Goal: Answer question/provide support: Share knowledge or assist other users

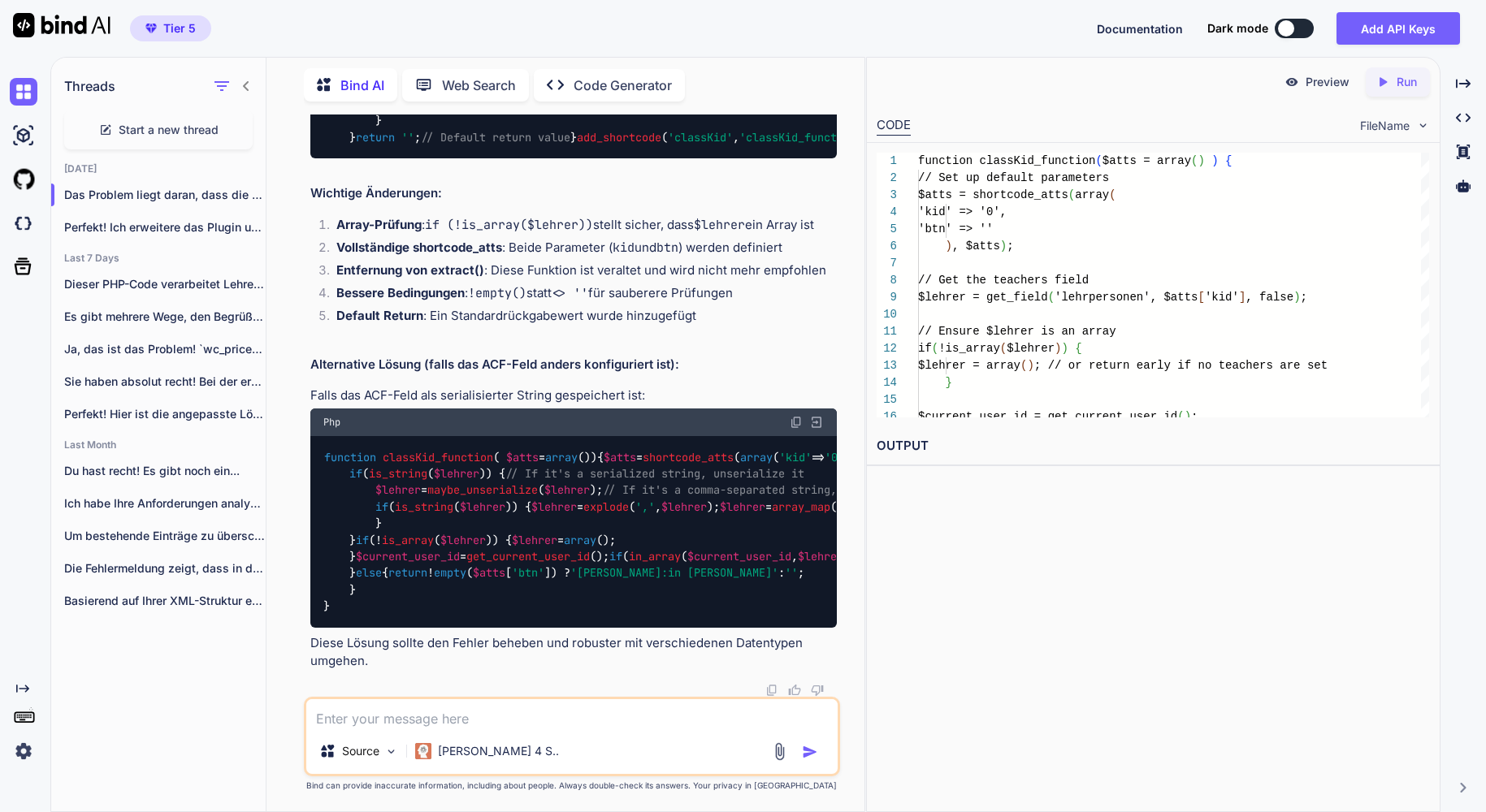
scroll to position [3405, 0]
click at [179, 130] on span "Start a new thread" at bounding box center [168, 129] width 100 height 16
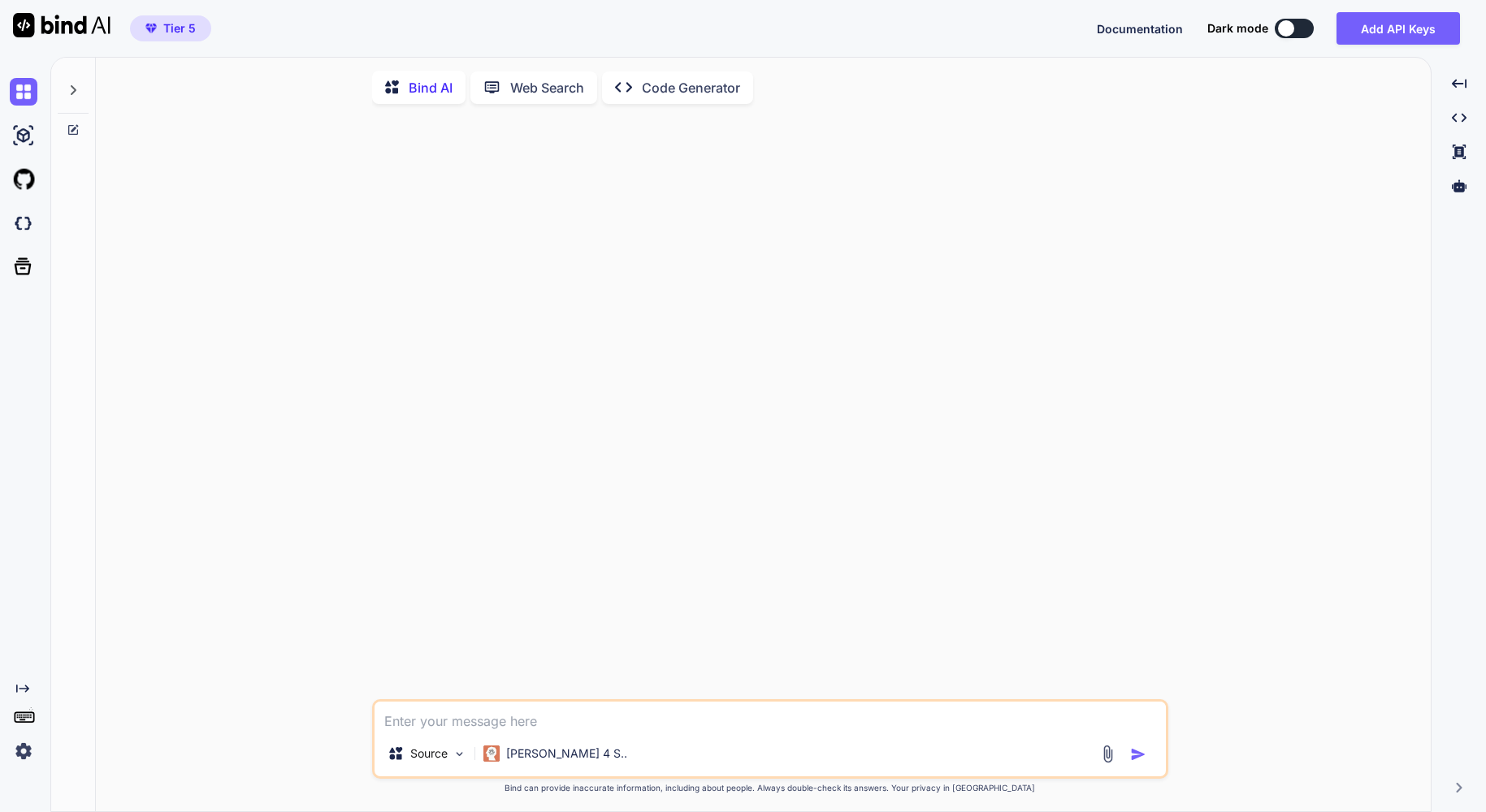
click at [81, 91] on div at bounding box center [73, 85] width 30 height 56
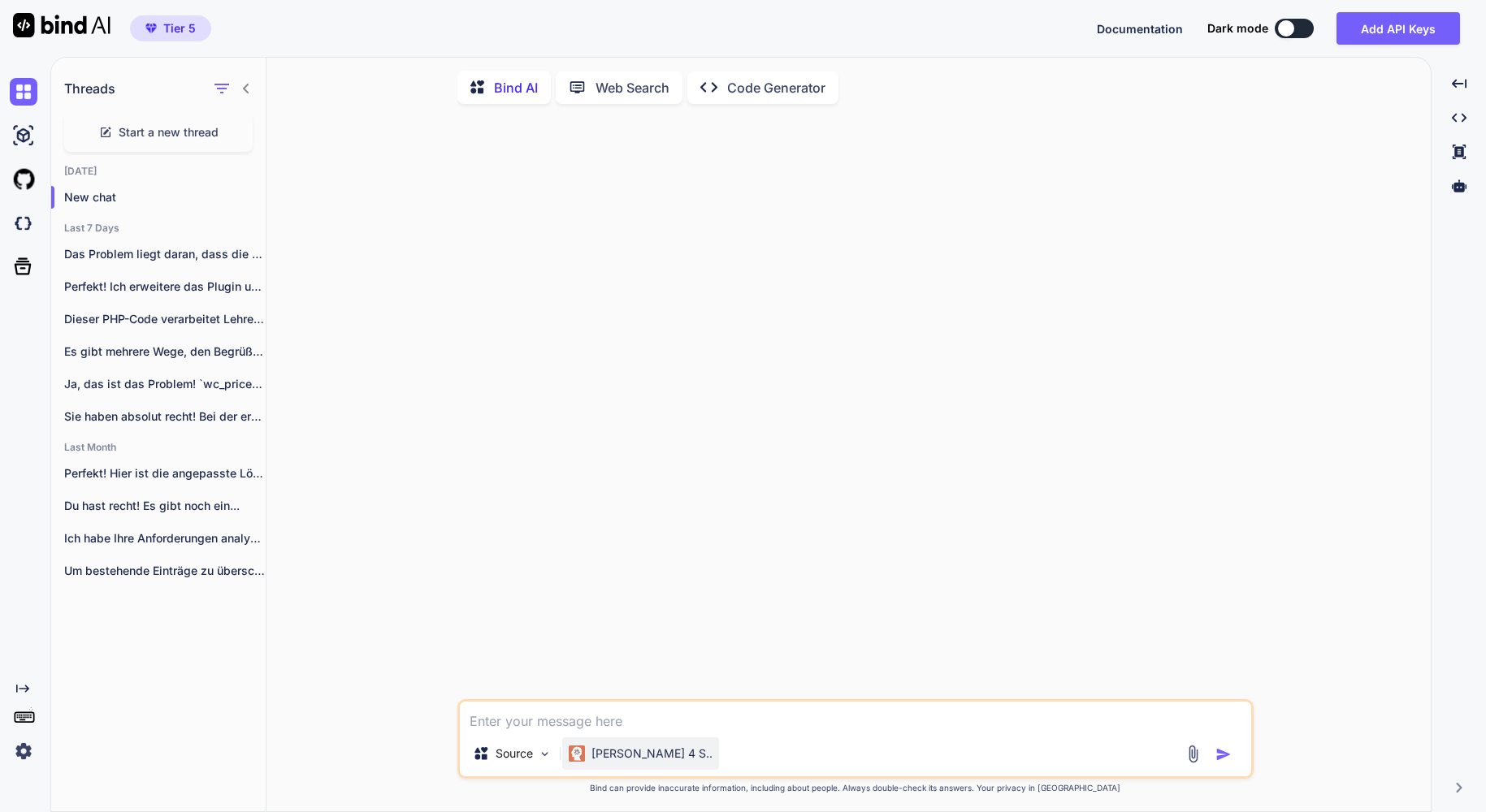
click at [647, 770] on div "[PERSON_NAME] 4 S.." at bounding box center [640, 754] width 157 height 32
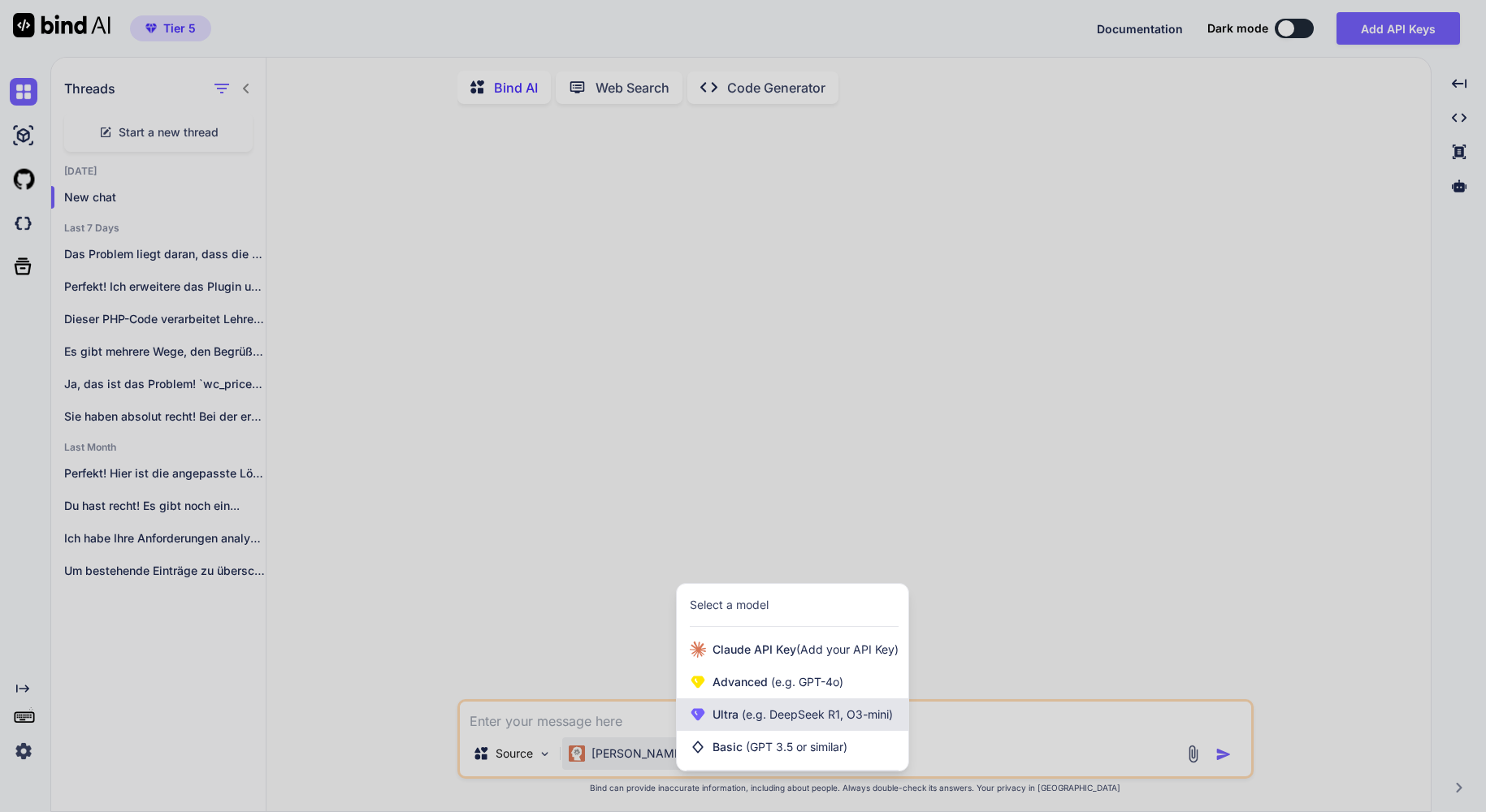
click at [781, 721] on span "(e.g. DeepSeek R1, O3-mini)" at bounding box center [816, 714] width 154 height 14
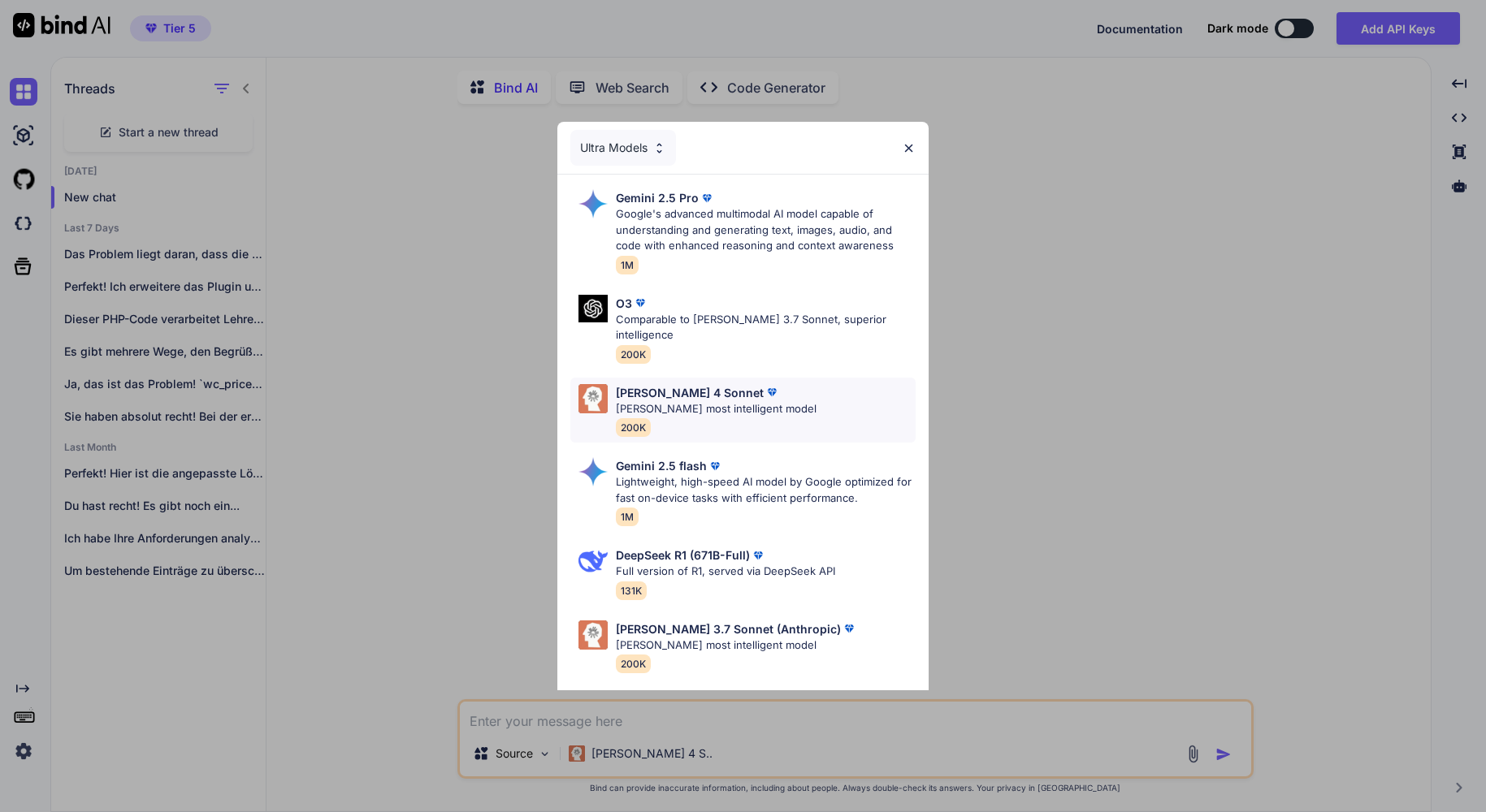
click at [779, 392] on div "[PERSON_NAME] 4 Sonnet [PERSON_NAME] most intelligent model 200K" at bounding box center [743, 410] width 345 height 66
type textarea "x"
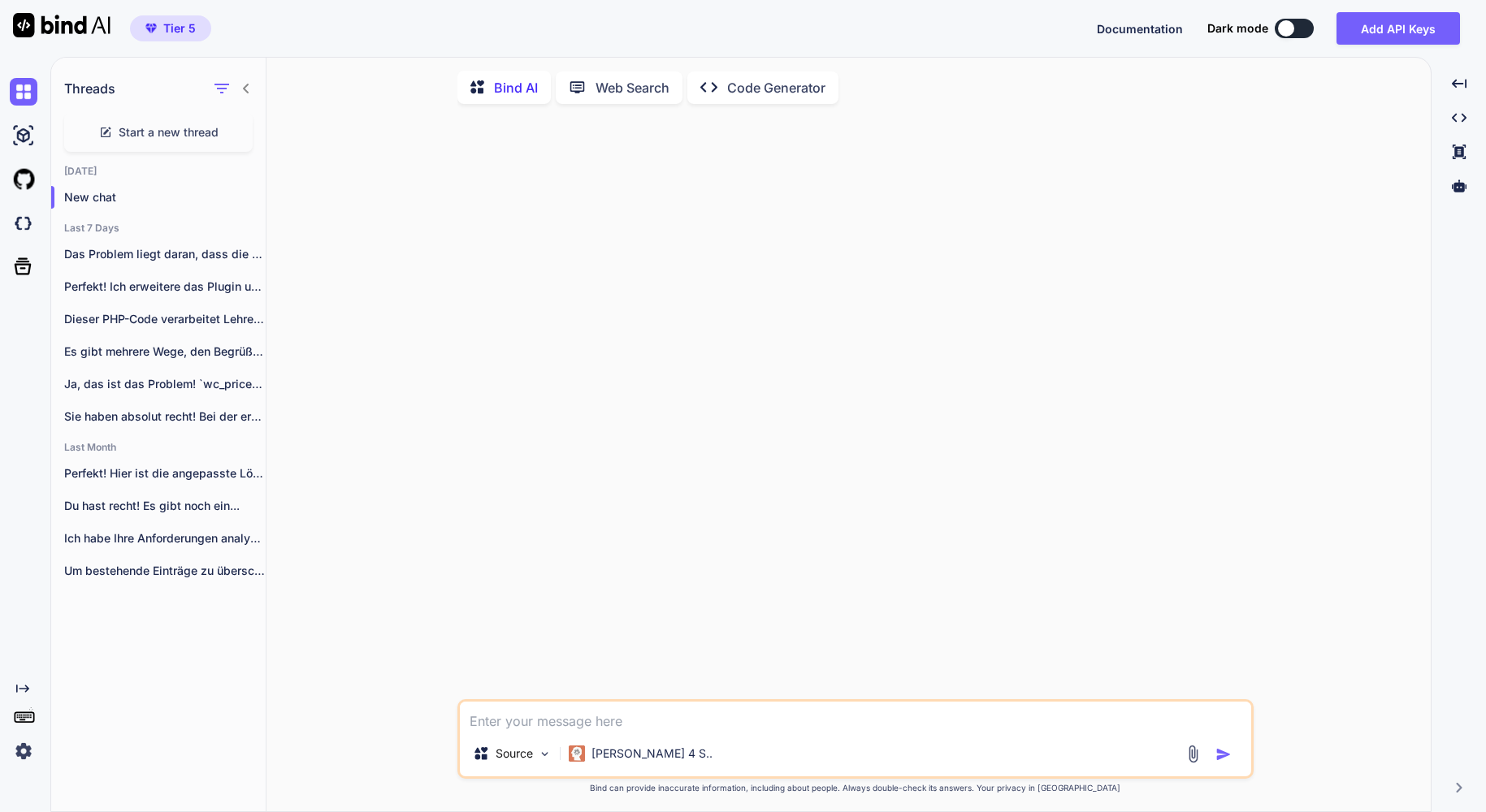
click at [570, 709] on textarea at bounding box center [855, 716] width 791 height 30
type textarea "D"
type textarea "x"
type textarea "Du"
type textarea "x"
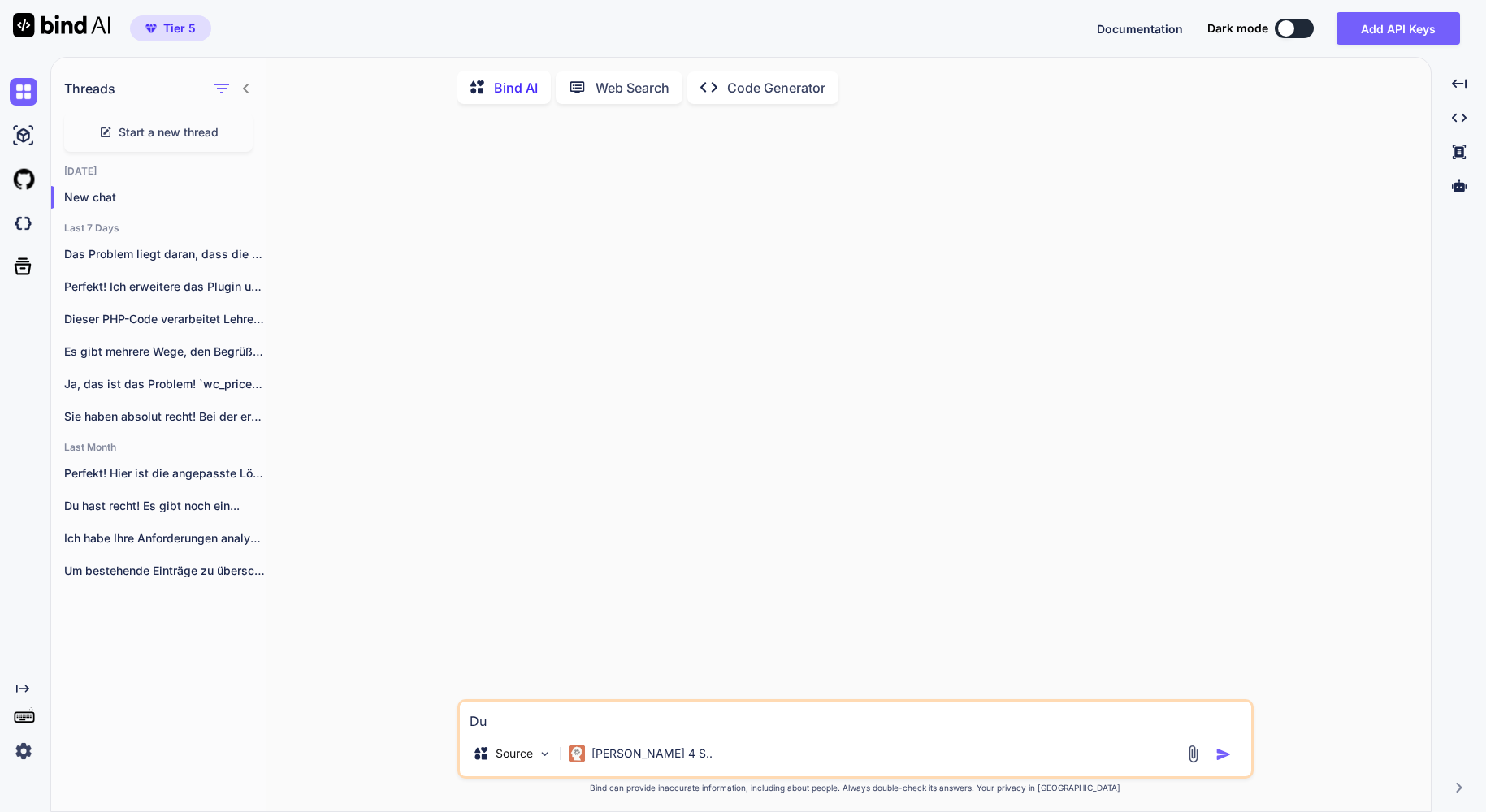
type textarea "Du"
type textarea "x"
type textarea "Du b"
type textarea "x"
type textarea "Du bi"
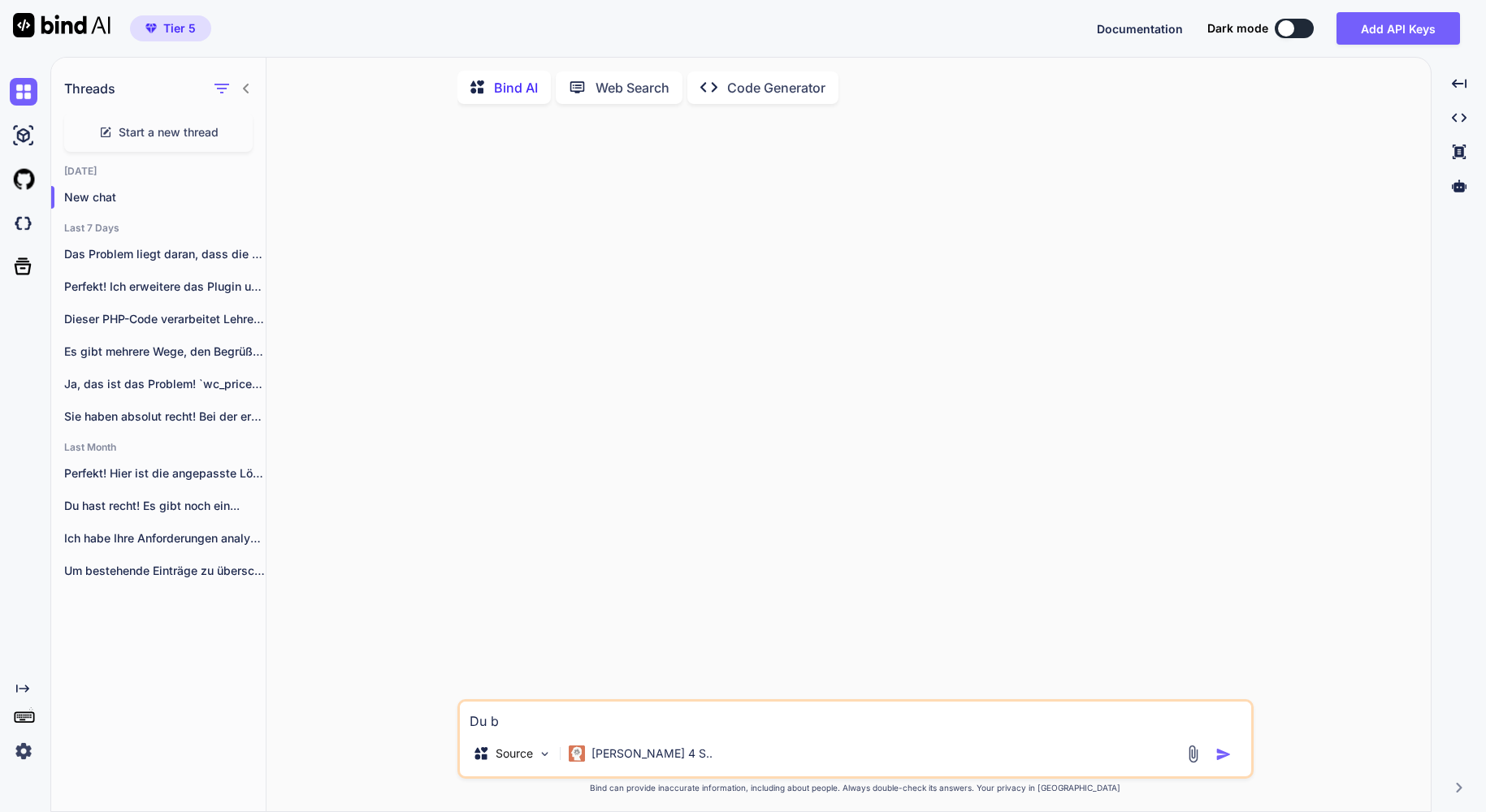
type textarea "x"
type textarea "Du bis"
type textarea "x"
type textarea "Du bist"
type textarea "x"
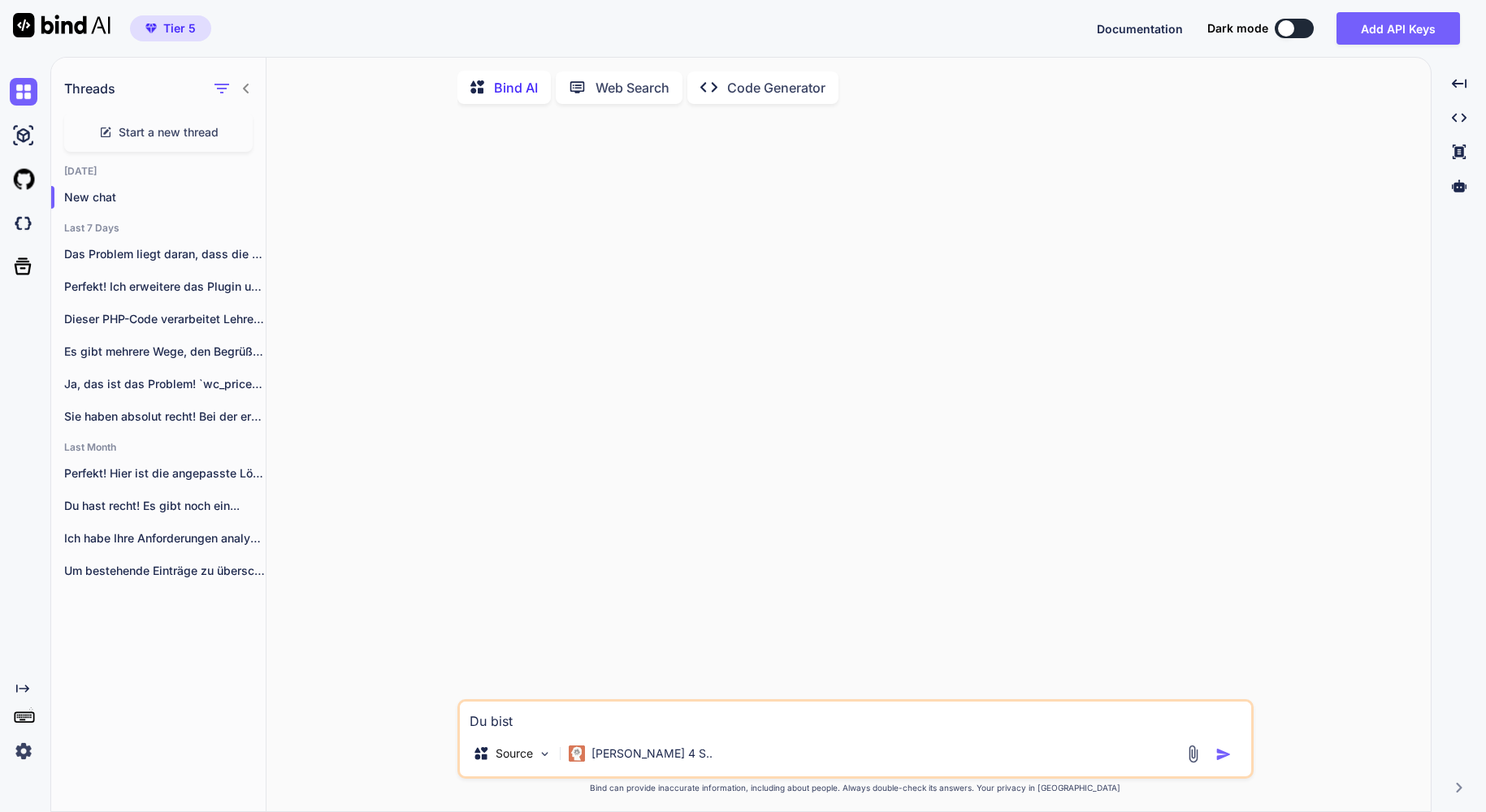
type textarea "Du bist"
type textarea "x"
type textarea "Du bist W"
type textarea "x"
type textarea "Du bist Wo"
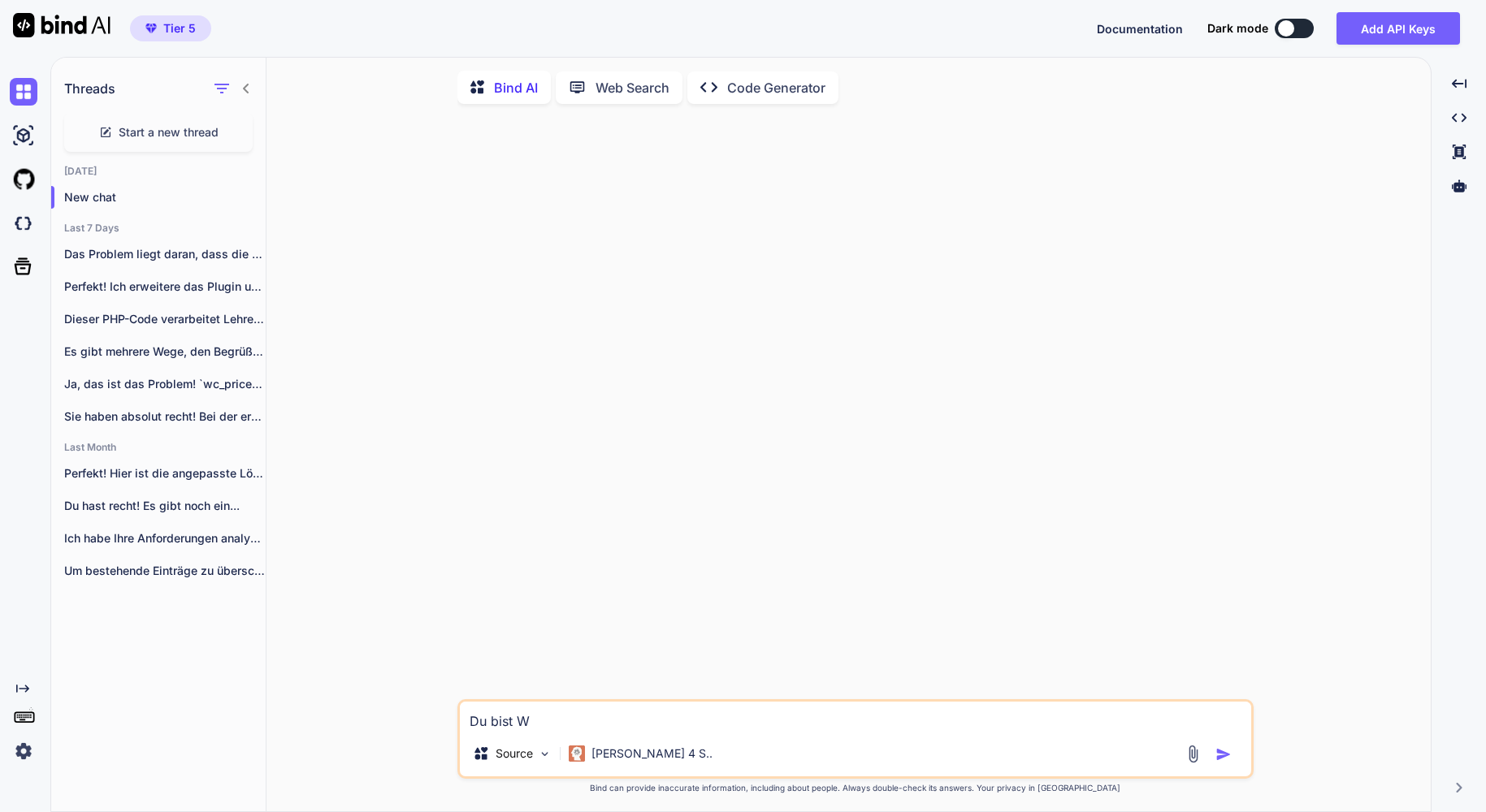
type textarea "x"
type textarea "Du bist Wor"
type textarea "x"
type textarea "Du bist Word"
type textarea "x"
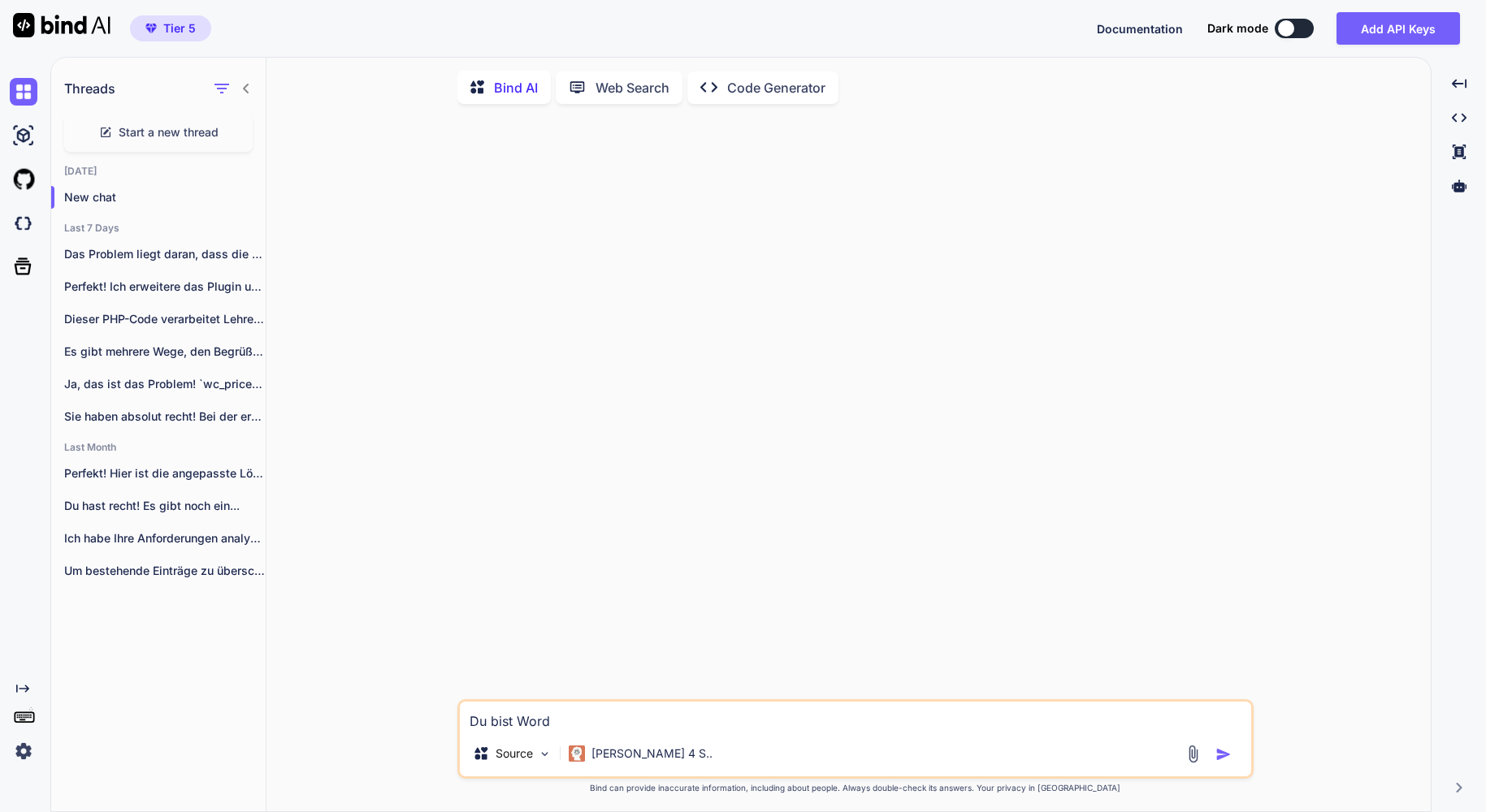
type textarea "Du bist WordP"
type textarea "x"
type textarea "Du bist WordPr"
type textarea "x"
type textarea "Du bist WordPre"
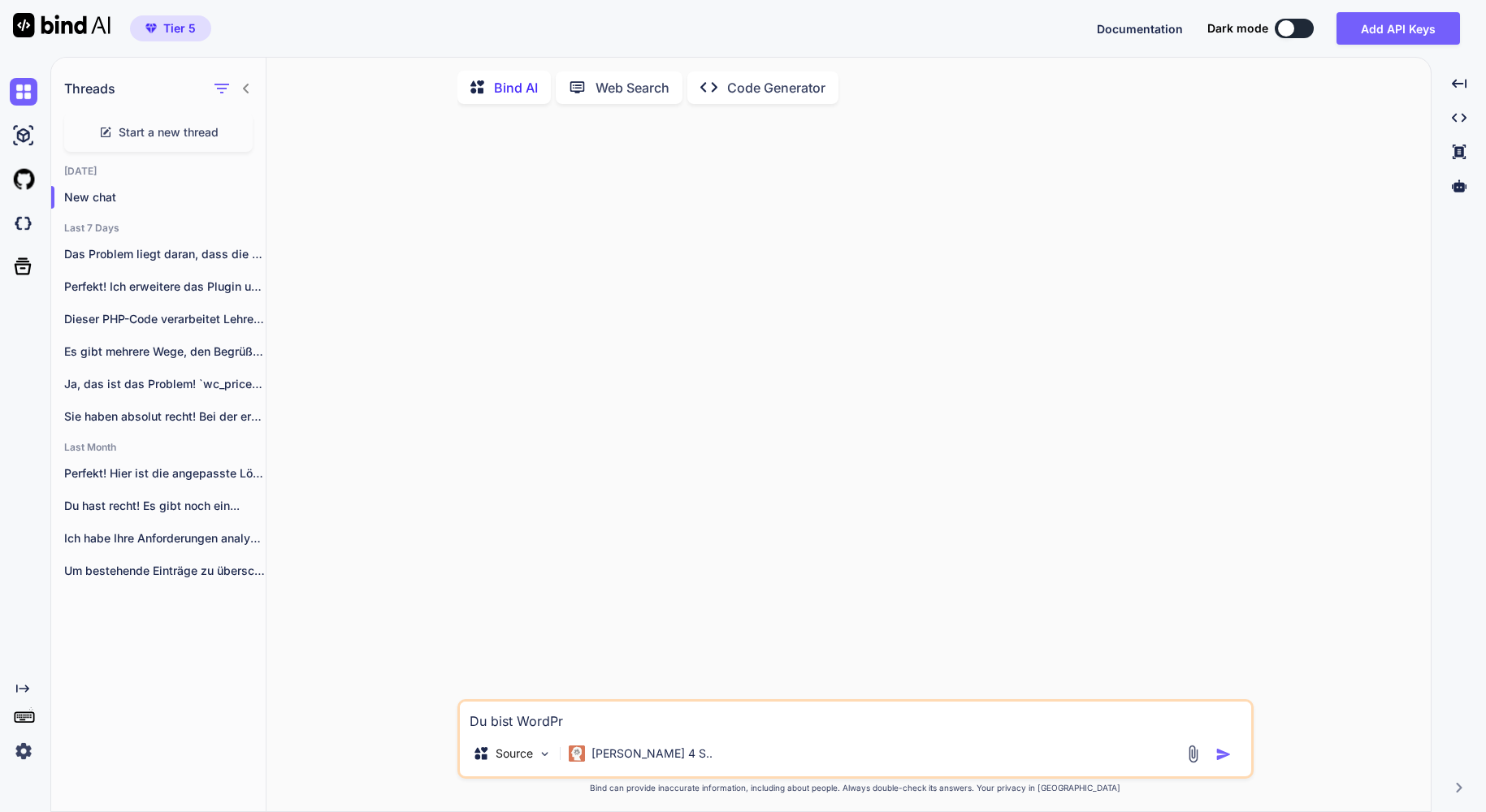
type textarea "x"
type textarea "Du bist WordPres"
type textarea "x"
type textarea "Du bist WordPress"
type textarea "x"
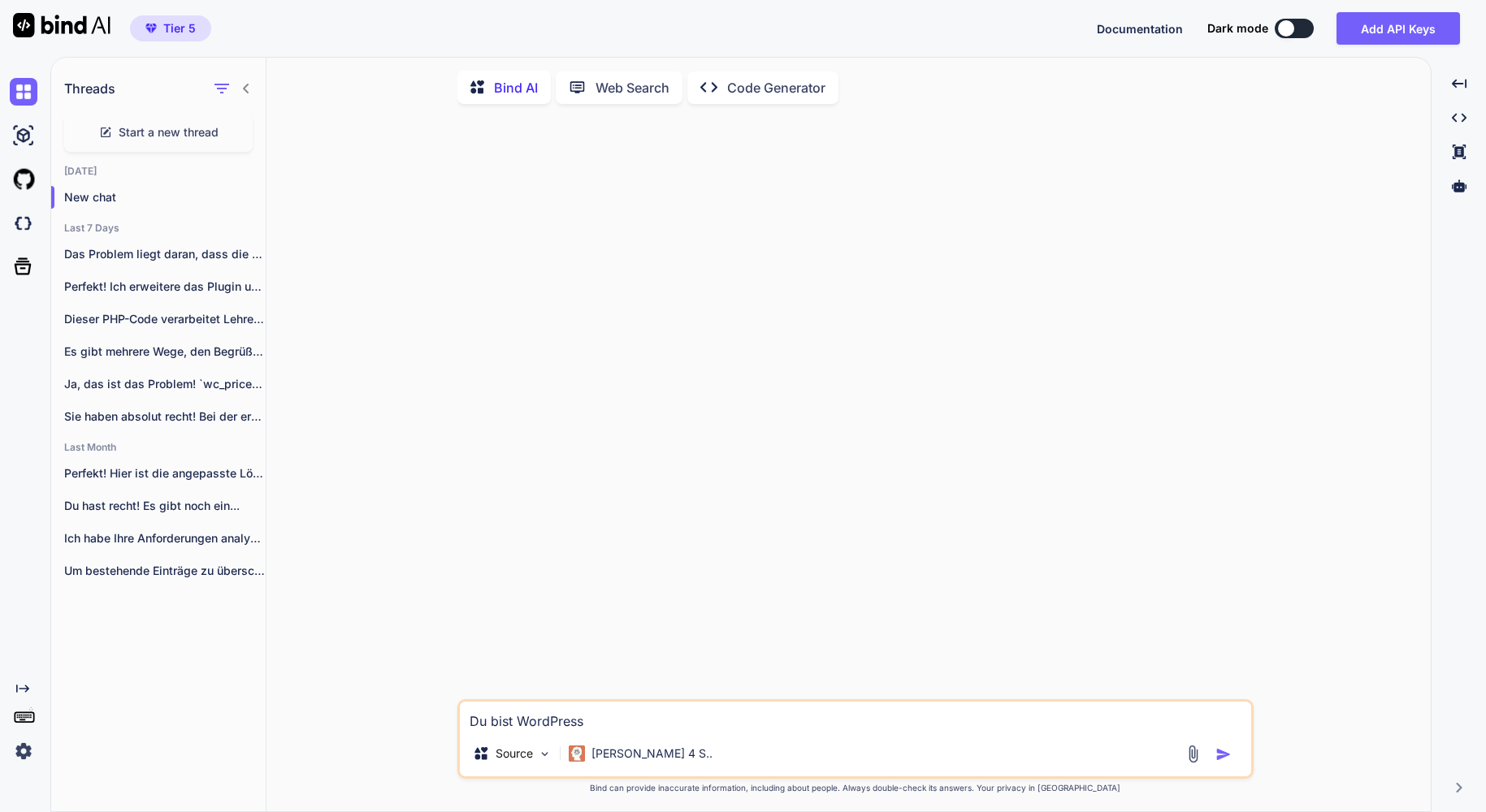
type textarea "Du bist WordPress-"
type textarea "x"
type textarea "Du bist WordPress-P"
type textarea "x"
type textarea "Du bist WordPress-Pr"
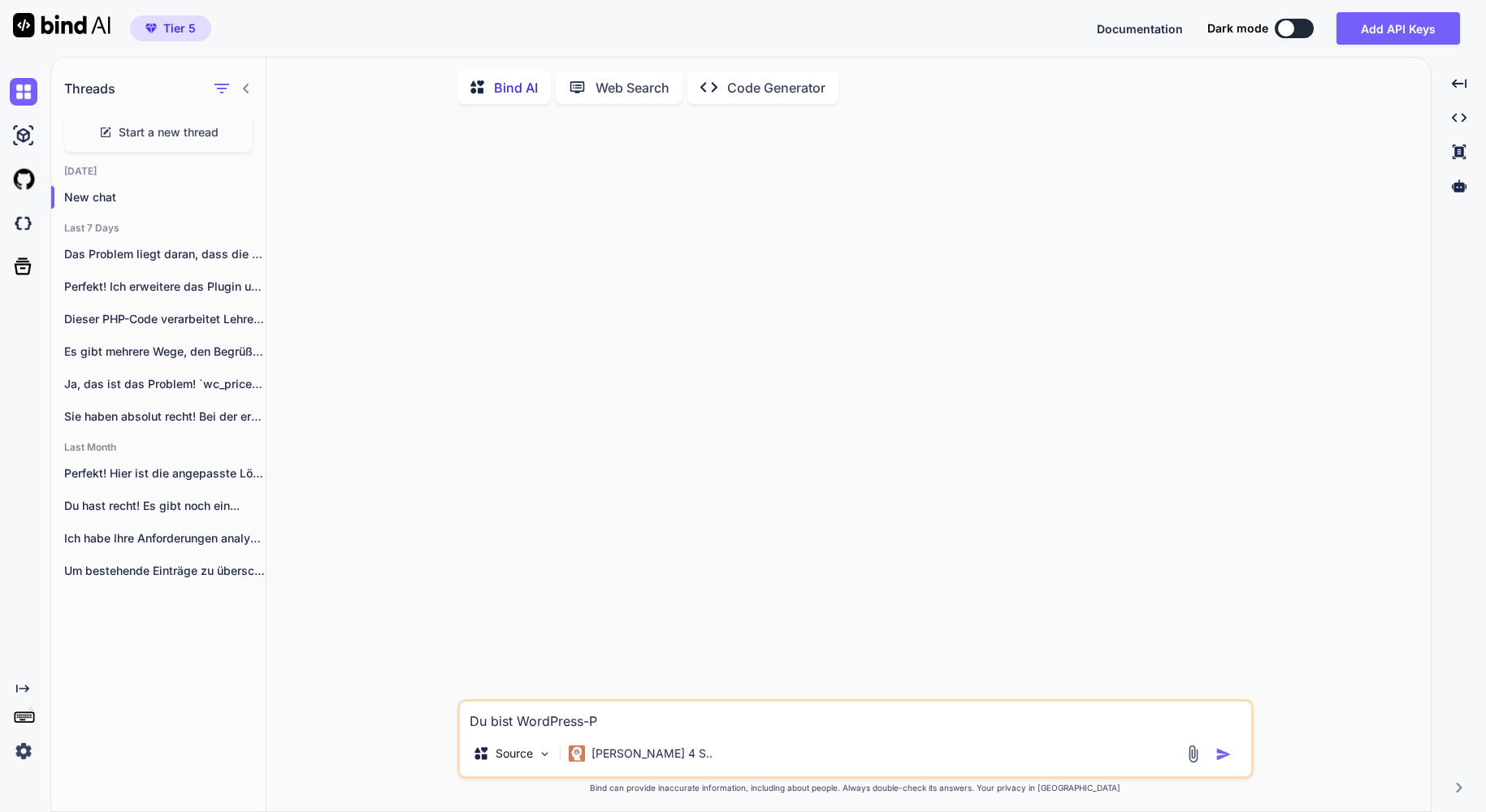
type textarea "x"
type textarea "Du bist WordPress-Prf"
type textarea "x"
type textarea "Du bist WordPress-Prfo"
type textarea "x"
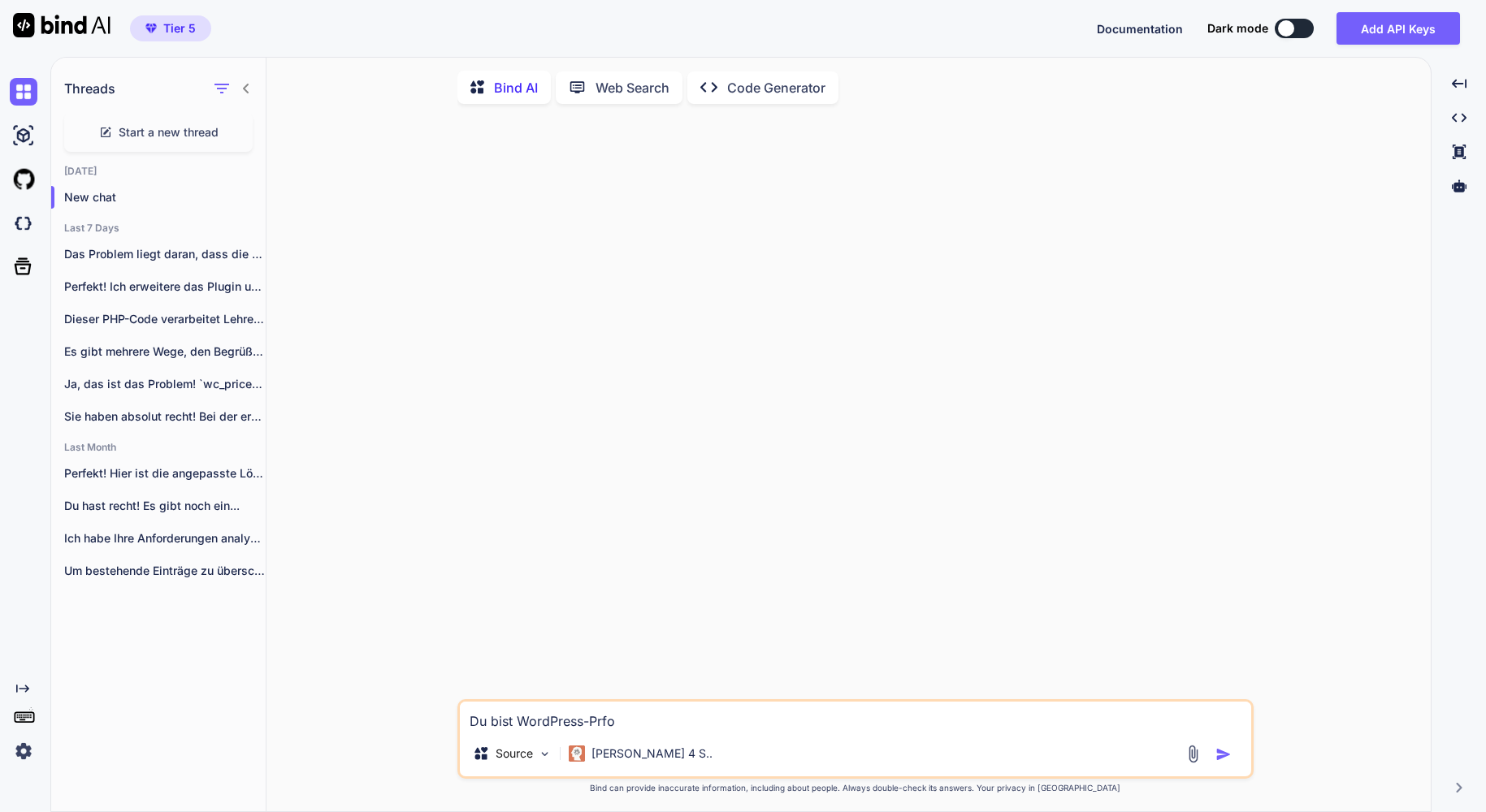
type textarea "Du bist WordPress-Prf"
type textarea "x"
type textarea "Du bist WordPress-Pr"
type textarea "x"
type textarea "Du bist WordPress-Pro"
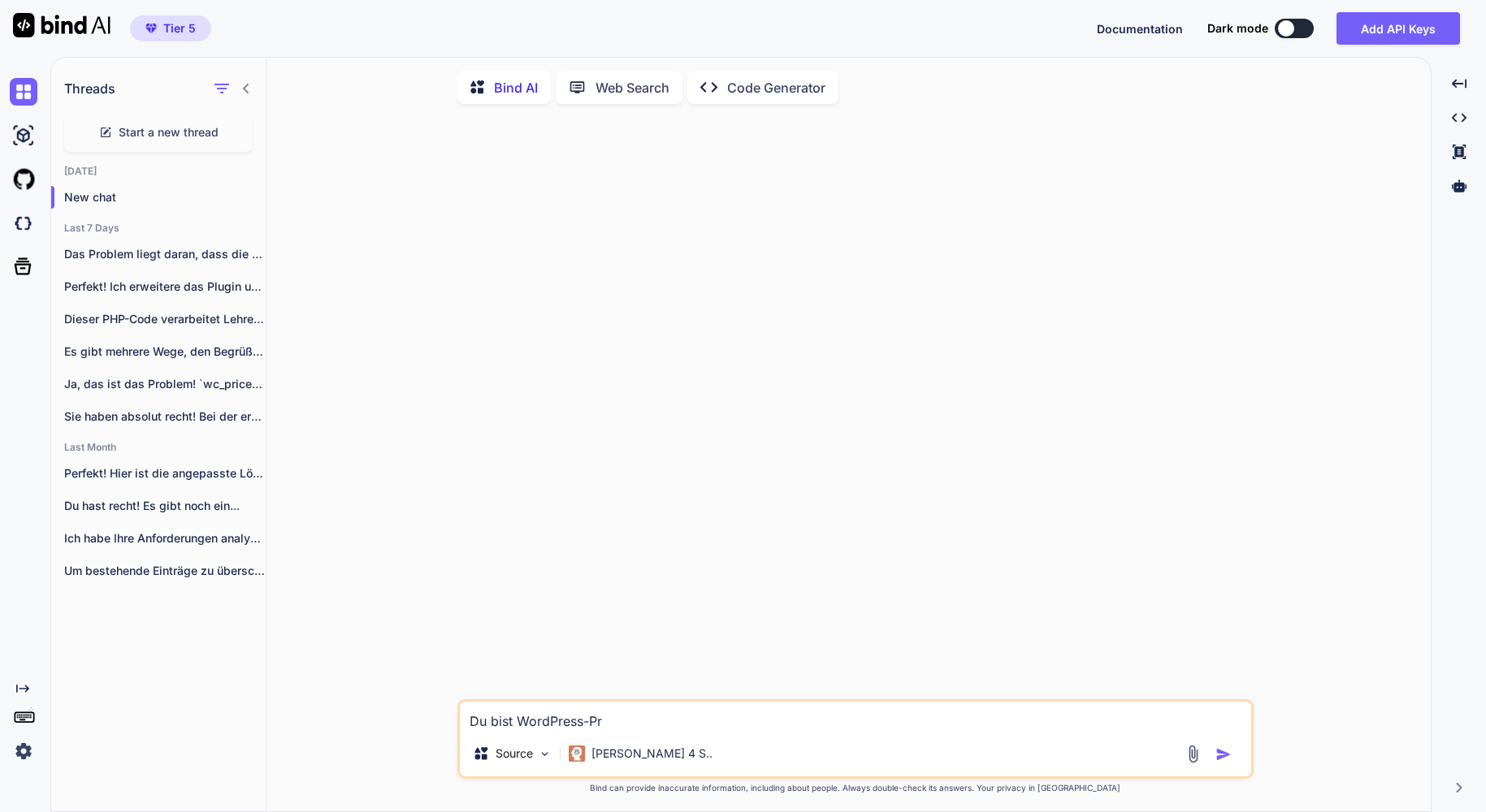
type textarea "x"
type textarea "Du bist WordPress-Prof"
type textarea "x"
type textarea "Du bist WordPress-Profi"
type textarea "x"
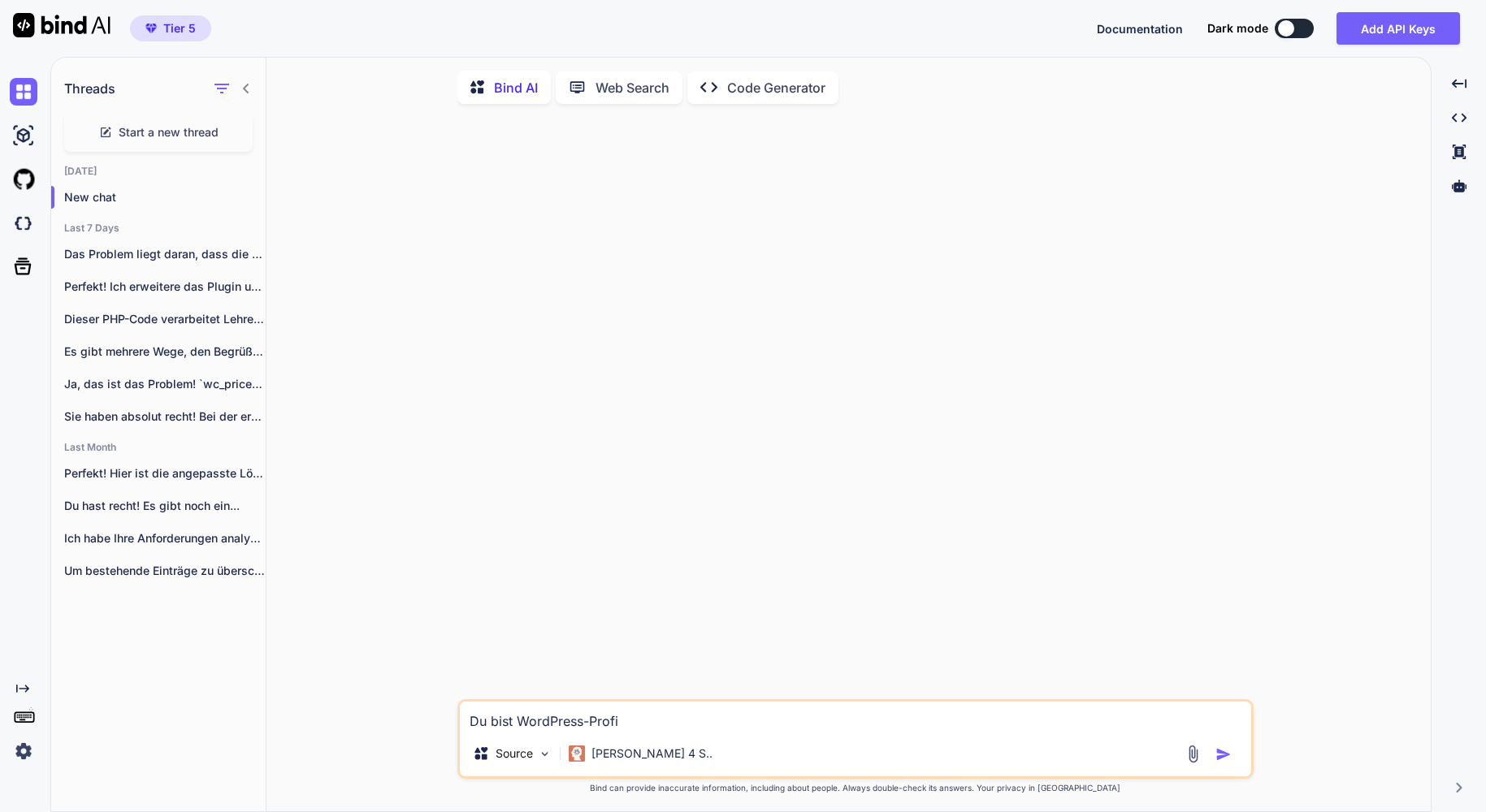
type textarea "Du bist WordPress-Profi."
type textarea "x"
type textarea "Du bist WordPress-Profi."
type textarea "x"
type textarea "Du bist WordPress-Profi. ä"
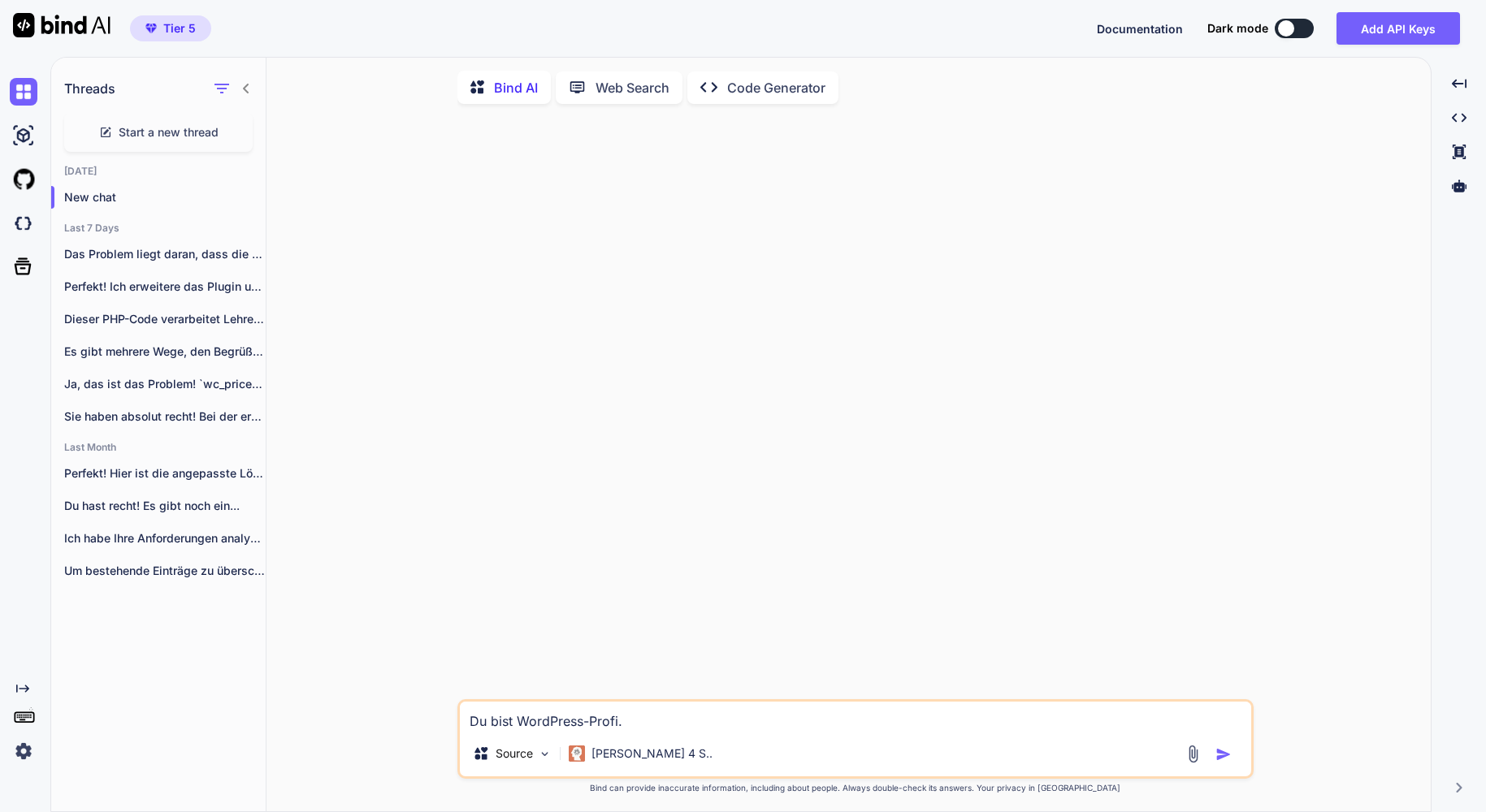
type textarea "x"
type textarea "Du bist WordPress-Profi. äN"
type textarea "x"
type textarea "Du bist WordPress-Profi. äND"
type textarea "x"
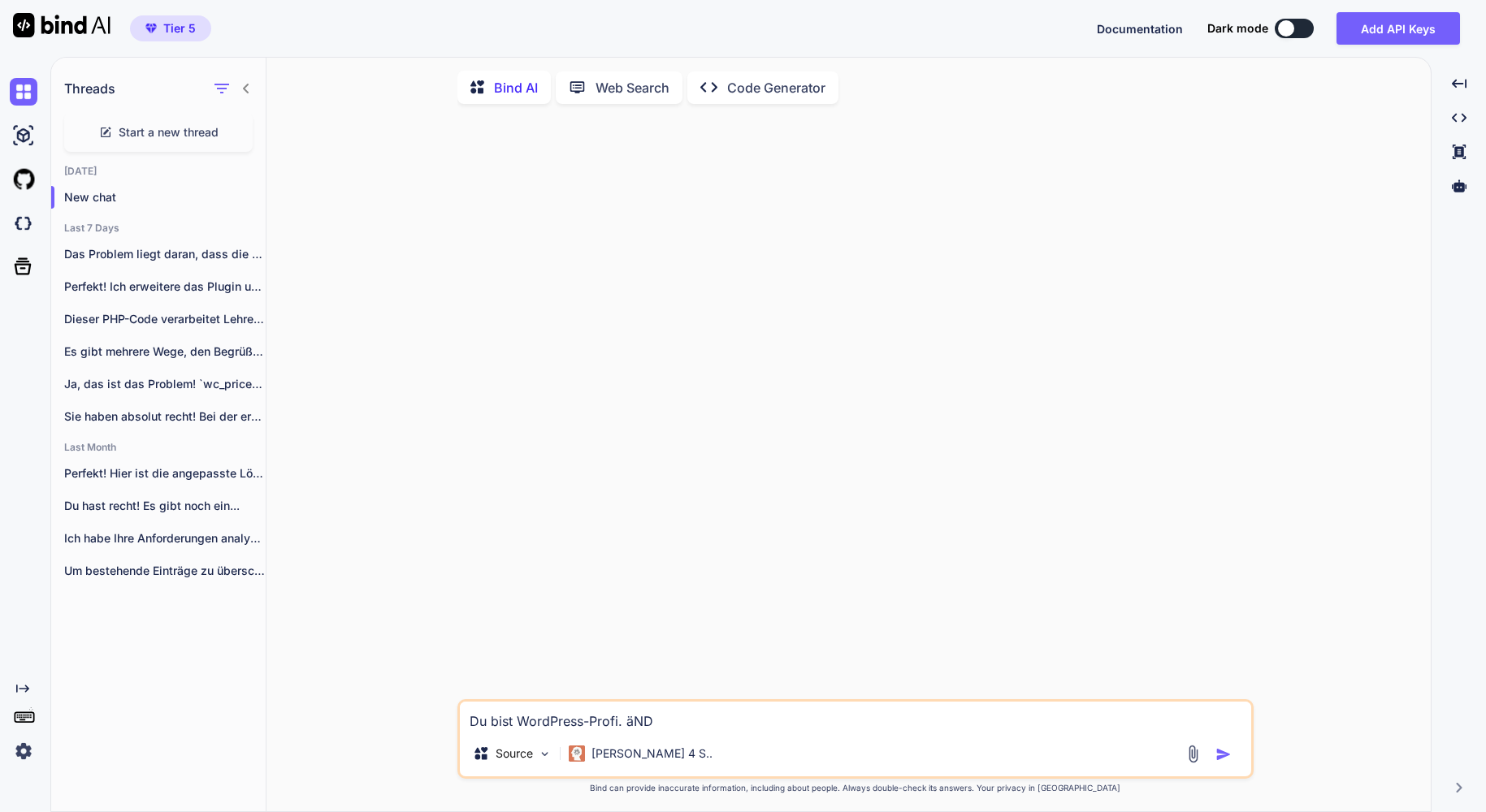
type textarea "Du bist WordPress-Profi. äN"
type textarea "x"
type textarea "Du bist WordPress-Profi. ä"
type textarea "x"
type textarea "Du bist WordPress-Profi."
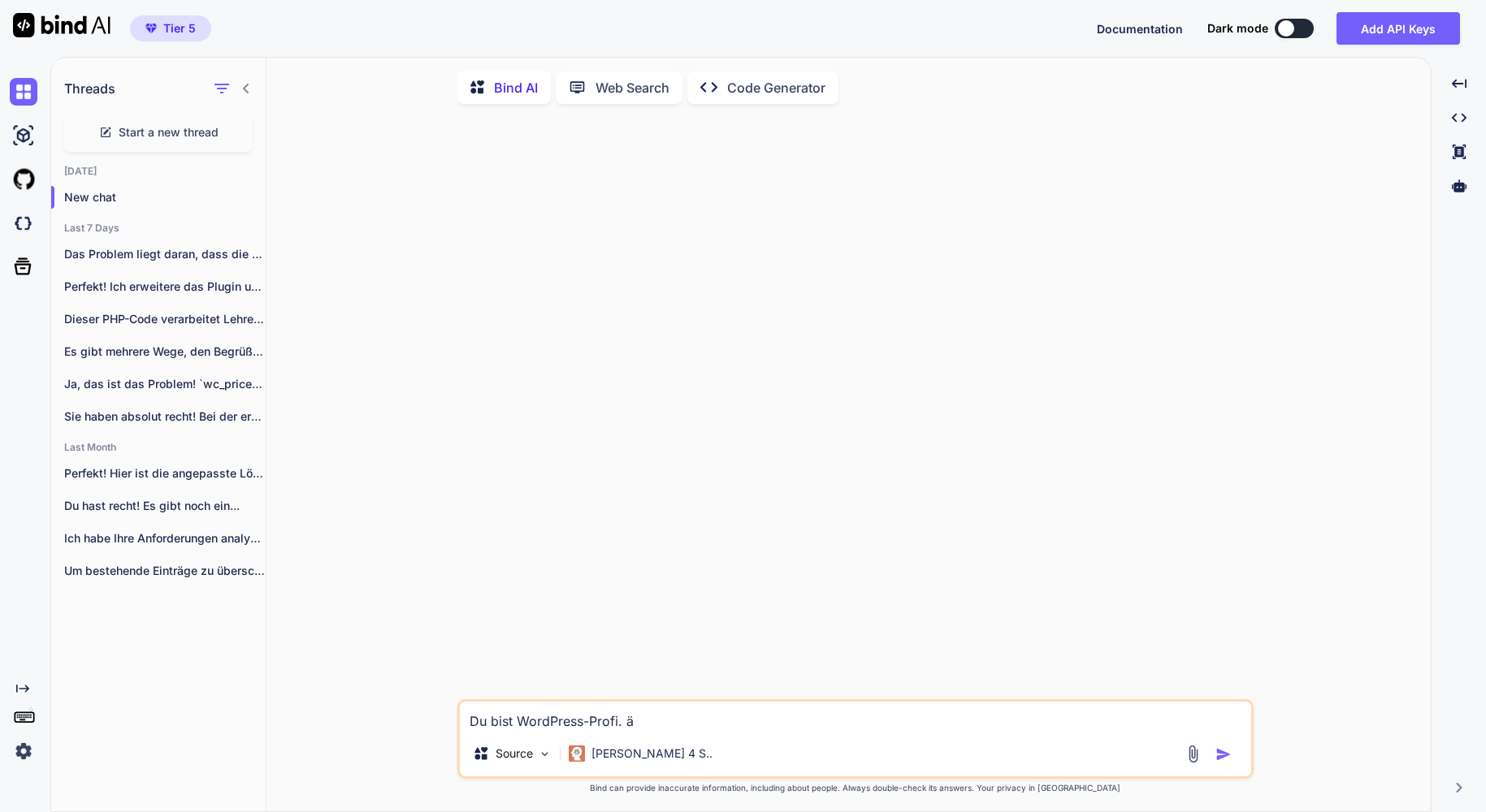
type textarea "x"
type textarea "Du bist WordPress-Profi. Ä"
type textarea "x"
type textarea "Du bist WordPress-Profi. Än"
type textarea "x"
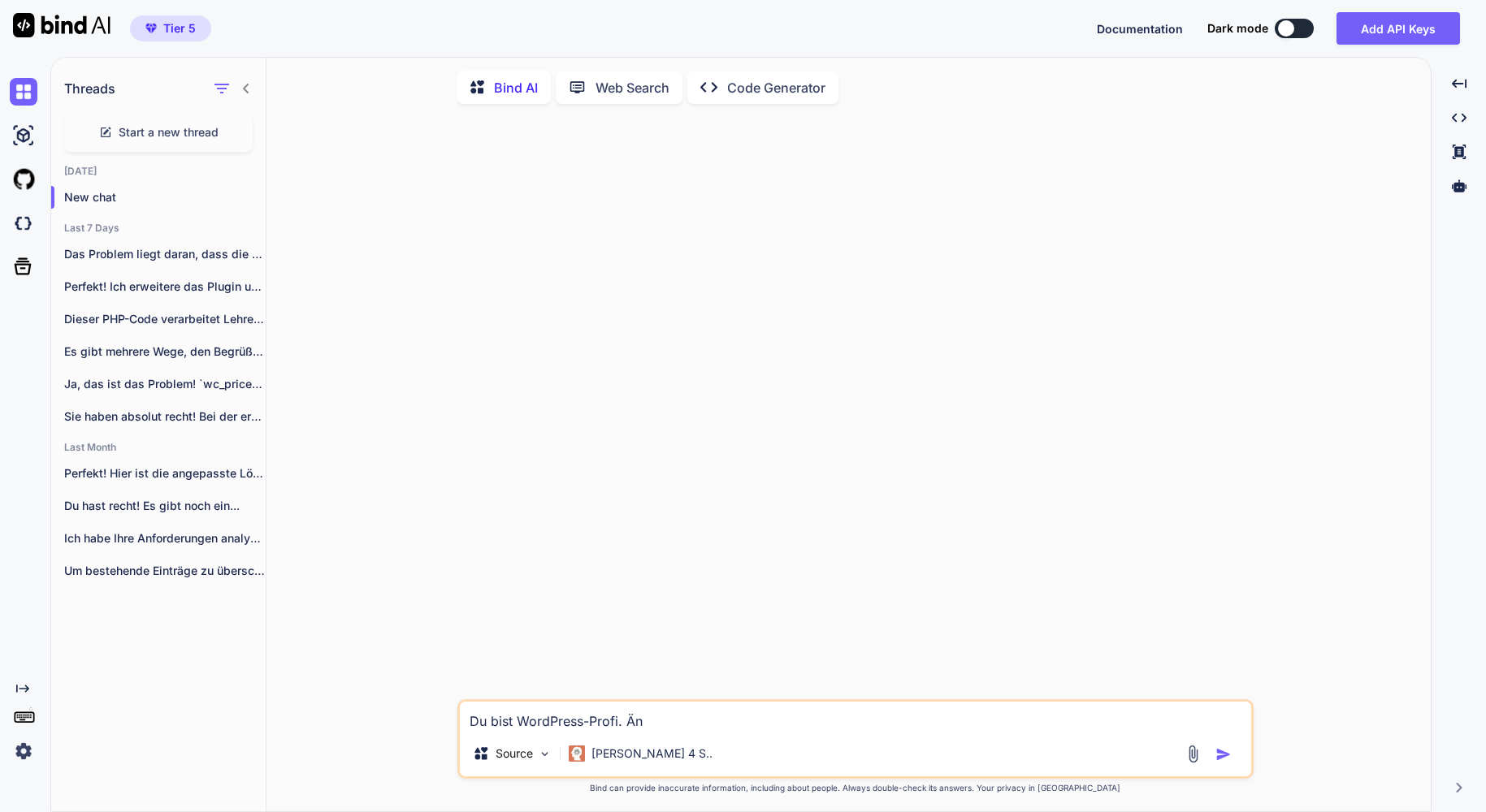
type textarea "Du bist WordPress-Profi. Änd"
type textarea "x"
type textarea "Du bist WordPress-Profi. Ände"
type textarea "x"
type textarea "Du bist WordPress-Profi. Änder"
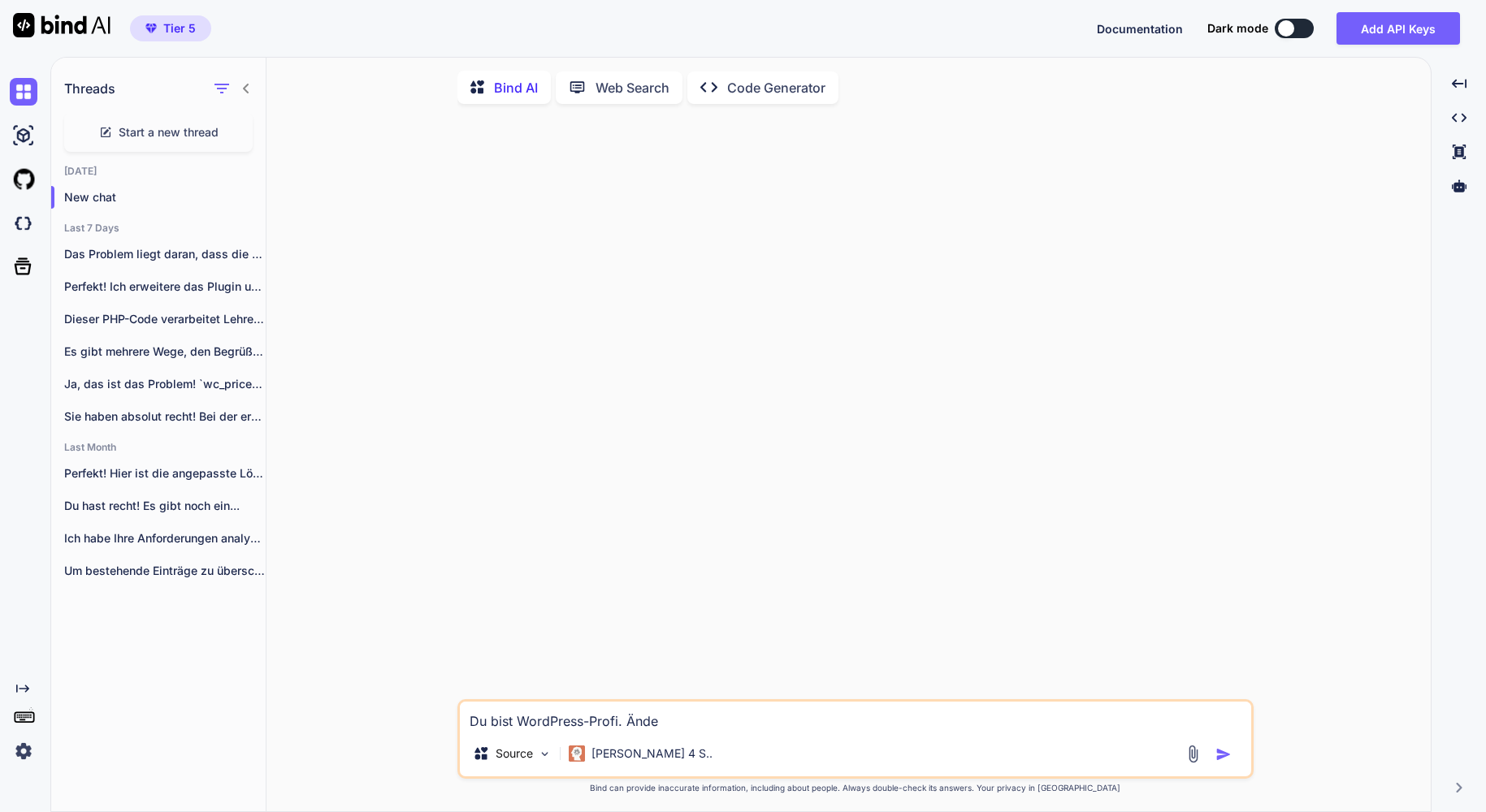
type textarea "x"
type textarea "Du bist WordPress-Profi. Ändere"
type textarea "x"
type textarea "Du bist WordPress-Profi. Ändere"
type textarea "x"
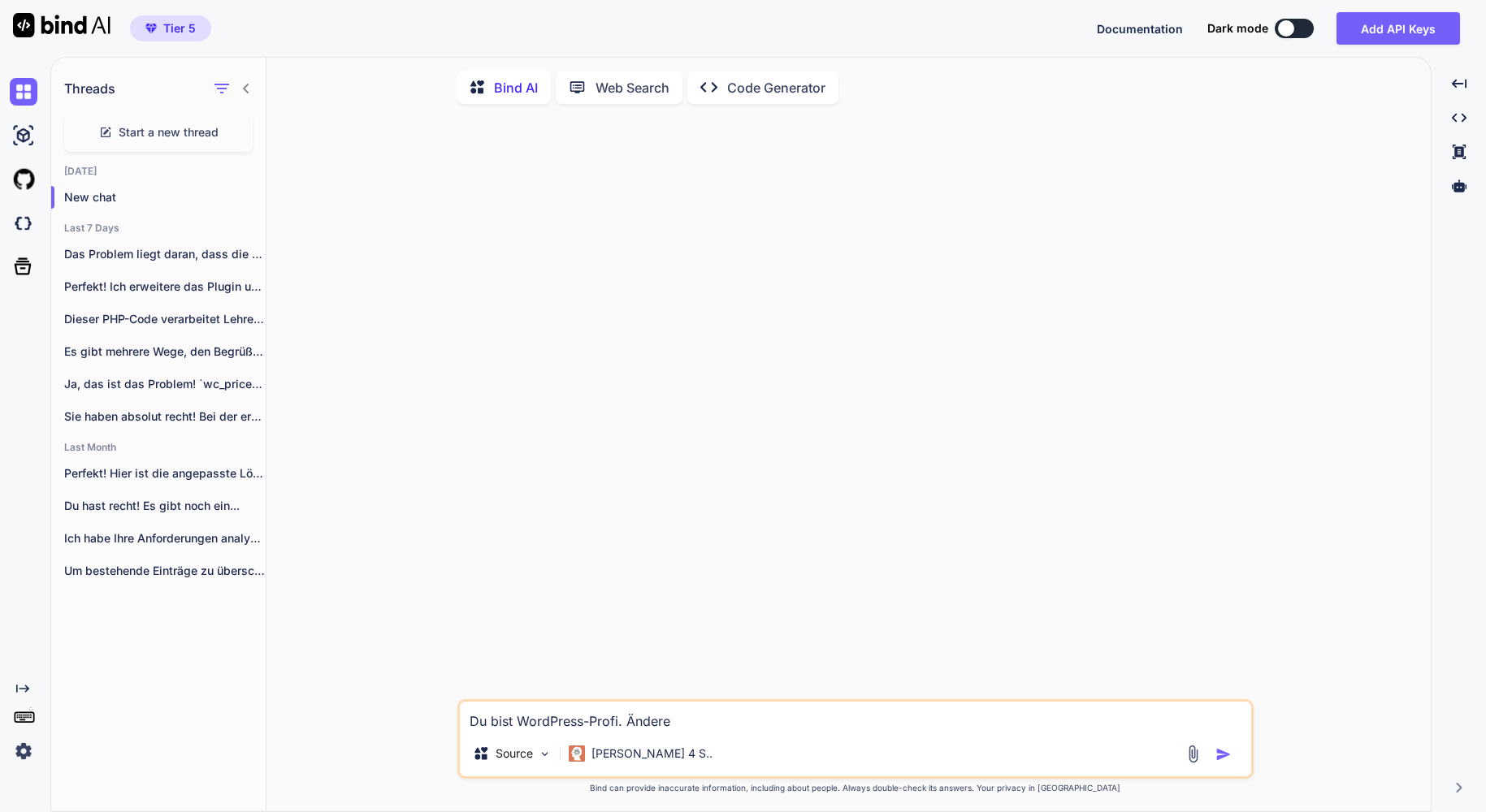
type textarea "Du bist WordPress-Profi. Ändere n"
type textarea "x"
type textarea "Du bist WordPress-Profi. Ändere nu"
type textarea "x"
type textarea "Du bist WordPress-Profi. Ändere nur"
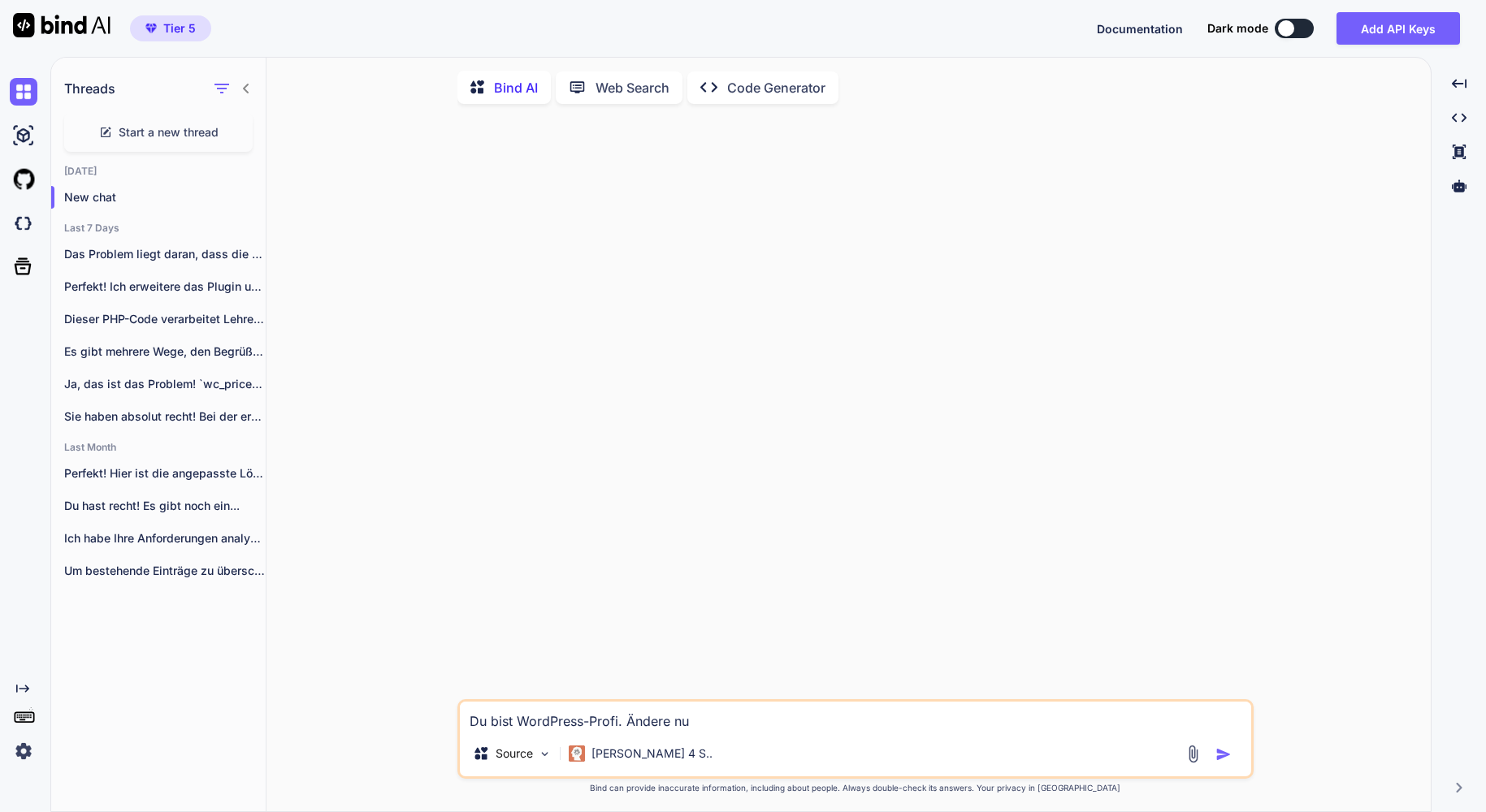
type textarea "x"
type textarea "Du bist WordPress-Profi. Ändere nur"
type textarea "x"
type textarea "Du bist WordPress-Profi. Ändere nur g"
type textarea "x"
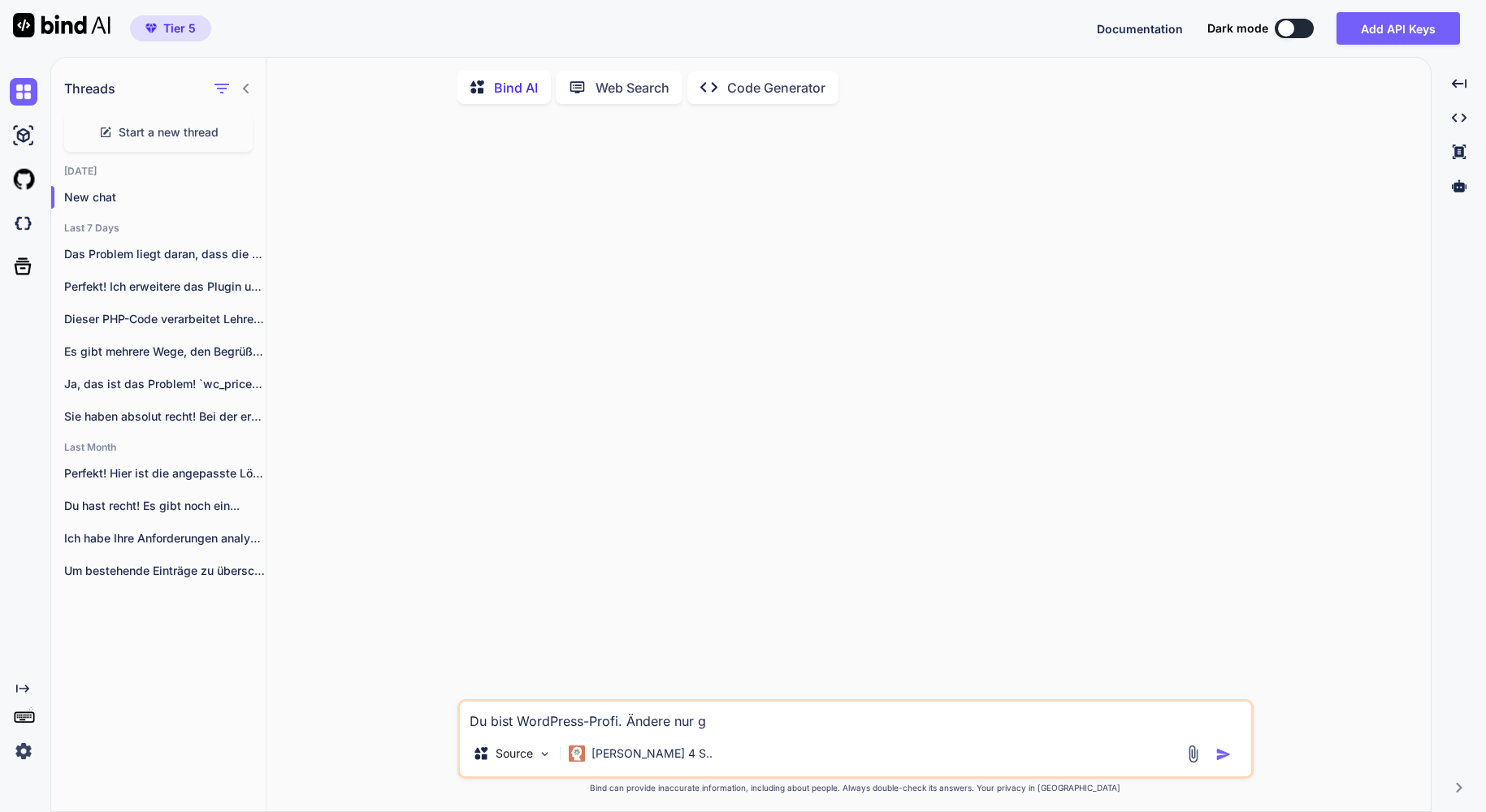
type textarea "Du bist WordPress-Profi. Ändere nur ge"
type textarea "x"
type textarea "Du bist WordPress-Profi. Ändere nur gen"
type textarea "x"
type textarea "Du bist WordPress-Profi. Ändere nur gena"
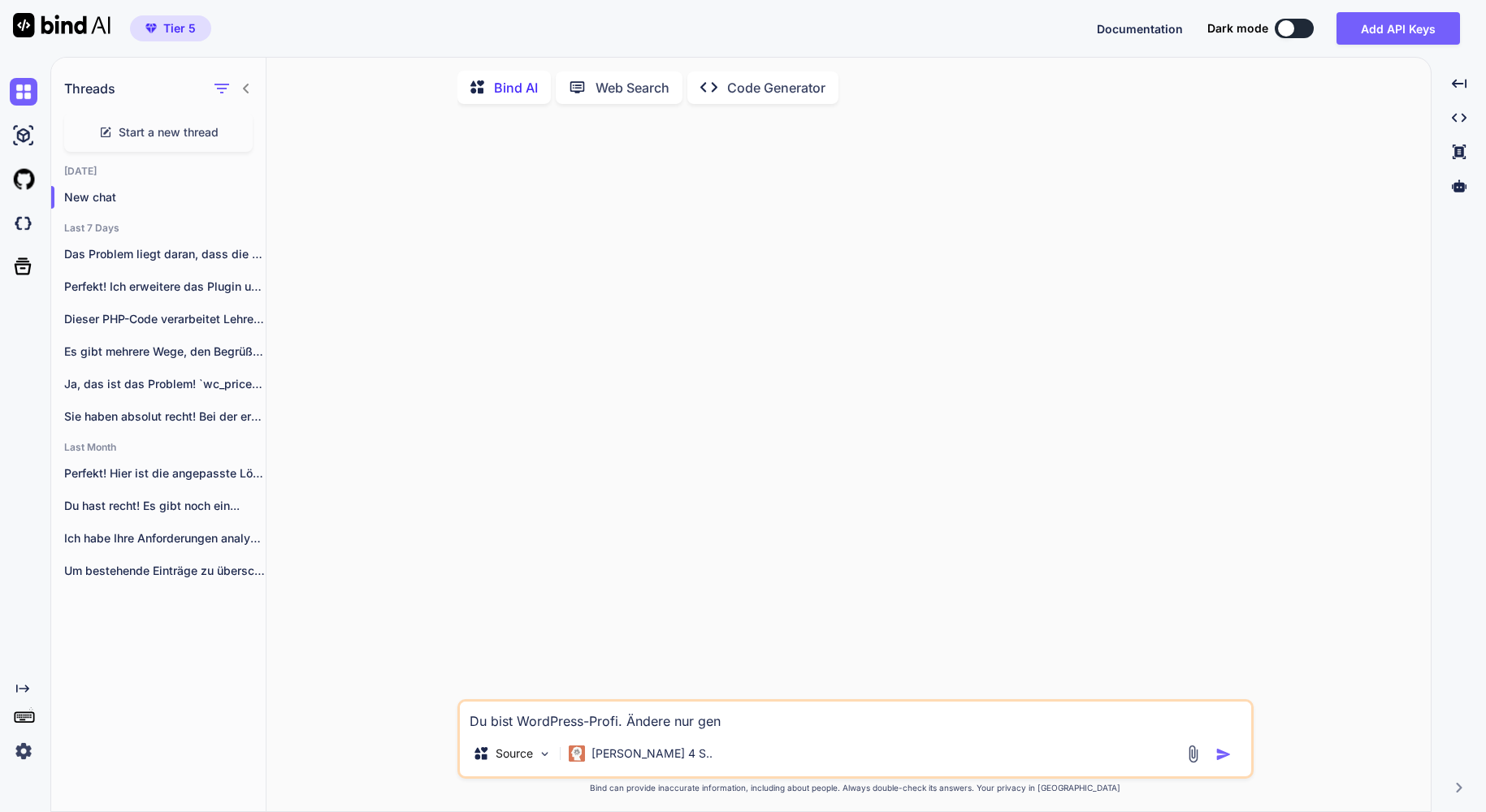
type textarea "x"
type textarea "Du bist WordPress-Profi. Ändere nur genau"
type textarea "x"
type textarea "Du bist WordPress-Profi. Ändere nur genau"
type textarea "x"
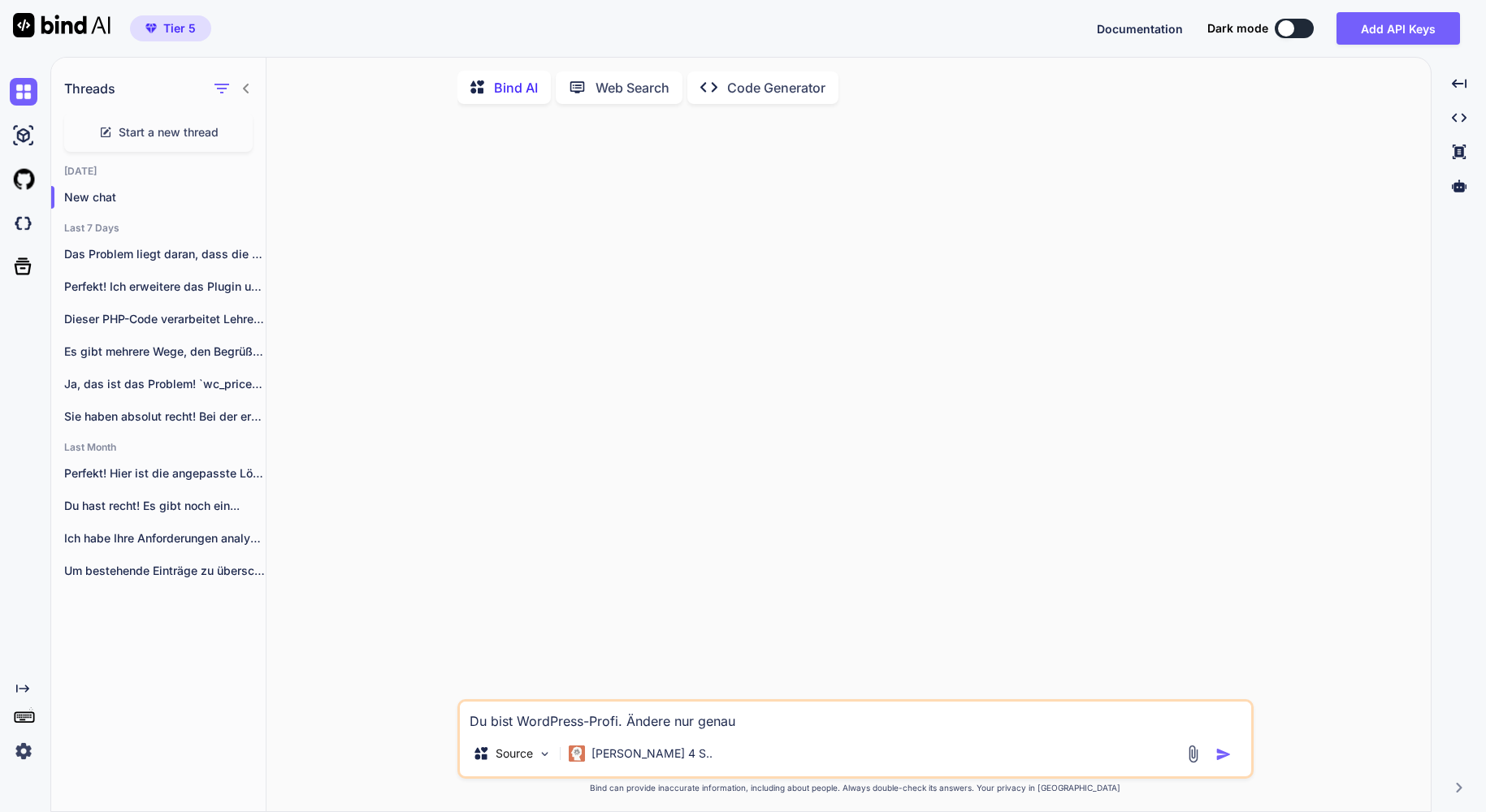
type textarea "Du bist WordPress-Profi. Ändere nur genau d"
type textarea "x"
type textarea "Du bist WordPress-Profi. Ändere nur genau da"
type textarea "x"
type textarea "Du bist WordPress-Profi. Ändere nur genau das"
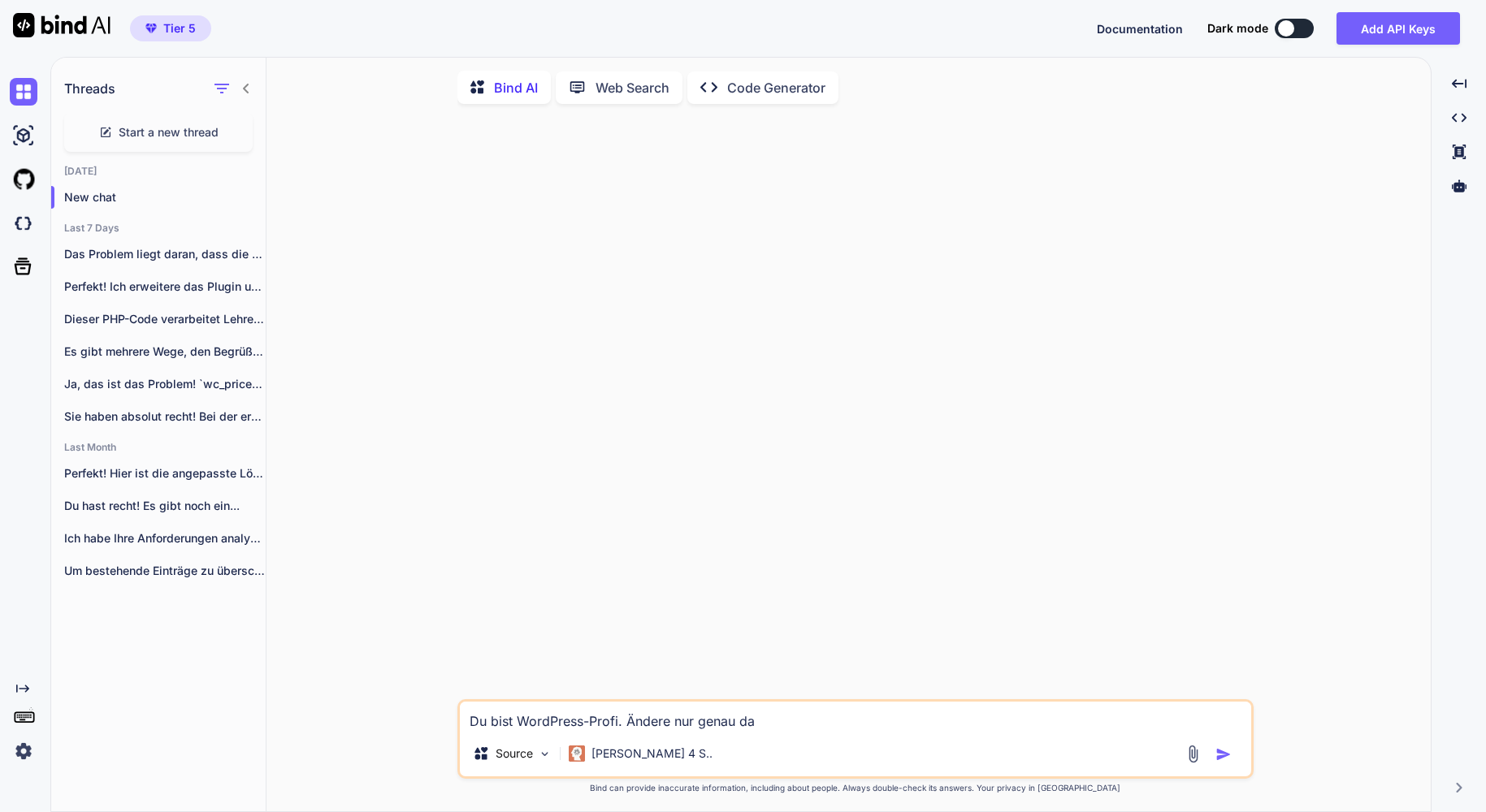
type textarea "x"
type textarea "Du bist WordPress-Profi. Ändere nur genau das,"
type textarea "x"
type textarea "Du bist WordPress-Profi. Ändere nur genau das,"
type textarea "x"
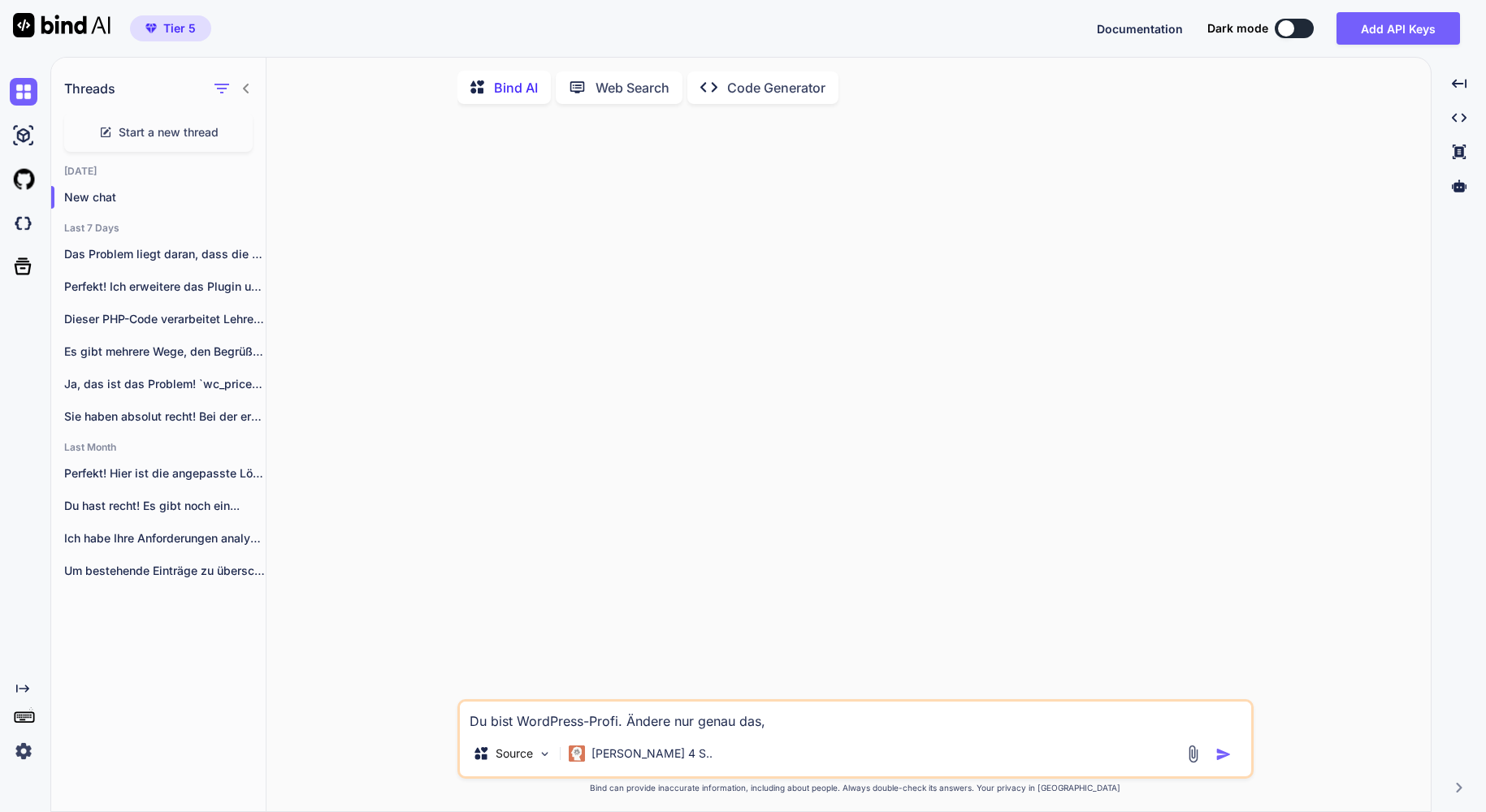
type textarea "Du bist WordPress-Profi. Ändere nur genau das, w"
type textarea "x"
type textarea "Du bist WordPress-Profi. Ändere nur genau das, wa"
type textarea "x"
type textarea "Du bist WordPress-Profi. Ändere nur genau das, was"
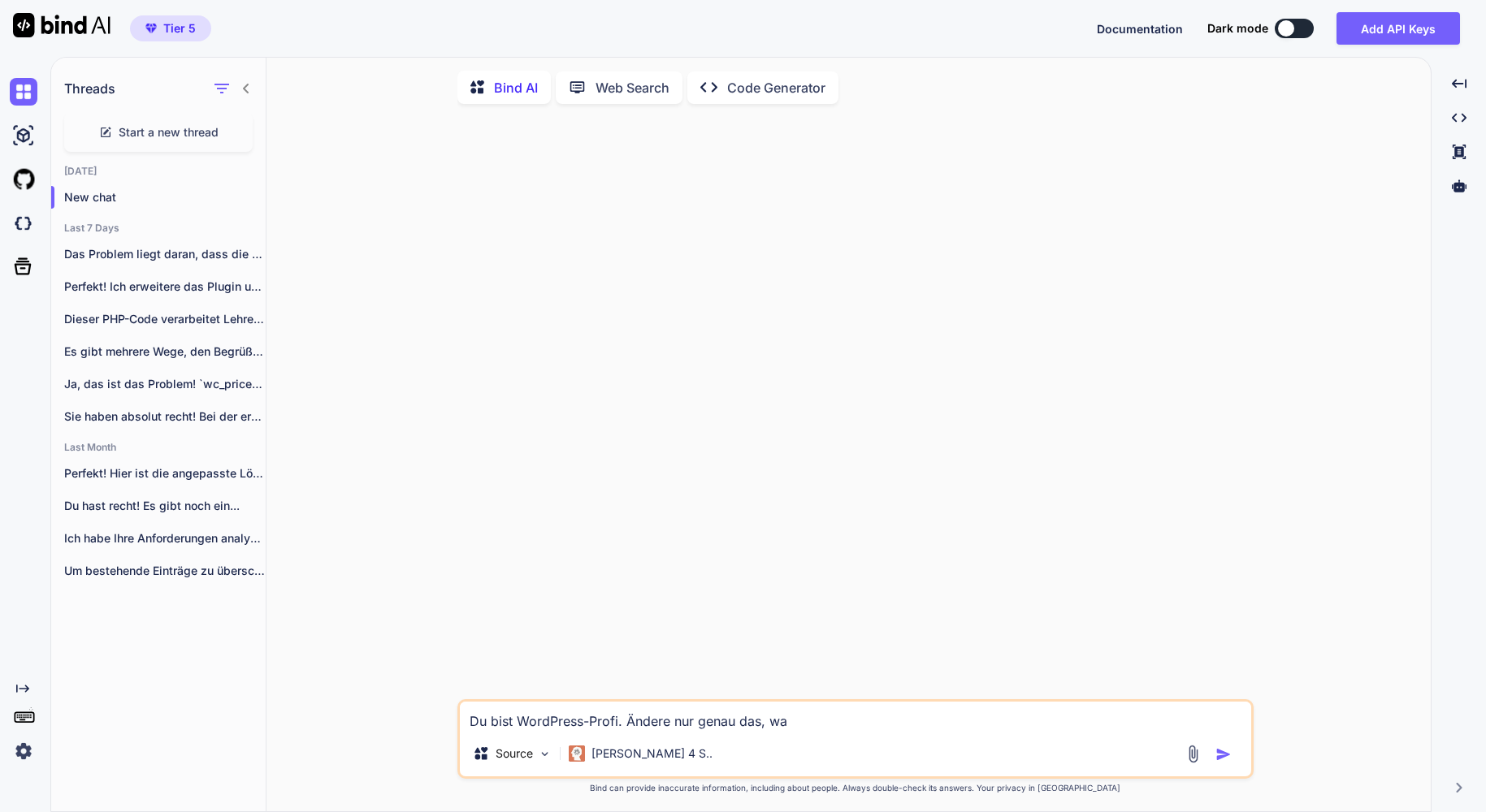
type textarea "x"
type textarea "Du bist WordPress-Profi. Ändere nur genau das, was"
type textarea "x"
type textarea "Du bist WordPress-Profi. Ändere nur genau das, was i"
type textarea "x"
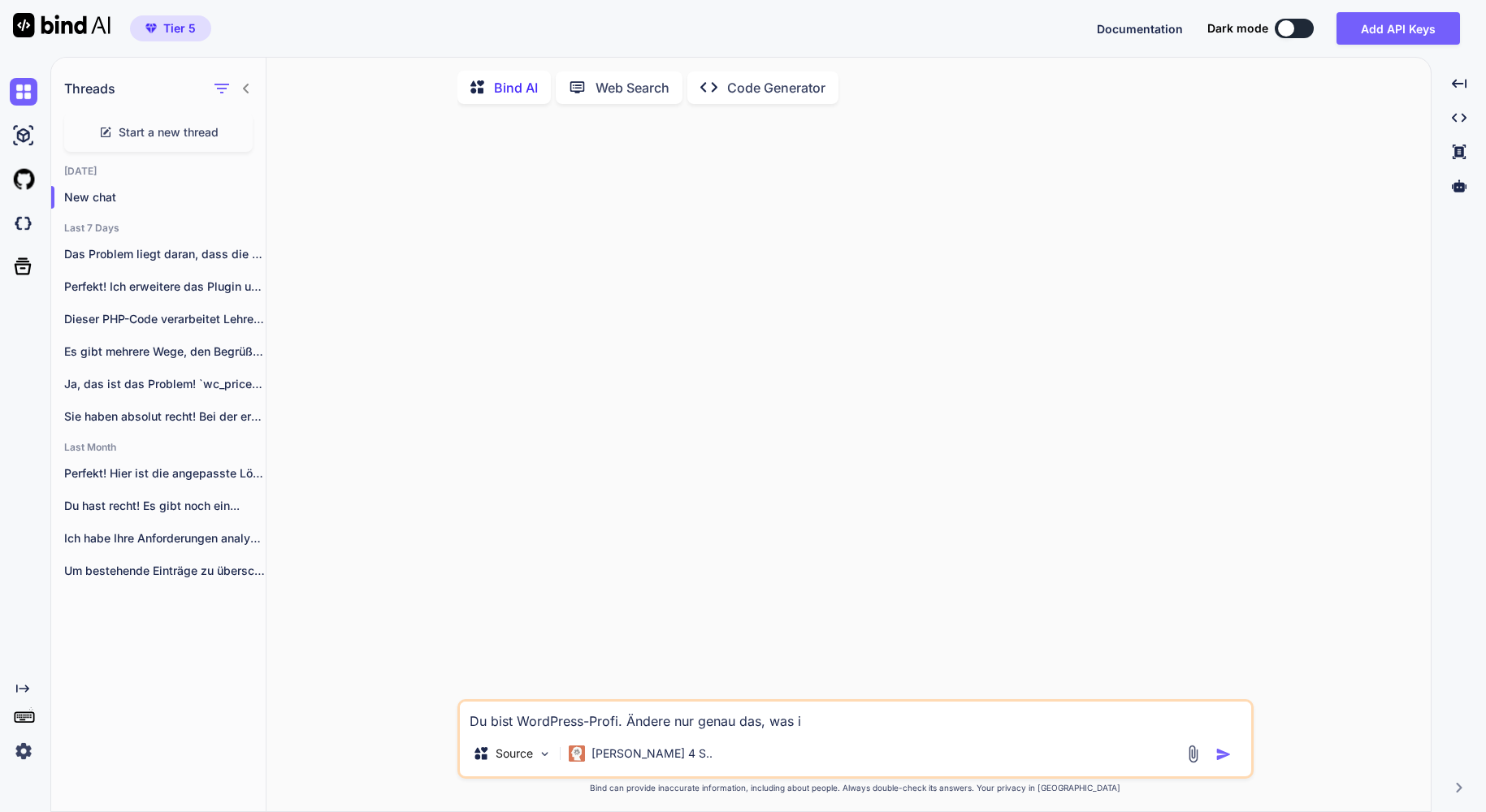
type textarea "Du bist WordPress-Profi. Ändere nur genau das, was ic"
type textarea "x"
type textarea "Du bist WordPress-Profi. Ändere nur genau das, was ich"
type textarea "x"
type textarea "Du bist WordPress-Profi. Ändere nur genau das, was ich"
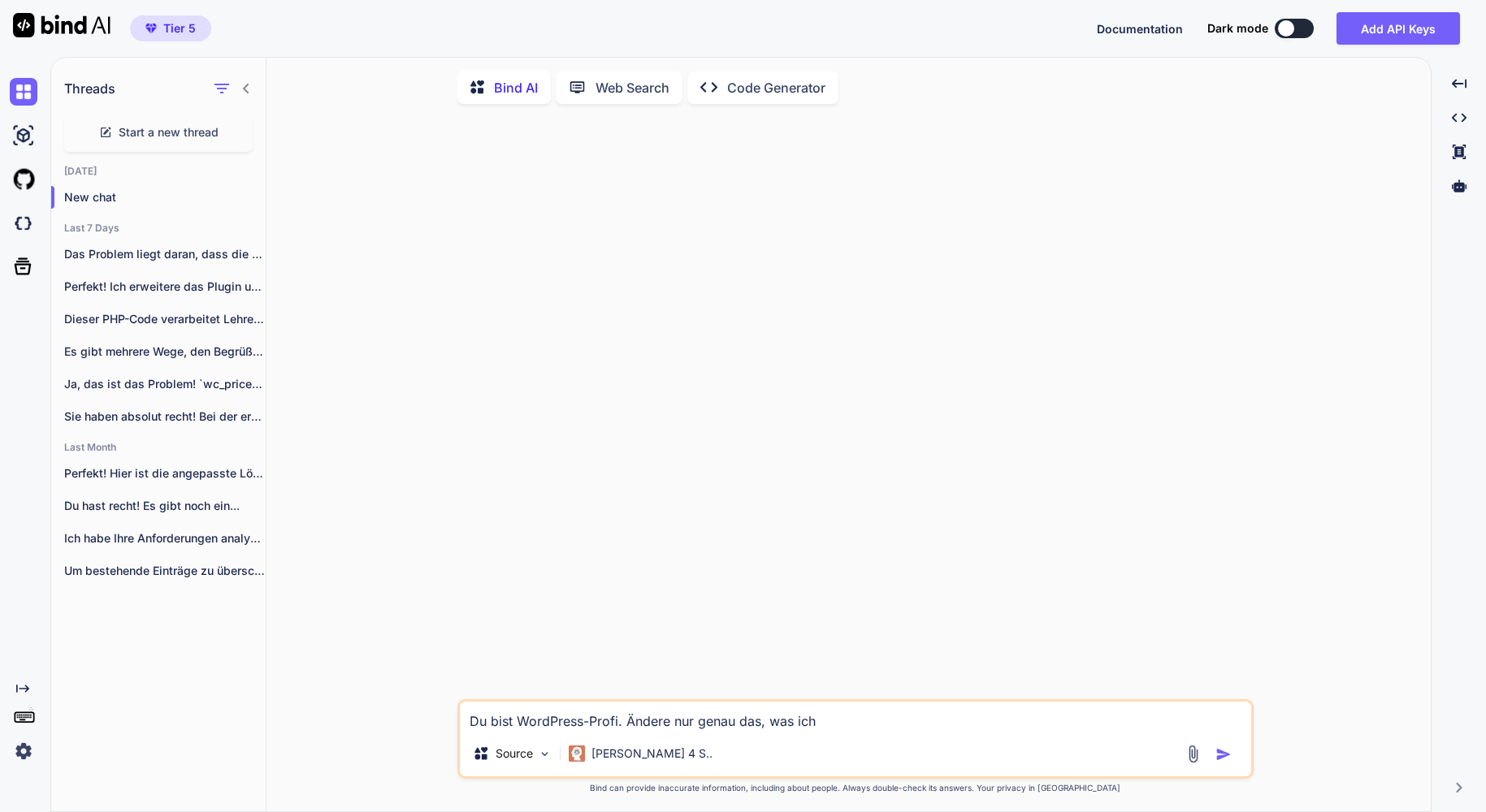
type textarea "x"
type textarea "Du bist WordPress-Profi. Ändere nur genau das, was ich d"
type textarea "x"
type textarea "Du bist WordPress-Profi. Ändere nur genau das, was ich di"
type textarea "x"
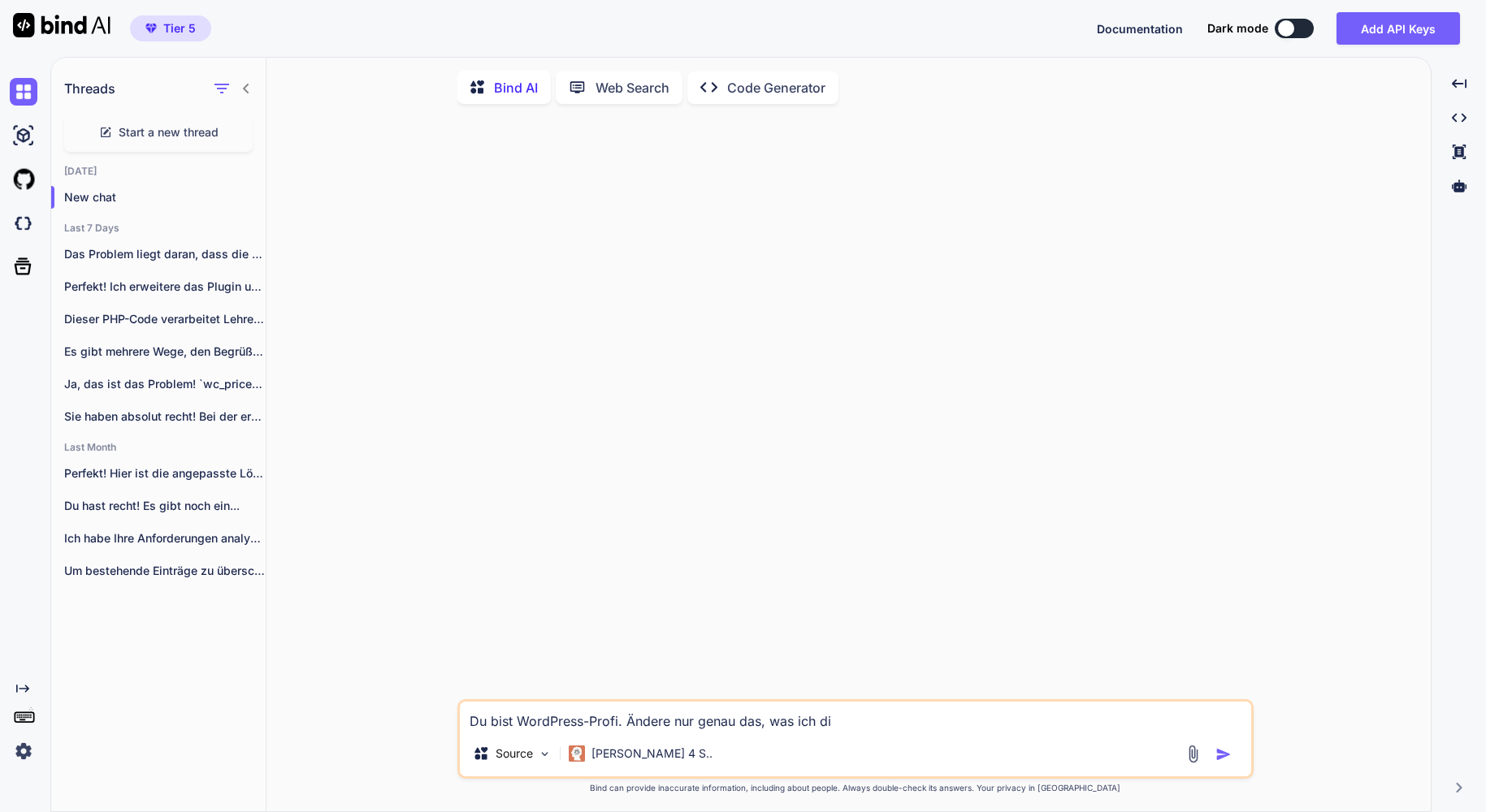
type textarea "Du bist WordPress-Profi. Ändere nur genau das, was ich dir"
type textarea "x"
type textarea "Du bist WordPress-Profi. Ändere nur genau das, was ich dir"
type textarea "x"
type textarea "Du bist WordPress-Profi. Ändere nur genau das, was ich dir s"
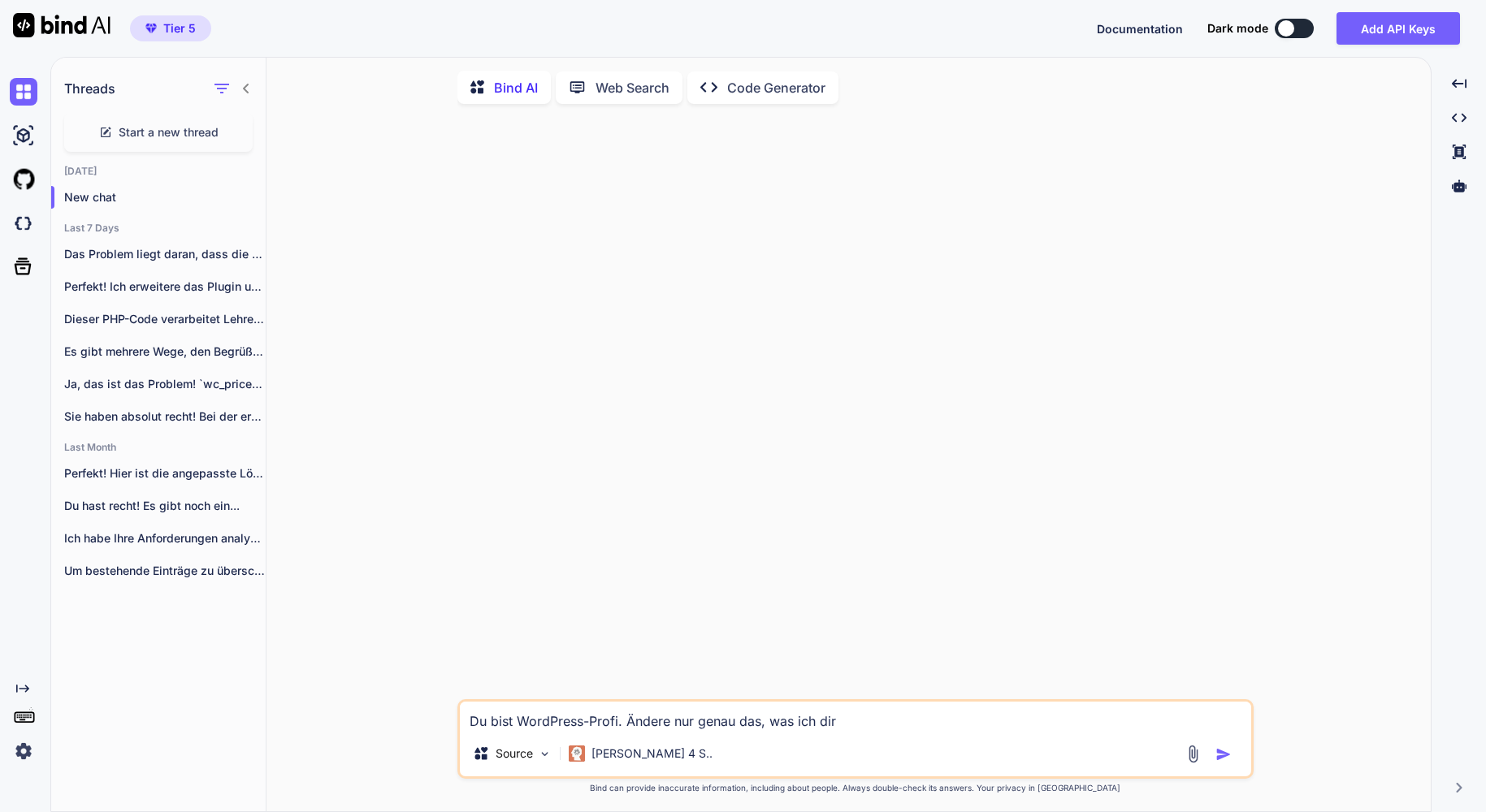
type textarea "x"
type textarea "Du bist WordPress-Profi. Ändere nur genau das, was ich dir sa"
type textarea "x"
type textarea "Du bist WordPress-Profi. Ändere nur genau das, was ich dir sag"
type textarea "x"
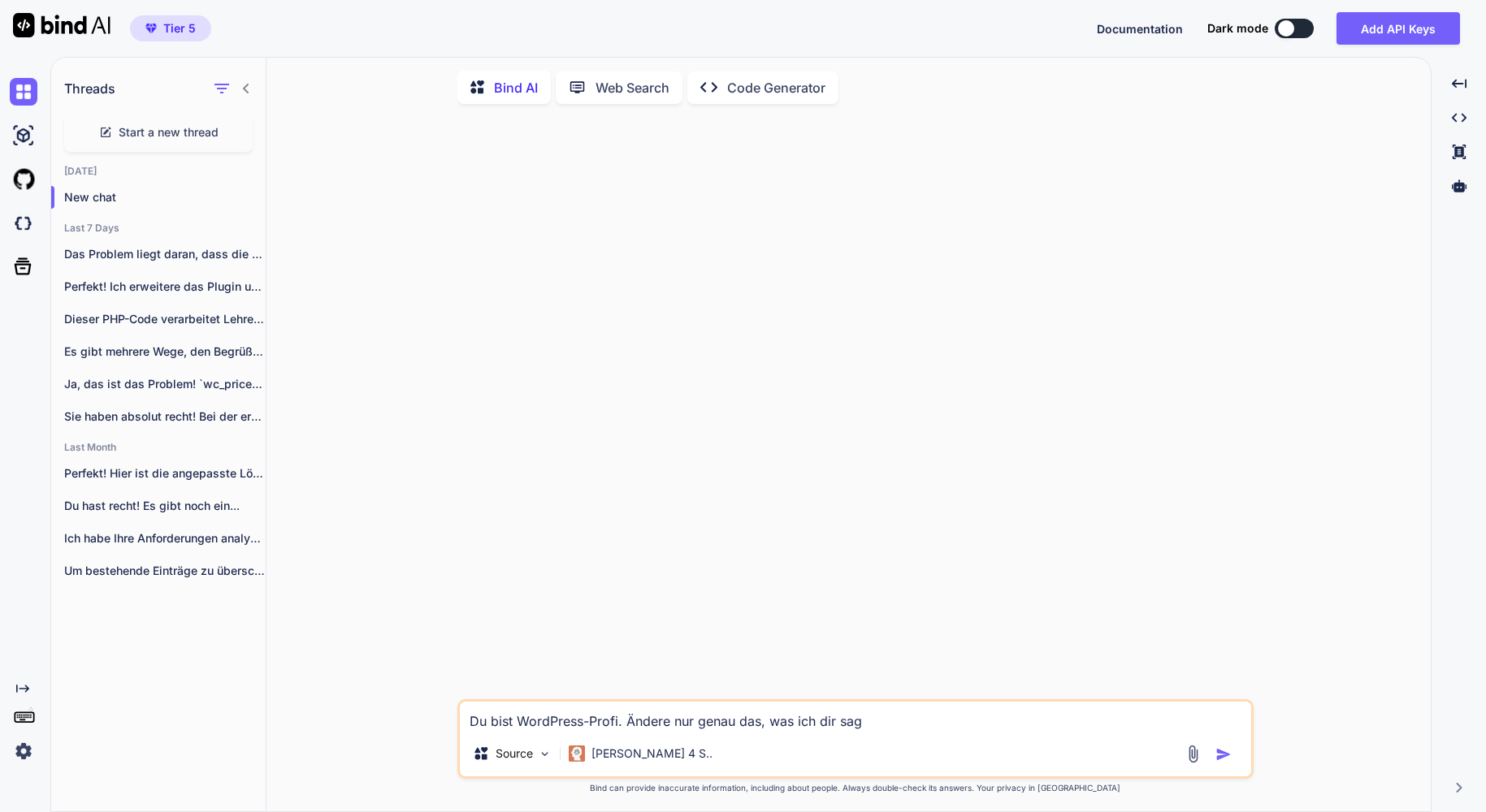
type textarea "Du bist WordPress-Profi. Ändere nur genau das, was ich dir sage"
type textarea "x"
type textarea "Du bist WordPress-Profi. Ändere nur genau das, was ich dir sage."
type textarea "x"
type textarea "Du bist WordPress-Profi. Ändere nur genau das, was ich dir sage."
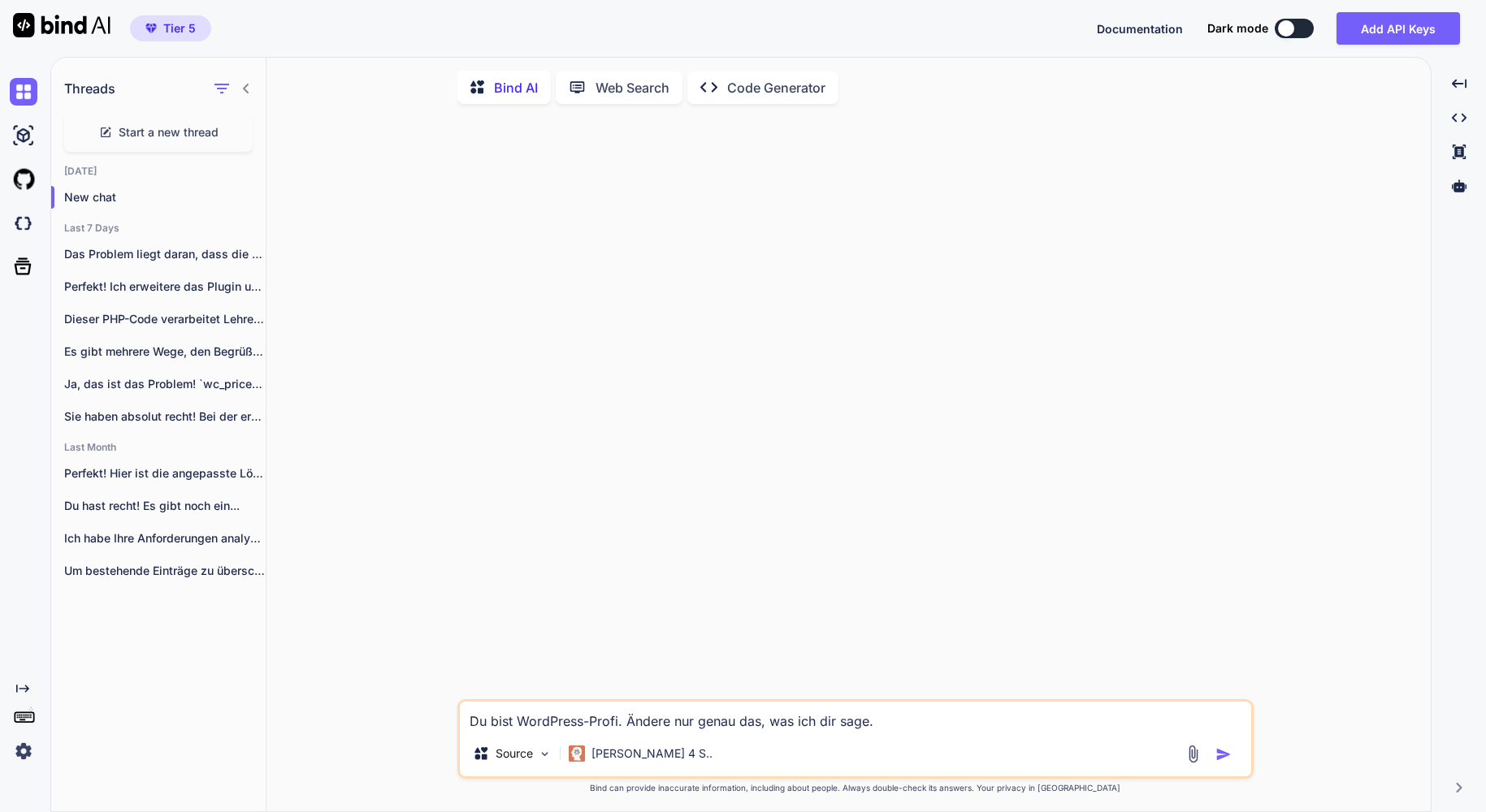
type textarea "x"
type textarea "Du bist WordPress-Profi. Ändere nur genau das, was ich dir sage. W"
type textarea "x"
type textarea "Du bist WordPress-Profi. Ändere nur genau das, was ich dir sage. We"
type textarea "x"
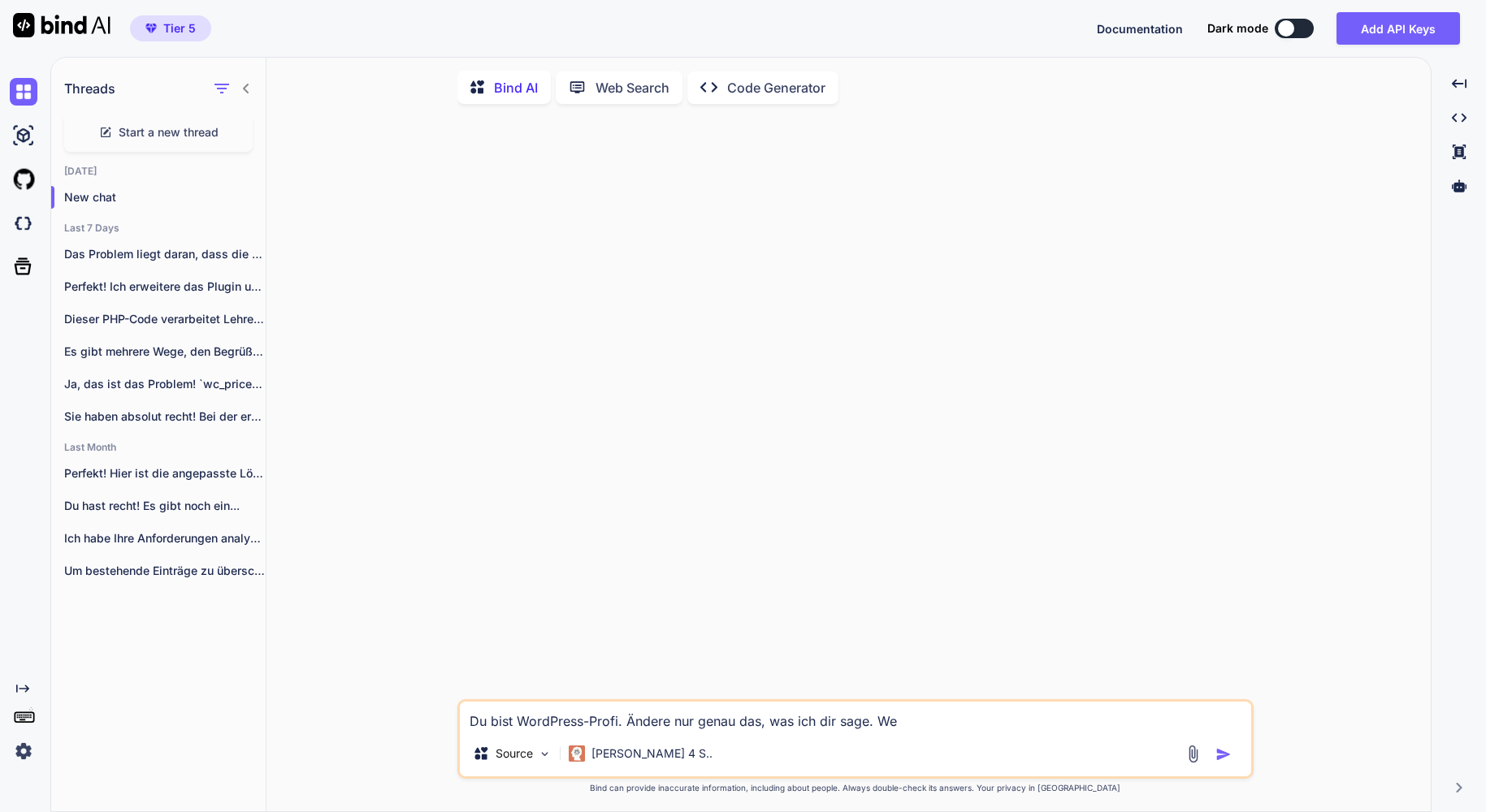
type textarea "Du bist WordPress-Profi. Ändere nur genau das, was ich dir sage. Wen"
type textarea "x"
type textarea "Du bist WordPress-Profi. Ändere nur genau das, was ich dir sage. Wenn"
type textarea "x"
type textarea "Du bist WordPress-Profi. Ändere nur genau das, was ich dir sage. Wenn"
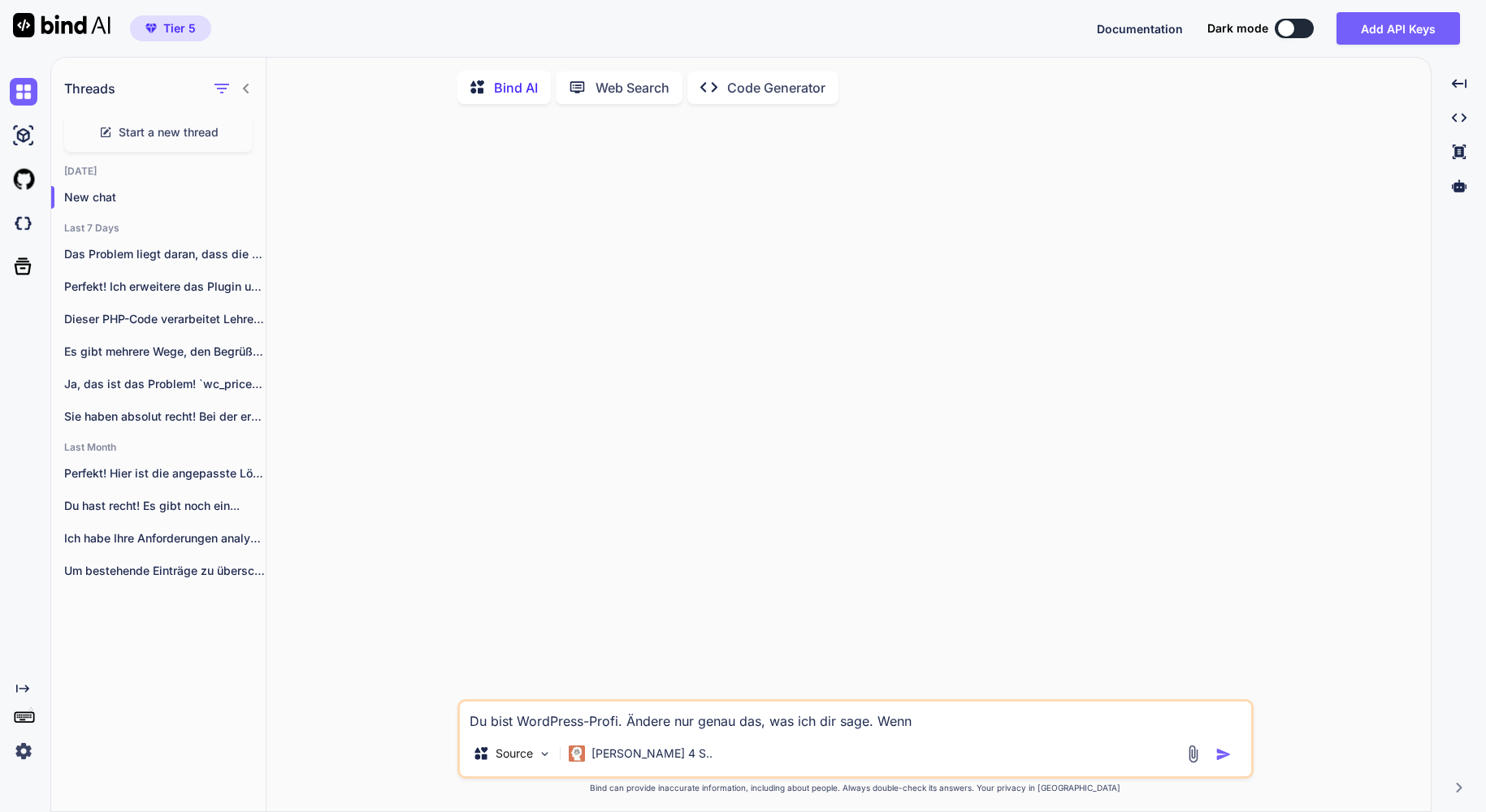
type textarea "x"
type textarea "Du bist WordPress-Profi. Ändere nur genau das, was ich dir sage. Wenn d"
type textarea "x"
type textarea "Du bist WordPress-Profi. Ändere nur genau das, was ich dir sage. Wenn du"
type textarea "x"
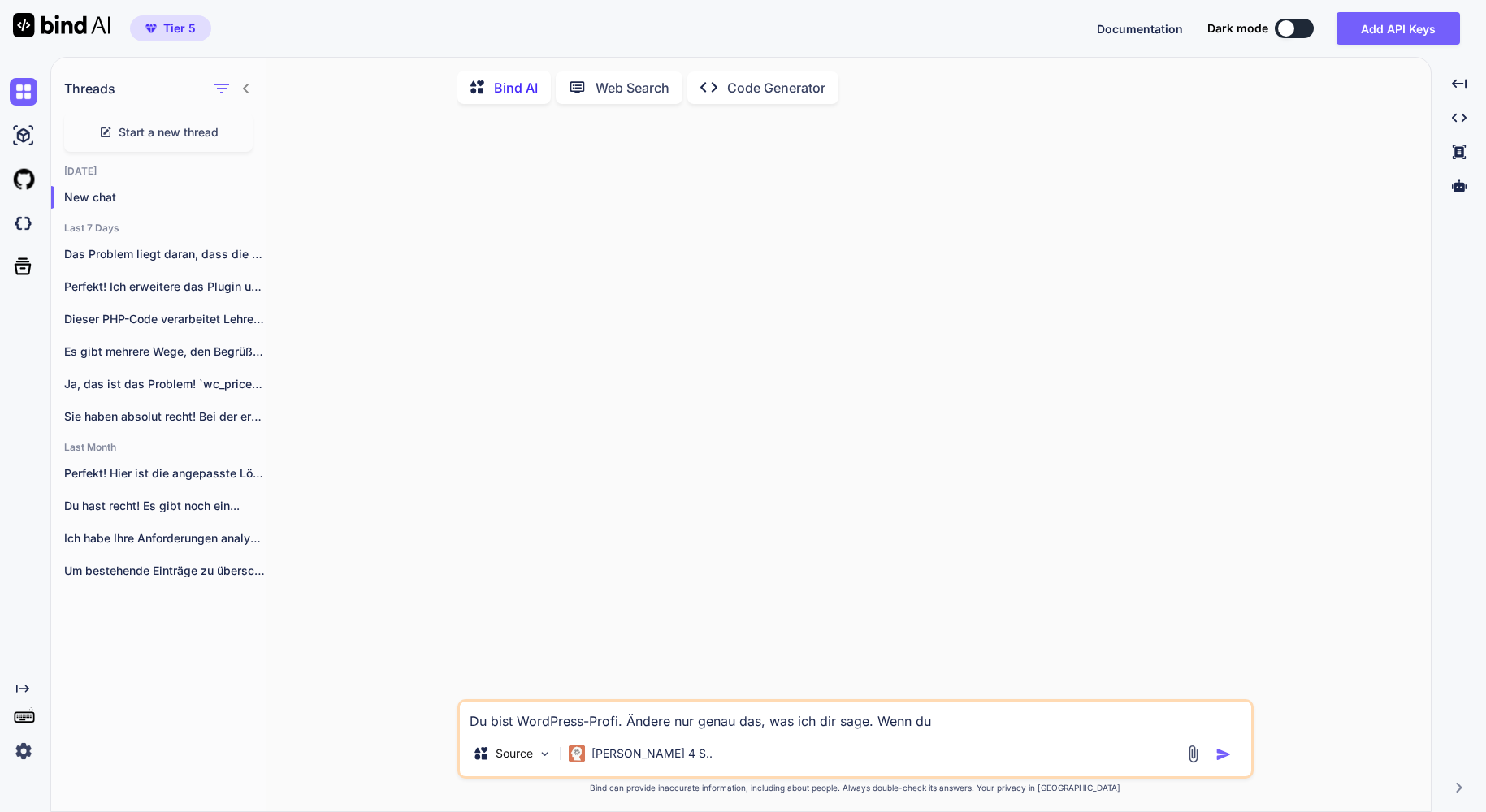
type textarea "Du bist WordPress-Profi. Ändere nur genau das, was ich dir sage. Wenn d"
type textarea "x"
type textarea "Du bist WordPress-Profi. Ändere nur genau das, was ich dir sage. Wenn"
type textarea "x"
type textarea "Du bist WordPress-Profi. Ändere nur genau das, was ich dir sage. Wenn"
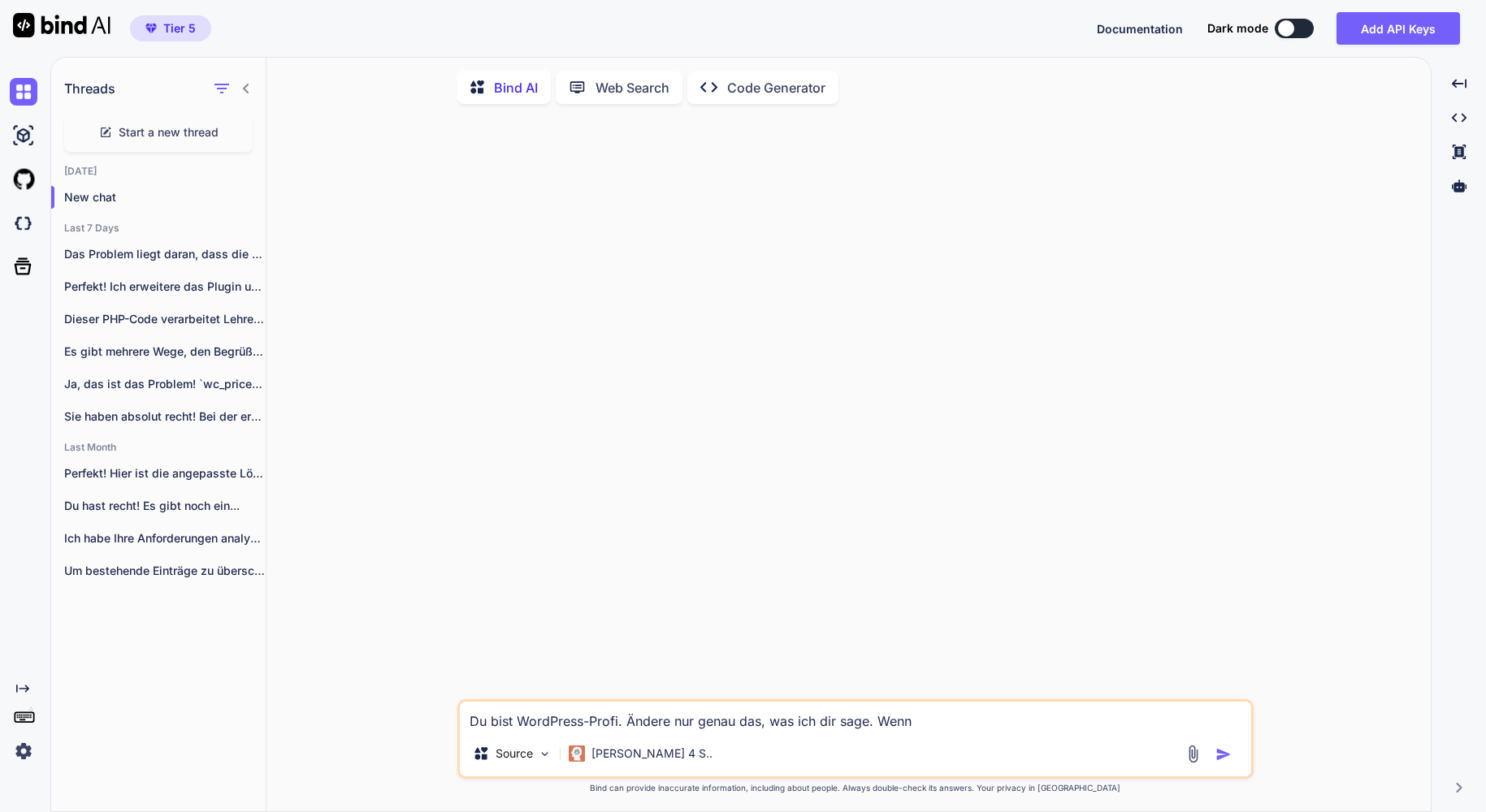
type textarea "x"
type textarea "Du bist WordPress-Profi. Ändere nur genau das, was ich dir sage. Wen"
type textarea "x"
type textarea "Du bist WordPress-Profi. Ändere nur genau das, was ich dir sage. We"
type textarea "x"
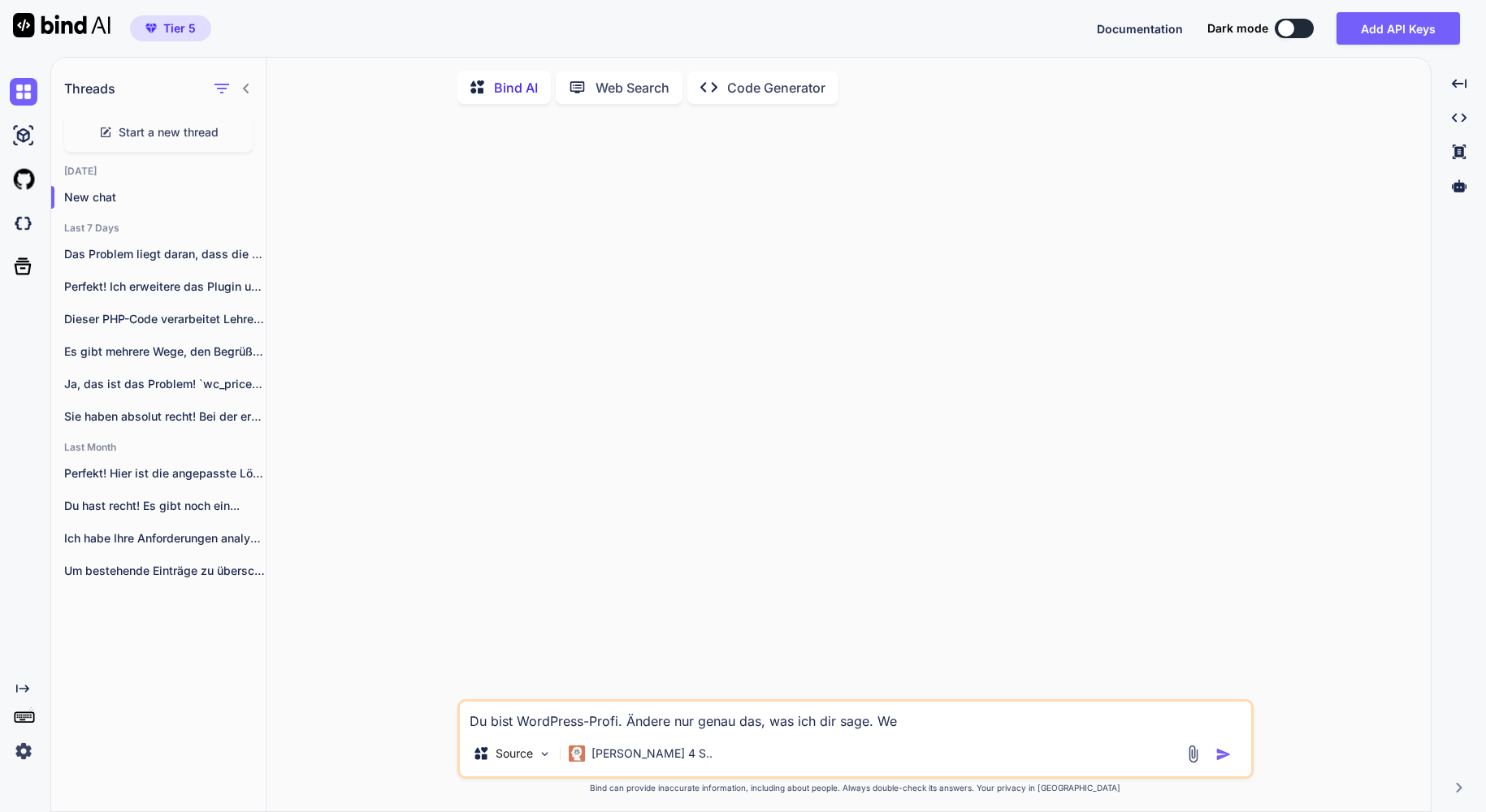
type textarea "Du bist WordPress-Profi. Ändere nur genau das, was ich dir sage. W"
type textarea "x"
type textarea "Du bist WordPress-Profi. Ändere nur genau das, was ich dir sage."
type textarea "x"
type textarea "Du bist WordPress-Profi. Ändere nur genau das, was ich dir sage. I"
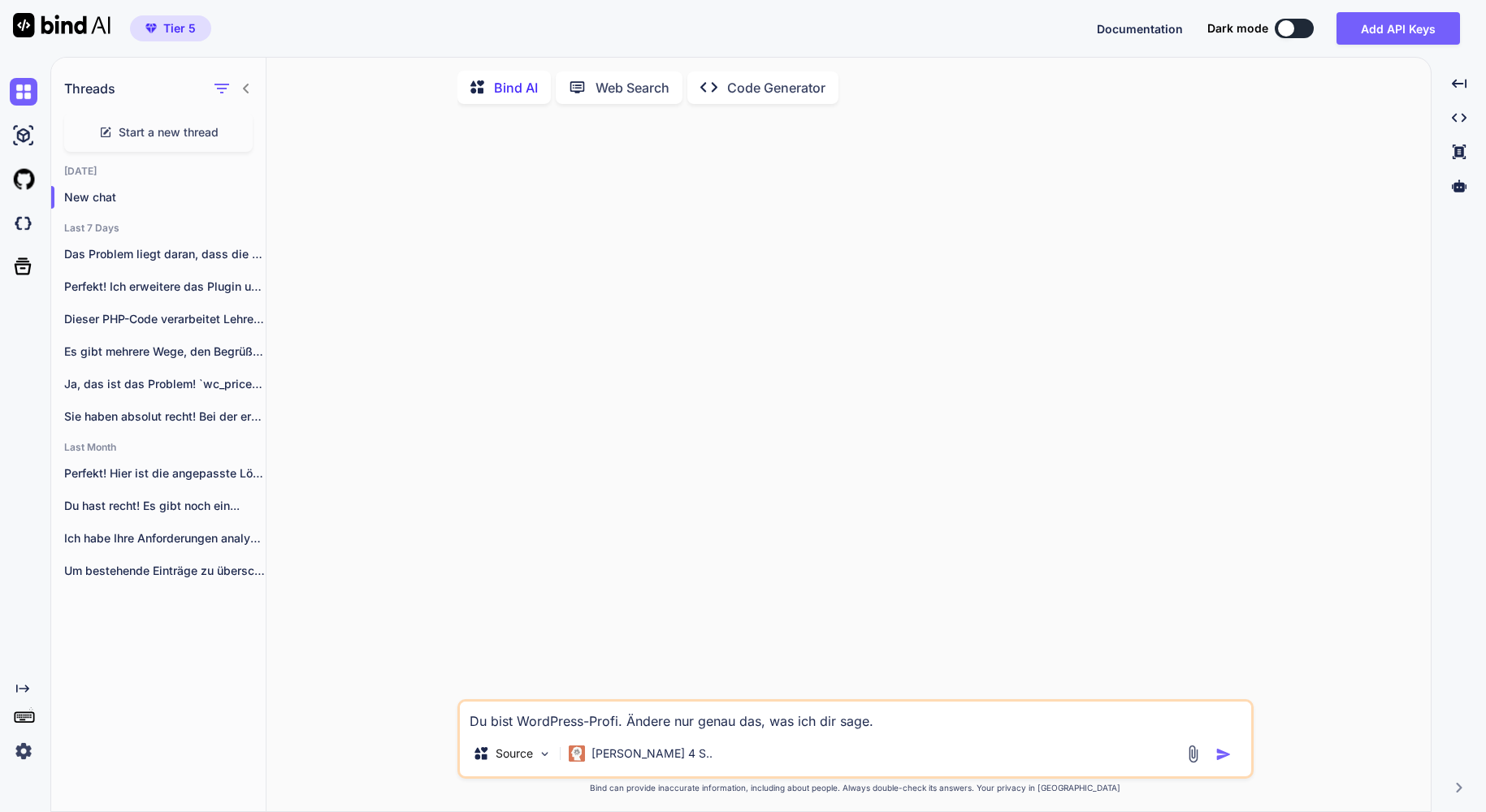
type textarea "x"
type textarea "Du bist WordPress-Profi. Ändere nur genau das, was ich dir sage. In"
type textarea "x"
type textarea "Du bist WordPress-Profi. Ändere nur genau das, was ich dir sage. In"
type textarea "x"
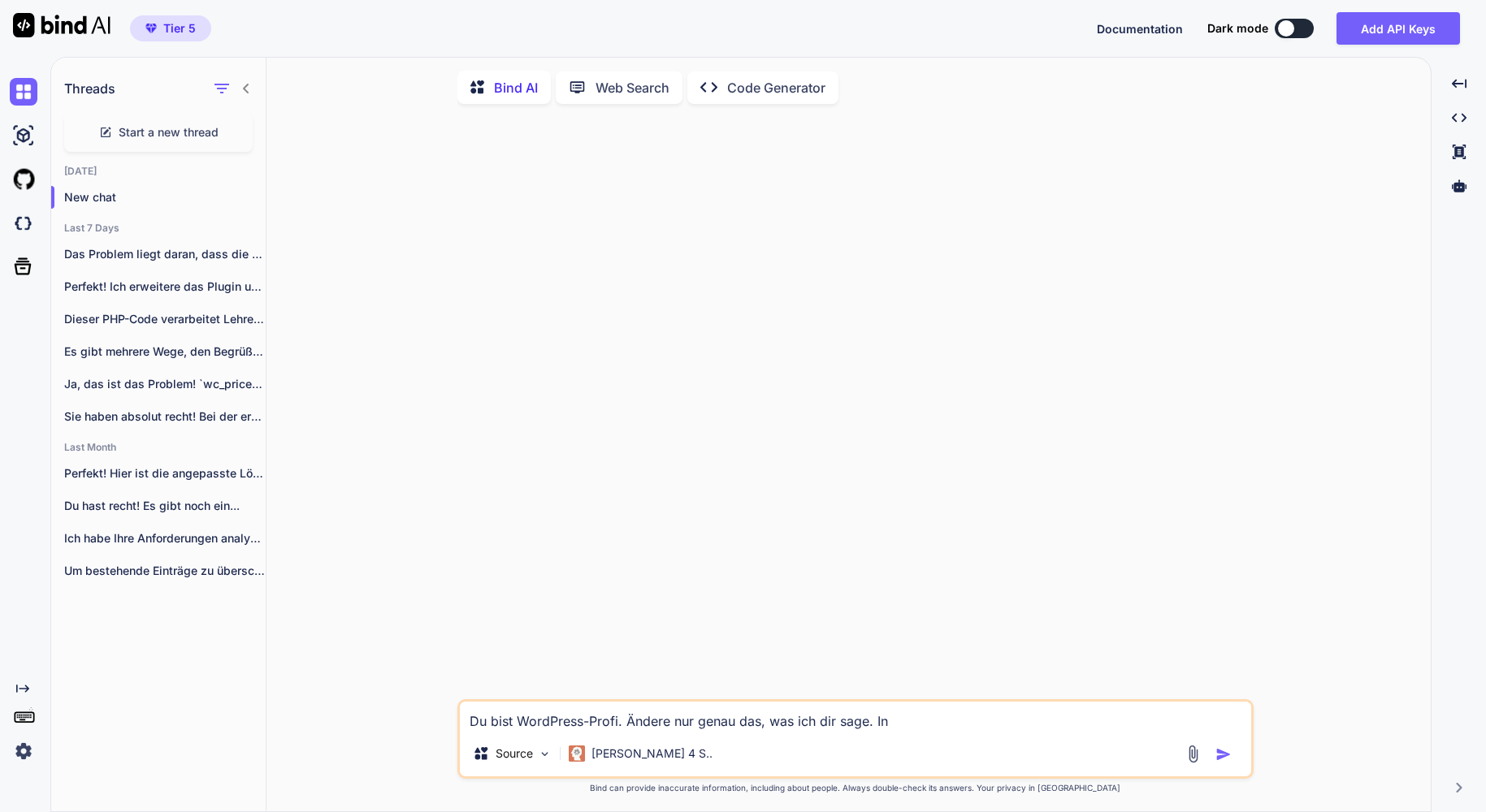
type textarea "Du bist WordPress-Profi. Ändere nur genau das, was ich dir sage. In f"
type textarea "x"
type textarea "Du bist WordPress-Profi. Ändere nur genau das, was ich dir sage. In fa"
type textarea "x"
type textarea "Du bist WordPress-Profi. Ändere nur genau das, was ich dir sage. In fan"
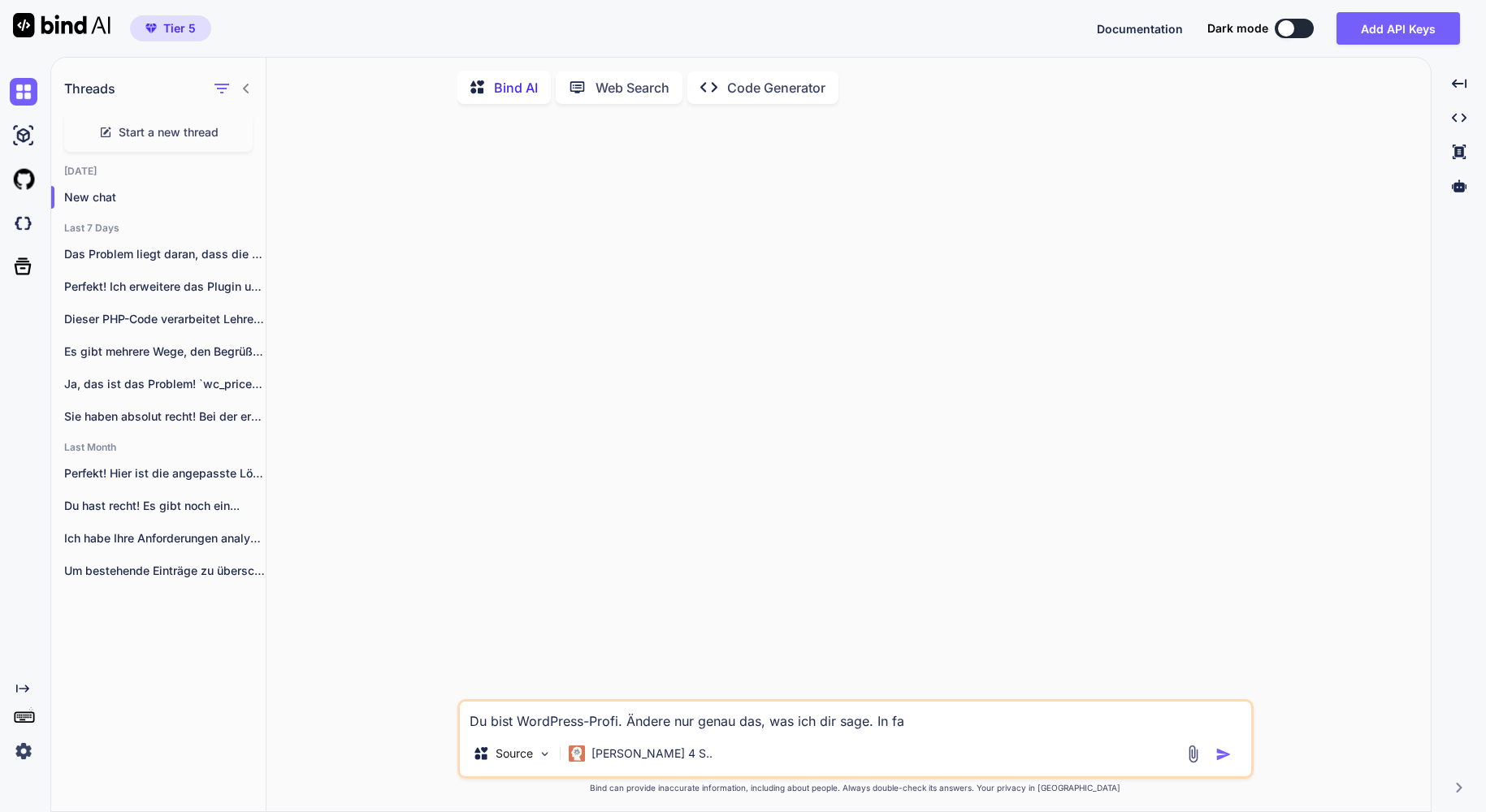
type textarea "x"
type textarea "Du bist WordPress-Profi. Ändere nur genau das, was ich dir sage. In fa"
type textarea "x"
type textarea "Du bist WordPress-Profi. Ändere nur genau das, was ich dir sage. In f"
type textarea "x"
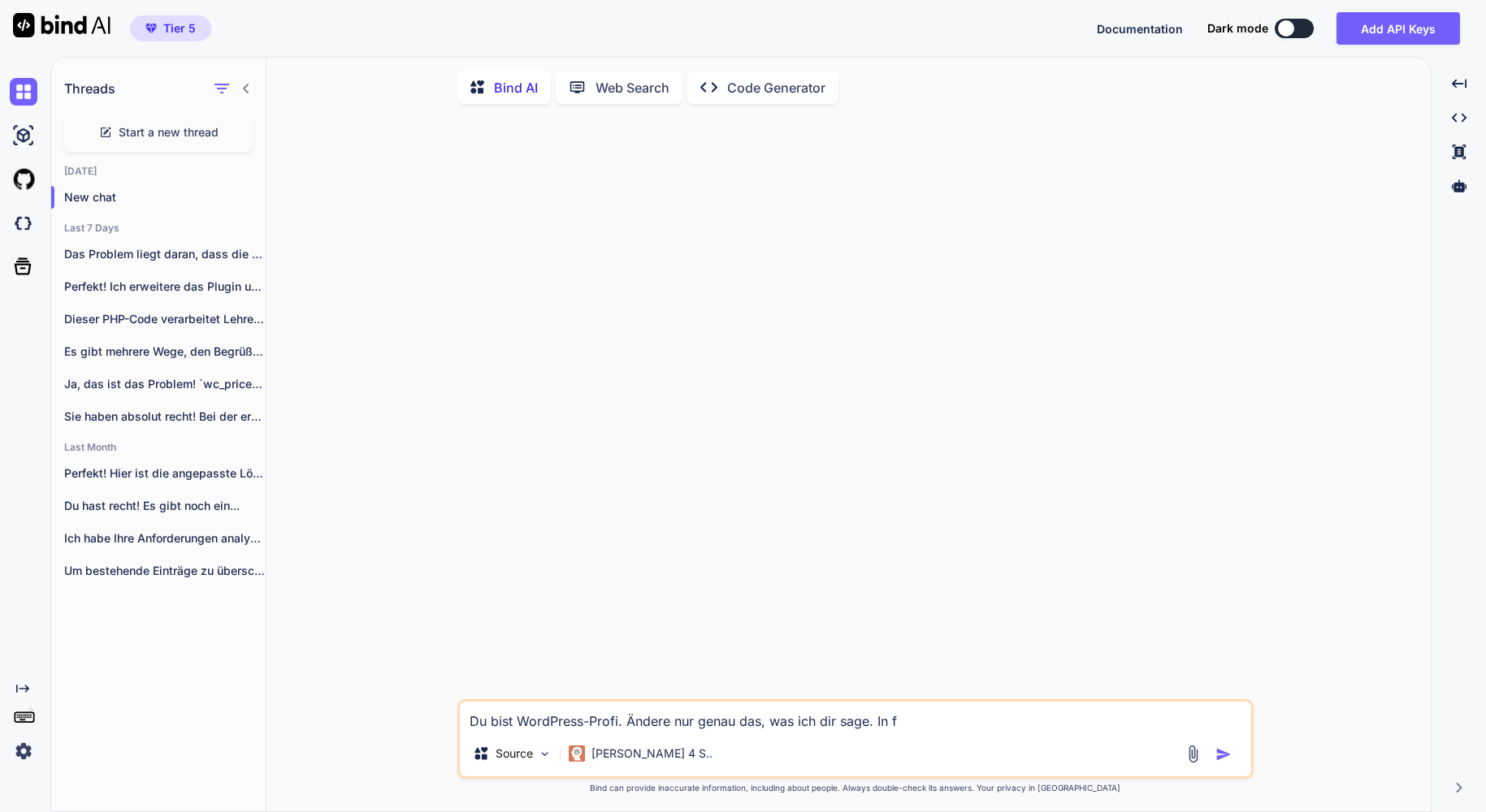
type textarea "Du bist WordPress-Profi. Ändere nur genau das, was ich dir sage. In"
type textarea "x"
type textarea "Du bist WordPress-Profi. Ändere nur genau das, was ich dir sage. In n"
type textarea "x"
type textarea "Du bist WordPress-Profi. Ändere nur genau das, was ich dir sage. In na"
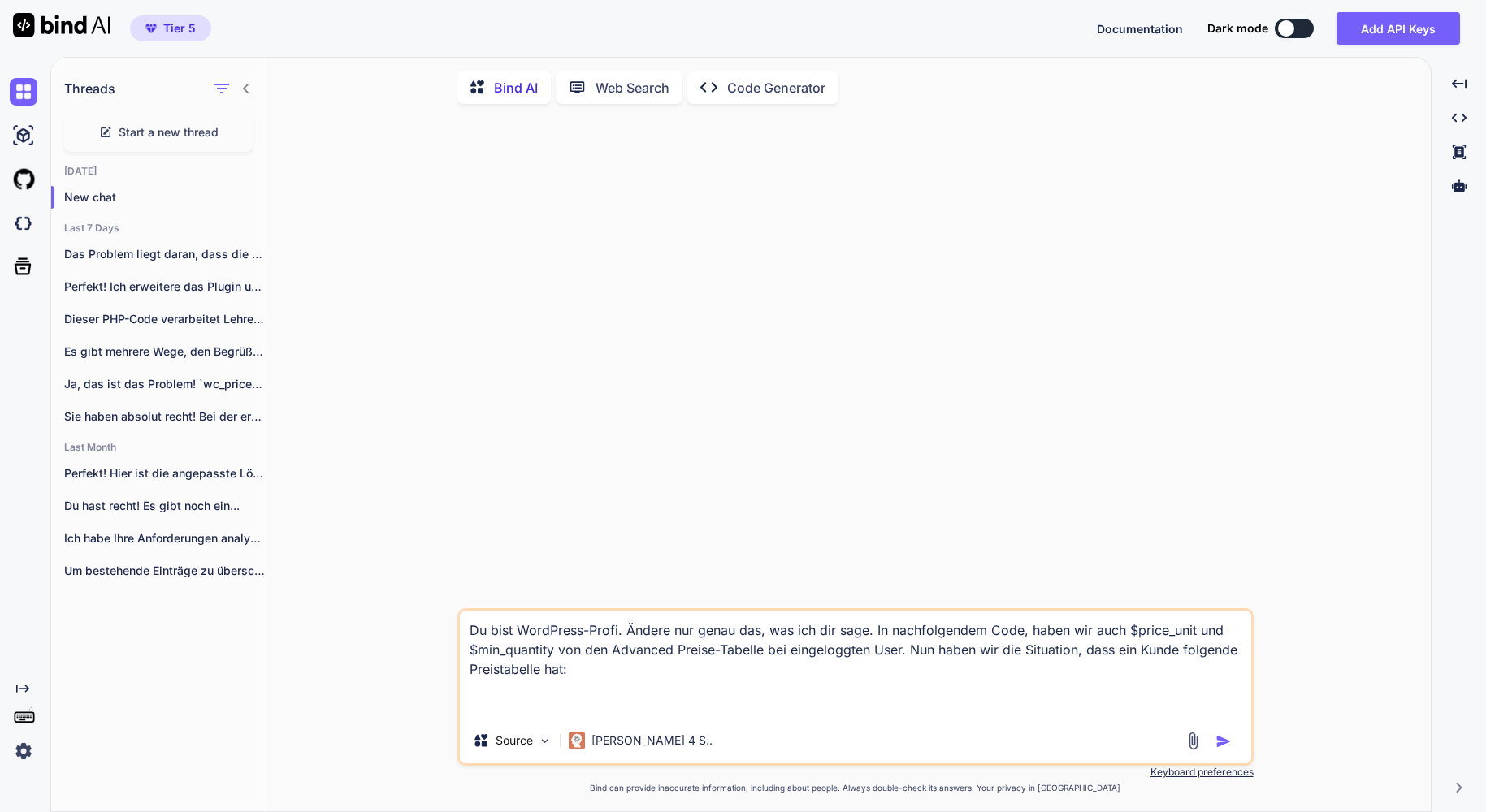
paste textarea "Menge ab (Stk) Preis je 100 Stk 1 CHF 191.50 Ihr Preis 50 CHF 304.55/100 120 CH…"
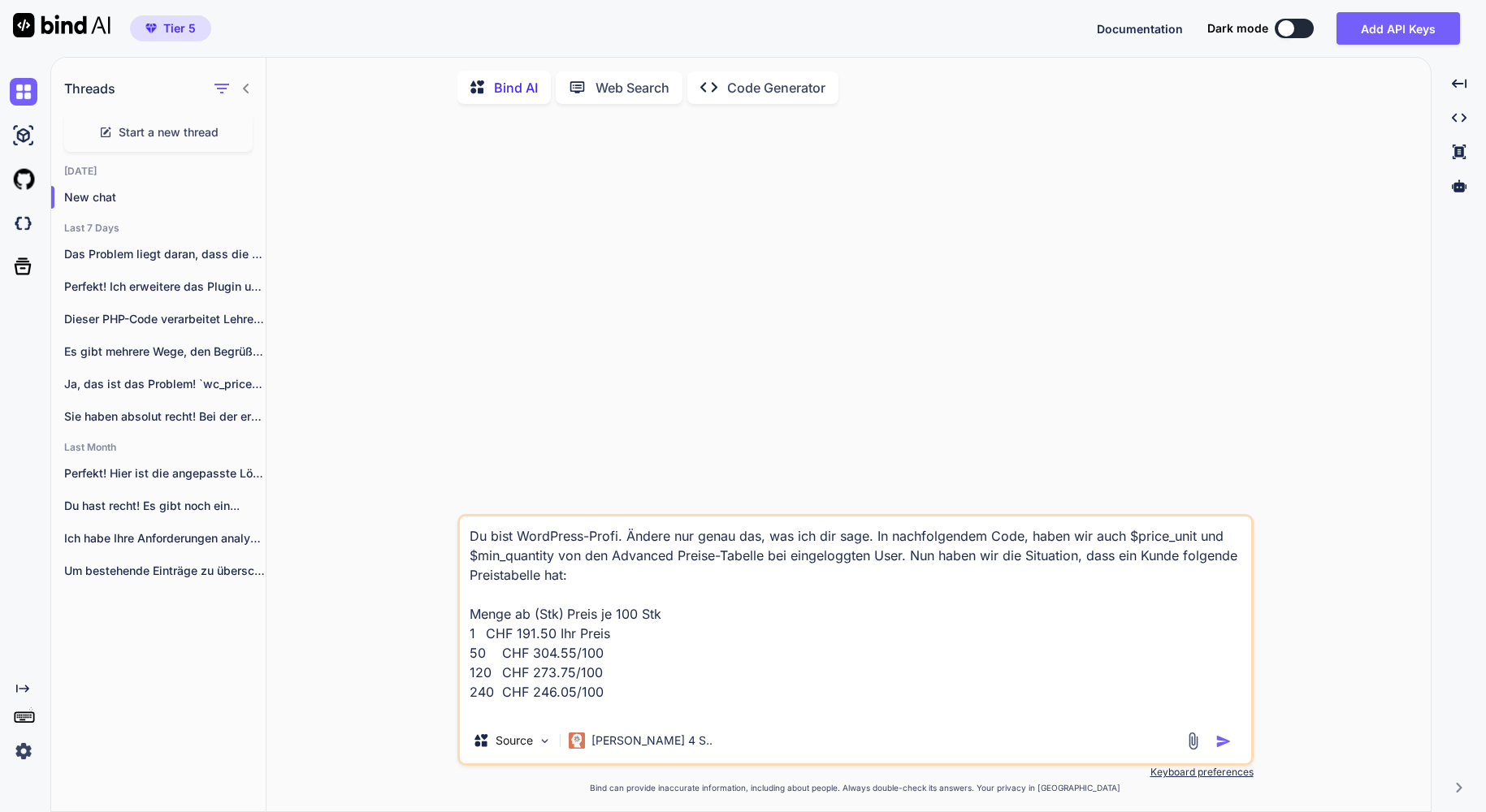
click at [496, 709] on textarea "Du bist WordPress-Profi. Ändere nur genau das, was ich dir sage. In nachfolgend…" at bounding box center [855, 617] width 791 height 201
click at [502, 714] on textarea "Du bist WordPress-Profi. Ändere nur genau das, was ich dir sage. In nachfolgend…" at bounding box center [855, 617] width 791 height 201
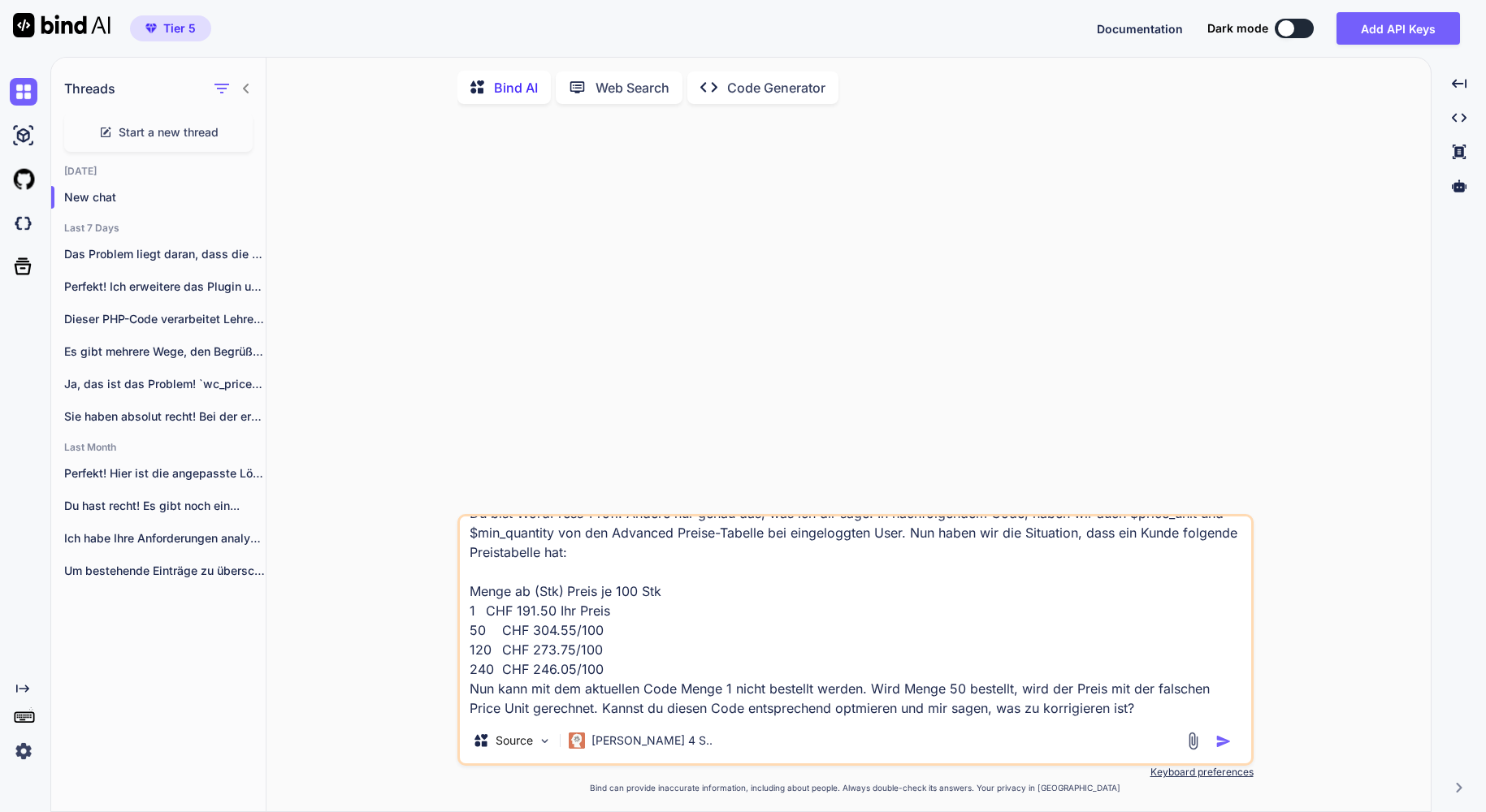
scroll to position [81, 0]
paste textarea "<?php /** * WooCommerce Staffelpreise mit ACF - Advanced Integration * * Plugin…"
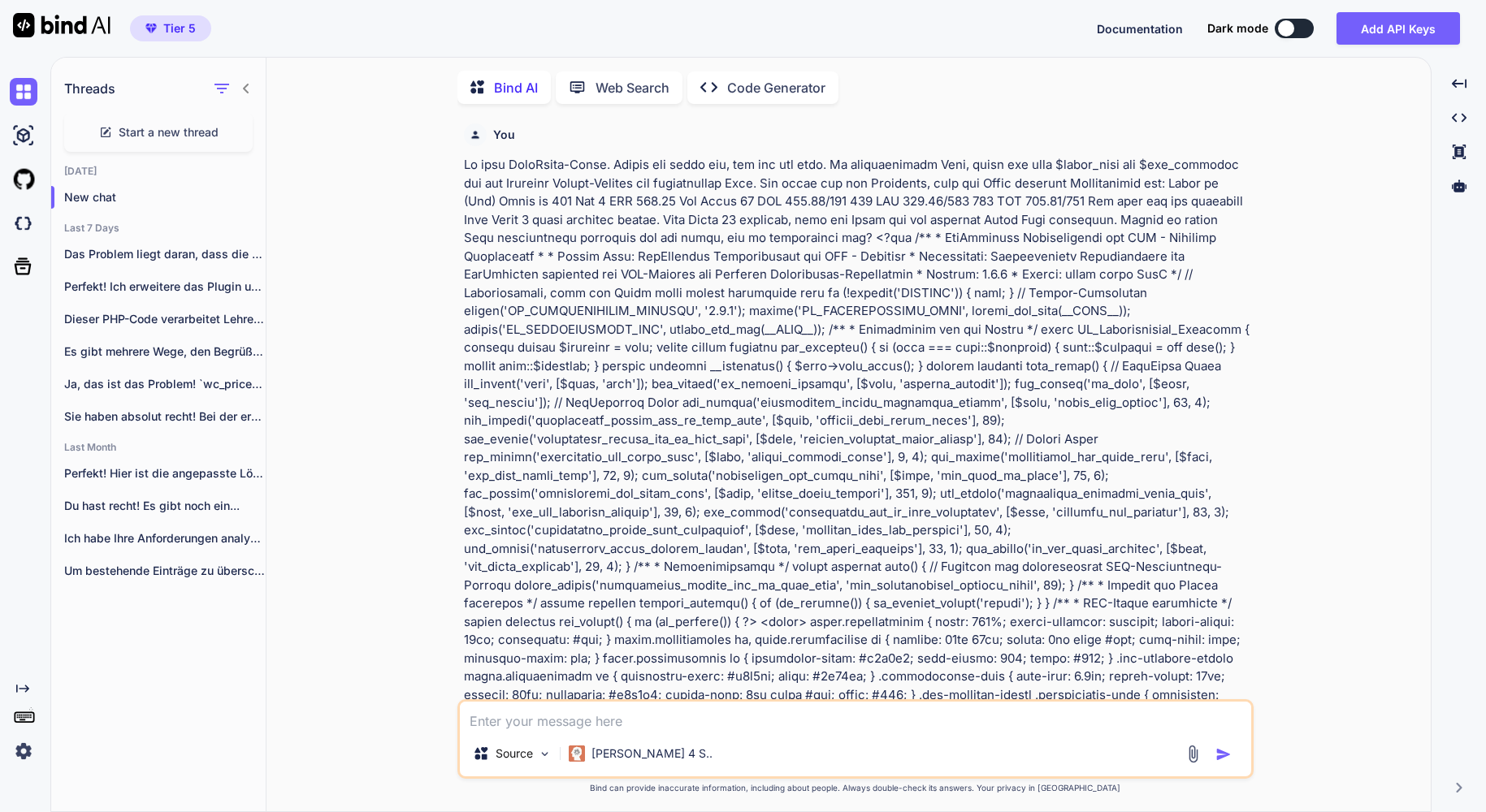
scroll to position [7, 0]
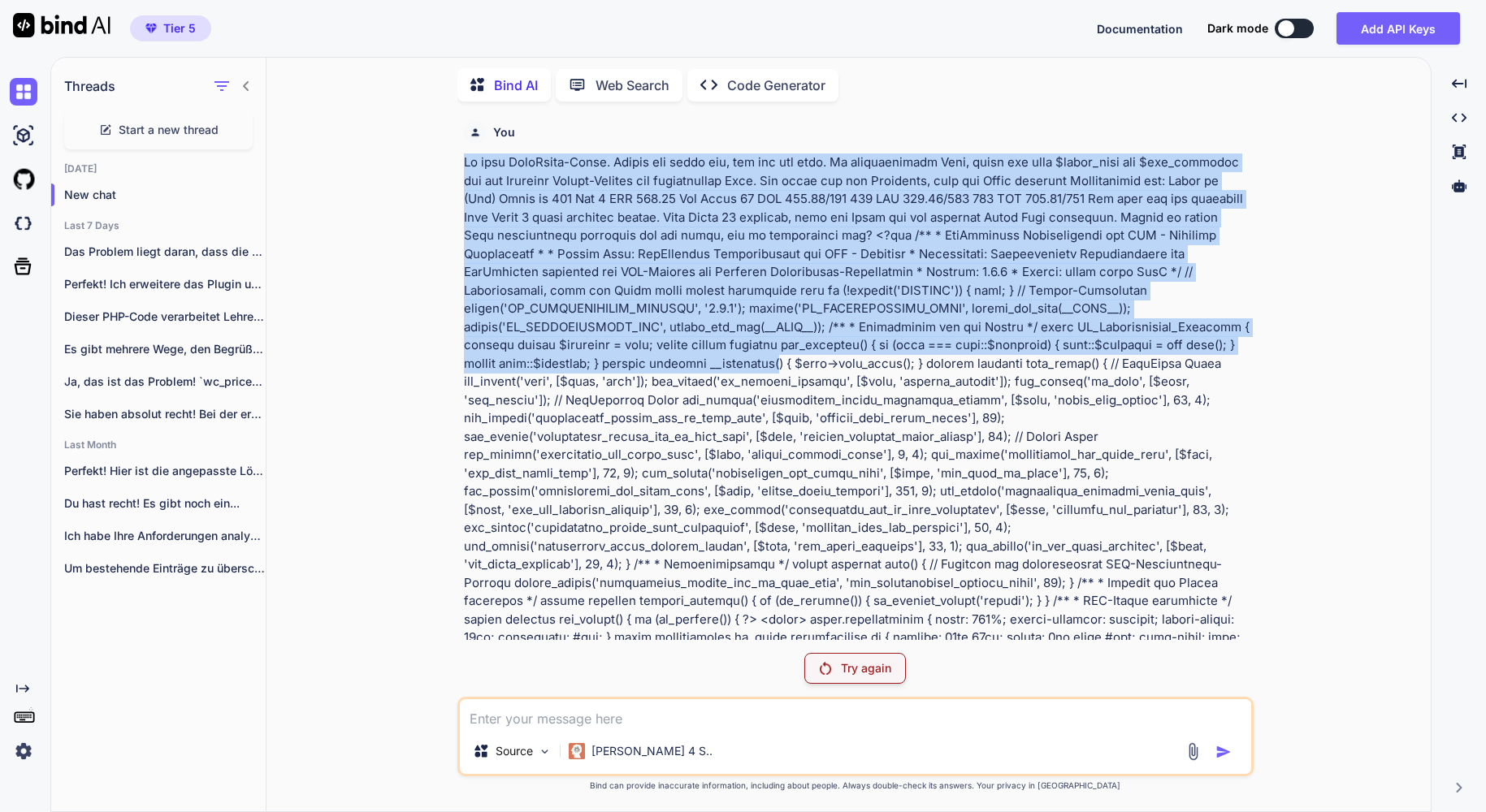
drag, startPoint x: 466, startPoint y: 162, endPoint x: 727, endPoint y: 355, distance: 324.6
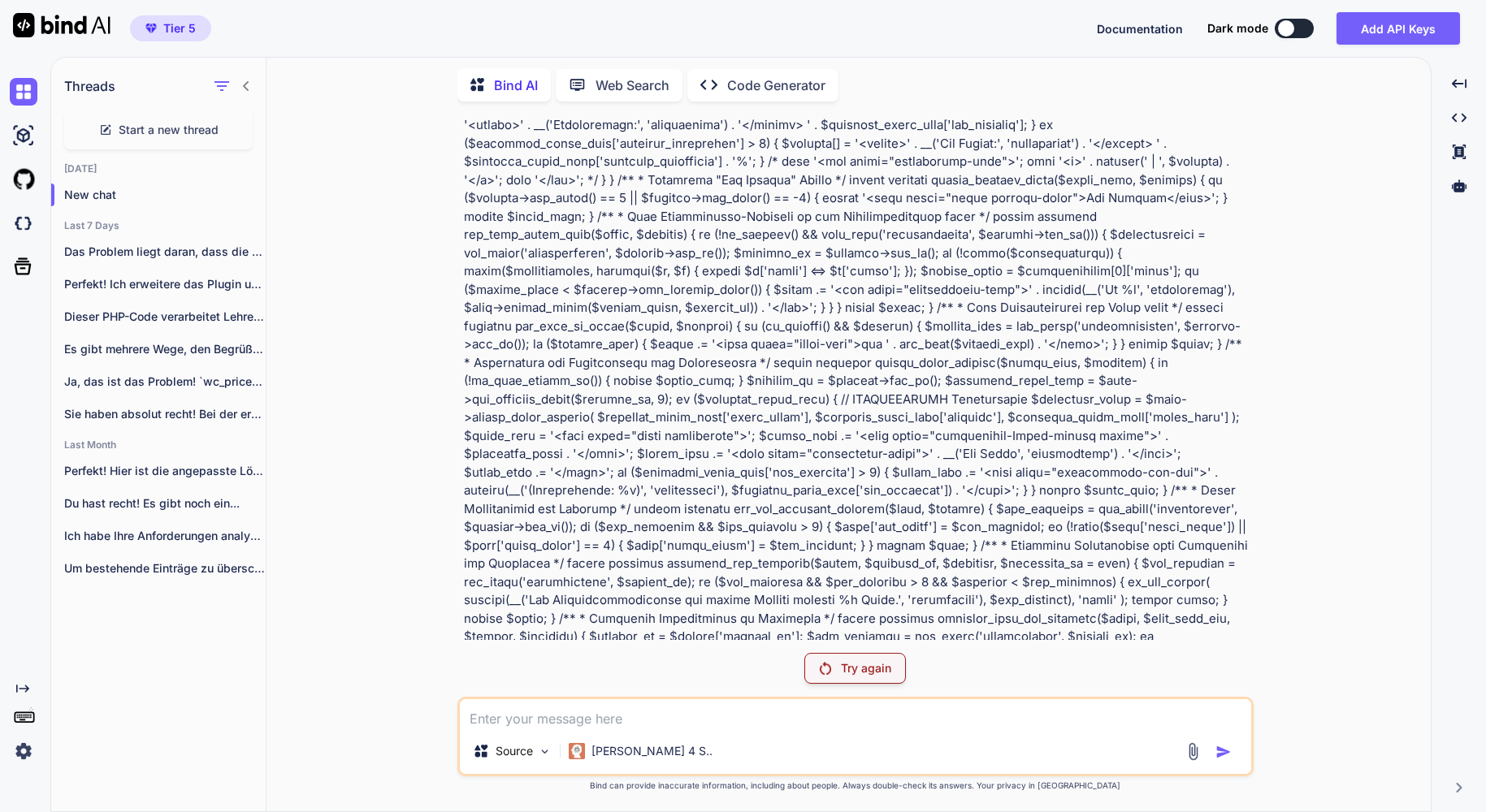
scroll to position [3314, 0]
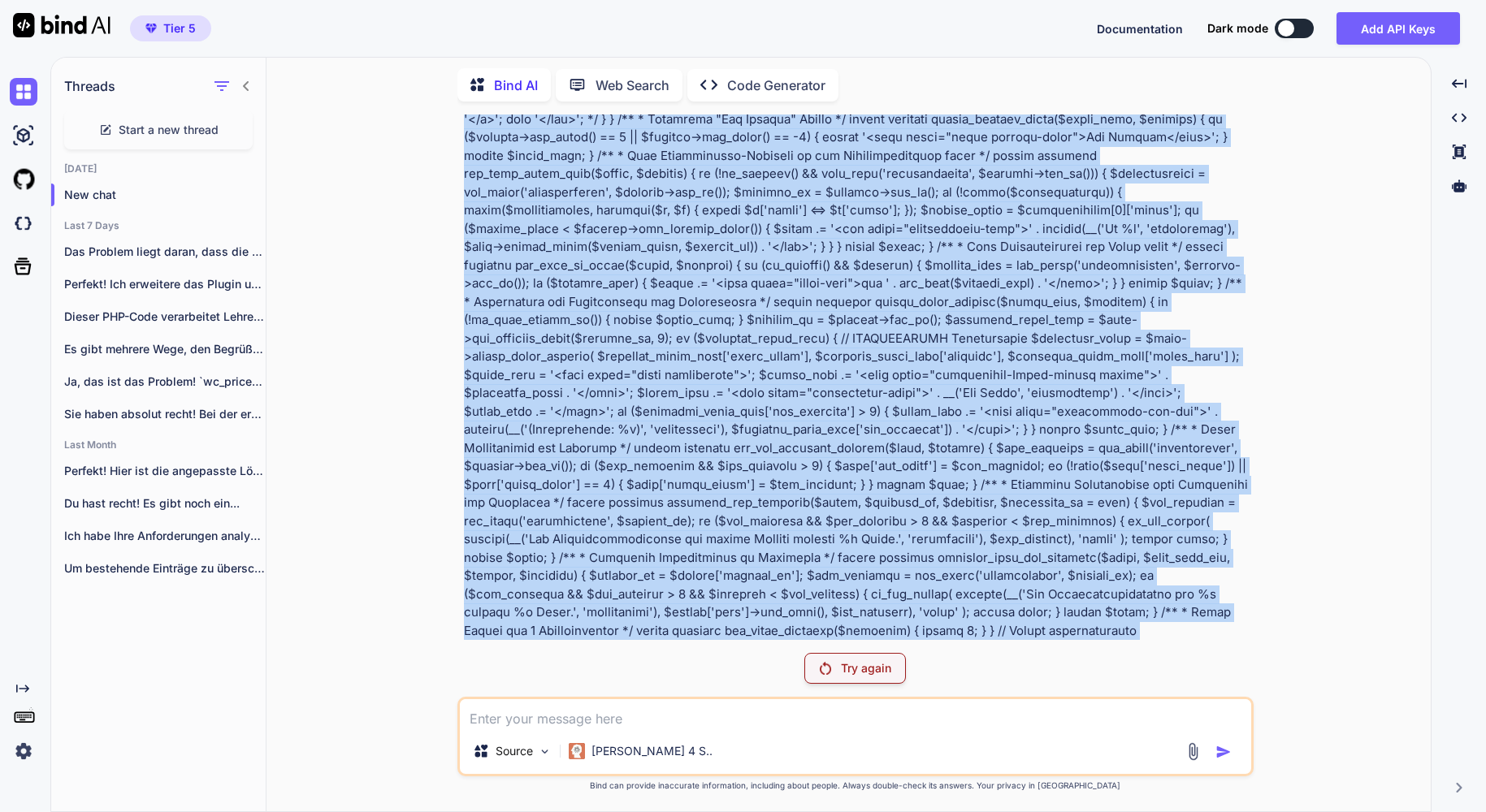
copy p "Du bist WordPress-Profi. Ändere nur genau das, was ich dir sage. In nachfolgend…"
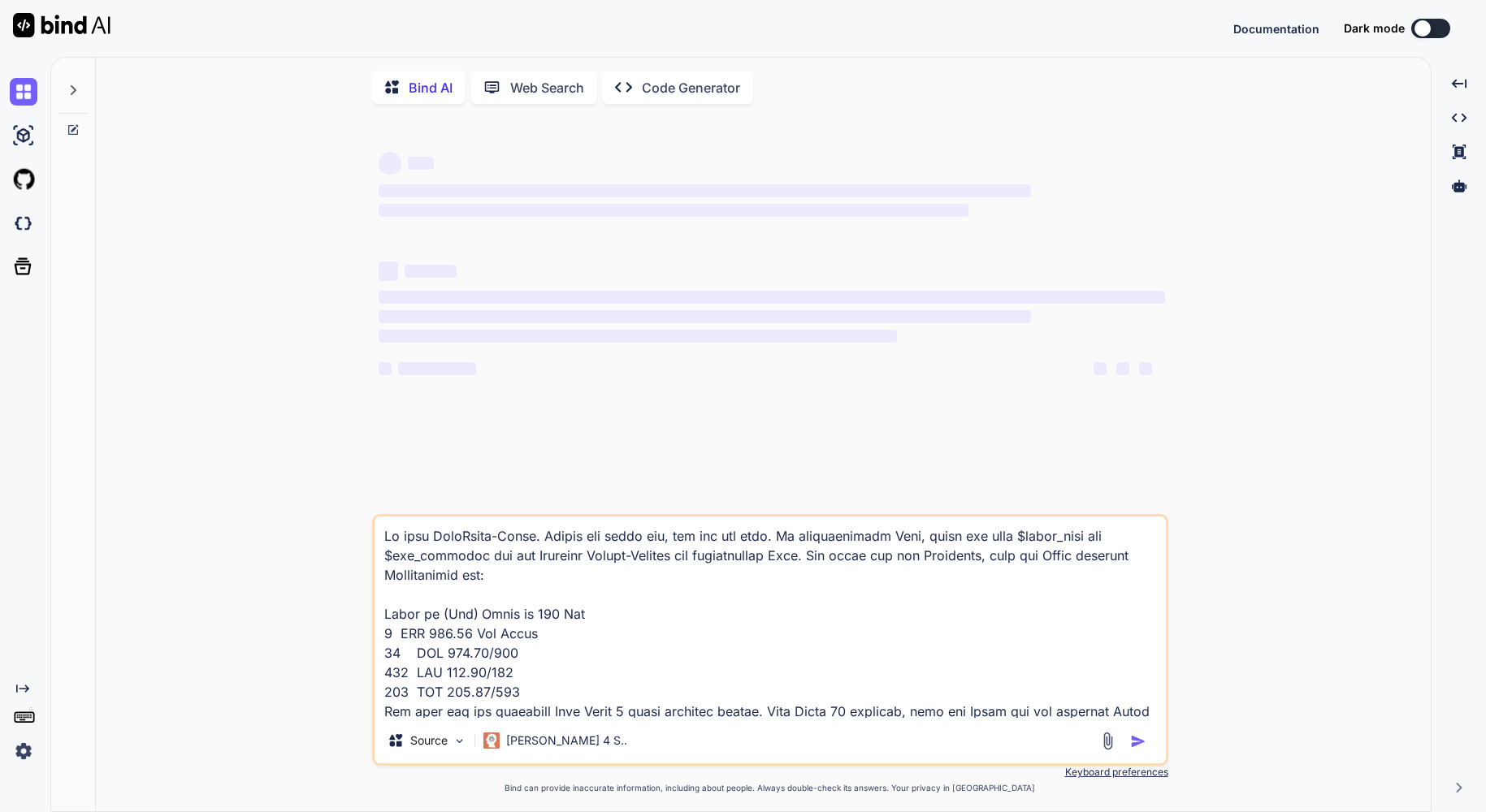
click at [668, 647] on textarea at bounding box center [770, 617] width 791 height 201
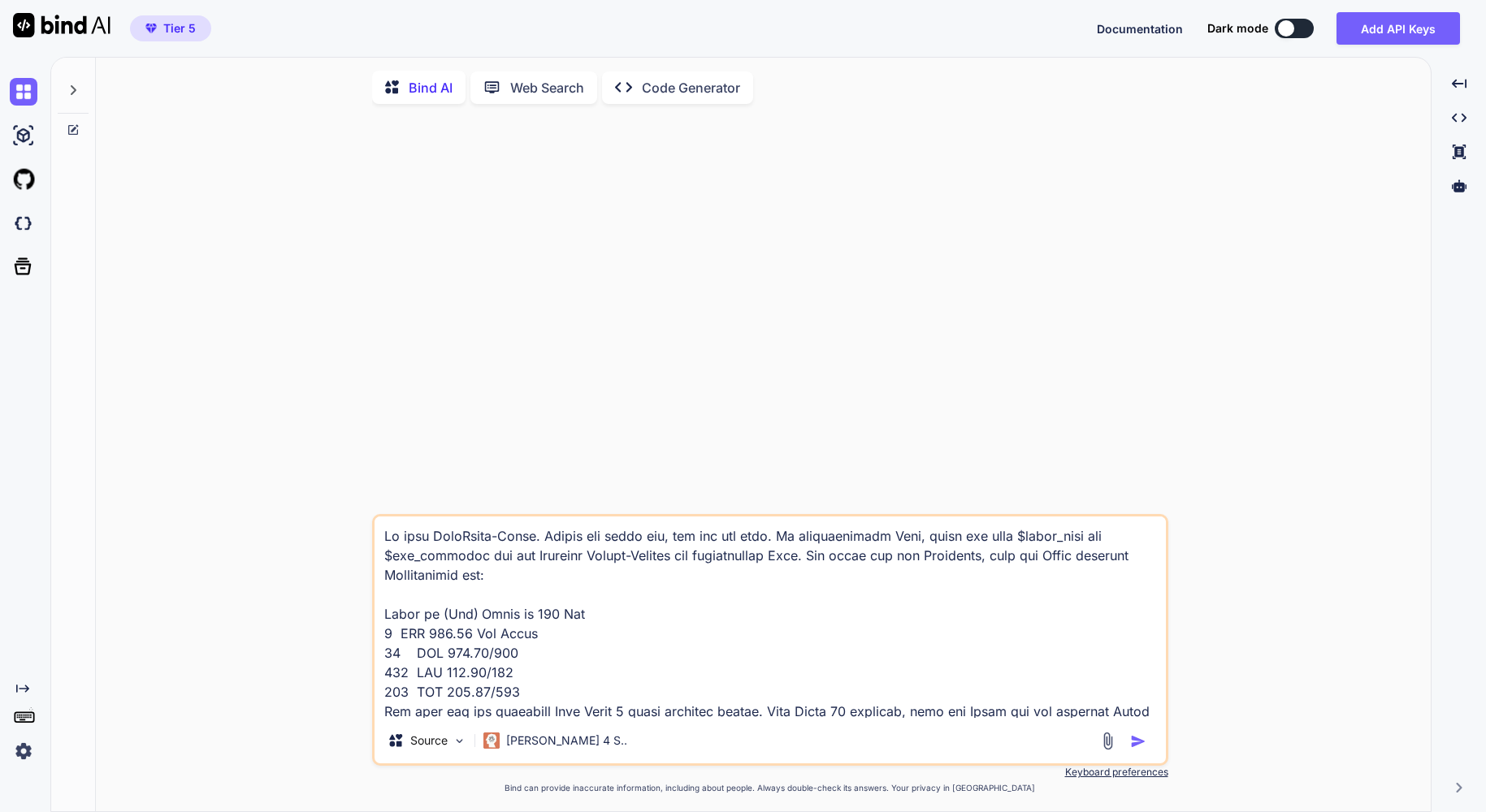
click at [562, 640] on textarea at bounding box center [770, 617] width 791 height 201
click at [62, 22] on img at bounding box center [61, 25] width 97 height 25
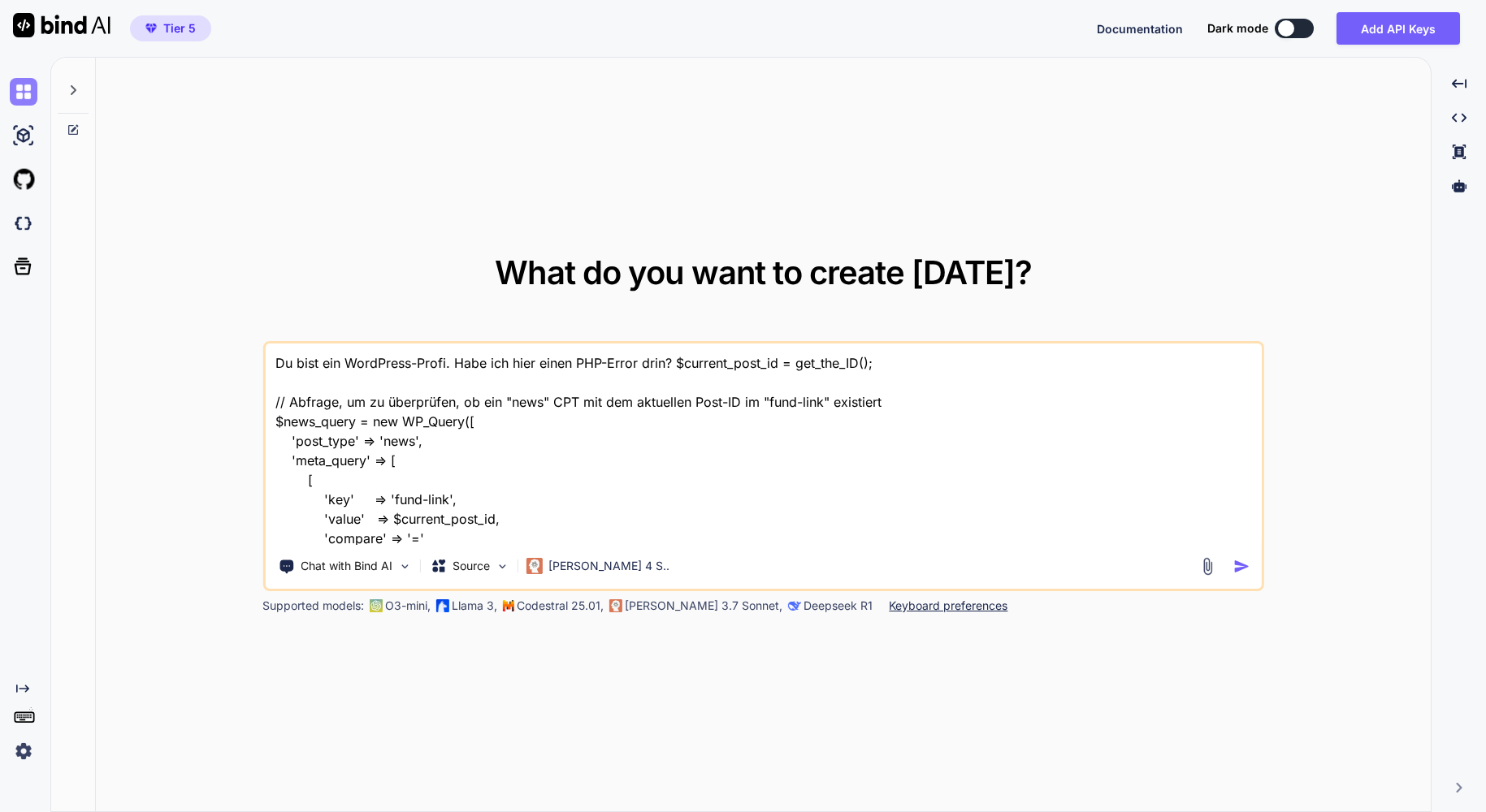
click at [30, 95] on img at bounding box center [24, 91] width 28 height 28
click at [75, 91] on icon at bounding box center [73, 90] width 13 height 13
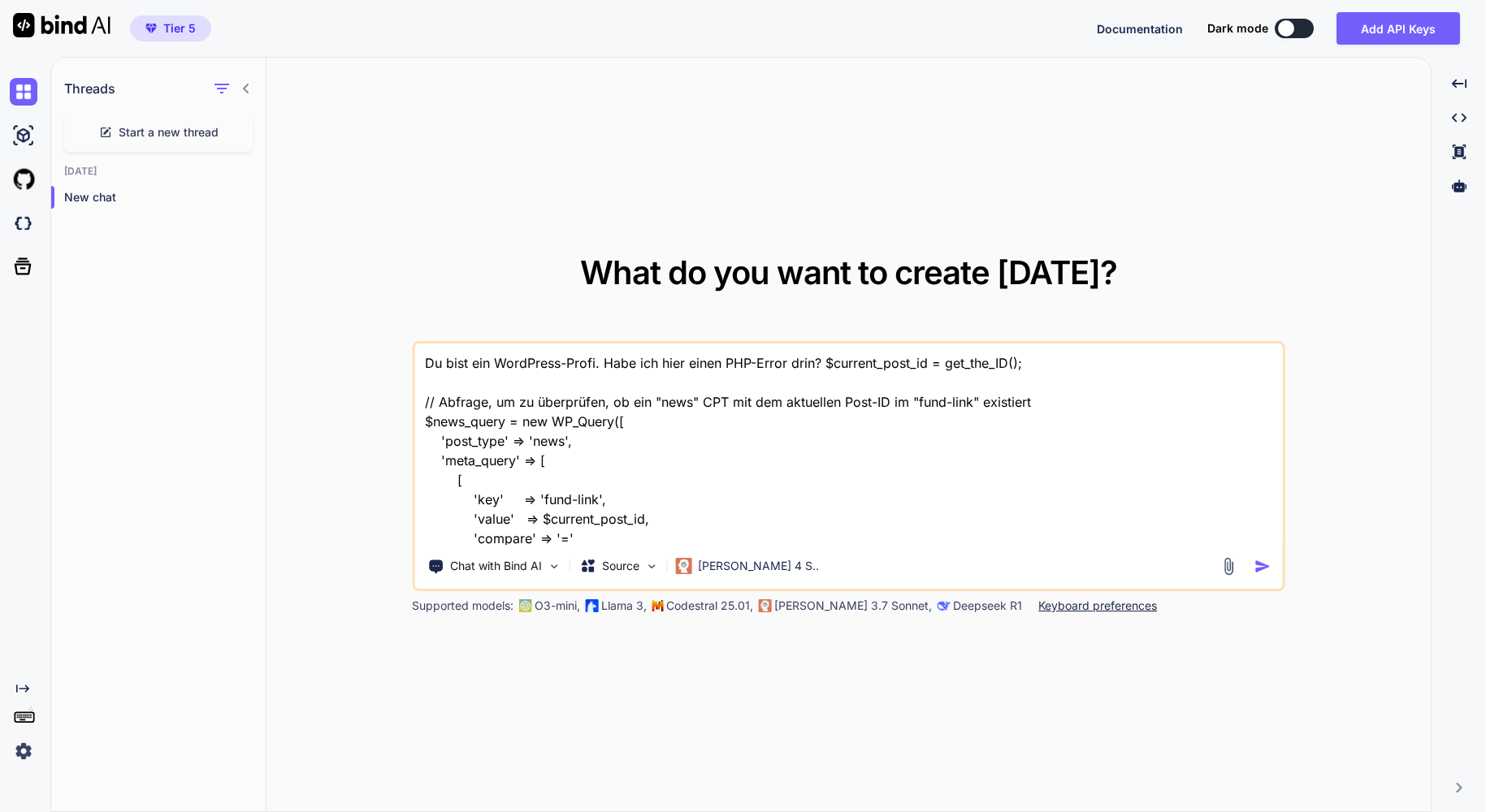
click at [151, 134] on span "Start a new thread" at bounding box center [168, 132] width 100 height 16
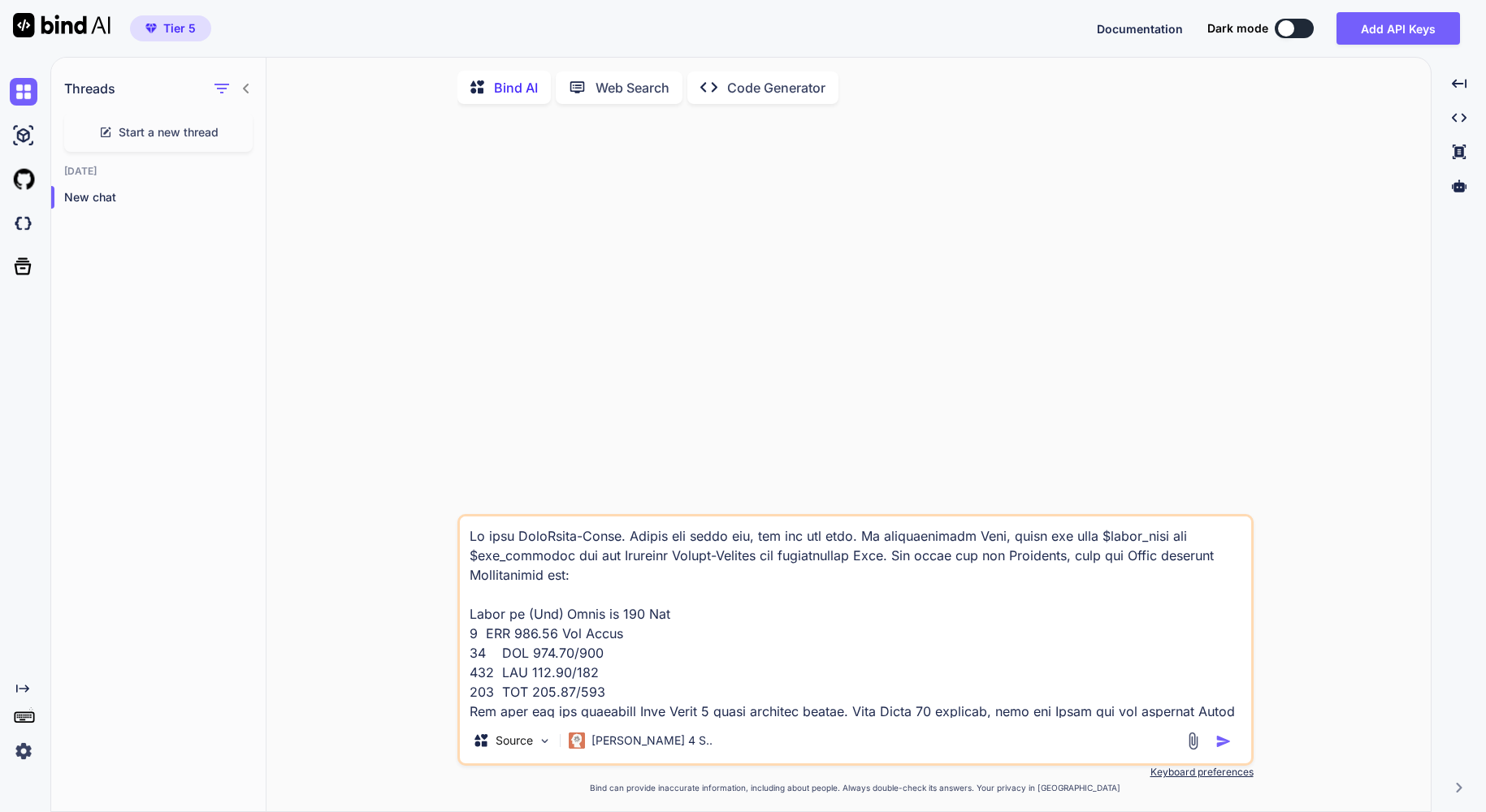
click at [728, 627] on textarea at bounding box center [855, 617] width 791 height 201
type textarea "x"
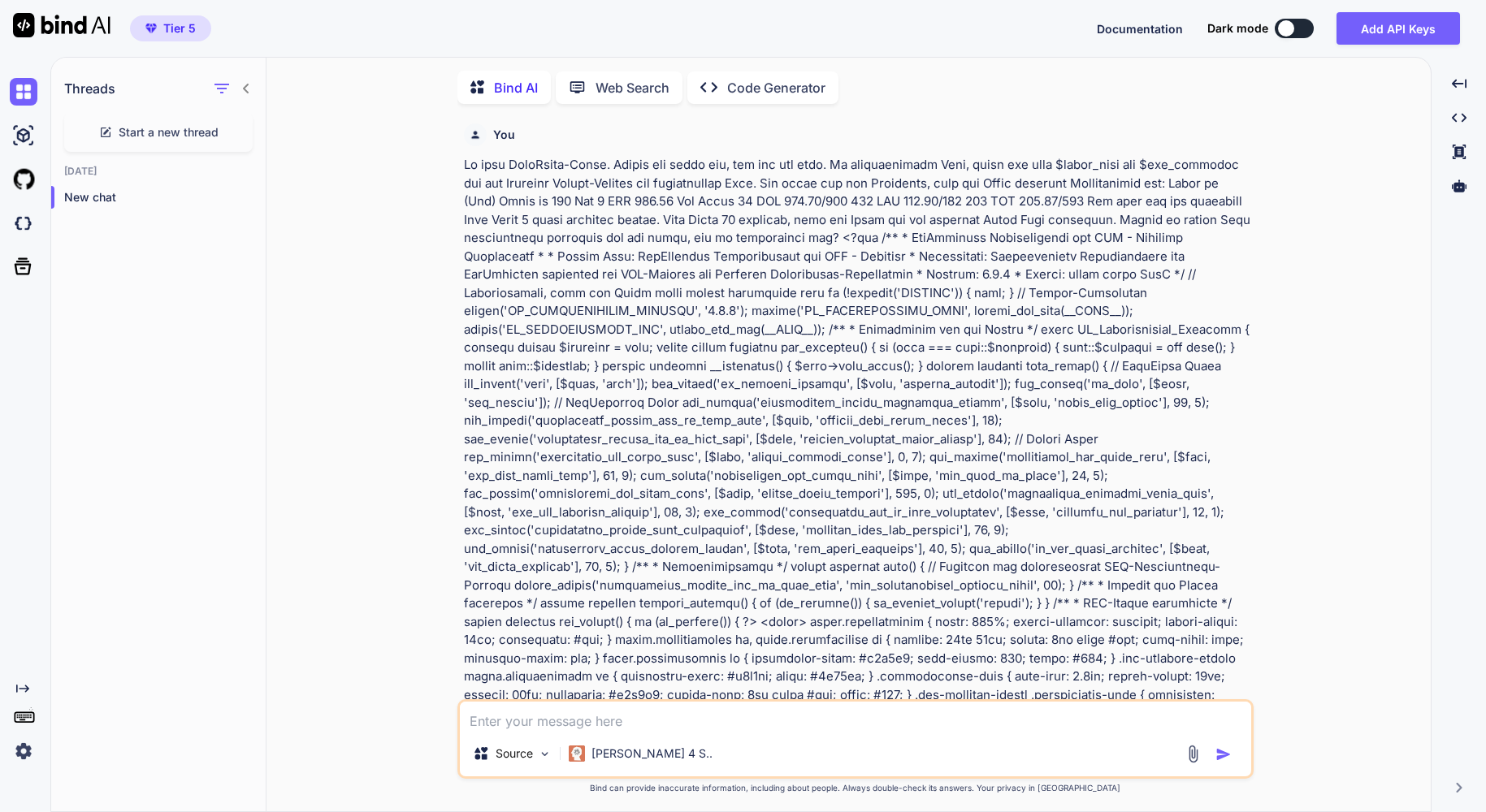
scroll to position [7, 0]
type textarea "x"
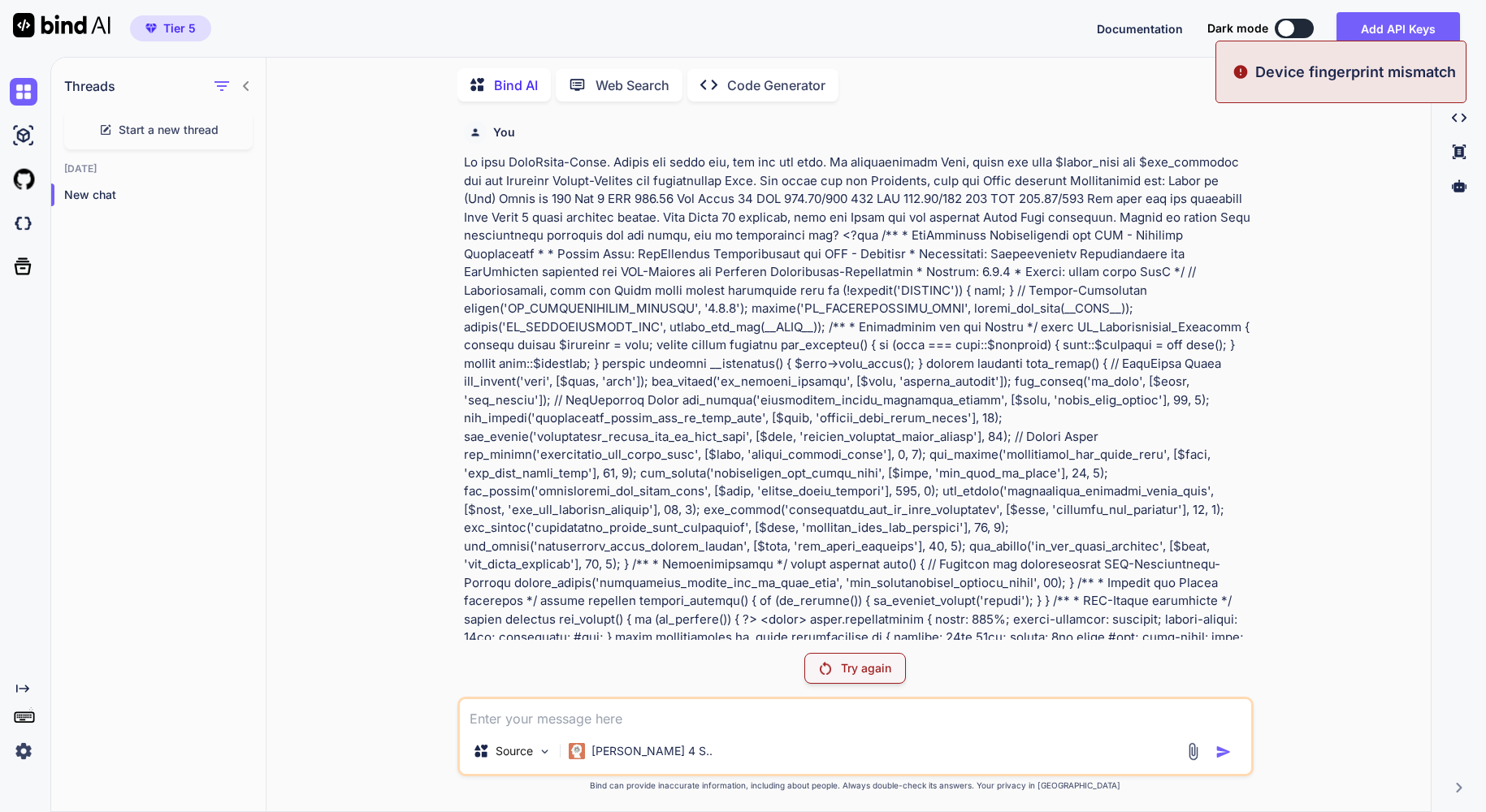
scroll to position [1, 0]
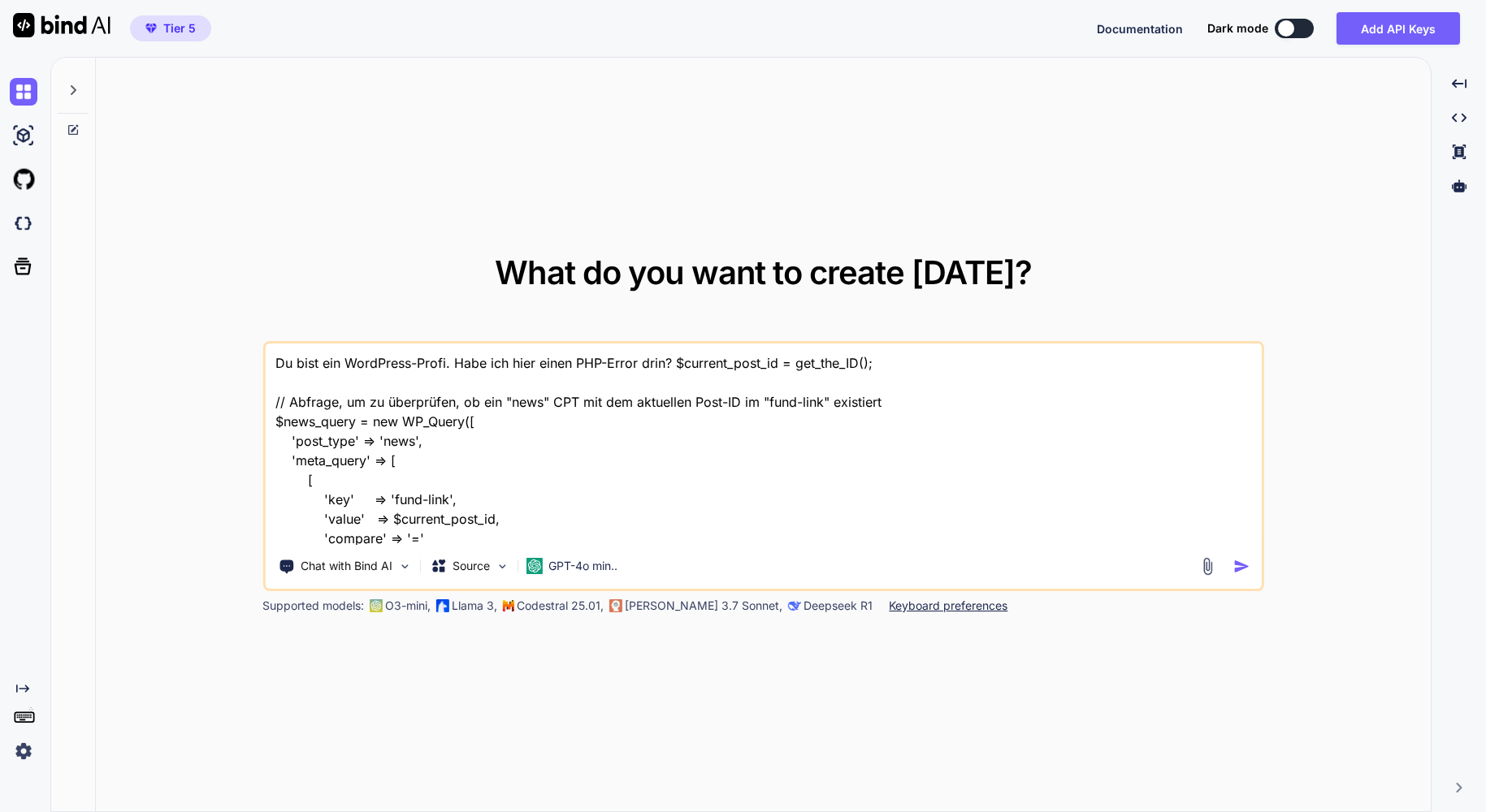
click at [26, 754] on img at bounding box center [24, 751] width 28 height 28
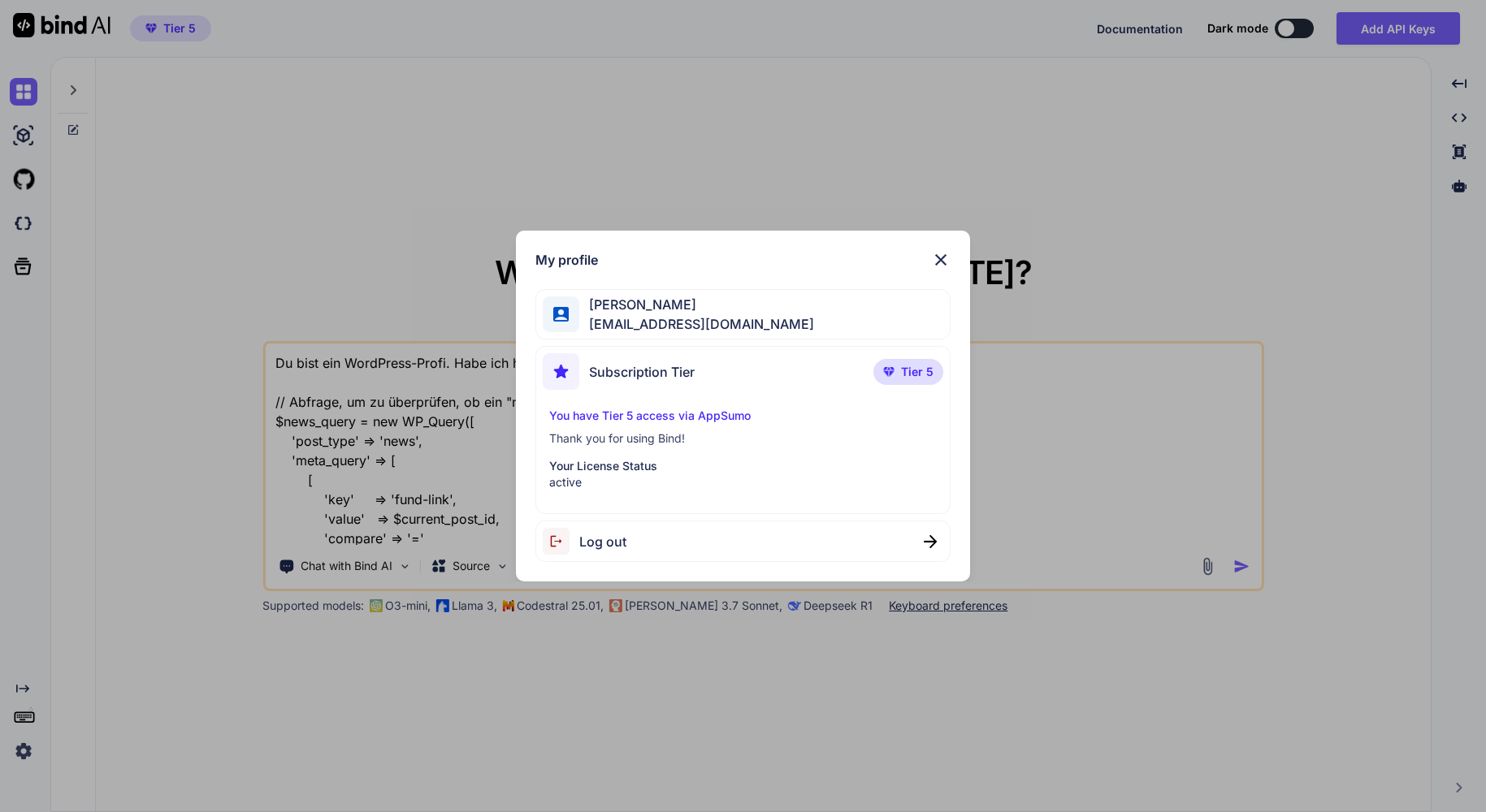
click at [623, 305] on span "Michael Salzer" at bounding box center [696, 304] width 234 height 19
click at [945, 256] on img at bounding box center [940, 260] width 19 height 19
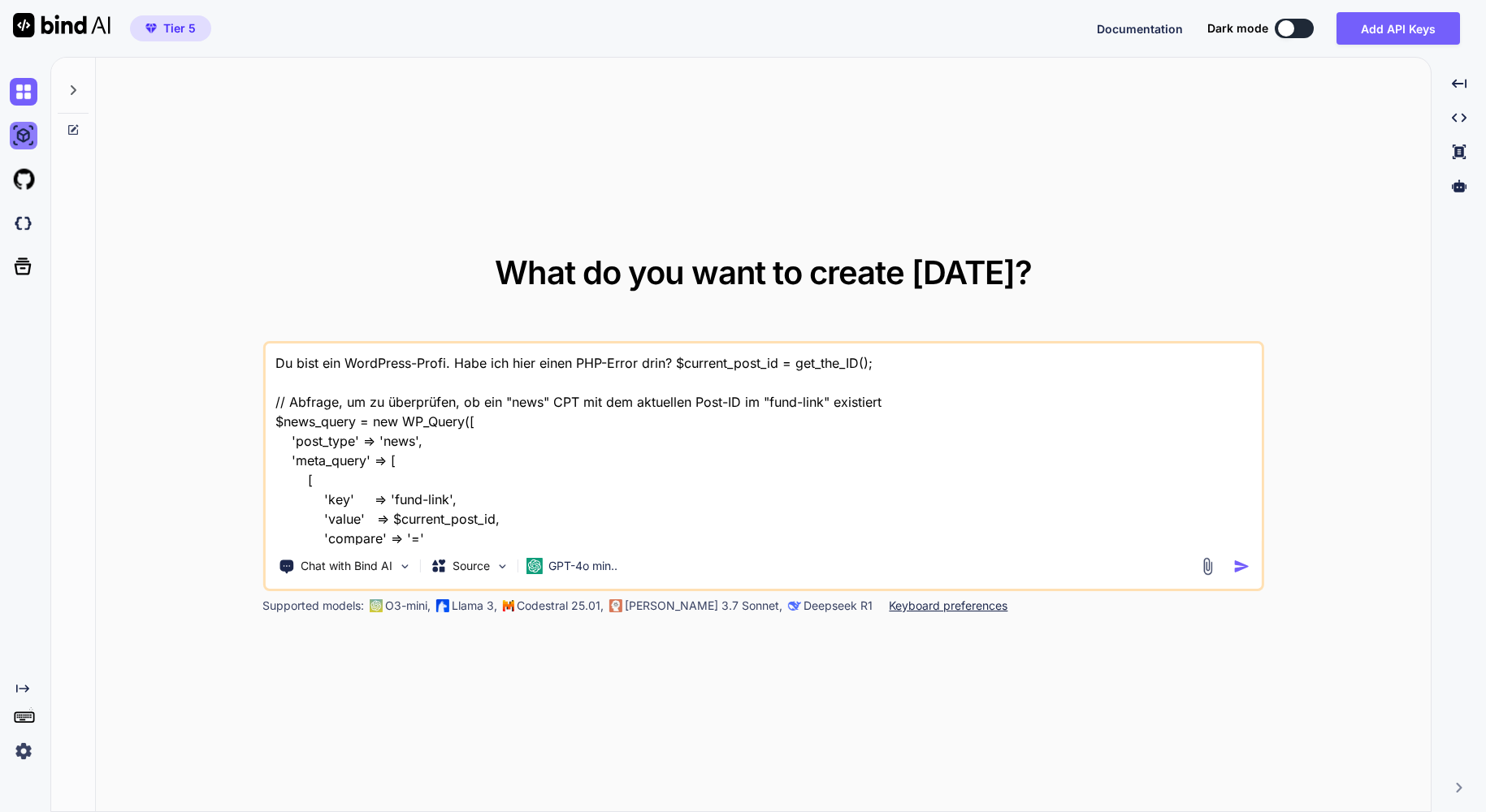
click at [26, 131] on img at bounding box center [24, 135] width 28 height 28
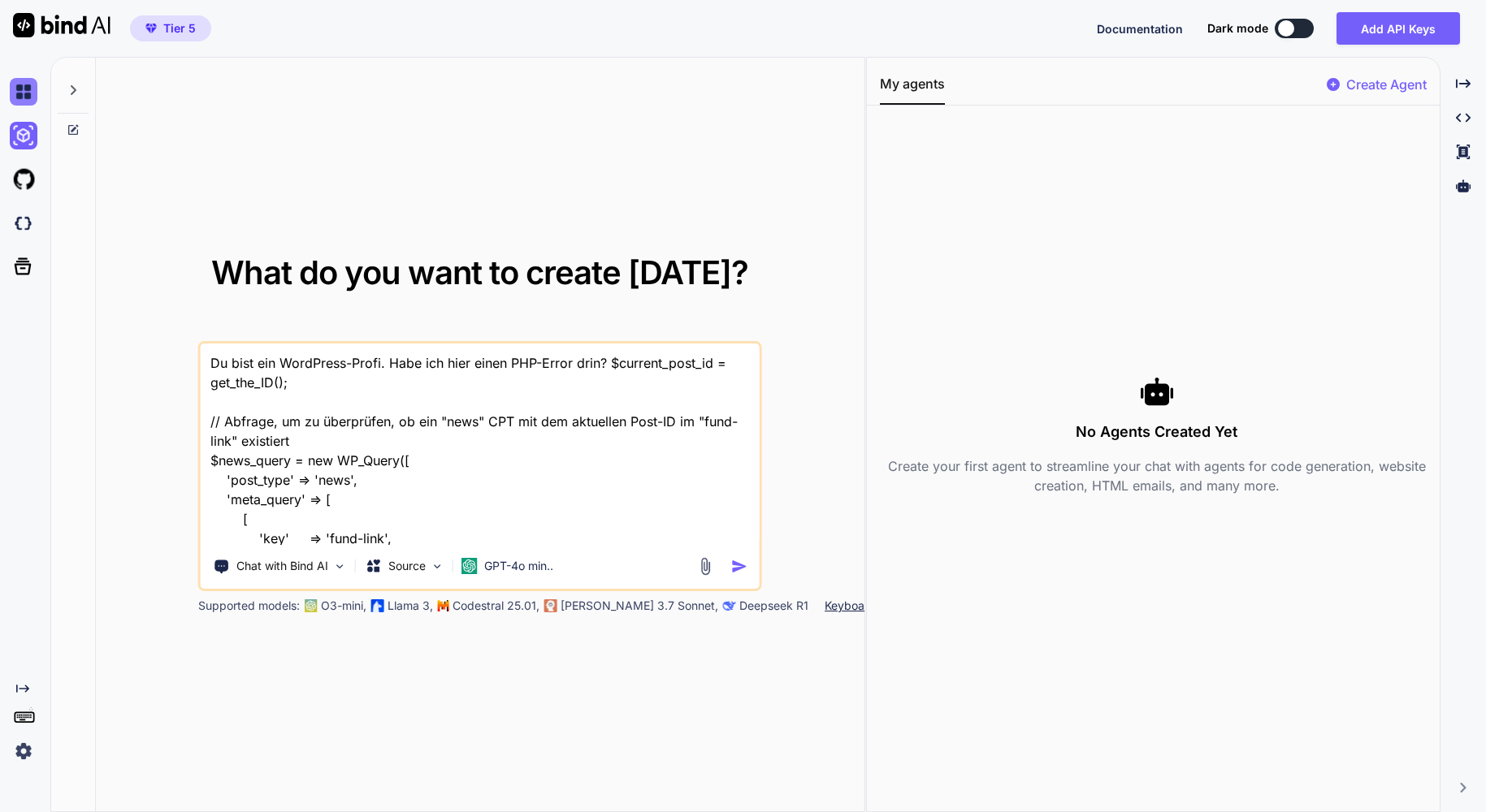
click at [30, 96] on img at bounding box center [24, 91] width 28 height 28
click at [40, 29] on img at bounding box center [61, 25] width 97 height 25
type textarea "x"
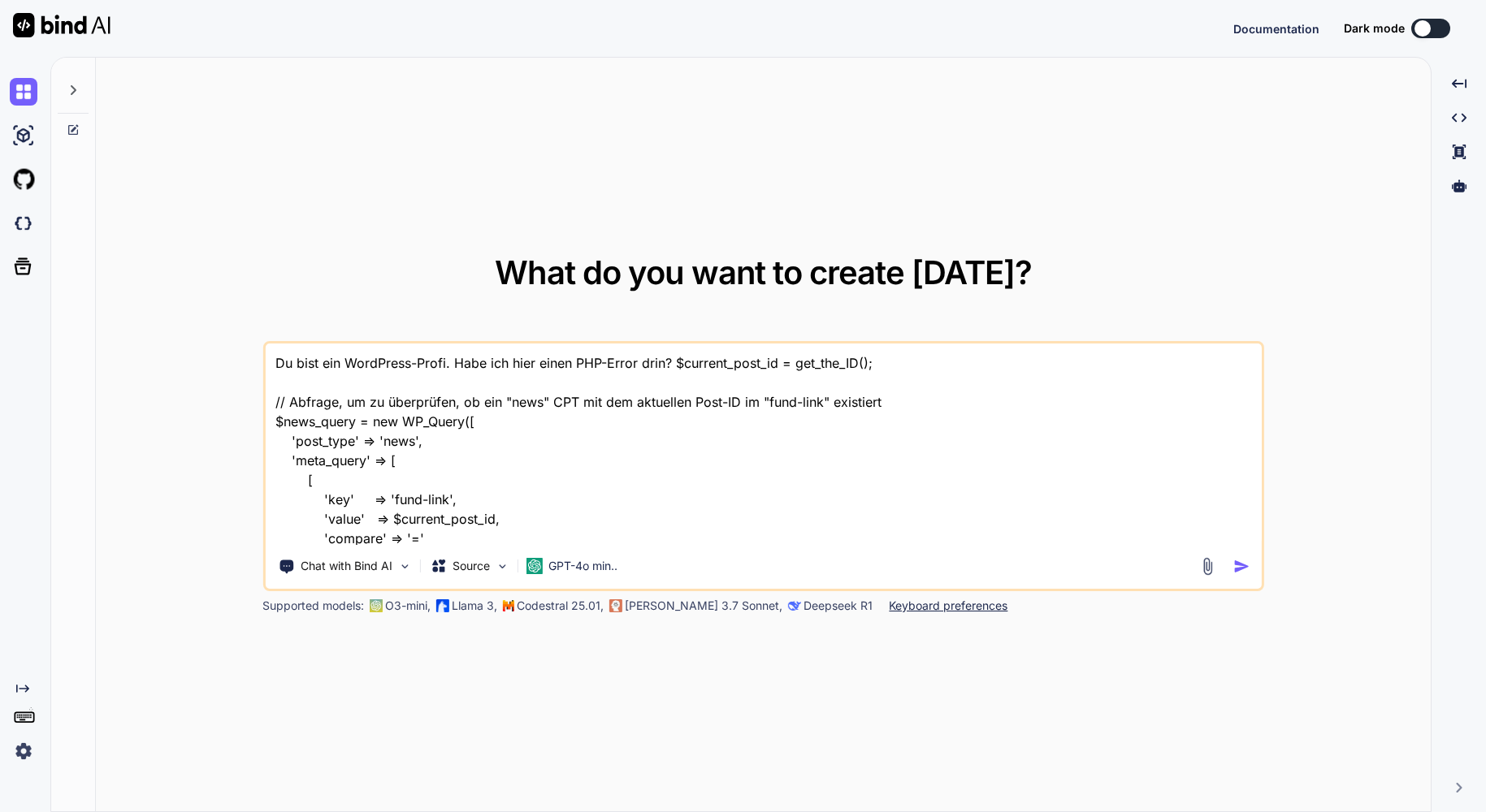
type textarea "x"
click at [70, 90] on icon at bounding box center [73, 90] width 13 height 13
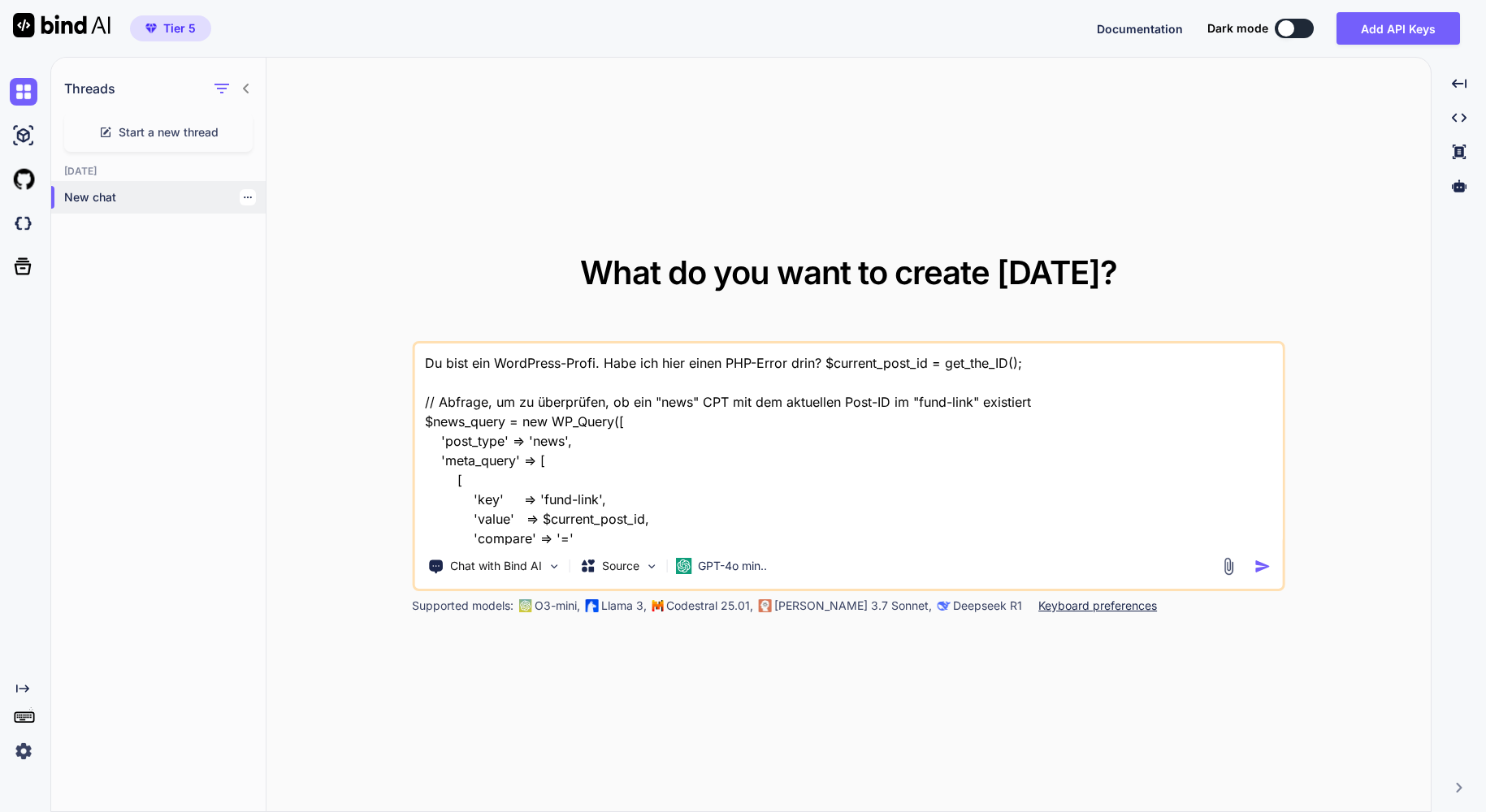
click at [102, 200] on p "New chat" at bounding box center [165, 197] width 201 height 16
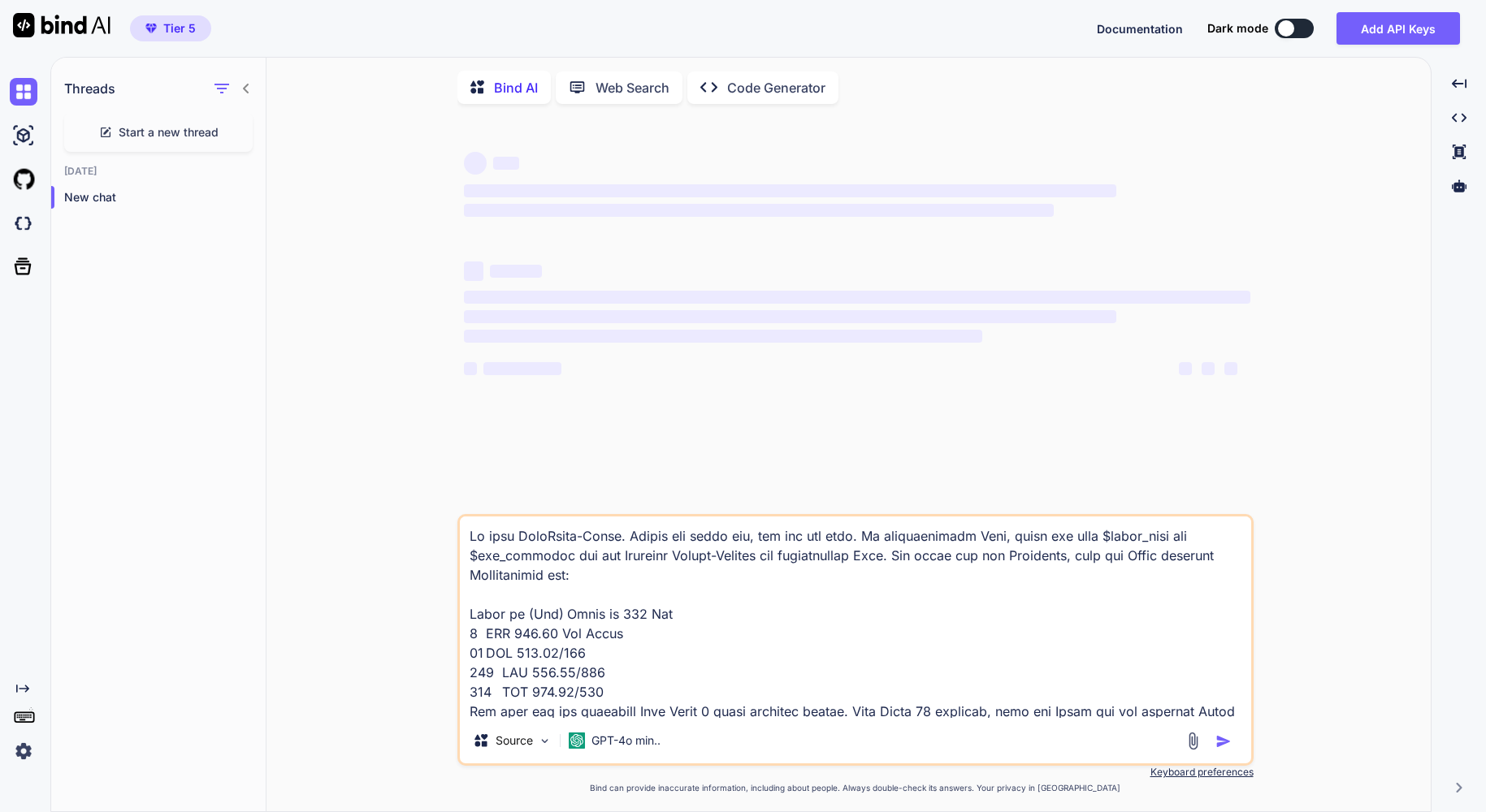
click at [126, 138] on span "Start a new thread" at bounding box center [168, 132] width 100 height 16
type textarea "x"
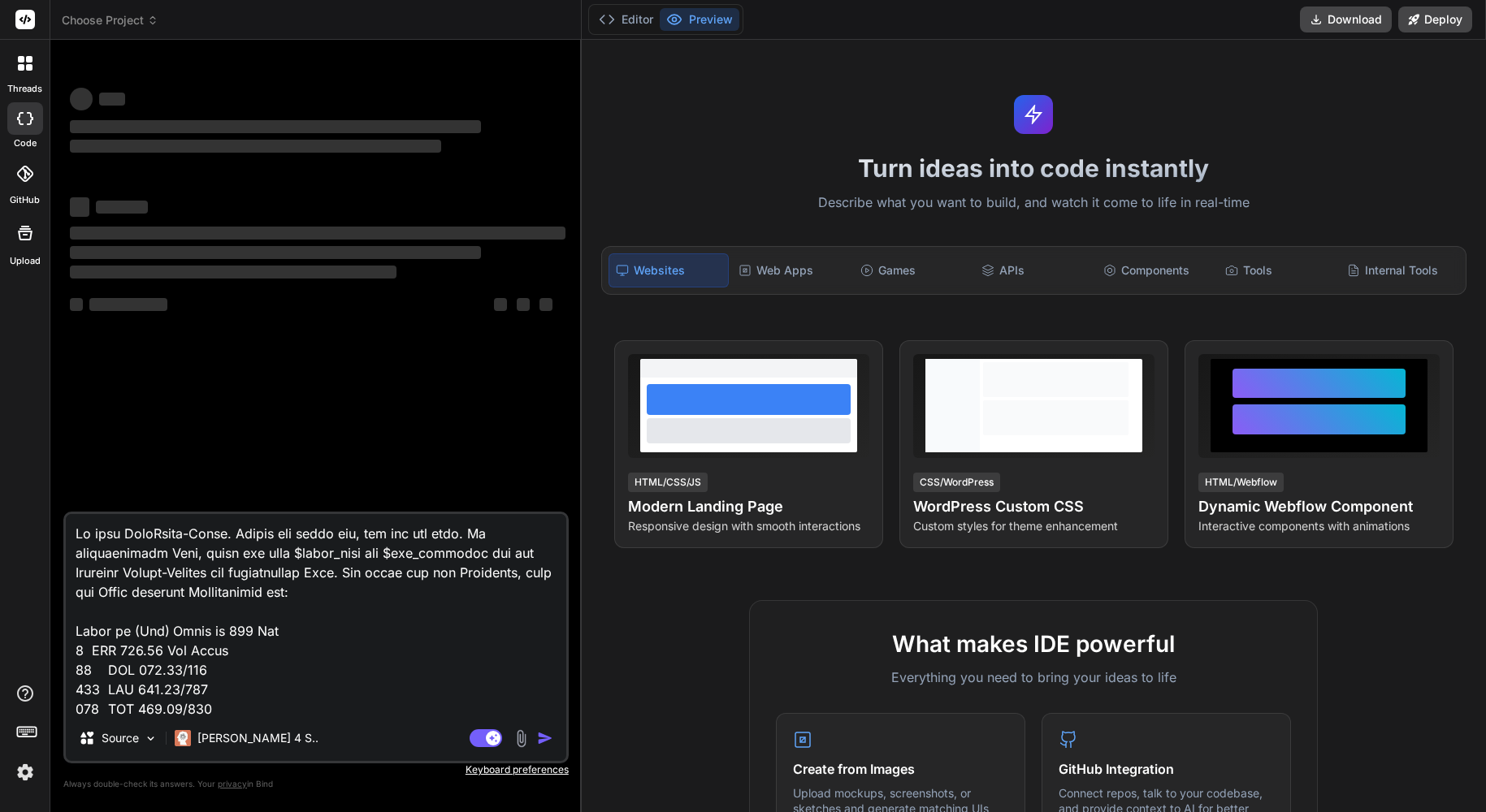
click at [26, 19] on rect at bounding box center [25, 19] width 19 height 19
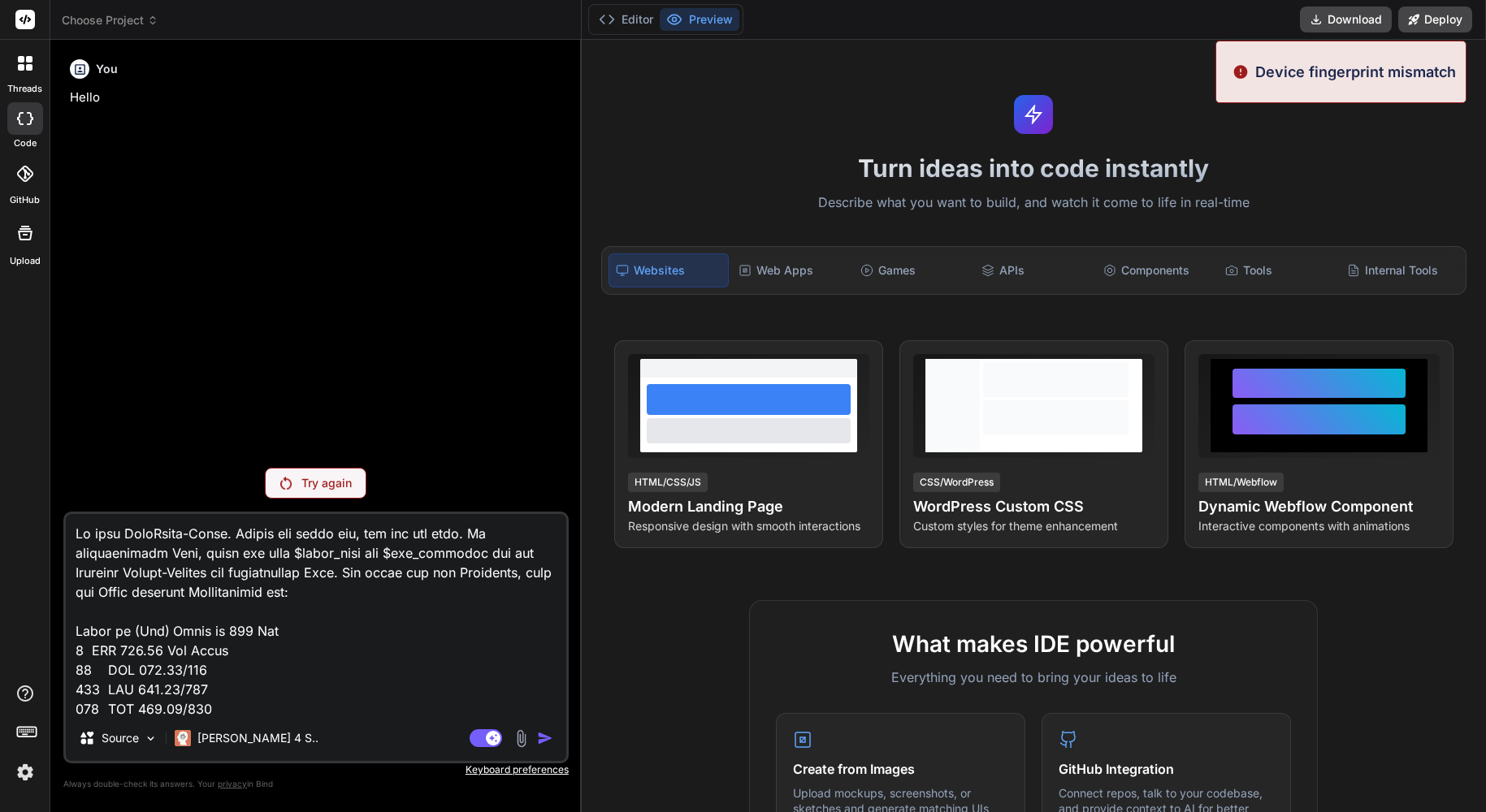
click at [28, 27] on rect at bounding box center [25, 19] width 19 height 19
click at [28, 19] on rect at bounding box center [25, 19] width 19 height 19
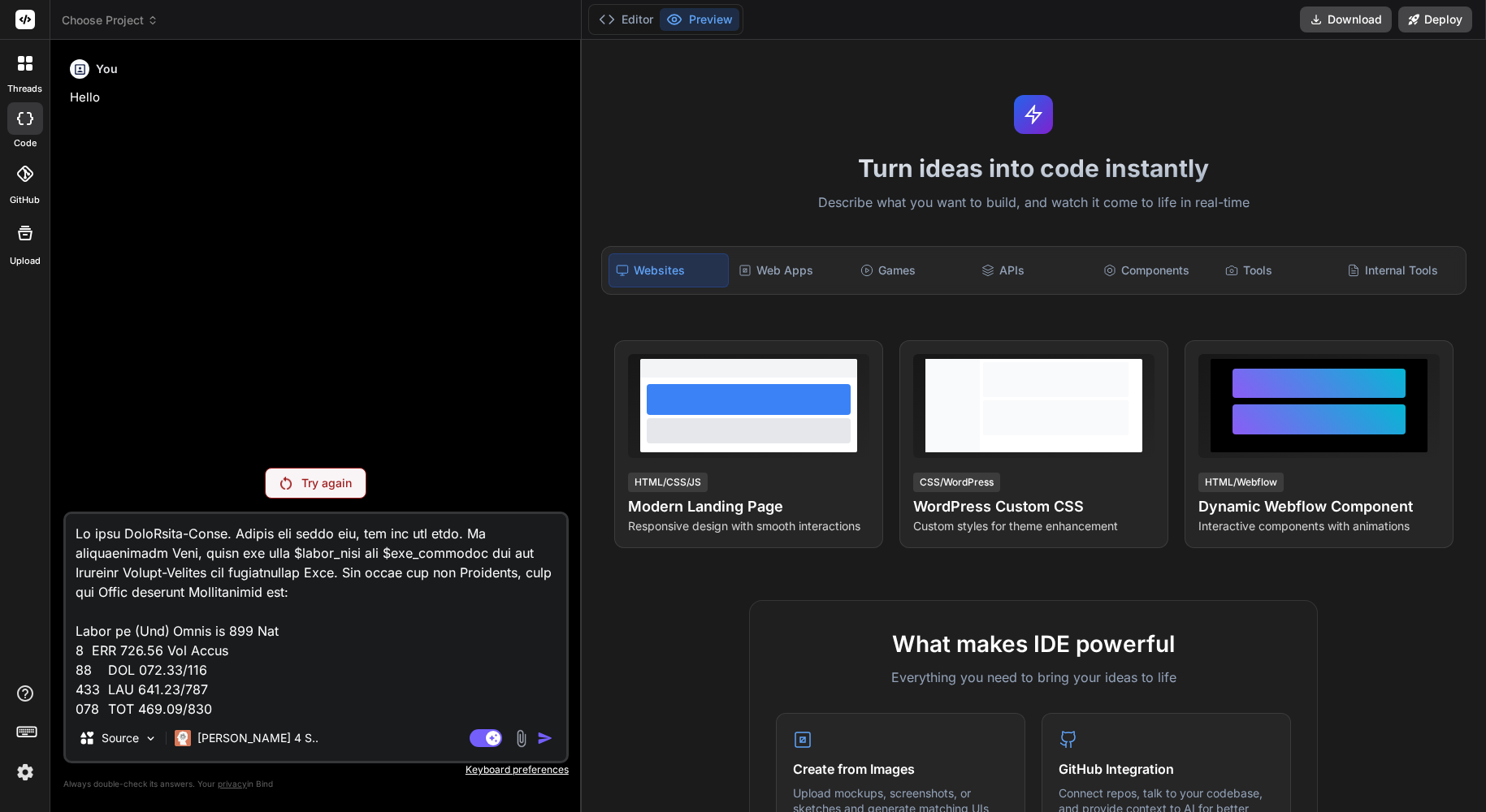
click at [31, 75] on div at bounding box center [25, 63] width 34 height 34
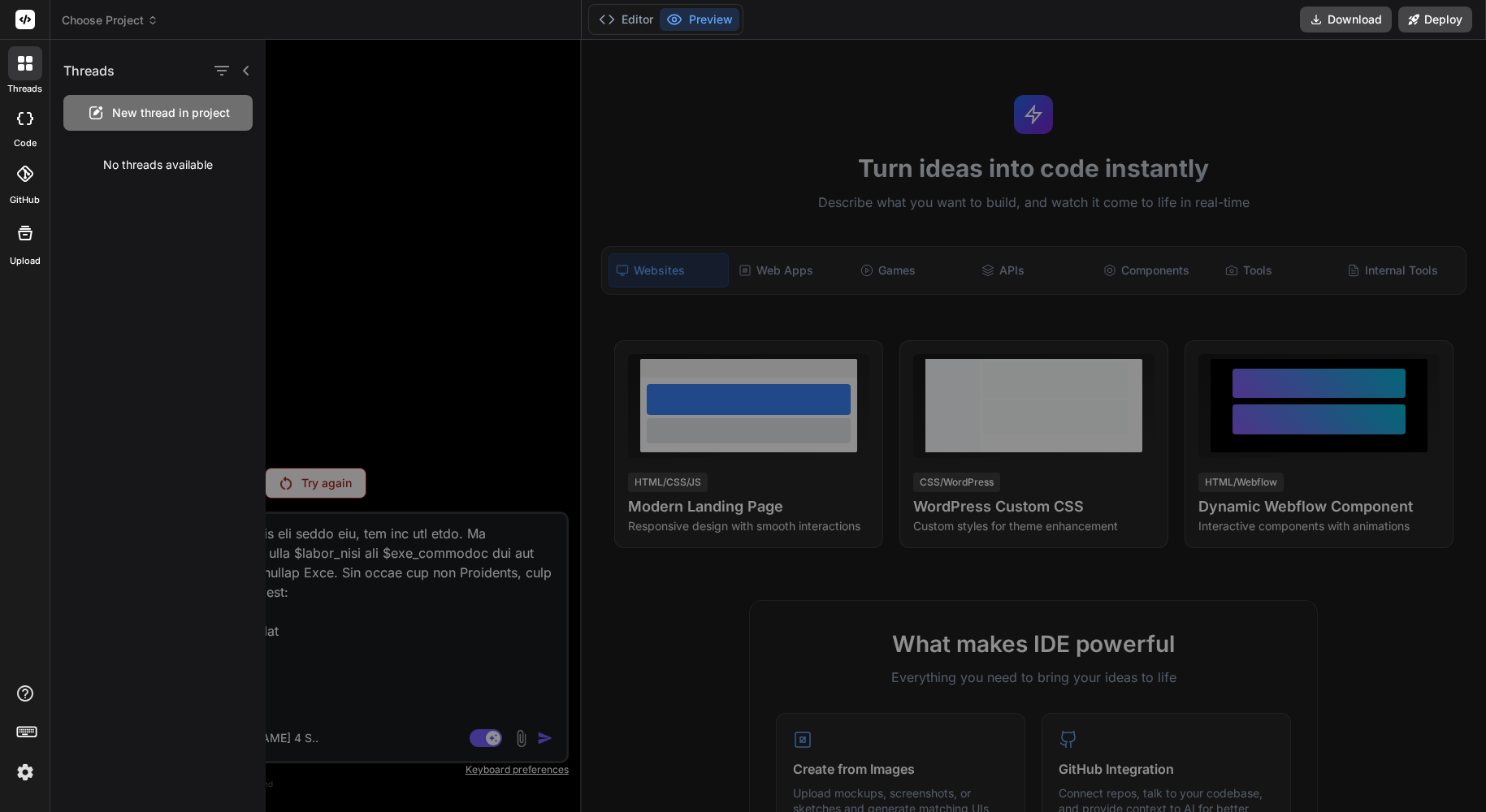
click at [135, 117] on span "New thread in project" at bounding box center [170, 112] width 118 height 16
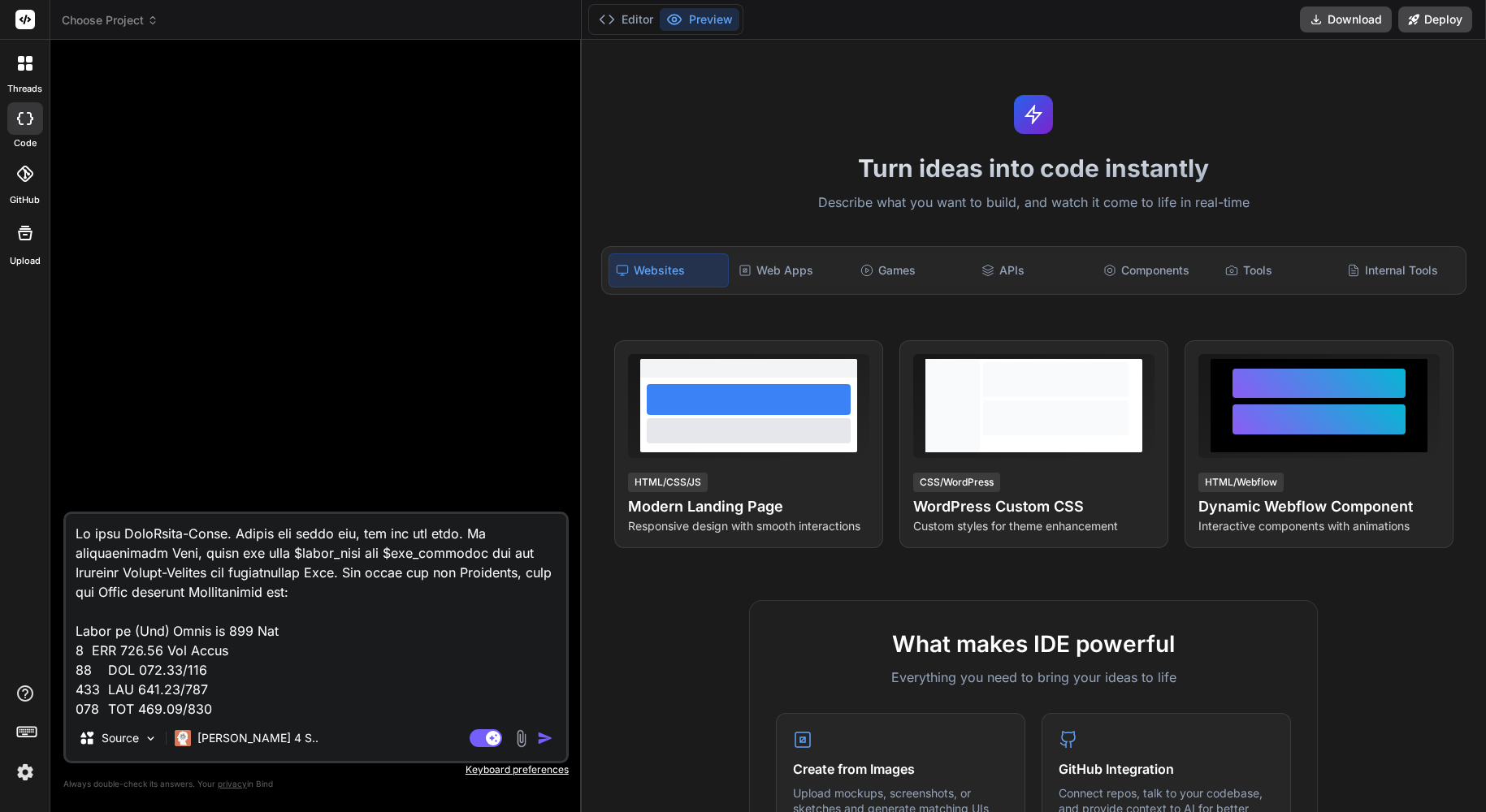
click at [25, 173] on icon at bounding box center [25, 173] width 16 height 16
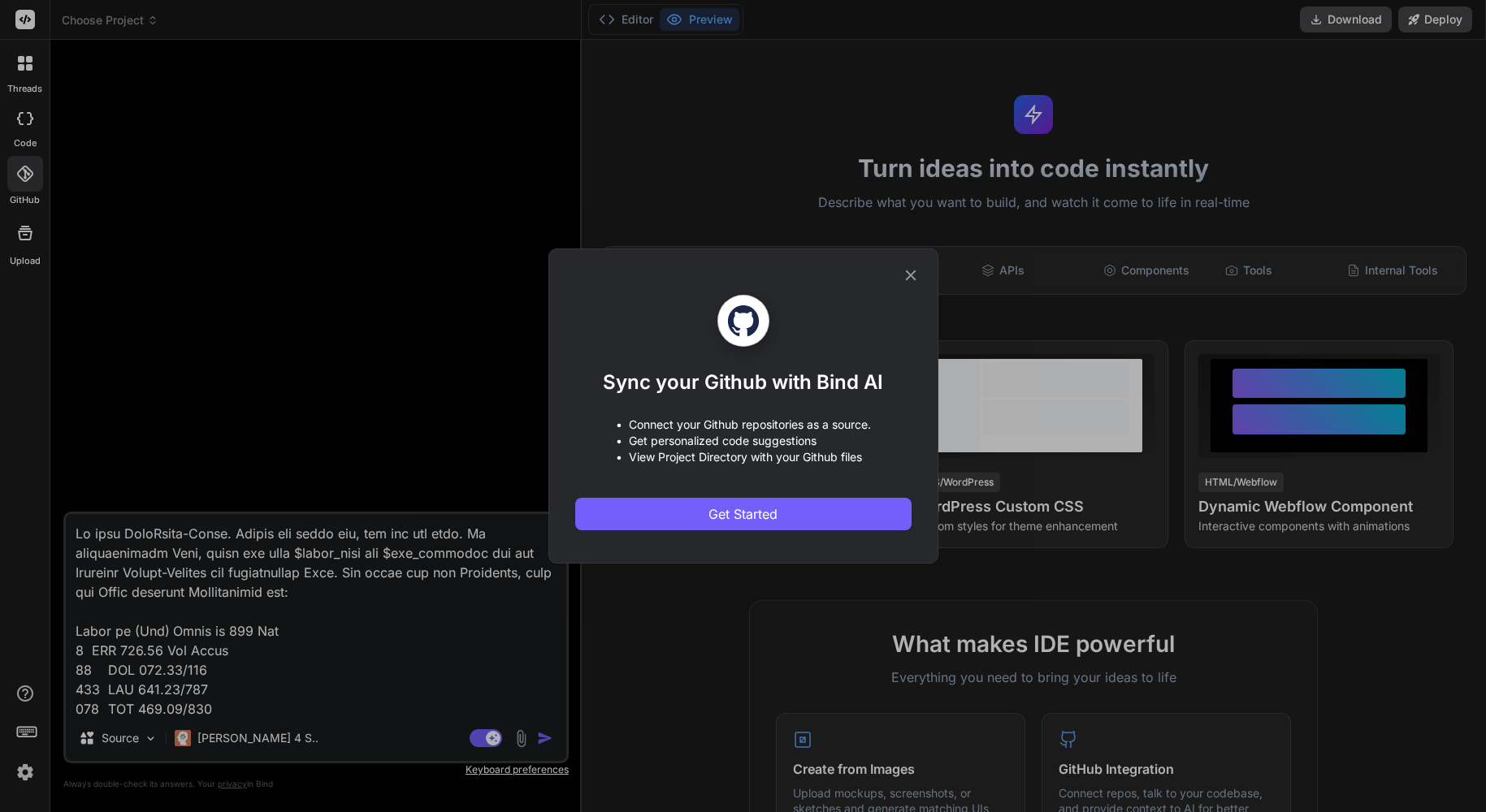
click at [908, 269] on icon at bounding box center [911, 275] width 18 height 18
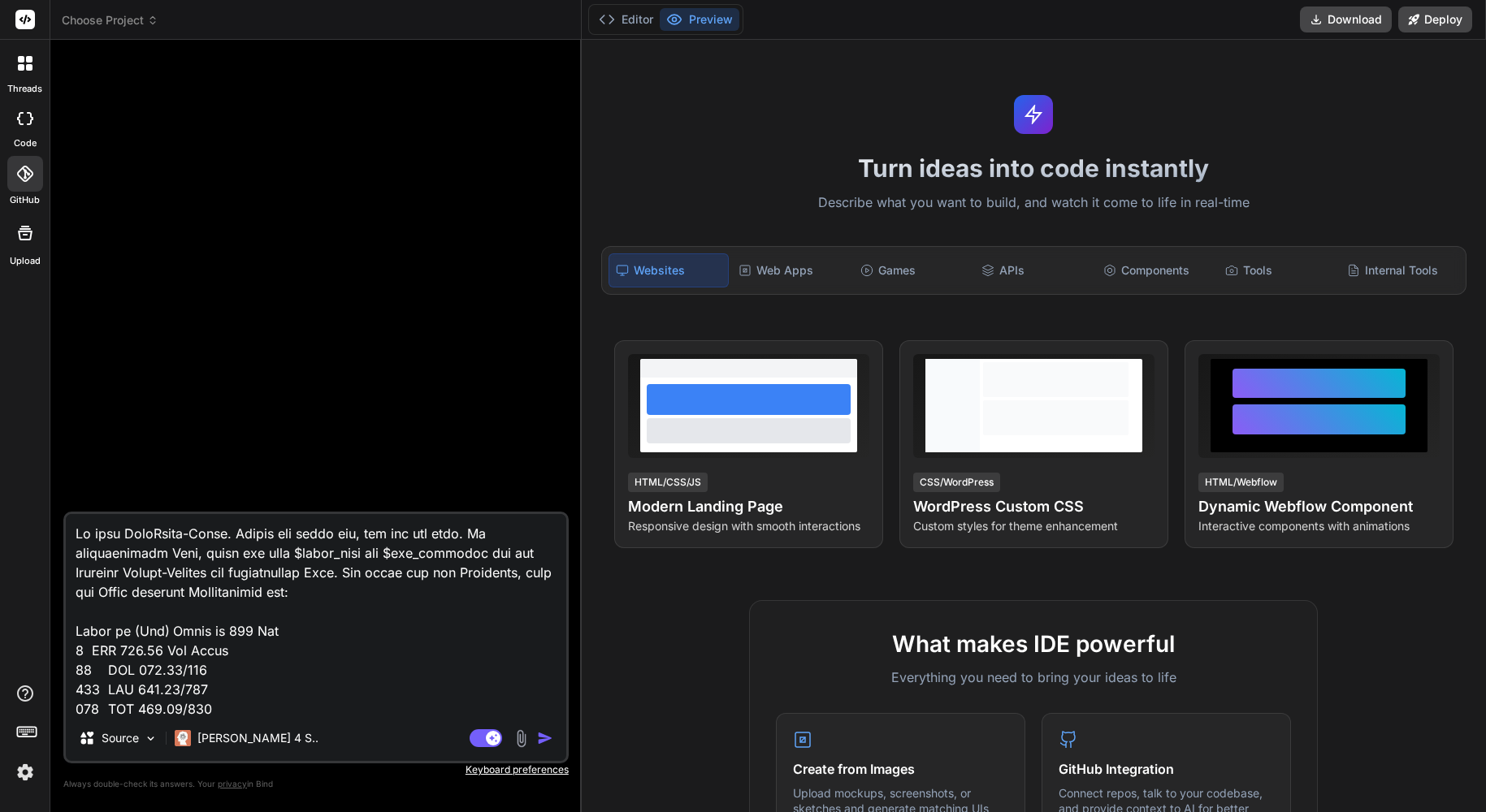
click at [35, 775] on img at bounding box center [25, 772] width 28 height 28
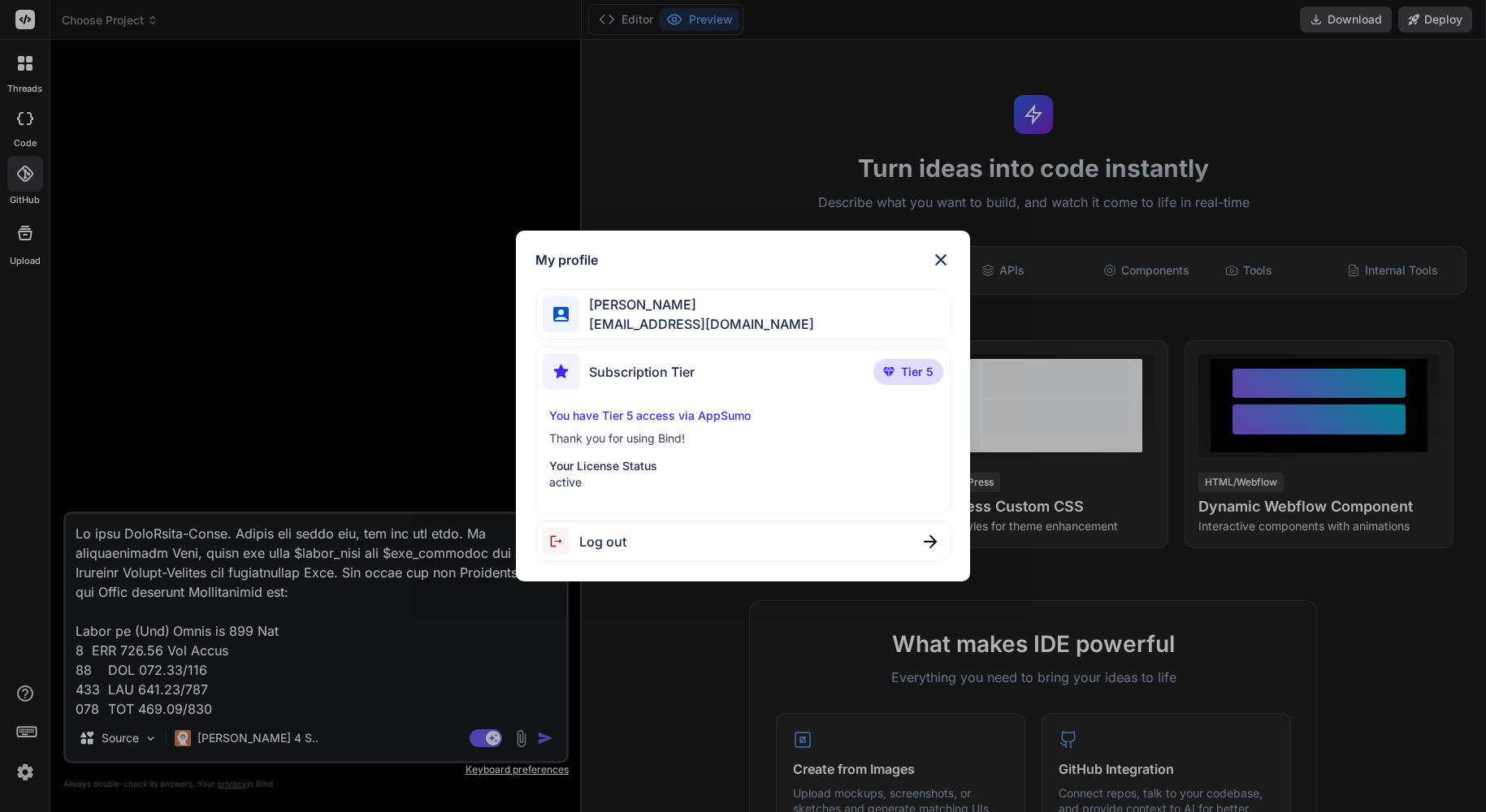
click at [649, 525] on div "Log out" at bounding box center [743, 540] width 416 height 41
type textarea "x"
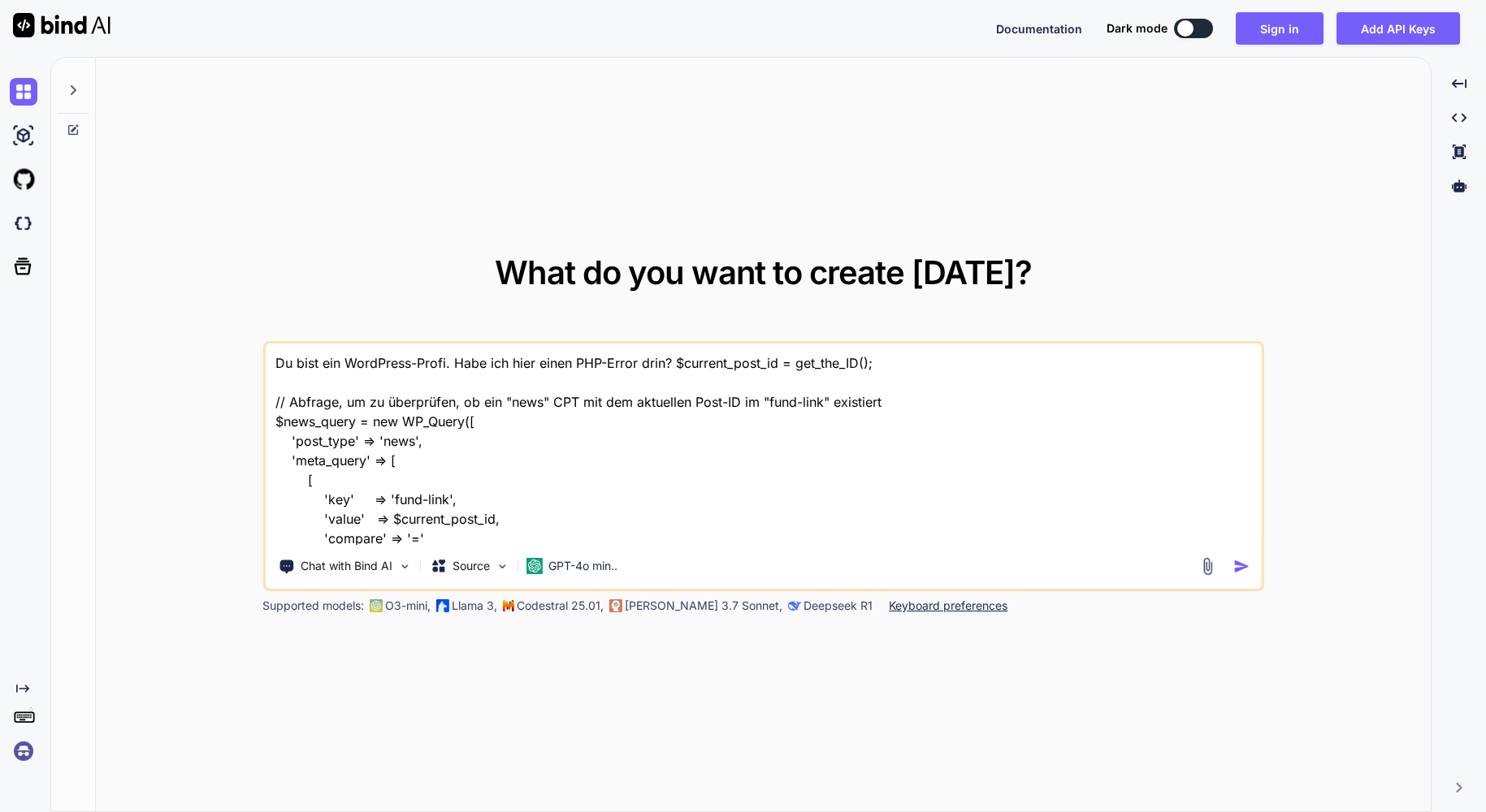
click at [29, 30] on img at bounding box center [61, 25] width 97 height 25
type textarea "x"
click at [1296, 31] on button "Sign in" at bounding box center [1280, 28] width 88 height 32
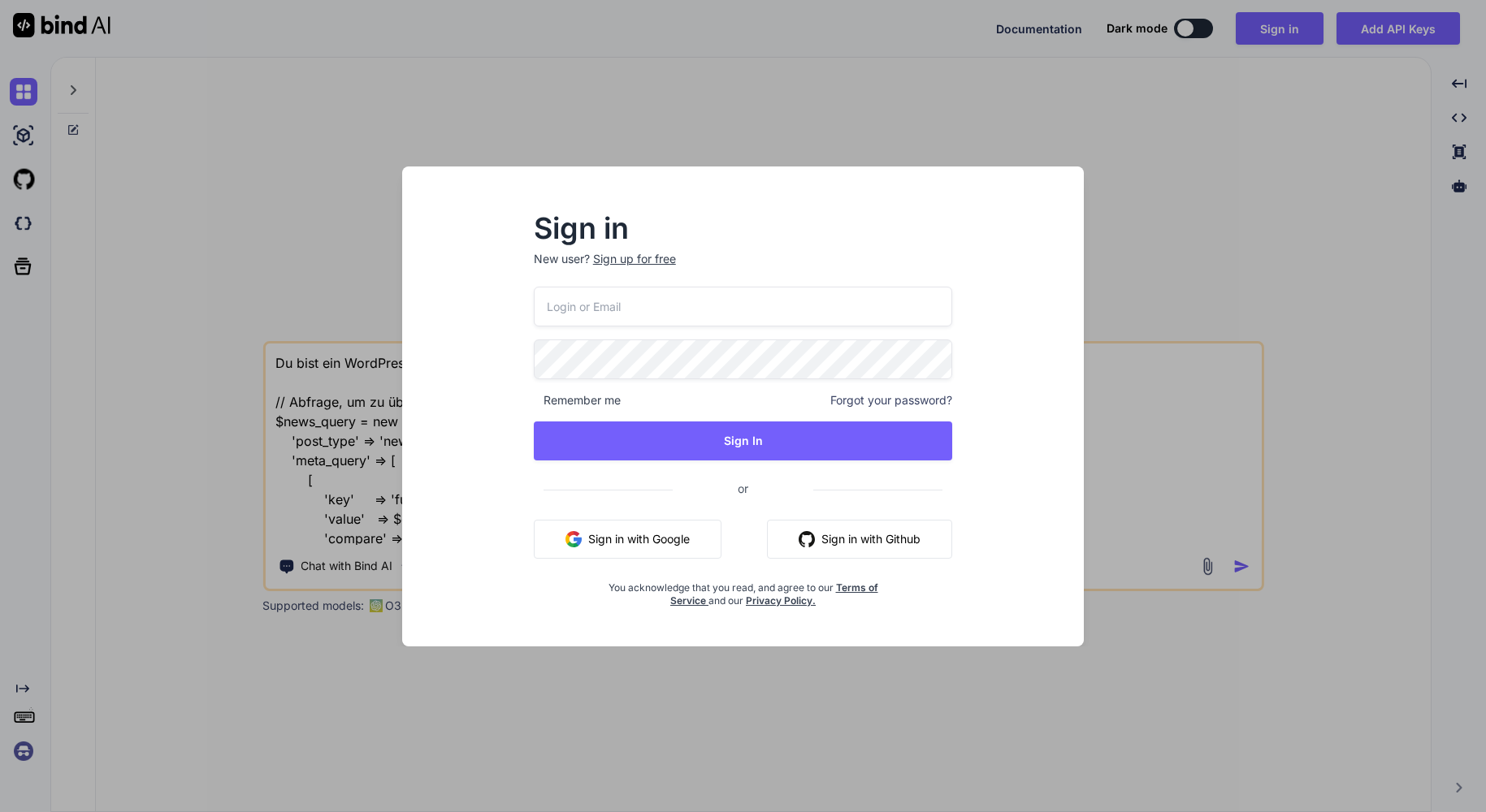
click at [704, 303] on input "email" at bounding box center [743, 306] width 419 height 40
type input "[EMAIL_ADDRESS][DOMAIN_NAME]"
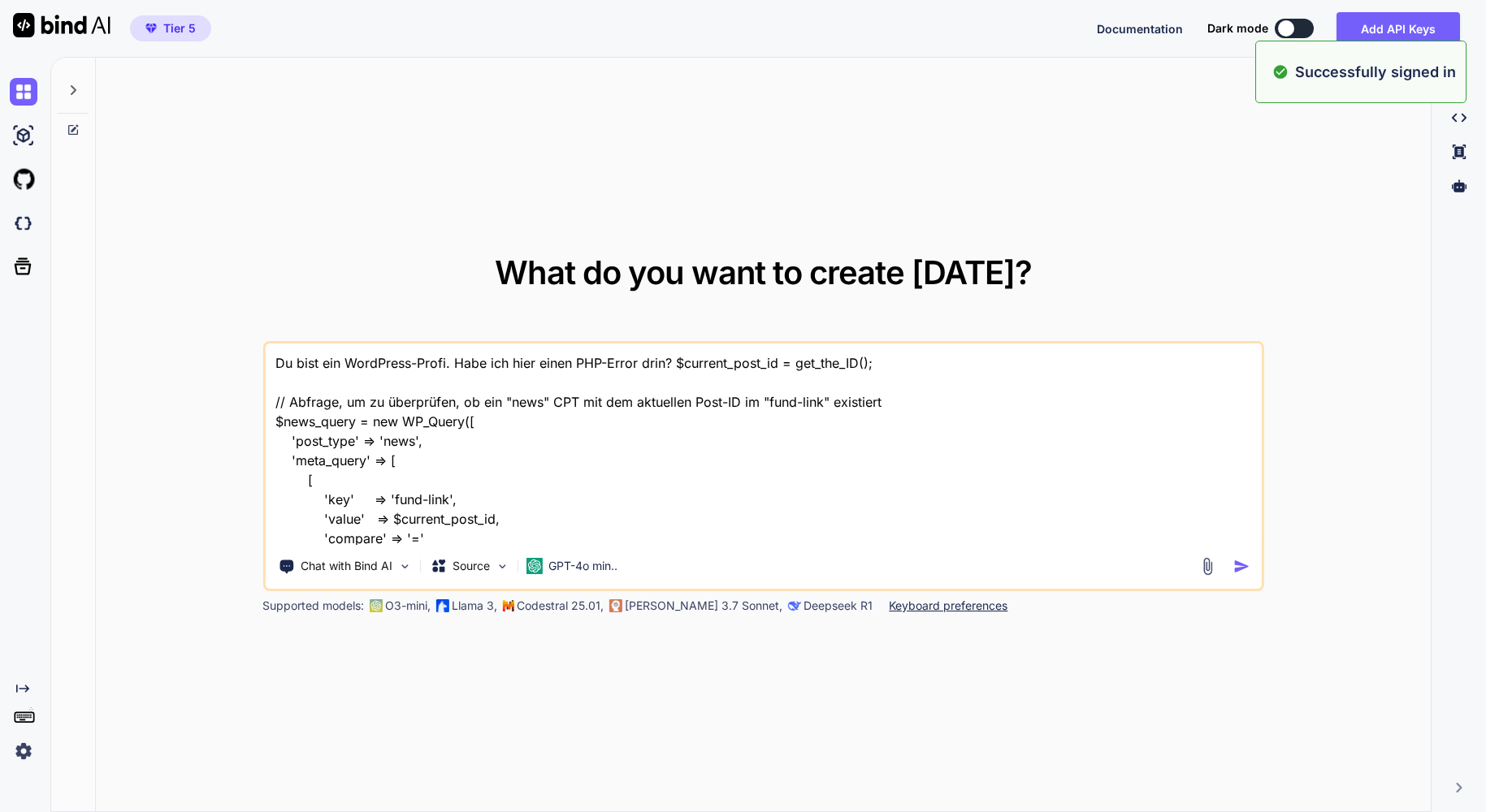
click at [67, 84] on icon at bounding box center [73, 90] width 13 height 13
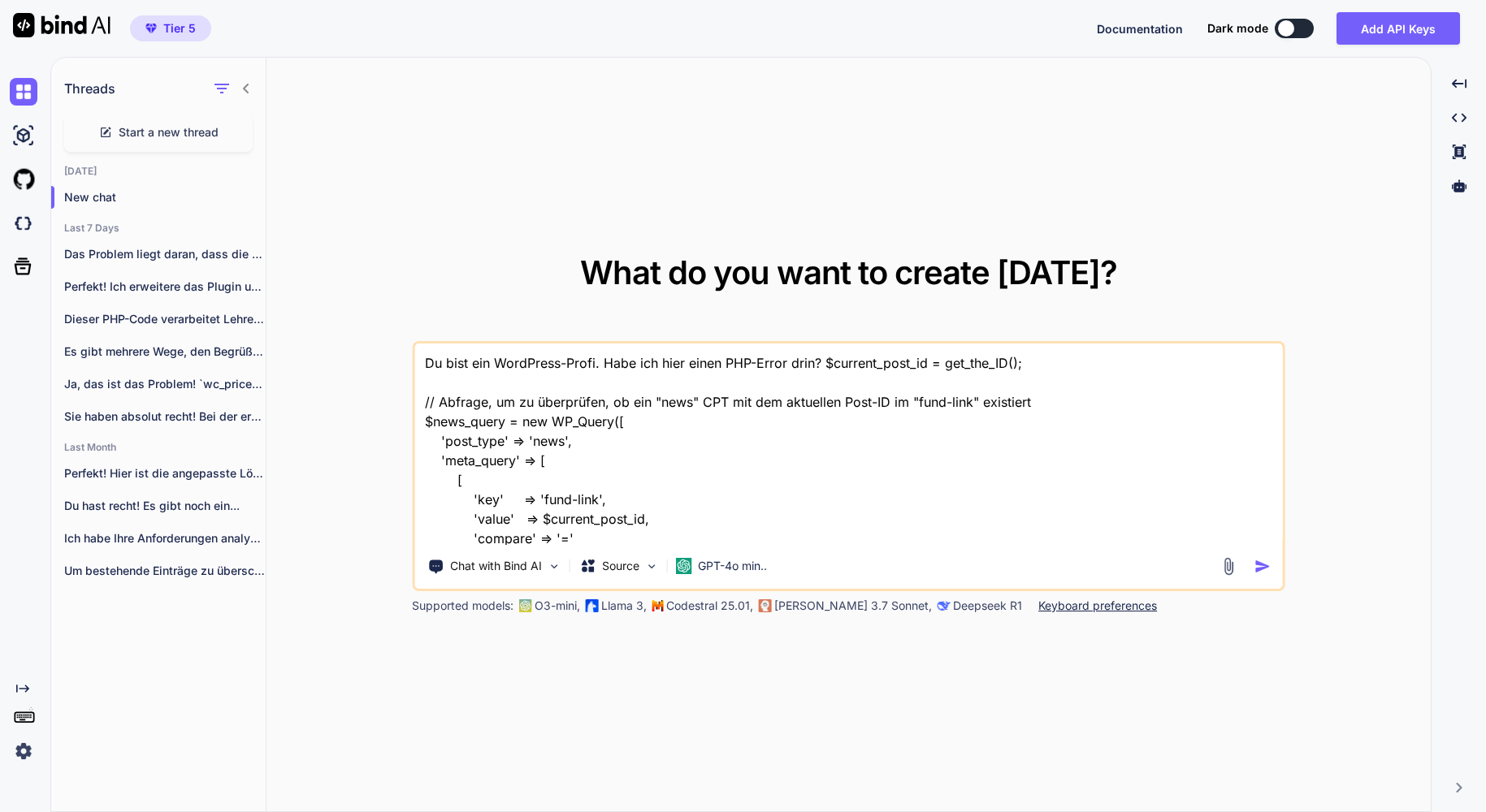
click at [143, 140] on div "Start a new thread" at bounding box center [158, 132] width 189 height 39
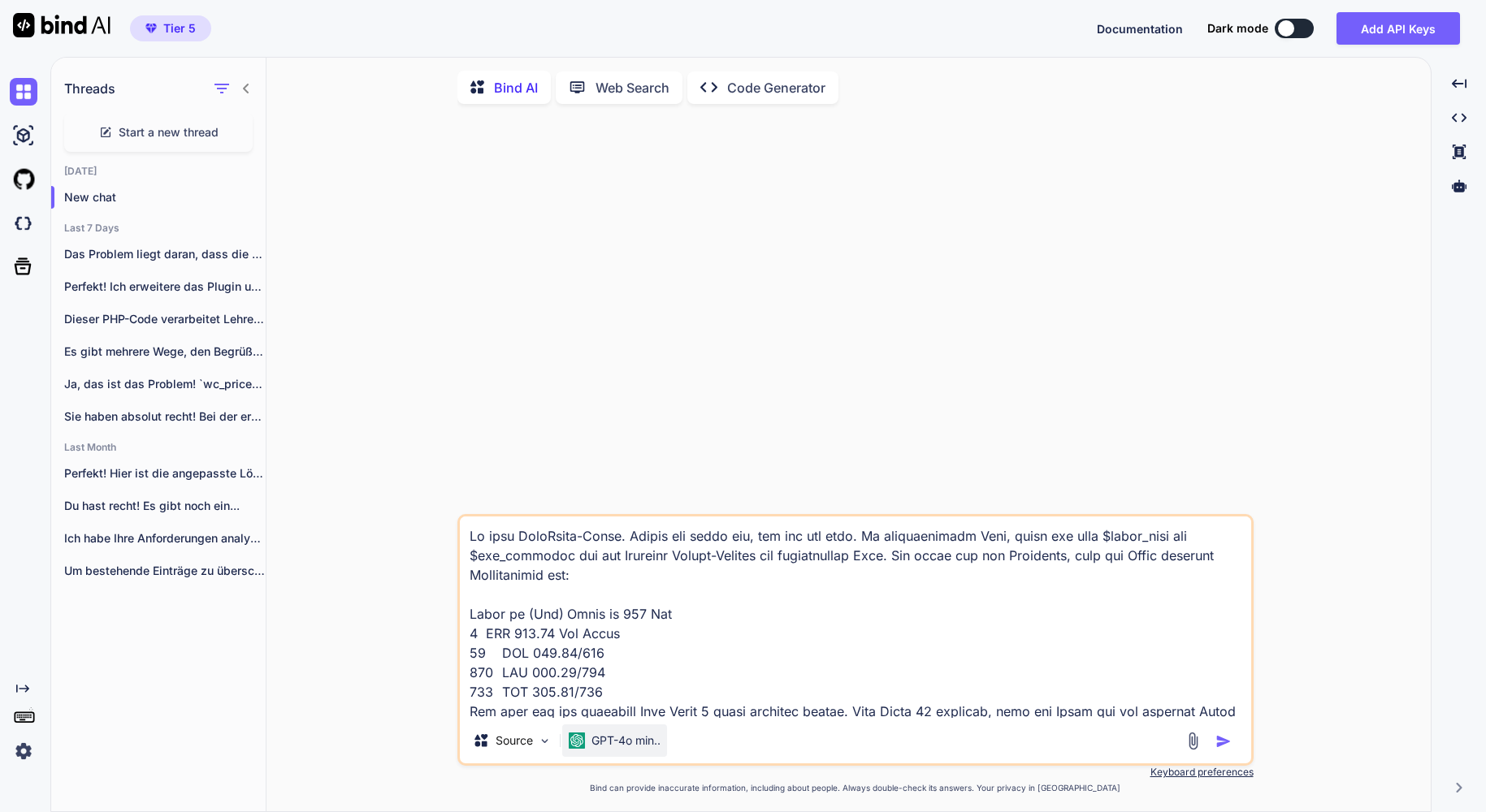
click at [603, 744] on p "GPT-4o min.." at bounding box center [626, 740] width 69 height 16
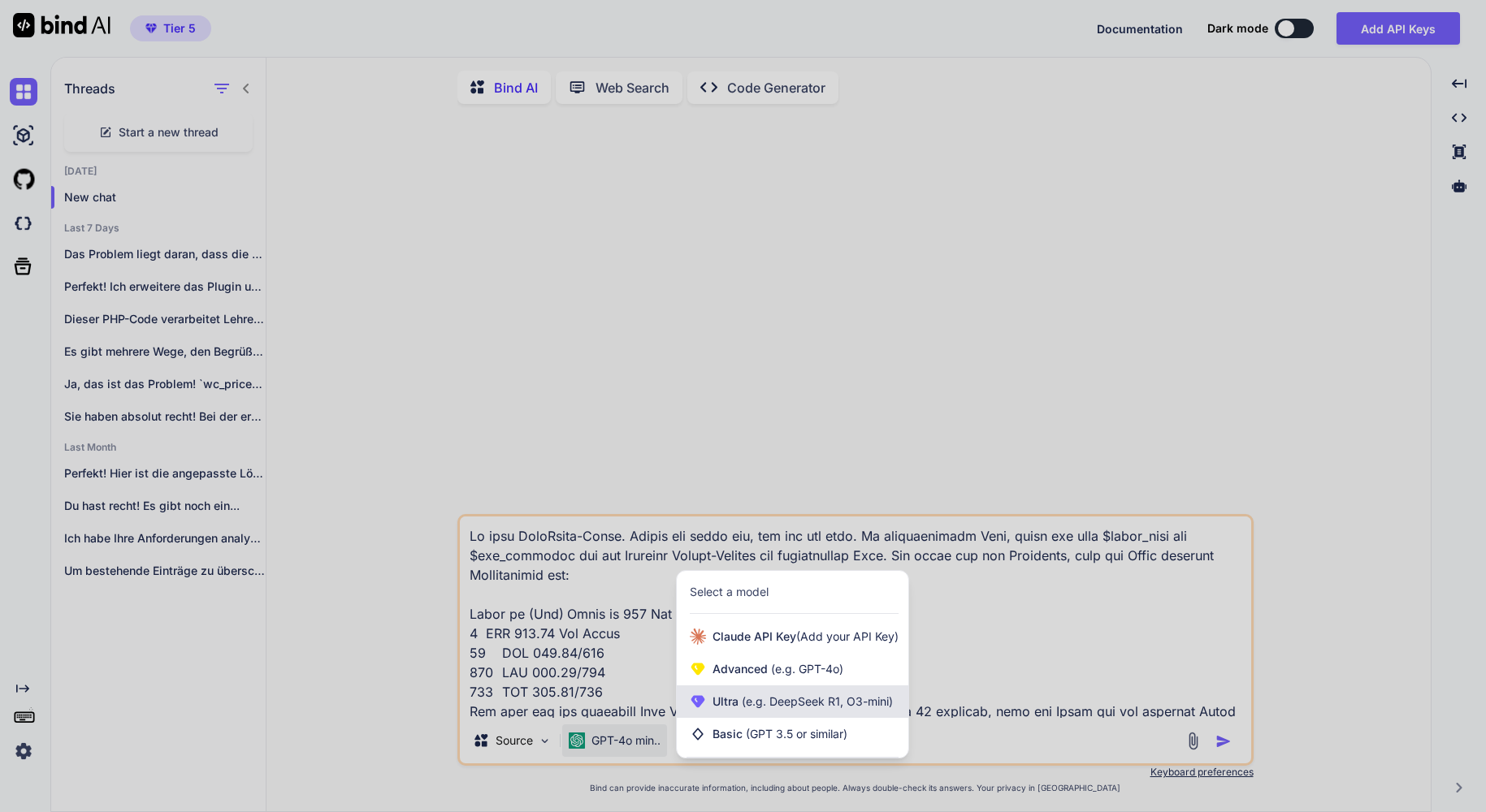
click at [741, 708] on span "(e.g. DeepSeek R1, O3-mini)" at bounding box center [816, 701] width 154 height 14
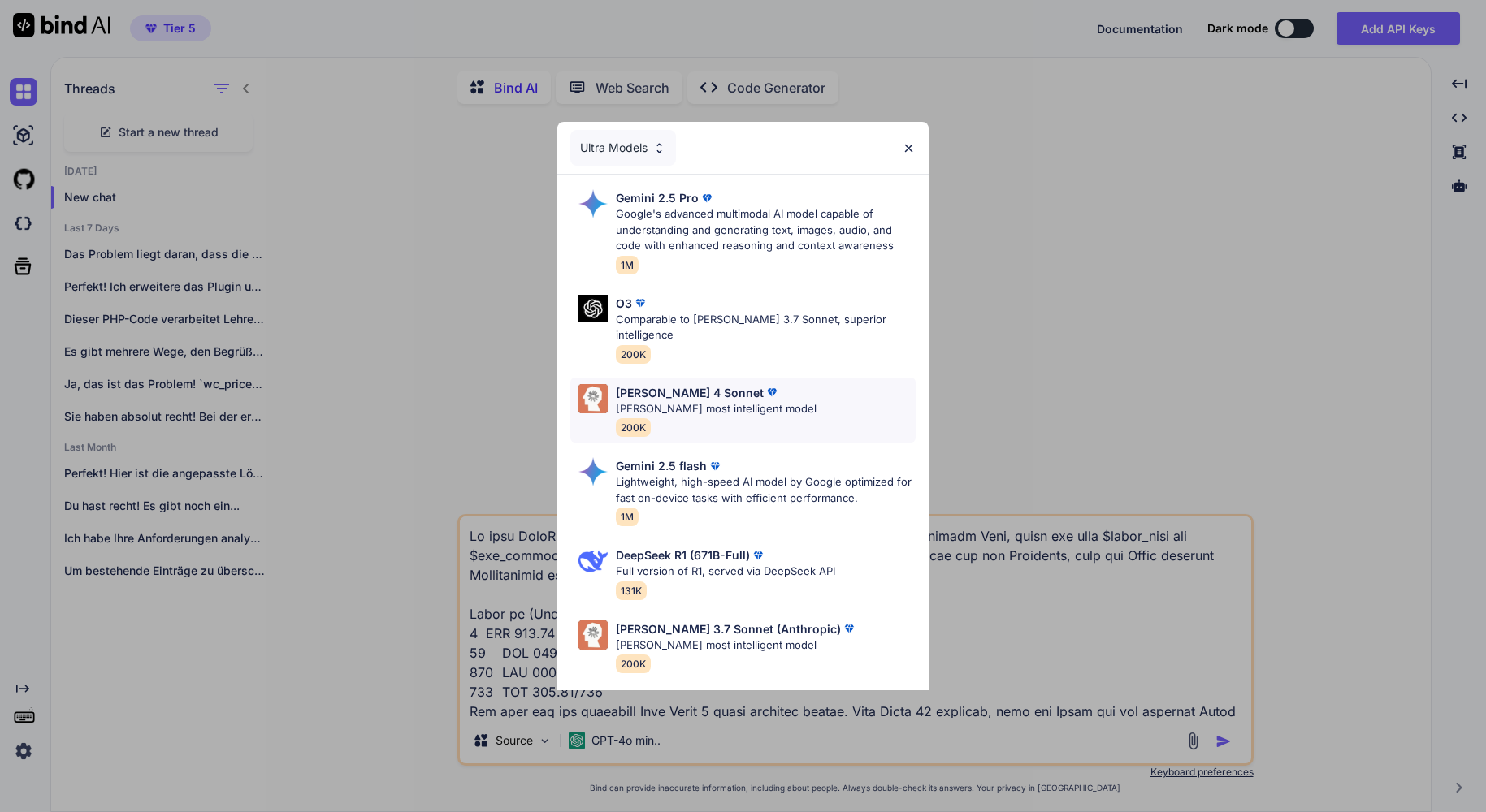
click at [686, 401] on p "Claude's most intelligent model" at bounding box center [716, 409] width 201 height 16
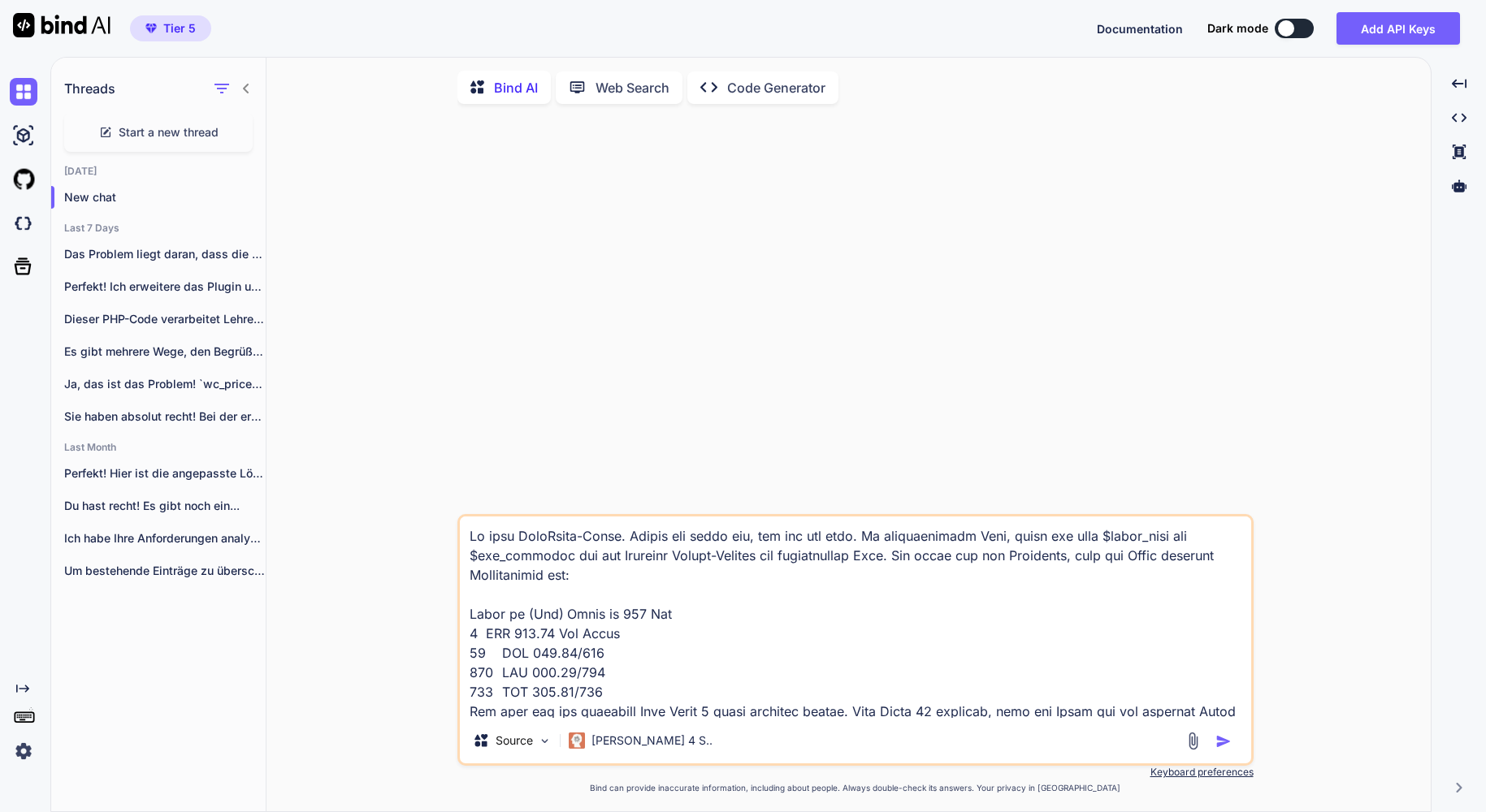
click at [730, 634] on textarea at bounding box center [855, 617] width 791 height 201
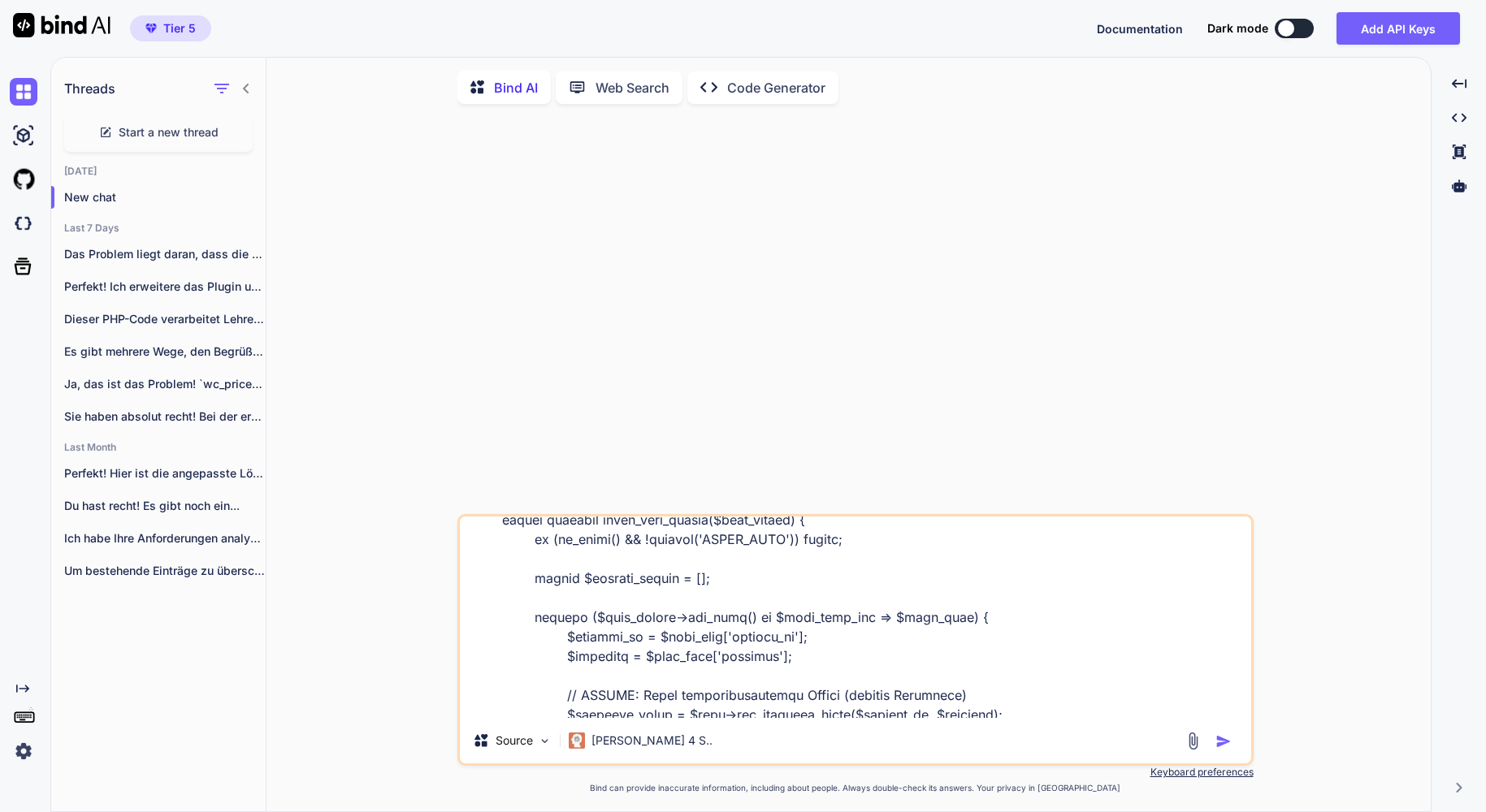
scroll to position [11265, 0]
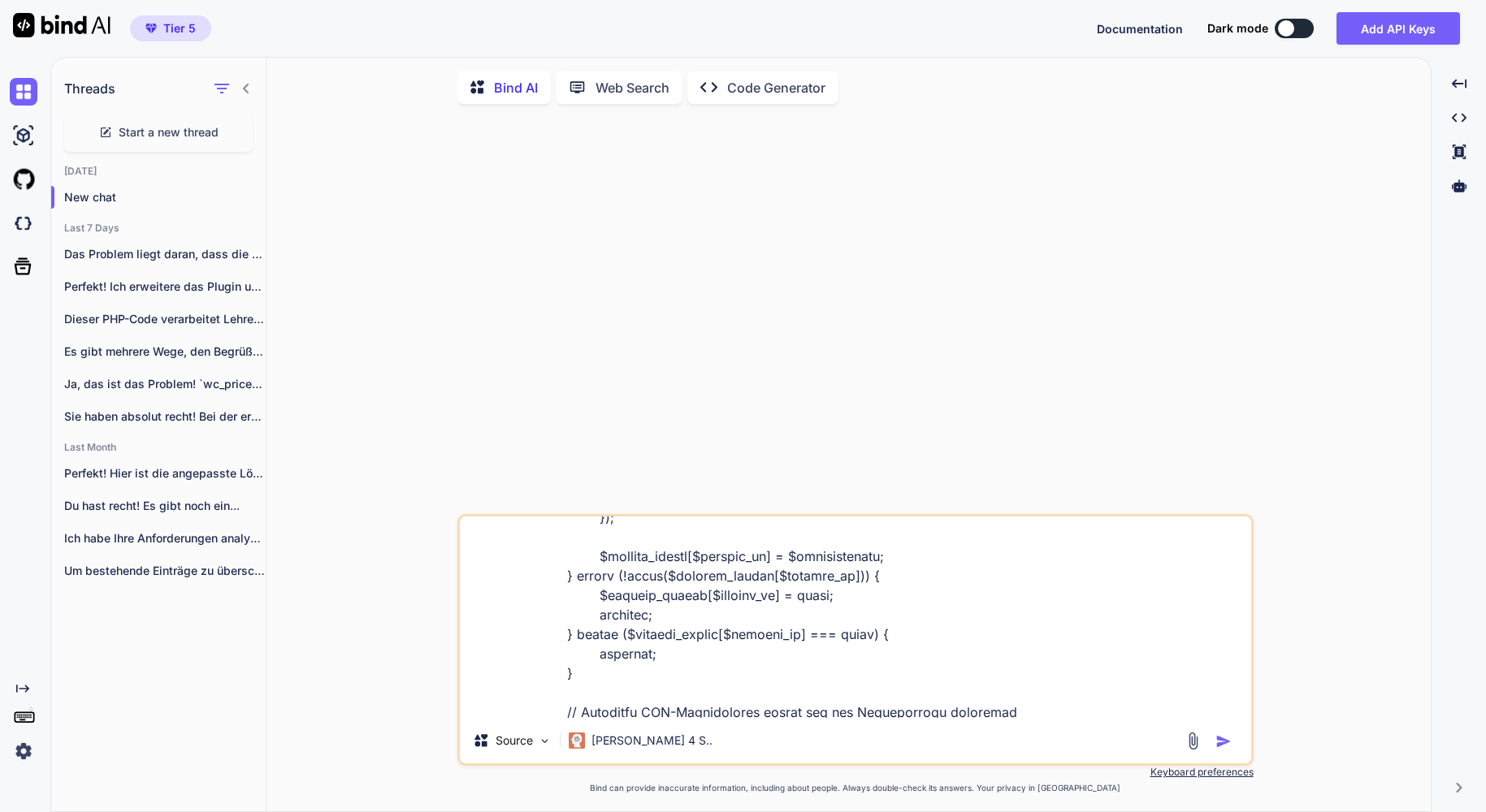
click at [1218, 743] on img "button" at bounding box center [1223, 741] width 16 height 16
type textarea "x"
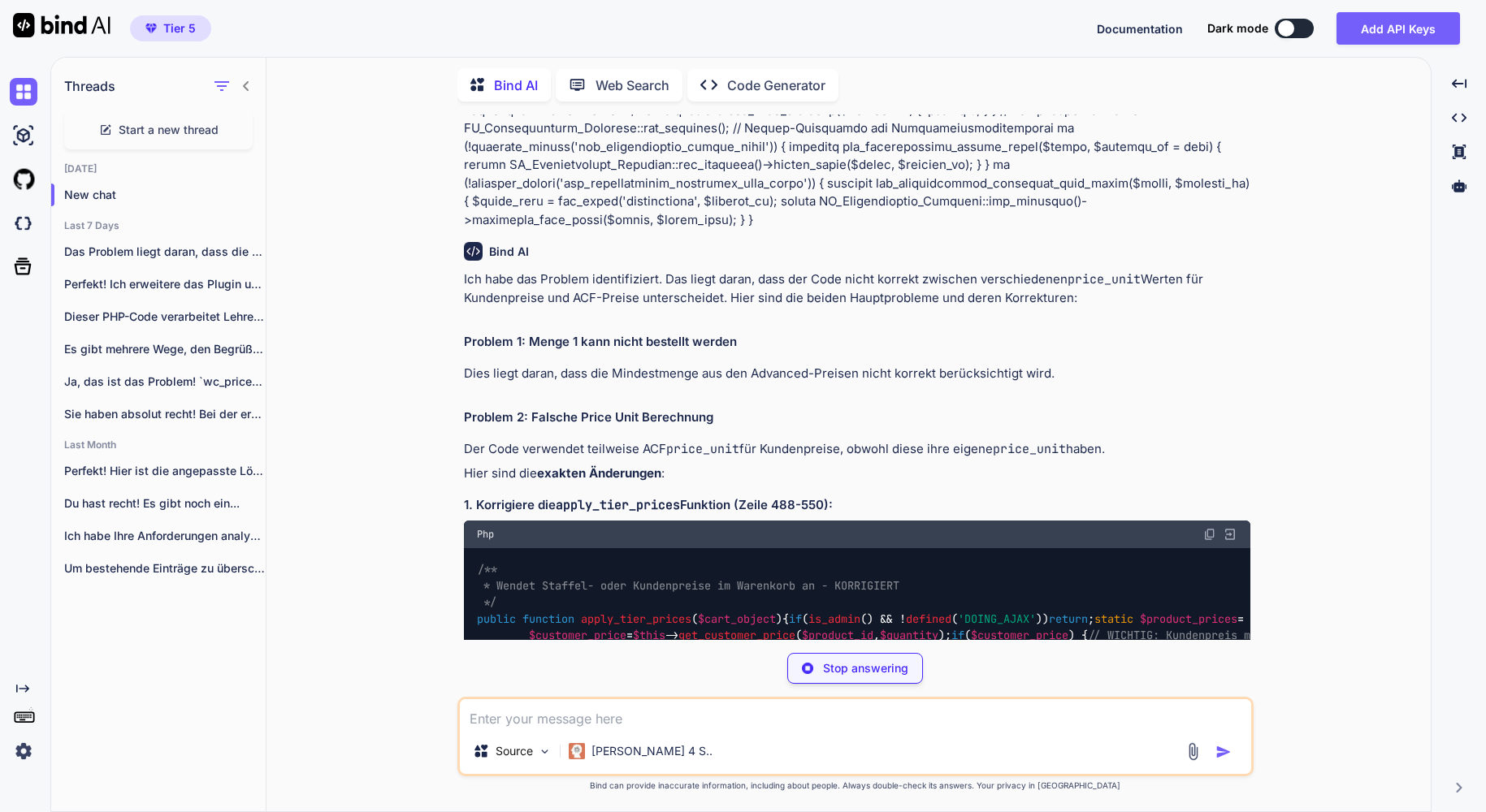
scroll to position [3958, 0]
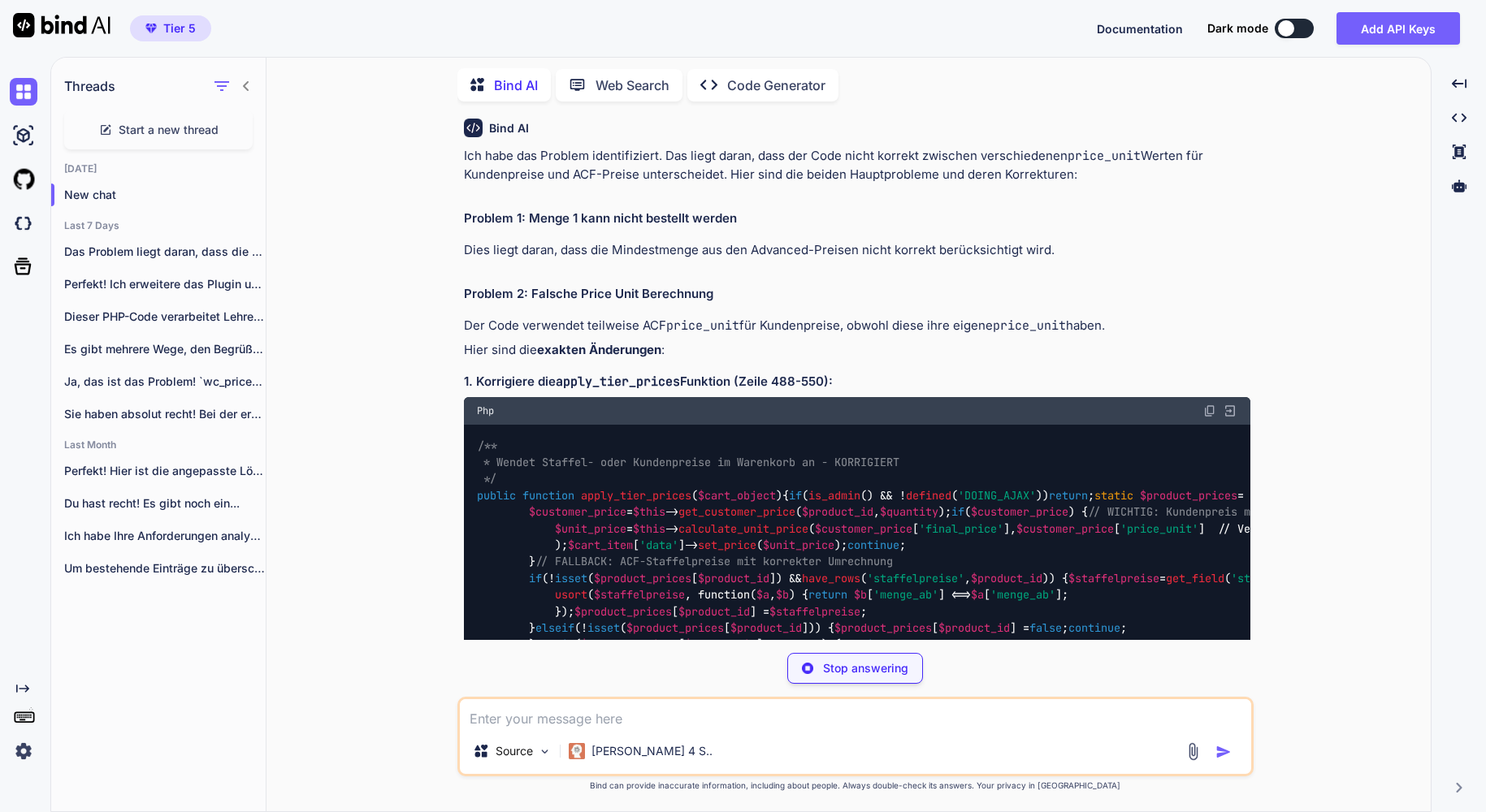
click at [621, 374] on code "apply_tier_prices" at bounding box center [618, 381] width 124 height 16
copy code "apply_tier_prices"
type textarea "x"
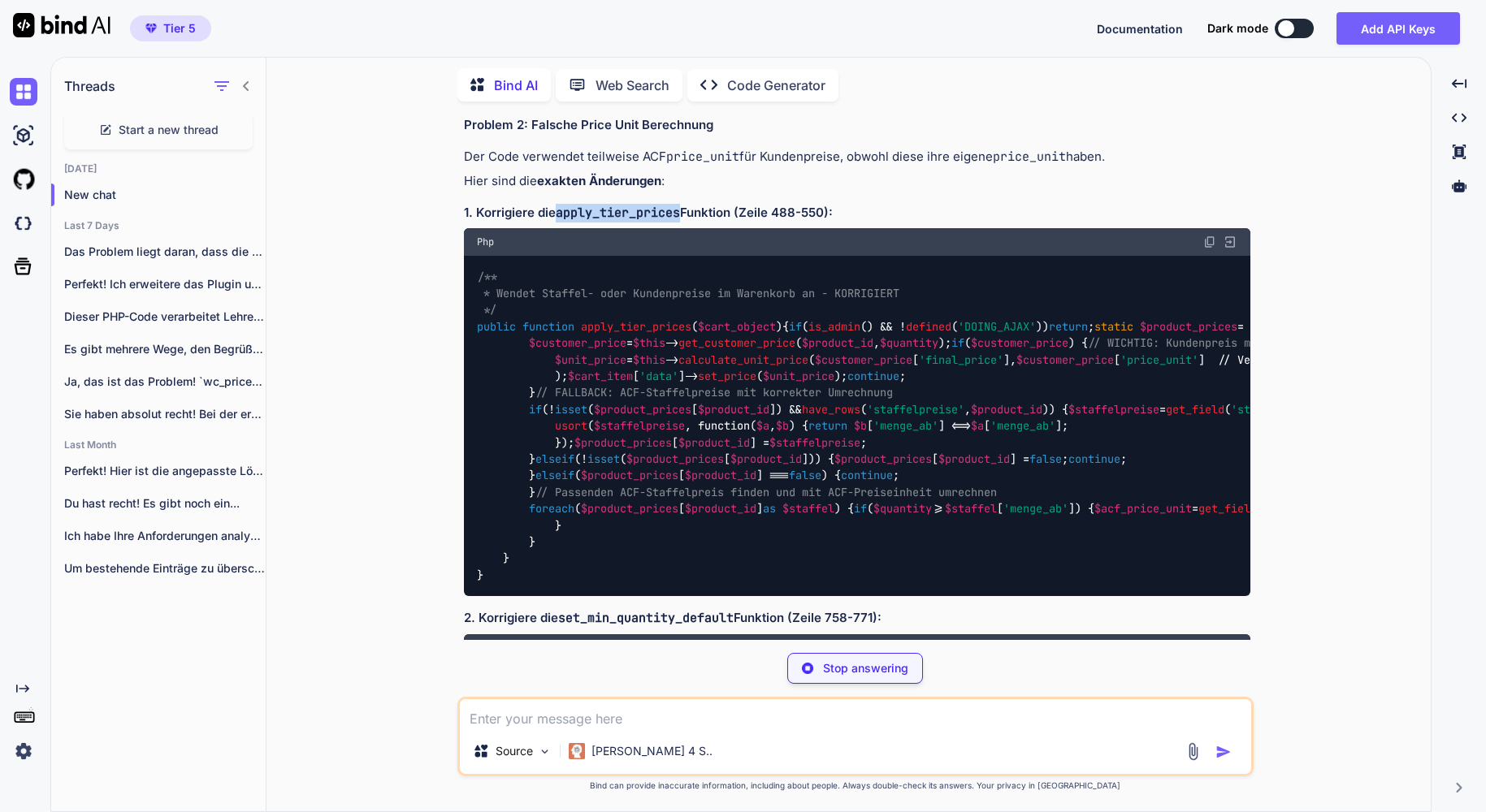
scroll to position [6174, 0]
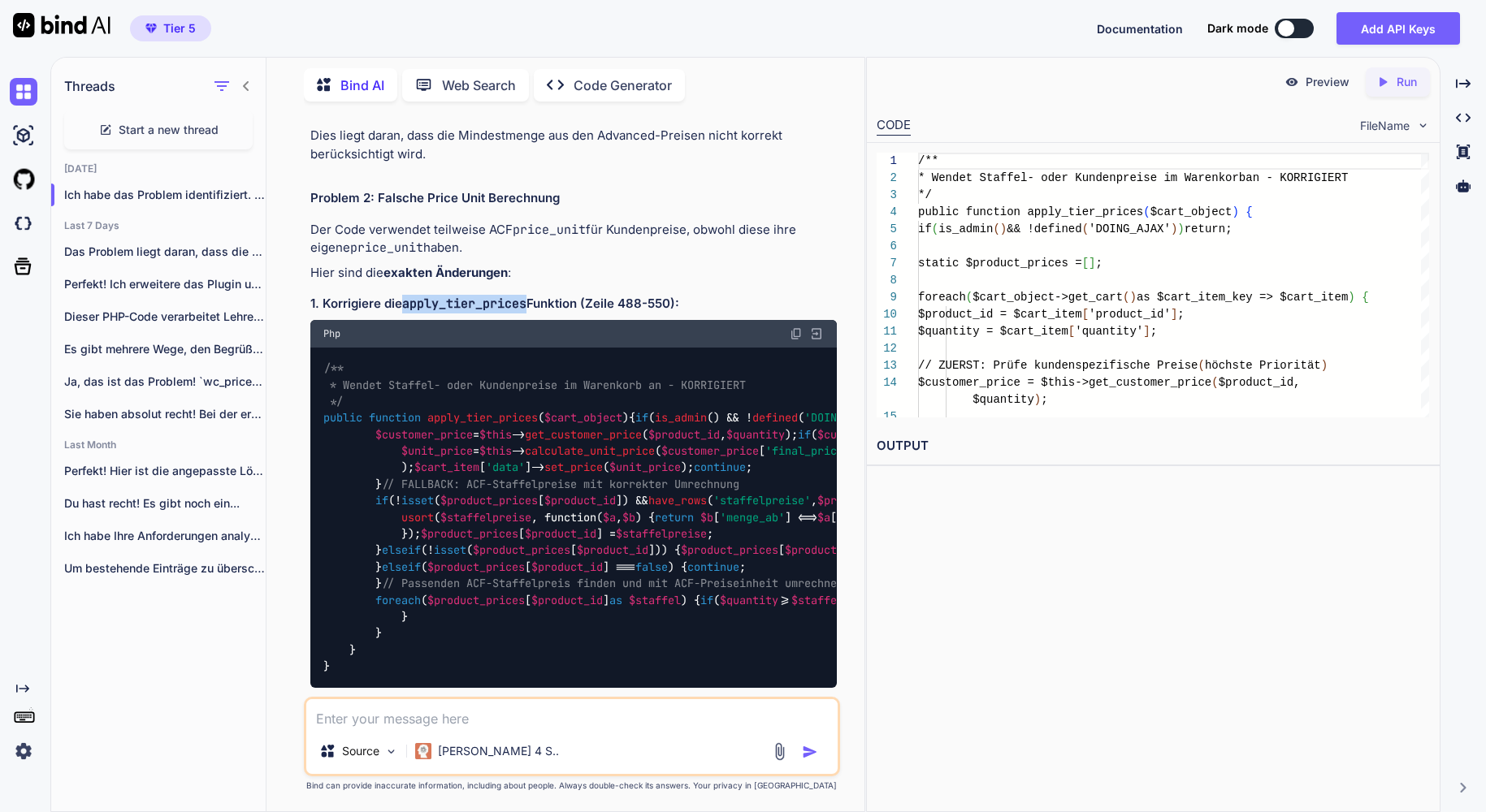
click at [797, 327] on img at bounding box center [795, 333] width 13 height 13
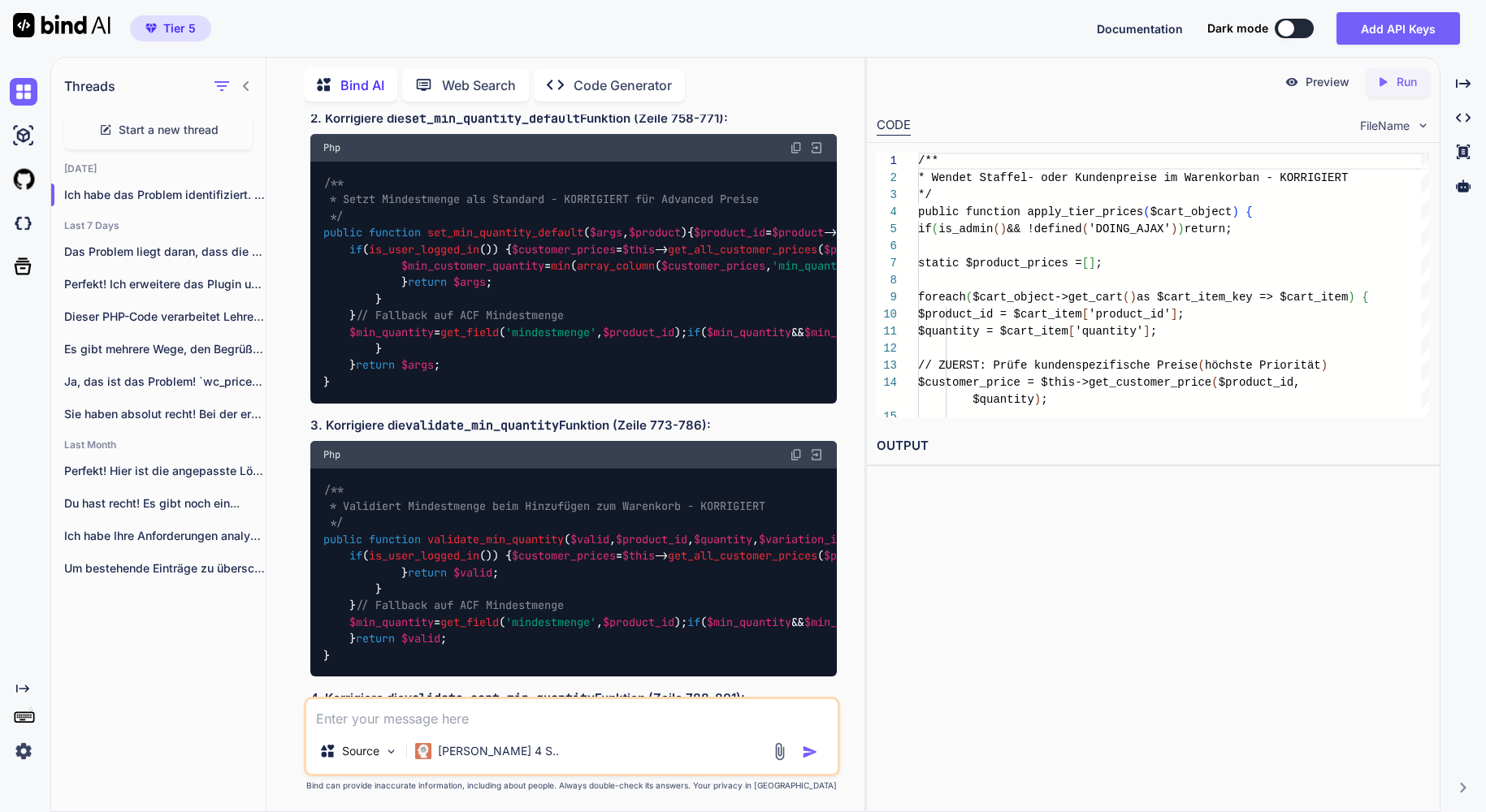
scroll to position [6772, 0]
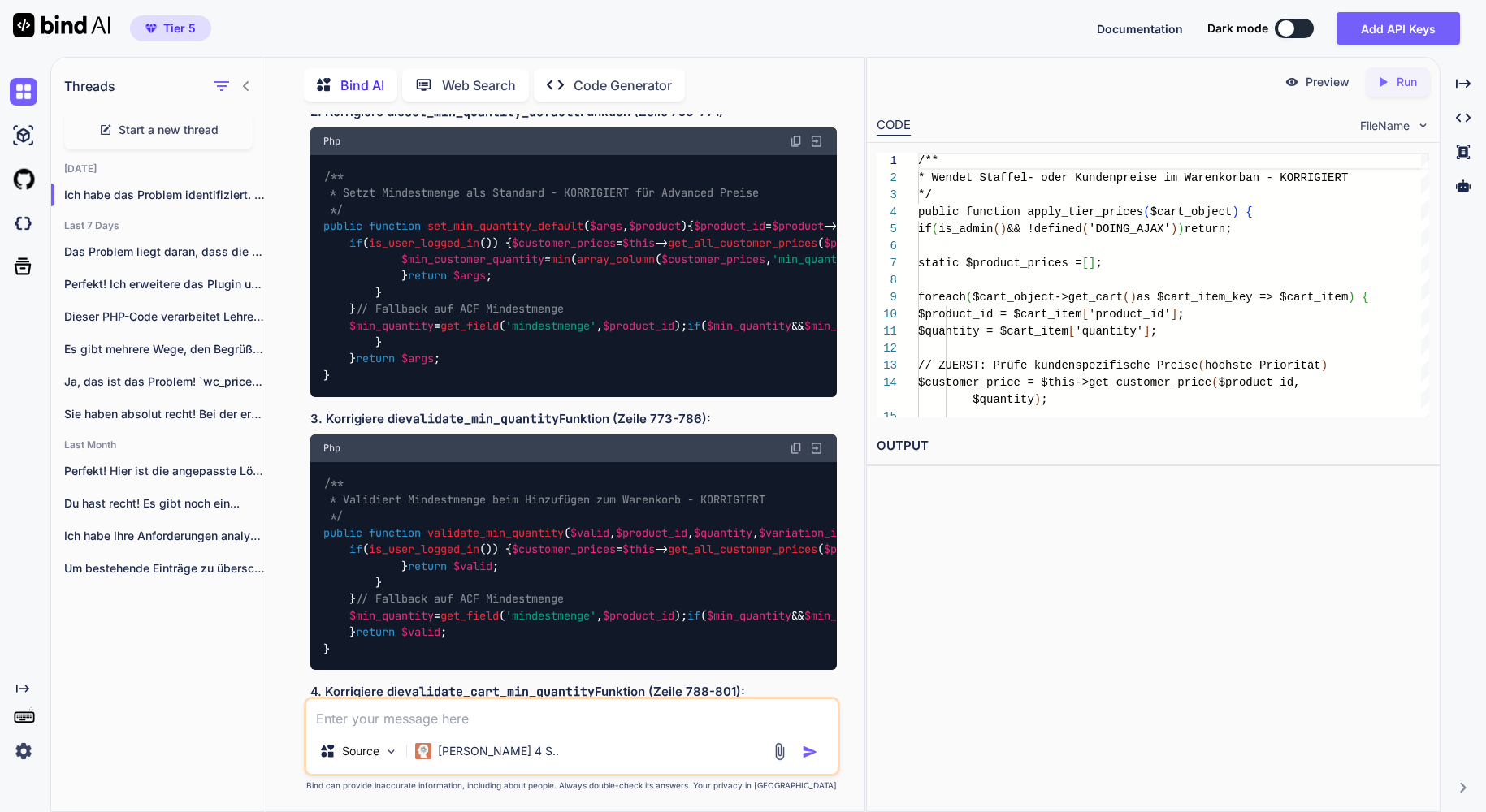
click at [485, 234] on span "set_min_quantity_default" at bounding box center [505, 226] width 156 height 14
copy span "set_min_quantity_default"
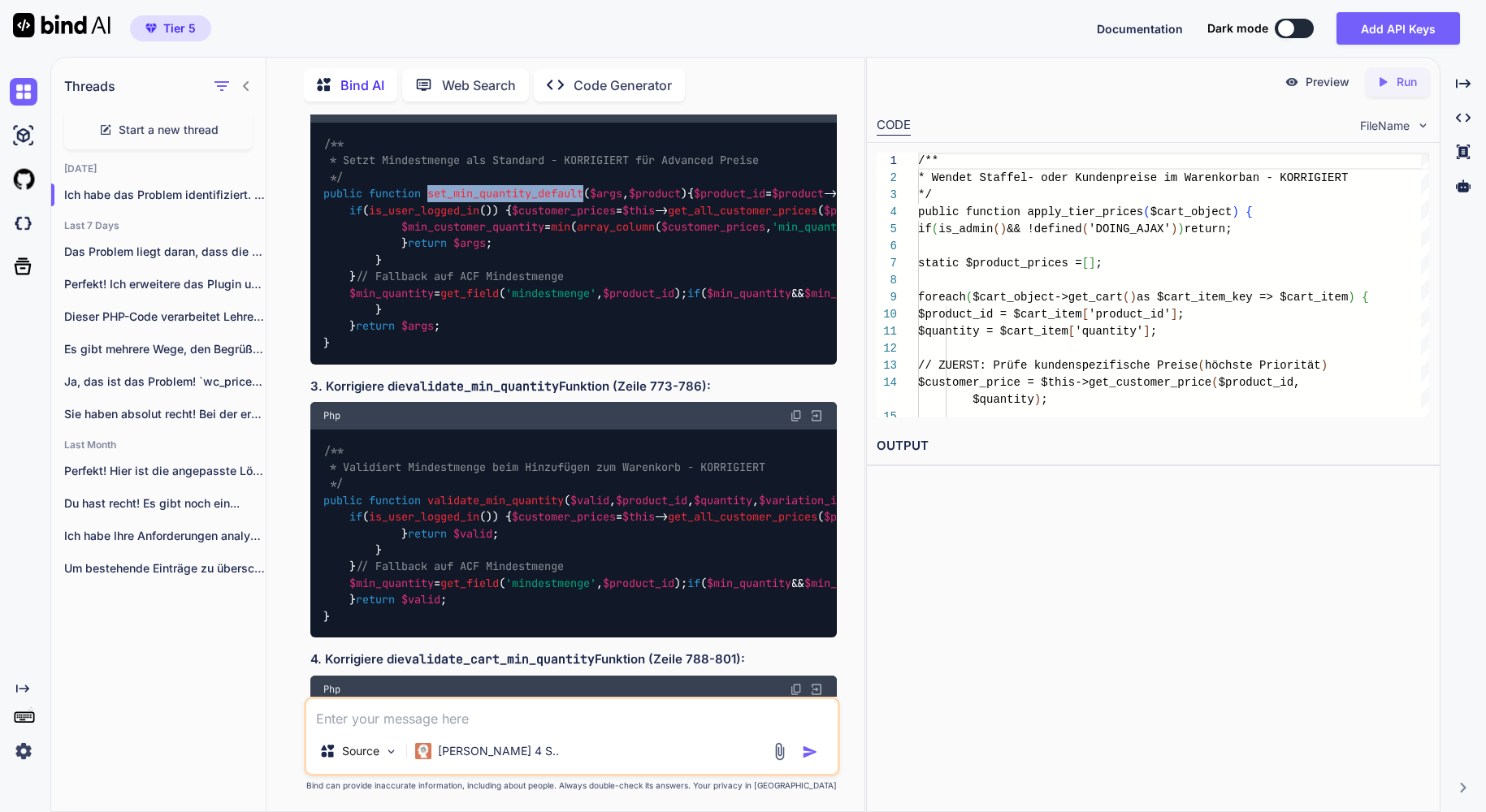
scroll to position [6809, 0]
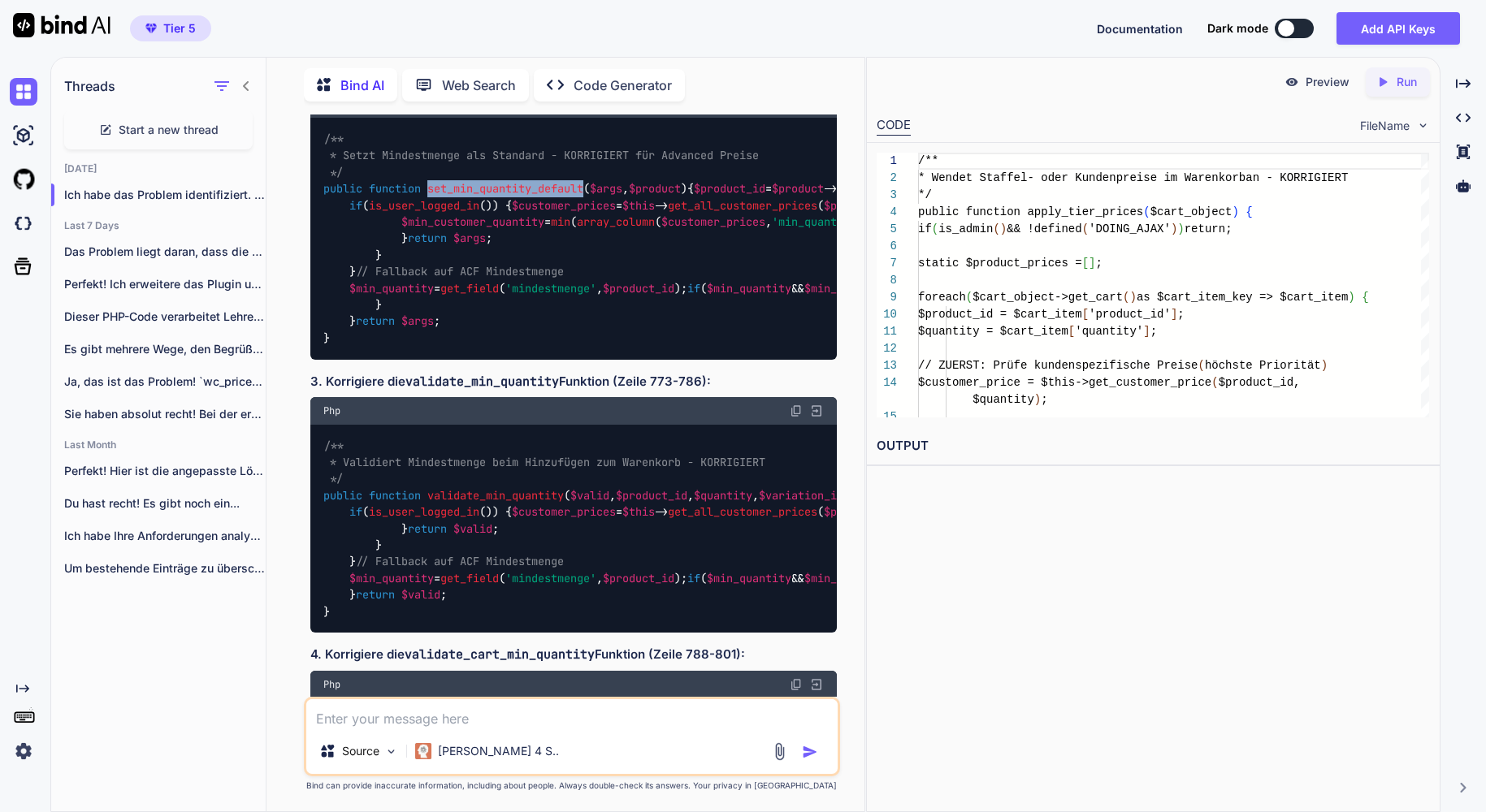
click at [791, 111] on img at bounding box center [795, 103] width 13 height 13
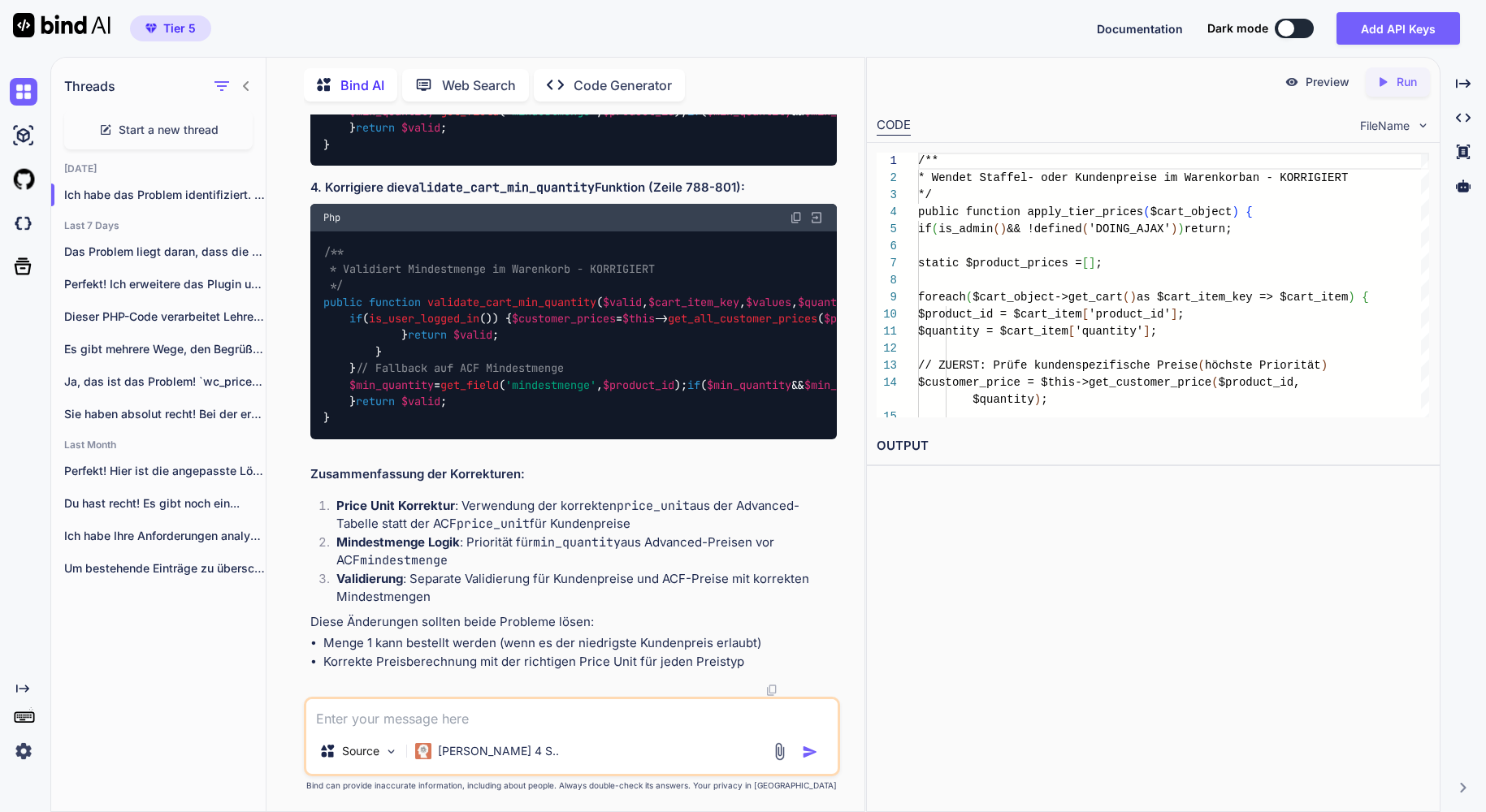
scroll to position [7430, 0]
click at [493, 36] on span "validate_min_quantity" at bounding box center [495, 28] width 136 height 14
copy span "validate_min_quantity"
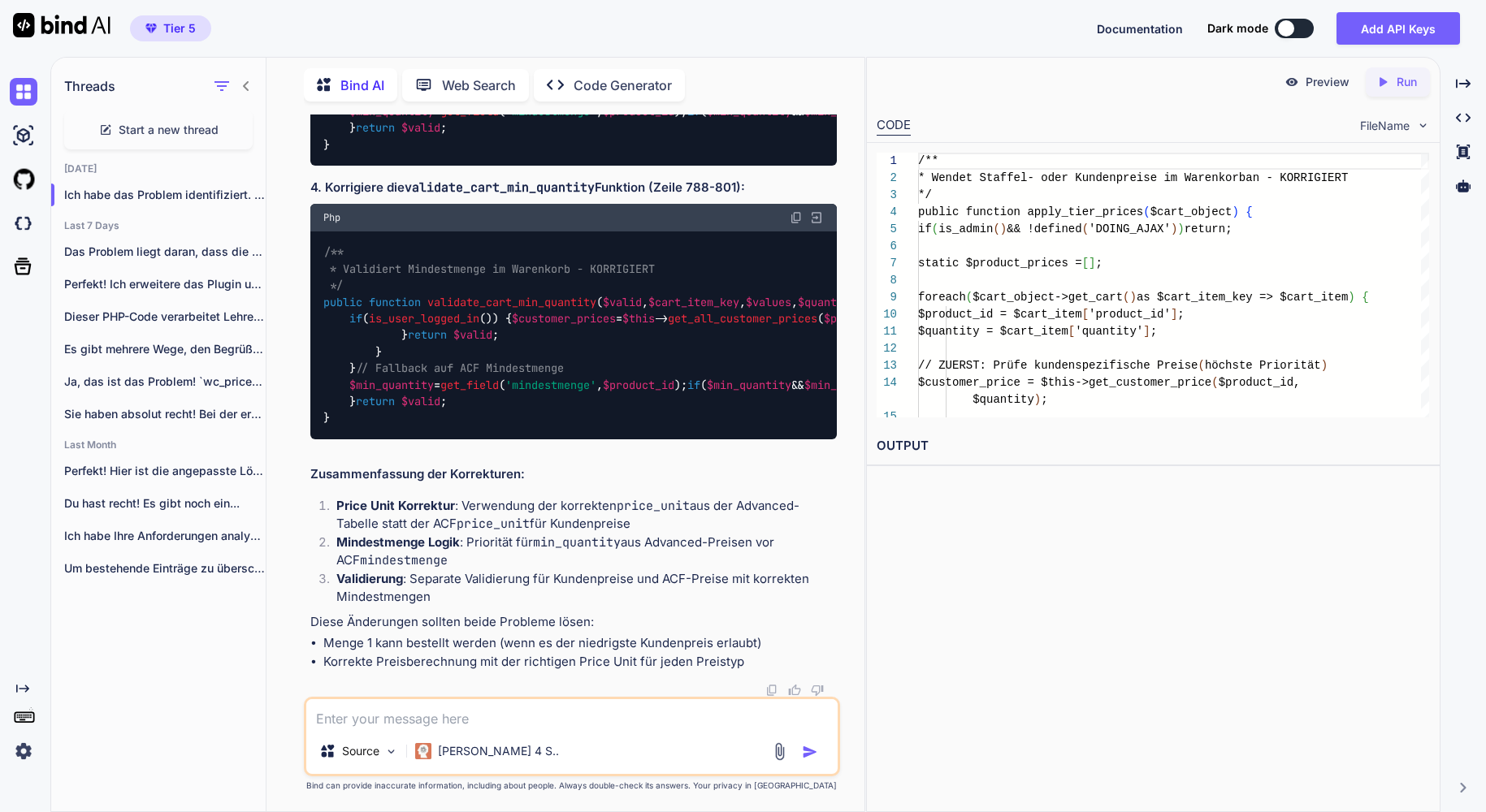
click at [522, 310] on span "validate_cart_min_quantity" at bounding box center [512, 302] width 169 height 14
copy span "validate_cart_min_quantity"
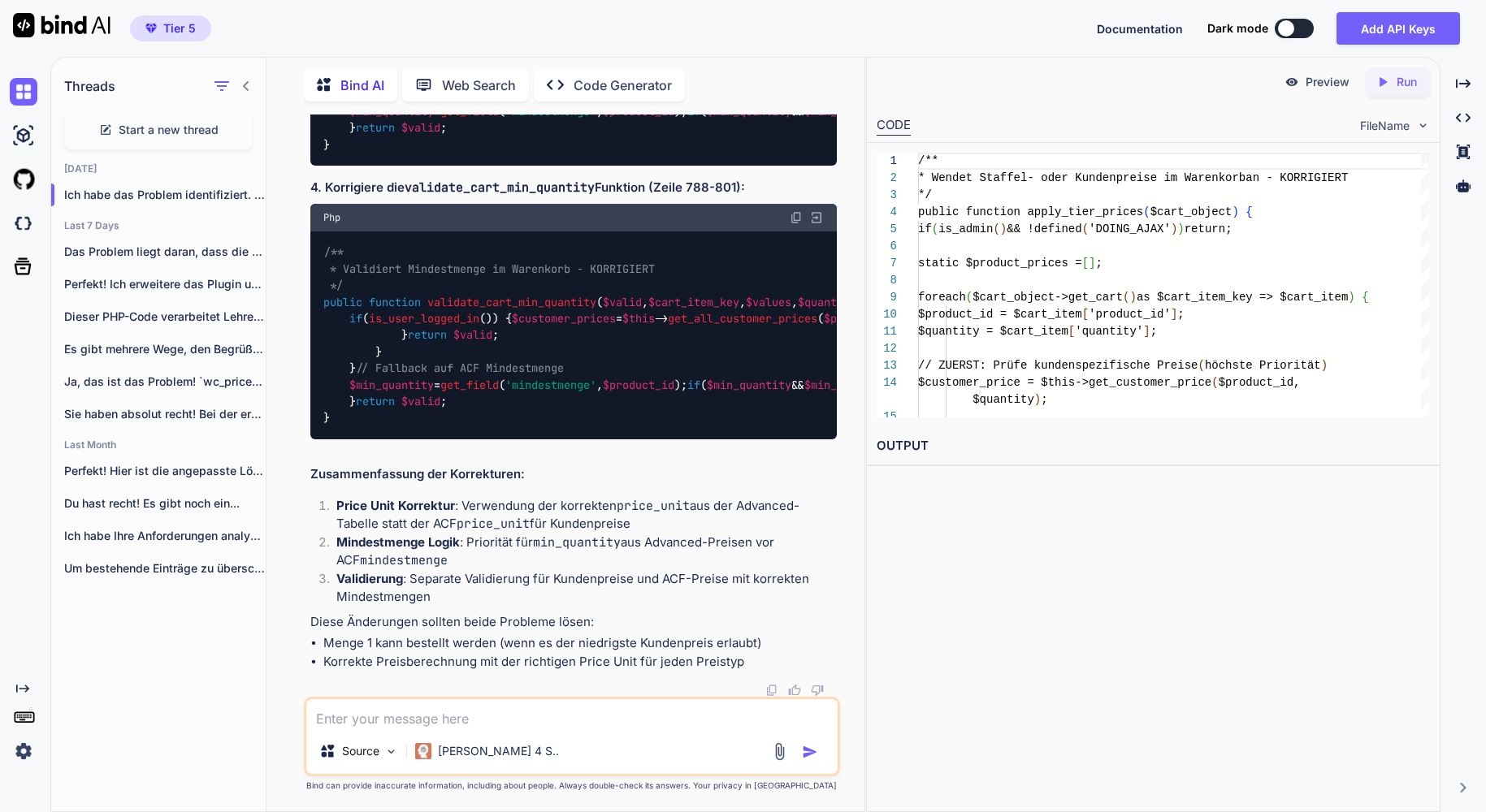
click at [680, 310] on span "$cart_item_key" at bounding box center [694, 302] width 91 height 14
click at [799, 224] on img at bounding box center [795, 217] width 13 height 13
click at [524, 728] on div "Source Claude 4 S.." at bounding box center [572, 737] width 537 height 80
click at [543, 721] on textarea at bounding box center [572, 714] width 531 height 30
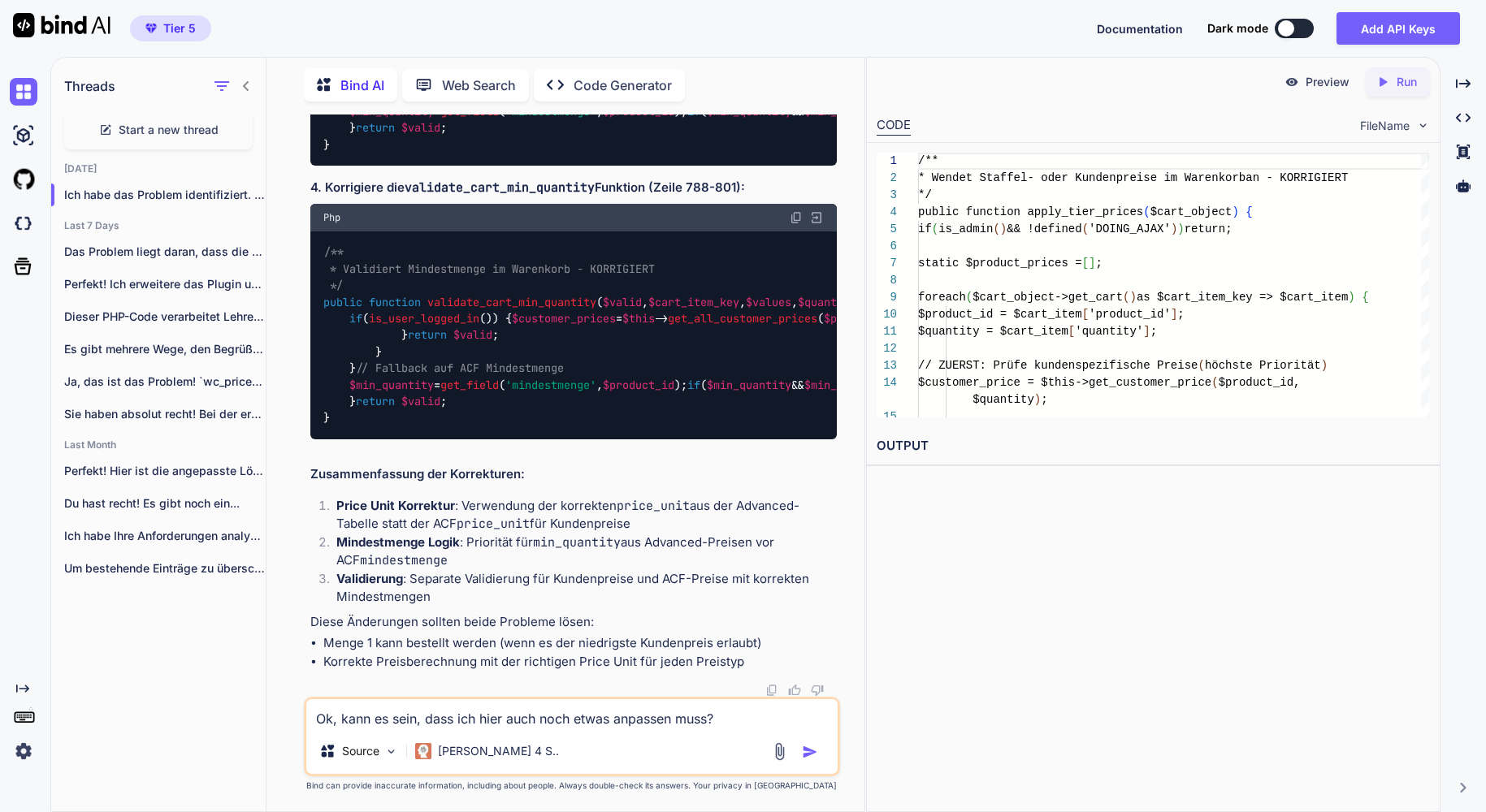
paste textarea "jQuery(document).ready(function($) { // Bei Klick auf Staffelpreis-Zeile die Mi…"
type textarea "Ok, kann es sein, dass ich hier auch noch etwas anpassen muss? jQuery(document)…"
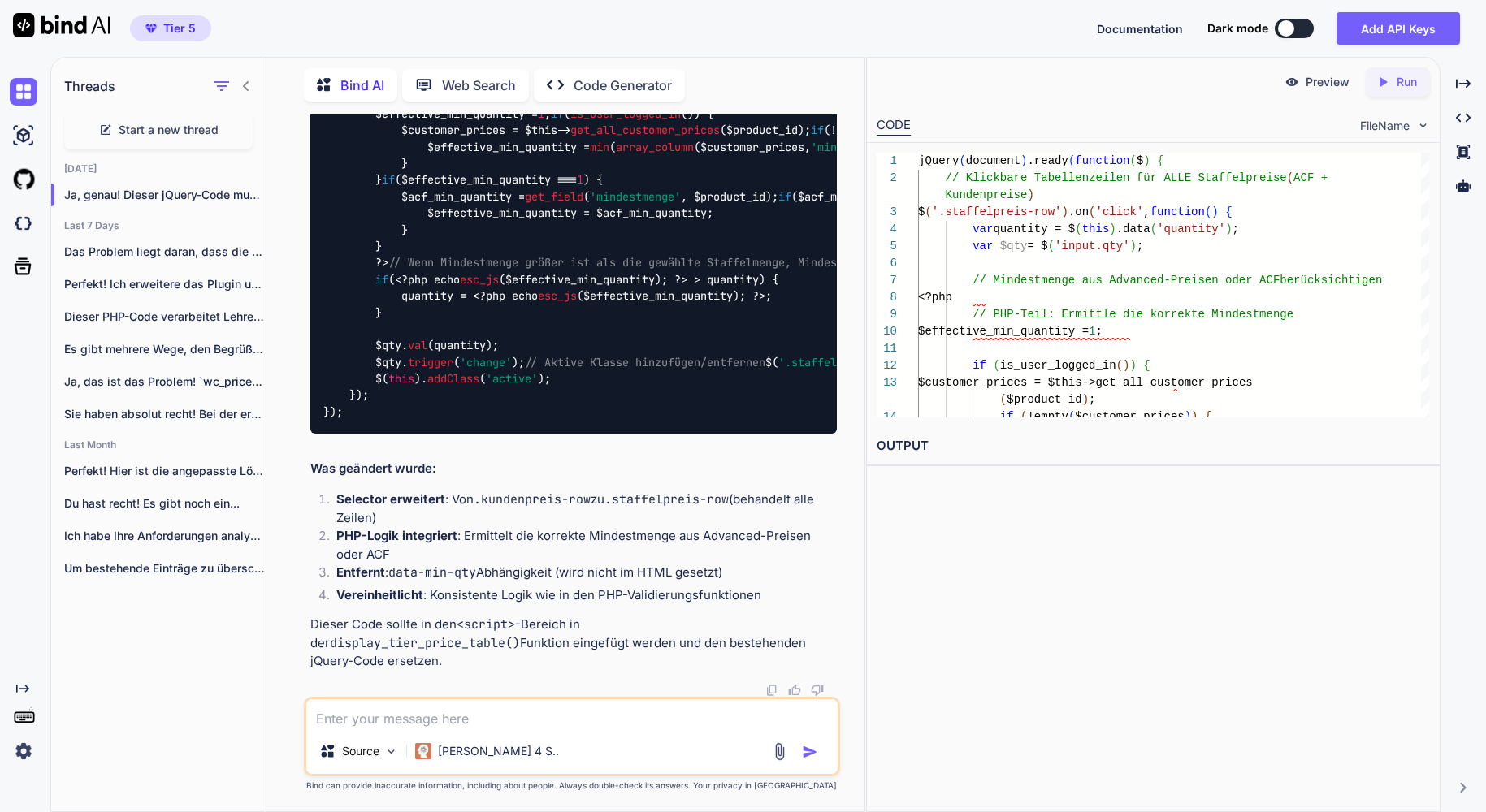
scroll to position [11389, 0]
click at [476, 721] on textarea at bounding box center [572, 714] width 531 height 30
paste textarea "(function($) { $(document).ready(function() { // Mindestmenge setzen var $qty =…"
type textarea "Sorry, falscher Code. Das wäre das kundenpreise.js: (function($) { $(document).…"
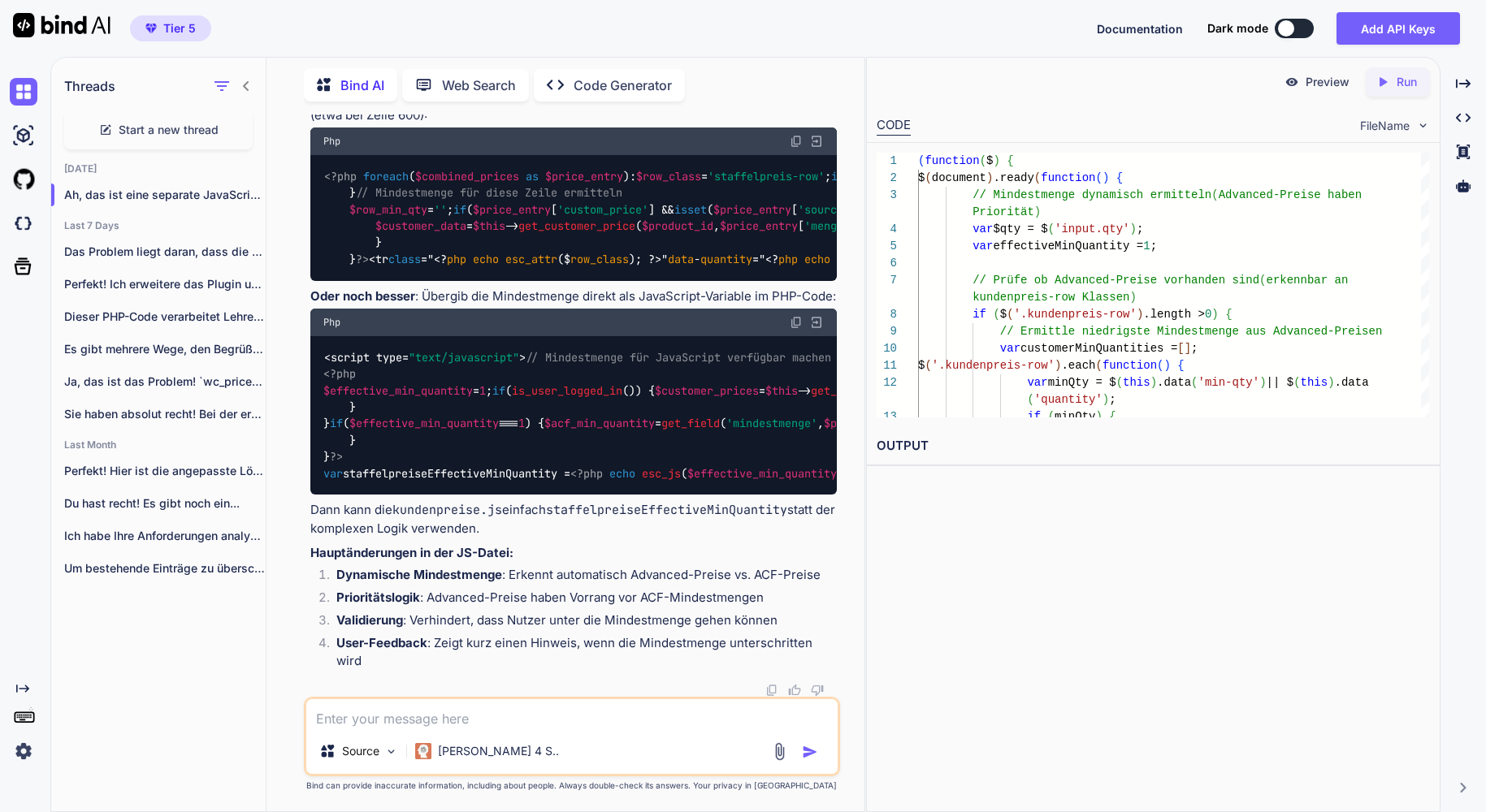
scroll to position [14679, 0]
click at [630, 518] on code "staffelpreiseEffectiveMinQuantity" at bounding box center [666, 509] width 241 height 16
copy code "staffelpreiseEffectiveMinQuantity"
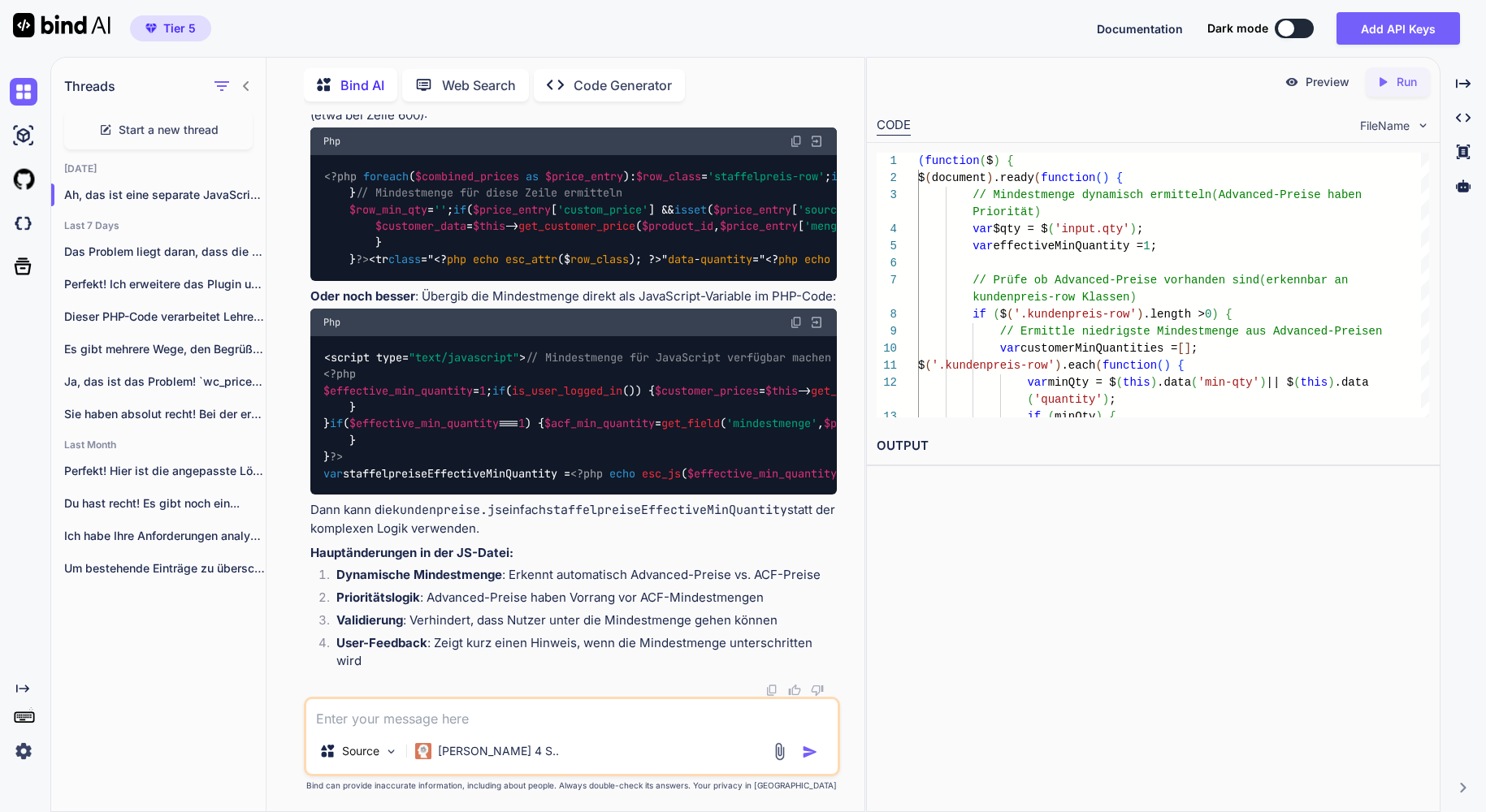
click at [410, 350] on span ""text/javascript"" at bounding box center [464, 357] width 111 height 14
drag, startPoint x: 419, startPoint y: 315, endPoint x: 519, endPoint y: 315, distance: 100.0
click at [519, 350] on span ""text/javascript"" at bounding box center [464, 357] width 111 height 14
copy span "text/javascript"
click at [358, 495] on div "<script type= "text/javascript" > // Mindestmenge für JavaScript verfügbar mach…" at bounding box center [574, 414] width 526 height 158
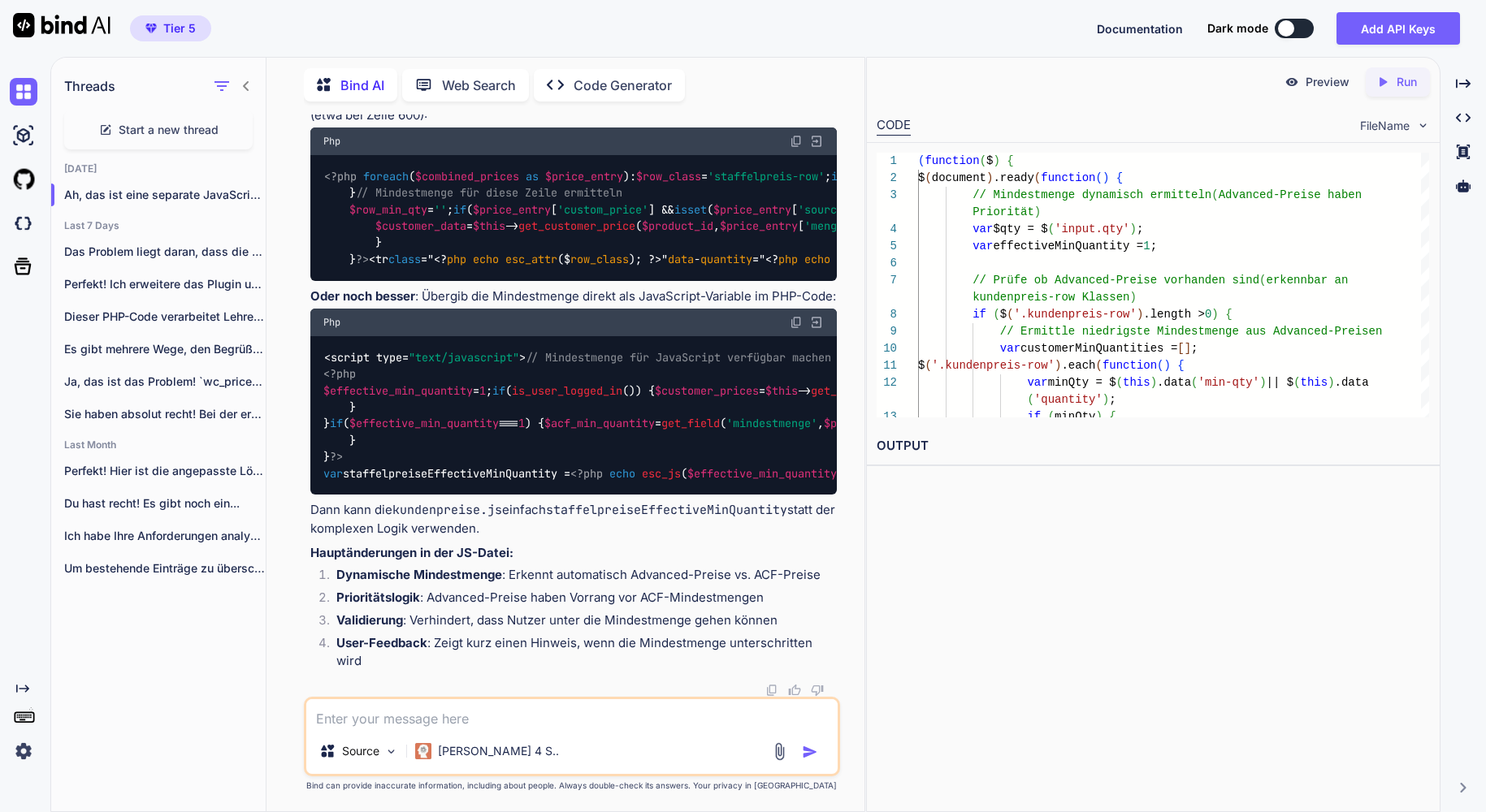
drag, startPoint x: 355, startPoint y: 645, endPoint x: 311, endPoint y: 324, distance: 324.0
click at [311, 336] on div "<script type= "text/javascript" > // Mindestmenge für JavaScript verfügbar mach…" at bounding box center [574, 414] width 526 height 158
copy code "// Mindestmenge für JavaScript verfügbar machen <?php $effective_min_quantity =…"
click at [647, 513] on code "staffelpreiseEffectiveMinQuantity" at bounding box center [666, 509] width 241 height 16
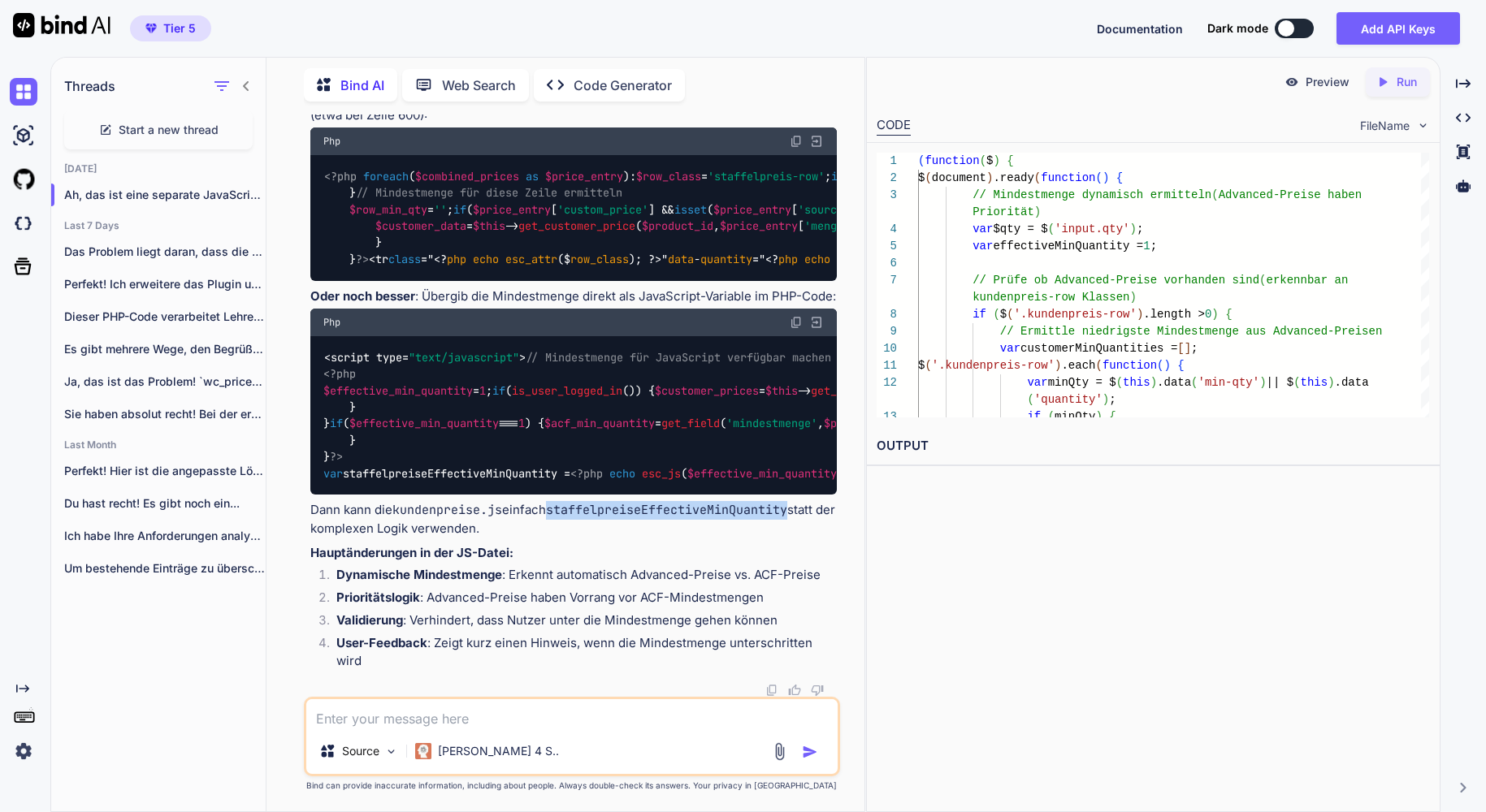
click at [647, 513] on code "staffelpreiseEffectiveMinQuantity" at bounding box center [666, 509] width 241 height 16
copy code "staffelpreiseEffectiveMinQuantity"
click at [556, 716] on textarea at bounding box center [572, 714] width 531 height 30
paste textarea "staffelpreiseEffectiveMinQuantity"
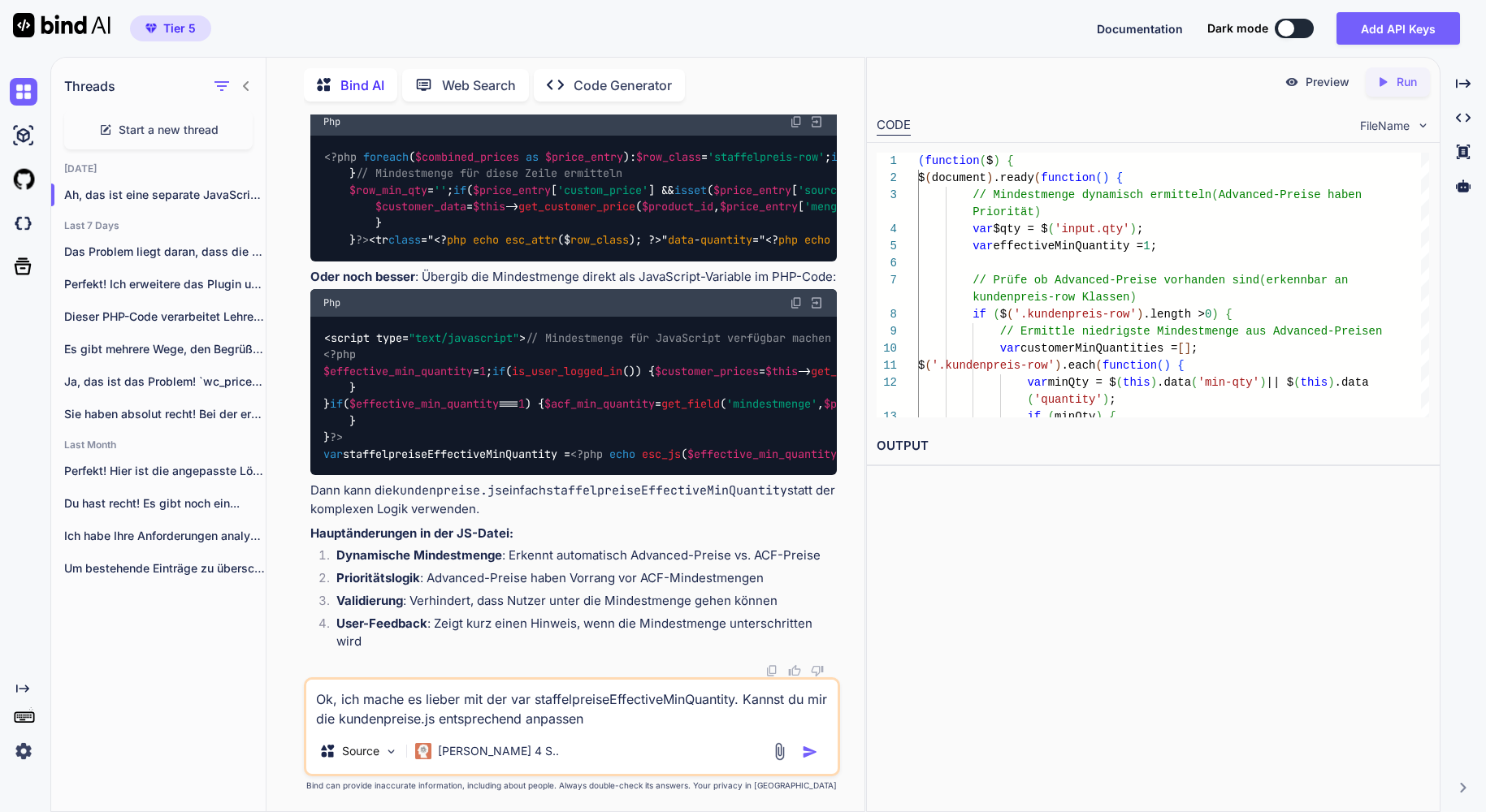
type textarea "Ok, ich mache es lieber mit der var staffelpreiseEffectiveMinQuantity. Kannst d…"
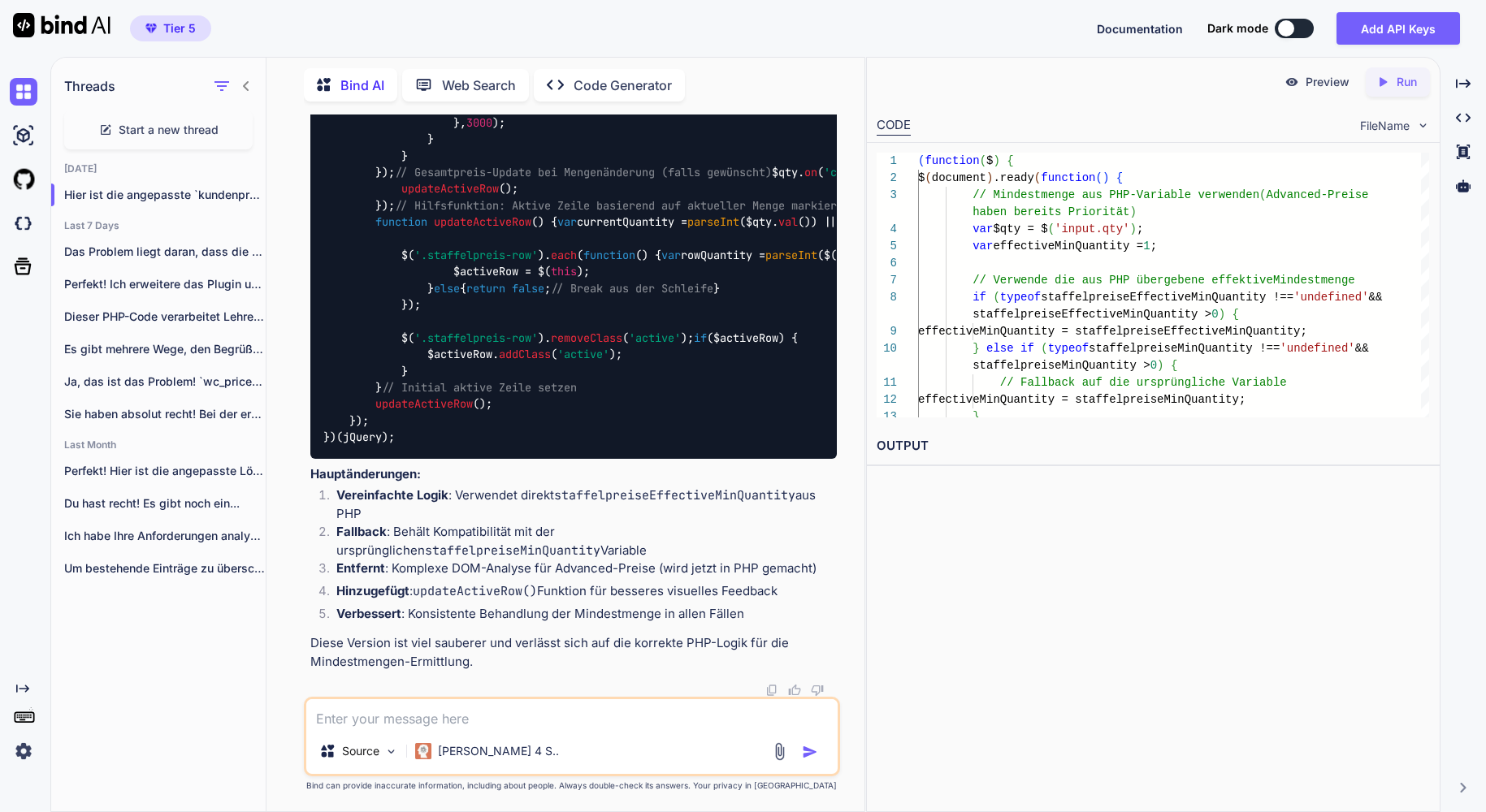
scroll to position [15520, 0]
click at [438, 721] on textarea at bounding box center [572, 714] width 531 height 30
paste textarea "<?php /** * Plugin Name: WooCommerce Cart Sidebar * Plugin URI: https://www.fli…"
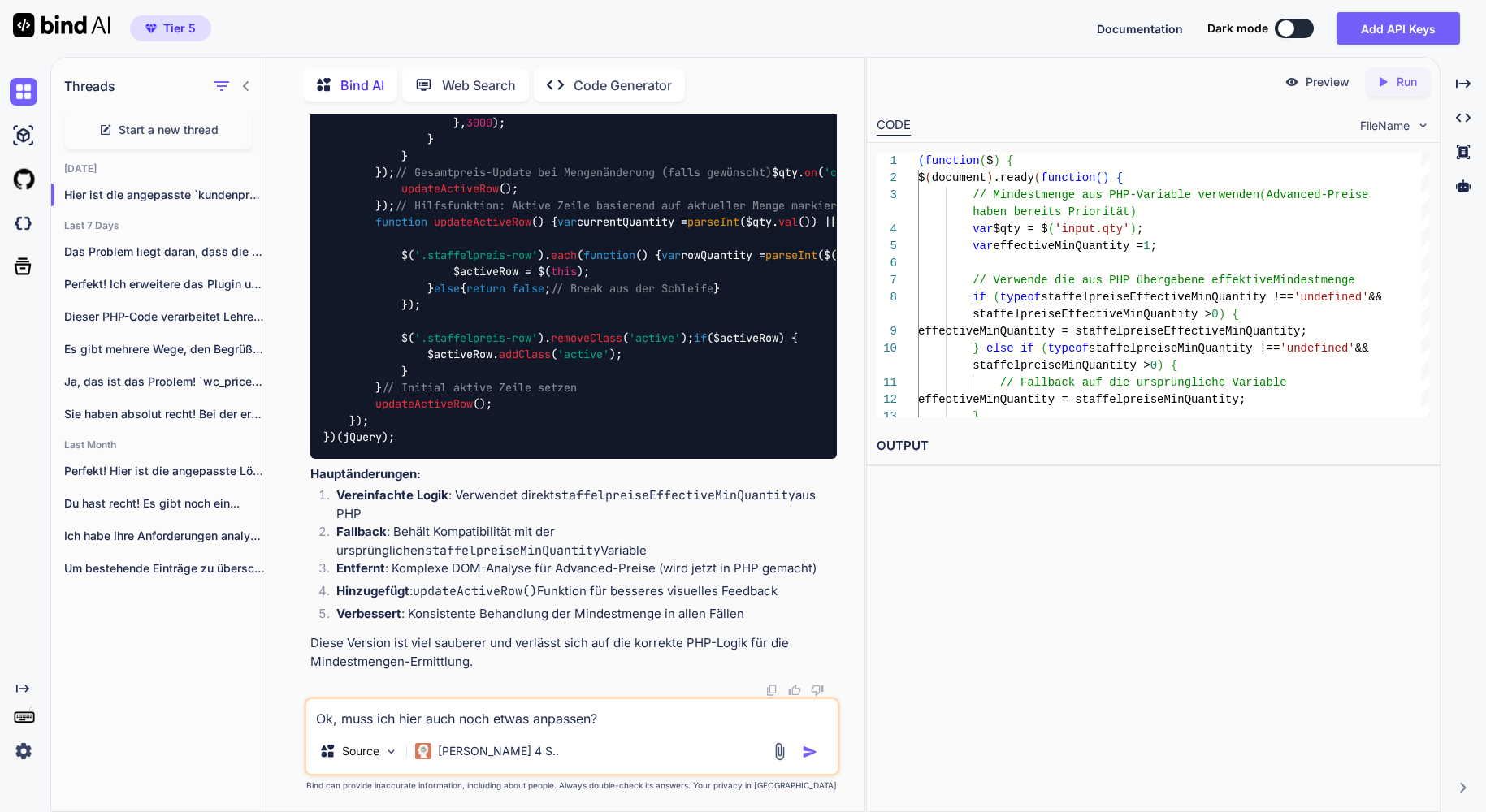
type textarea "Ok, muss ich hier auch noch etwas anpassen? <?php /** * Plugin Name: WooCommerc…"
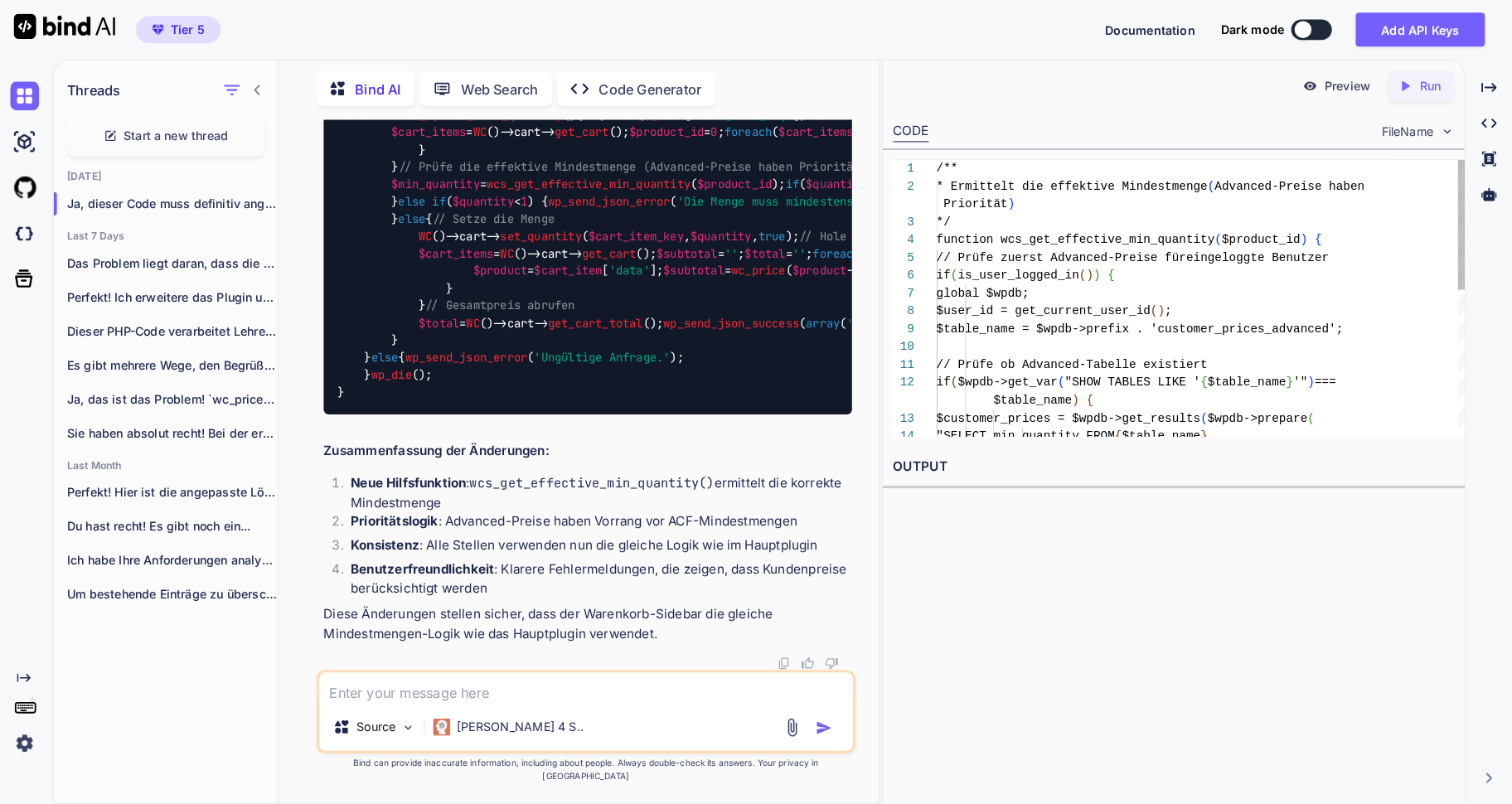
scroll to position [20302, 0]
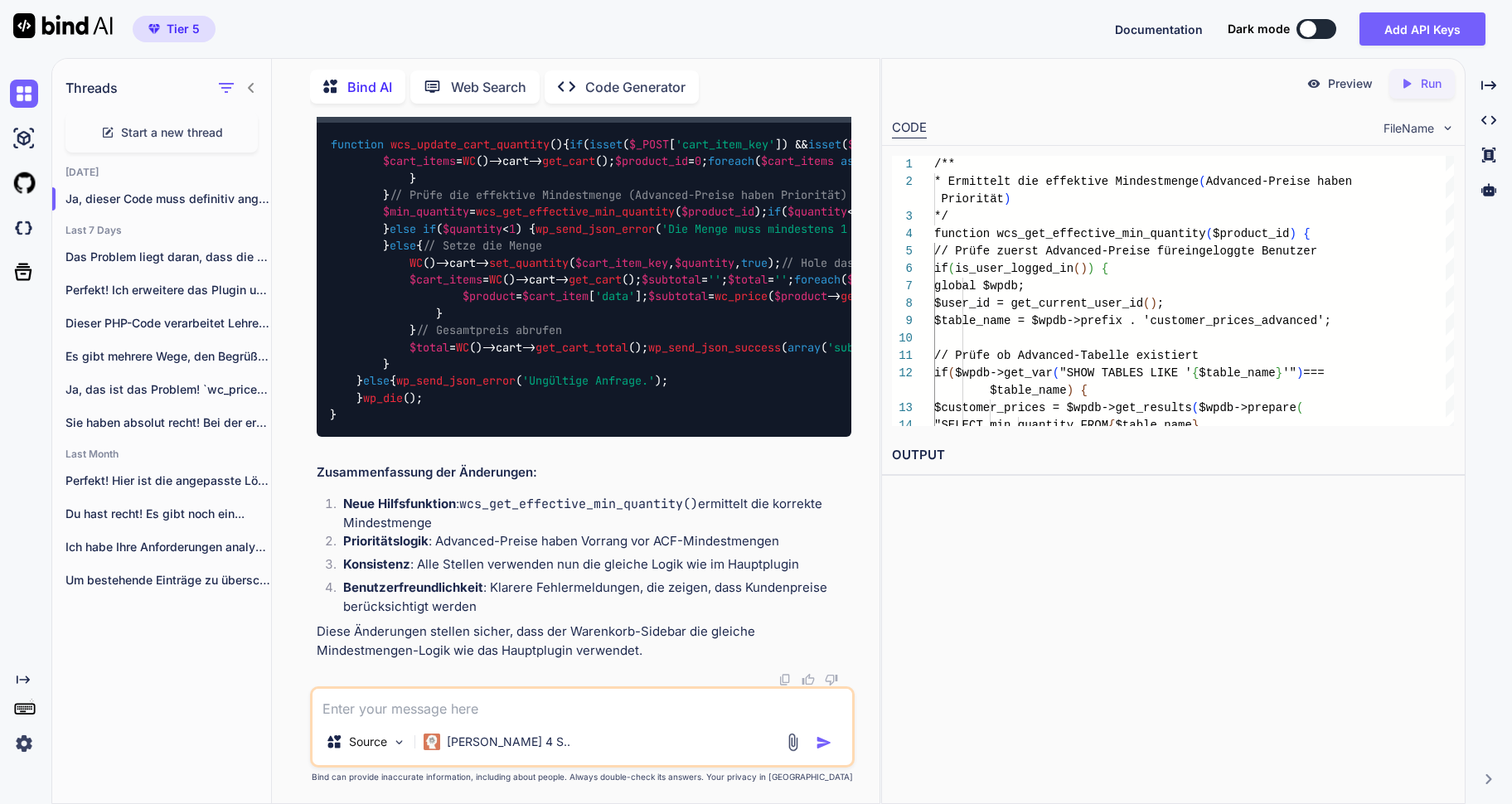
copy span "wcs_get_effective_min_quantity"
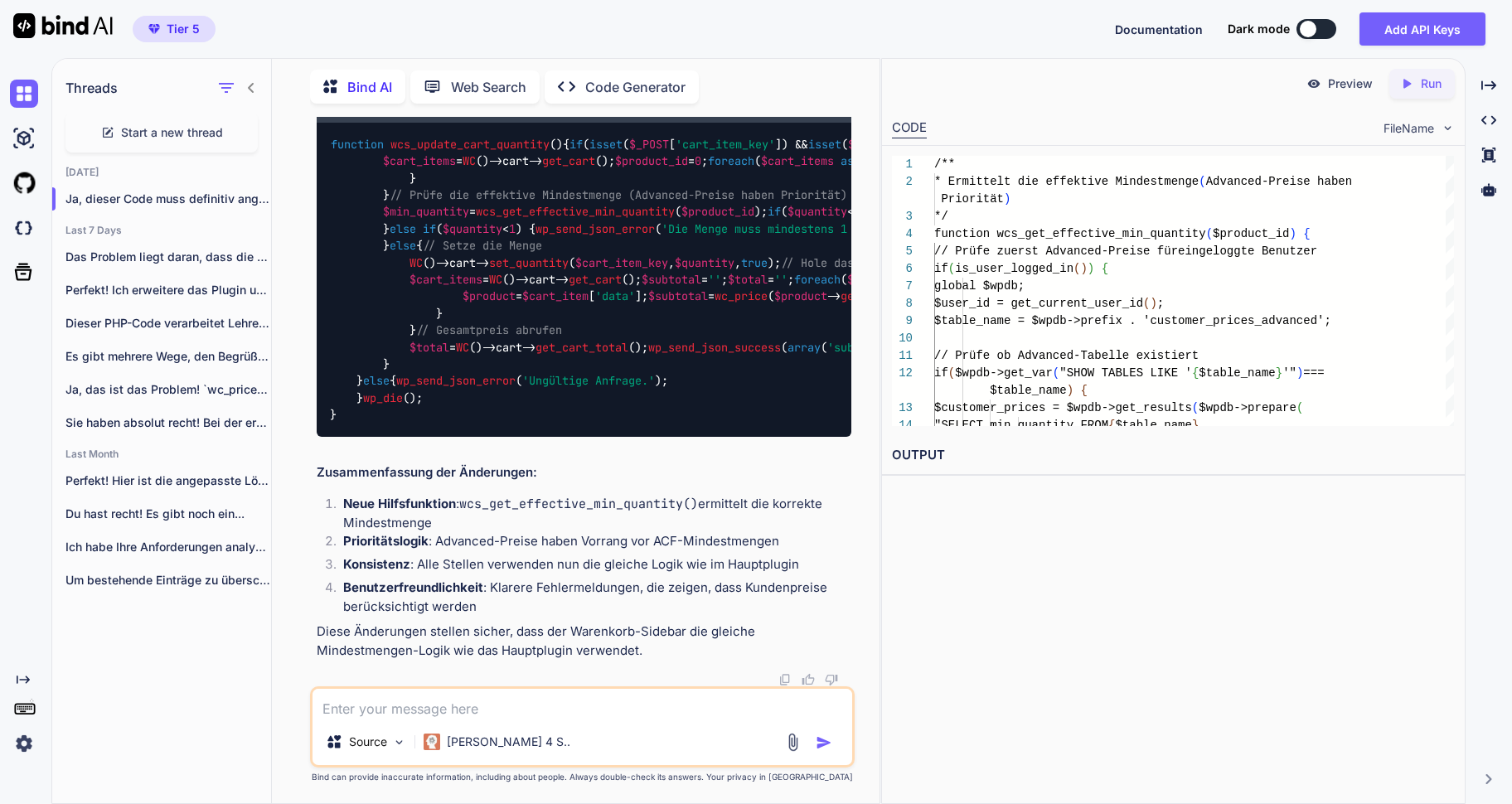
copy span "min_quantity"
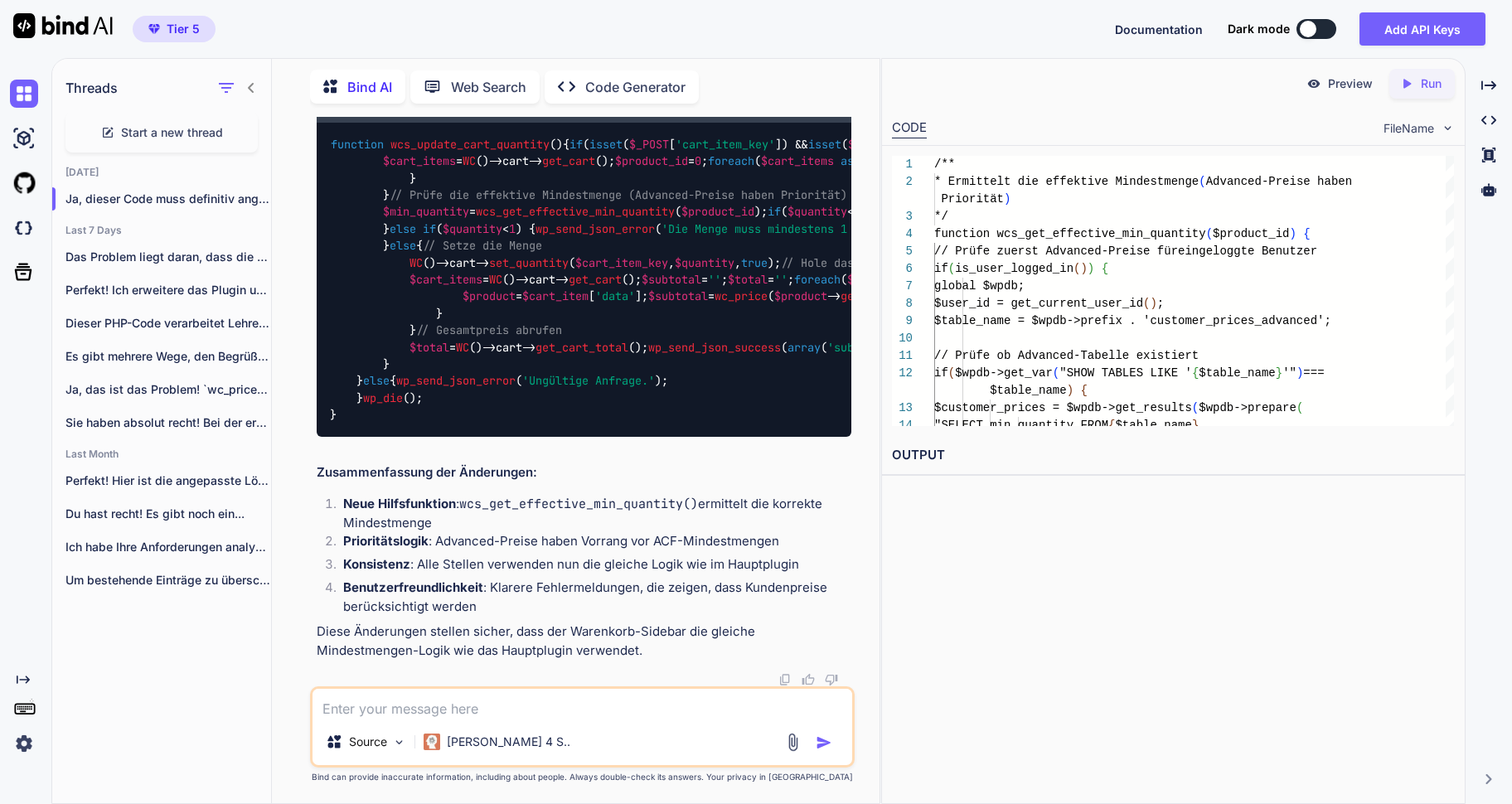
scroll to position [20816, 0]
drag, startPoint x: 717, startPoint y: 572, endPoint x: 332, endPoint y: 575, distance: 385.0
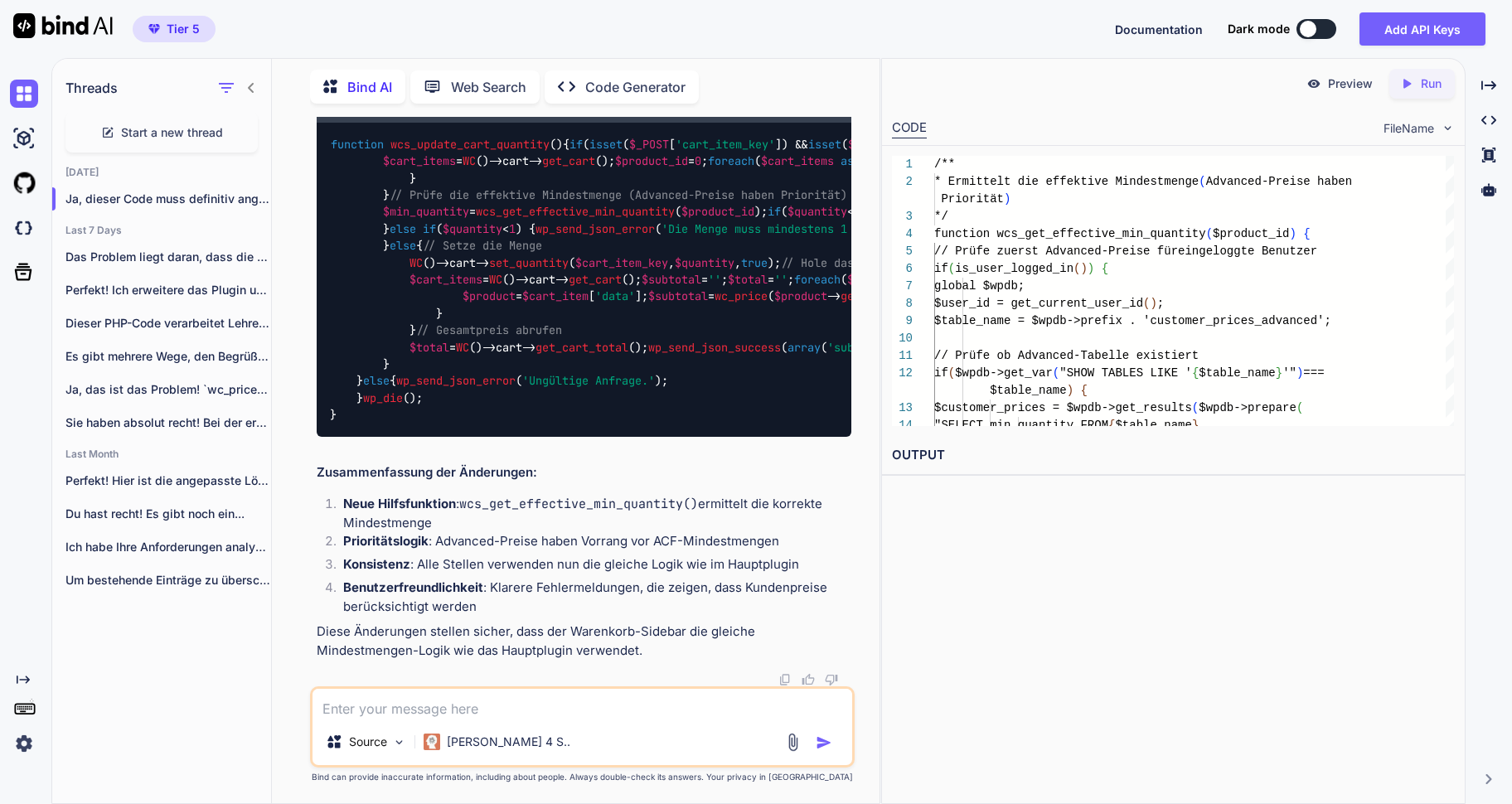
click at [485, 152] on span "wcs_update_cart_quantity" at bounding box center [470, 143] width 159 height 15
click at [808, 115] on img at bounding box center [809, 108] width 13 height 13
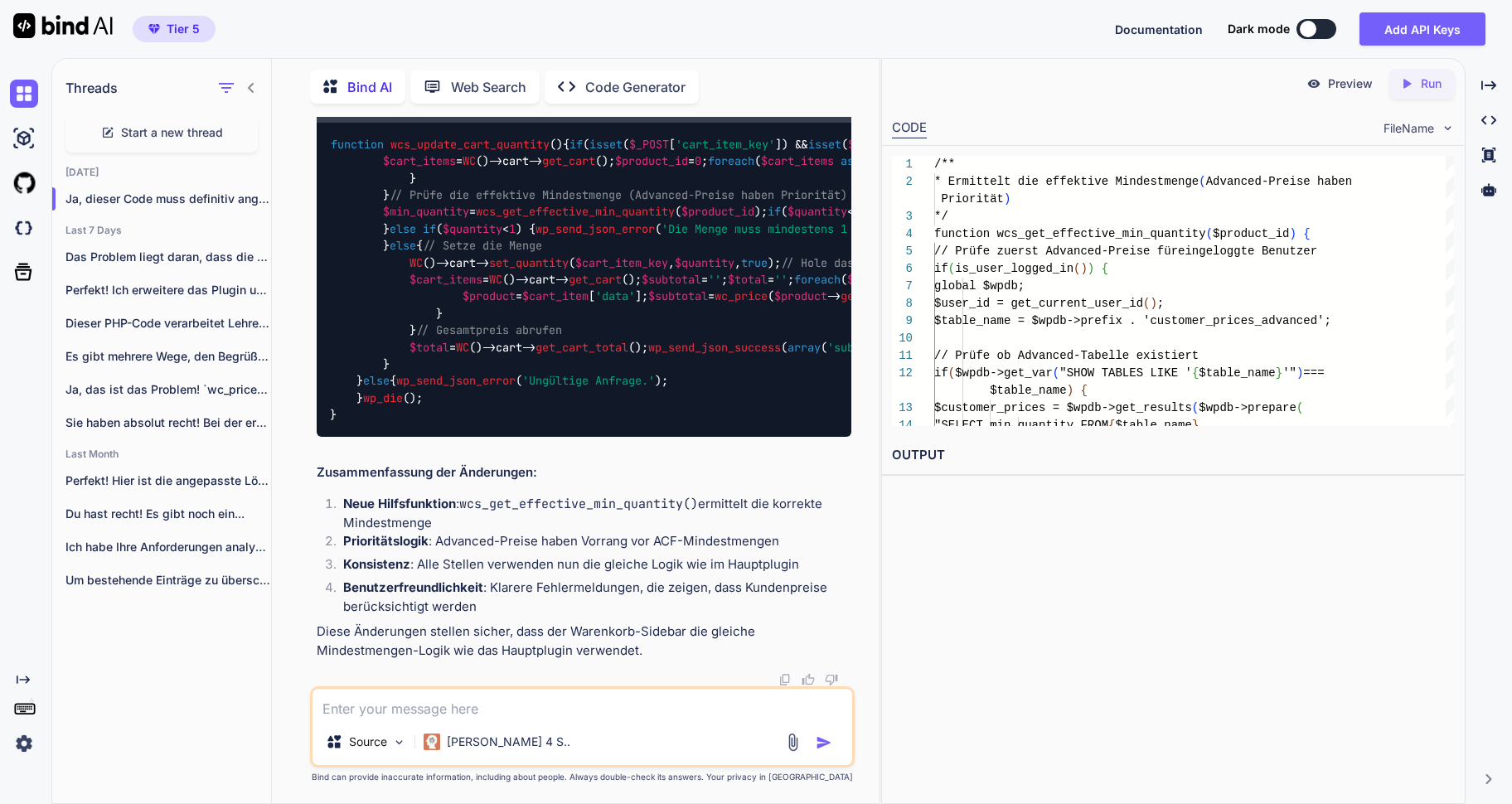
click at [504, 700] on textarea at bounding box center [582, 704] width 540 height 30
click at [765, 714] on textarea "Ok, jetzt ist es perfekt! Allerdings funktioniert die price_unit noch nicht." at bounding box center [582, 704] width 540 height 30
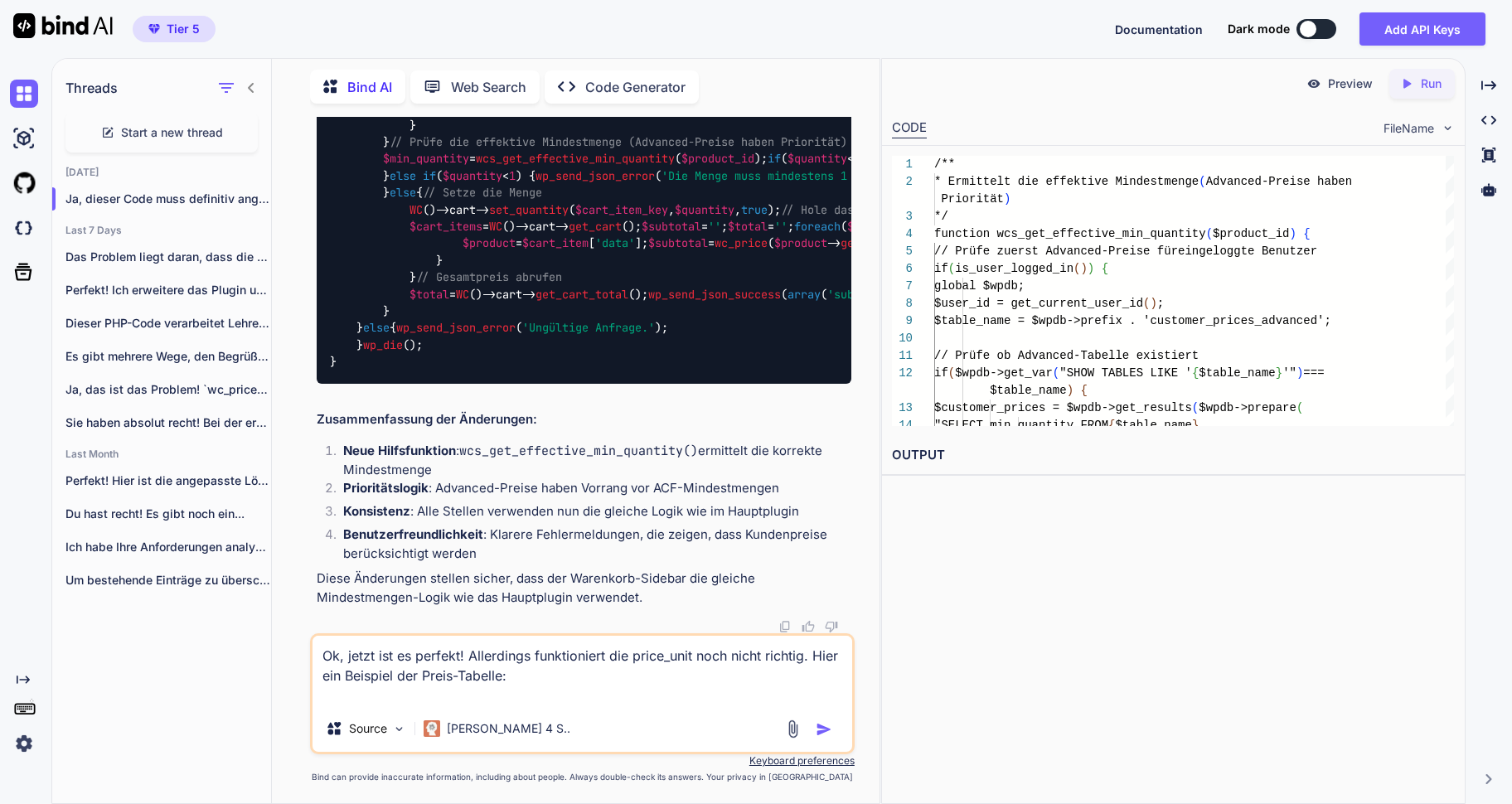
paste textarea "Menge ab (Stk) Preis je 100 Stk 1 CHF 191.50 Ihr Preis 50 CHF 304.55/100 120 CH…"
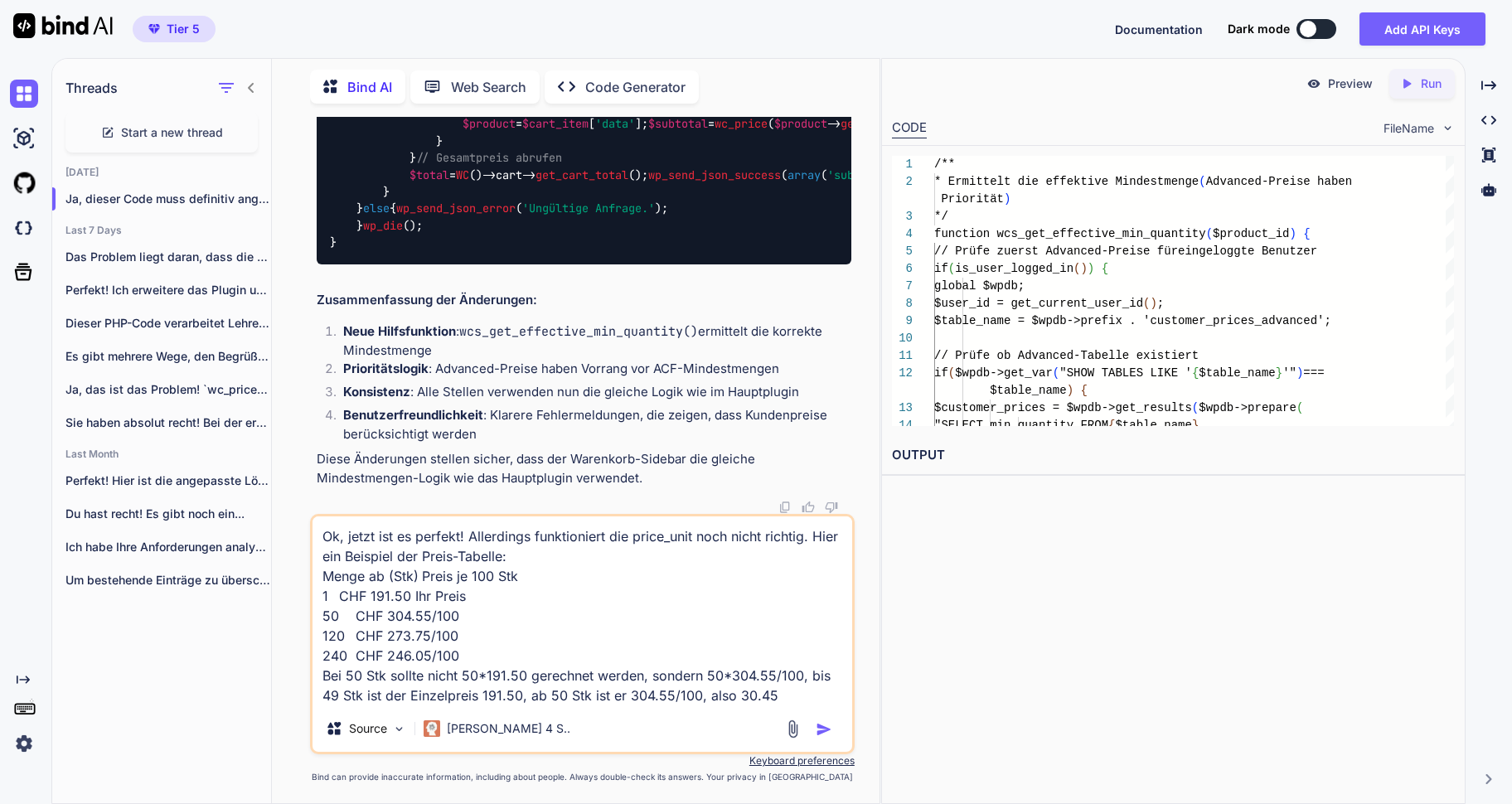
type textarea "Ok, jetzt ist es perfekt! Allerdings funktioniert die price_unit noch nicht ric…"
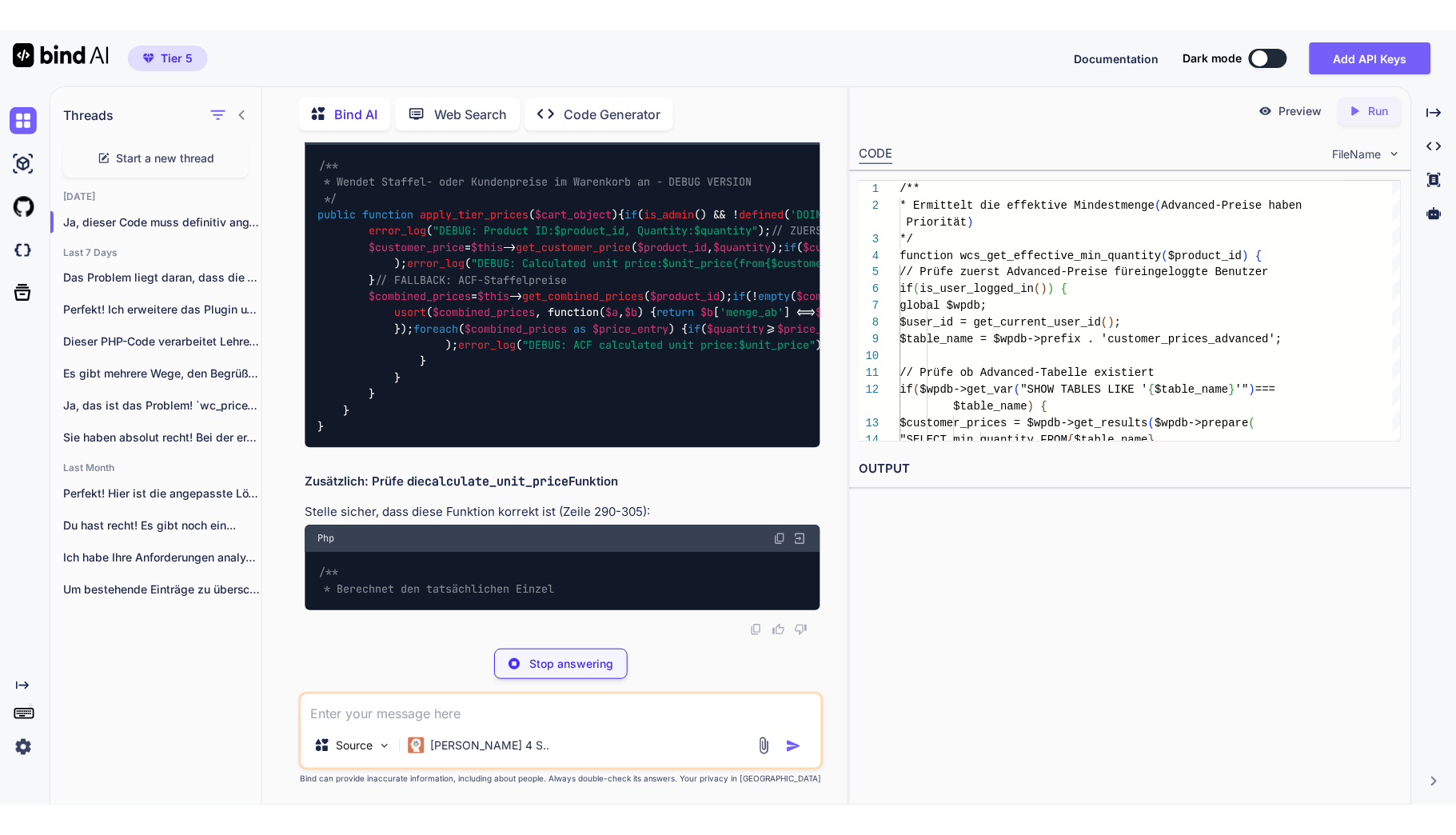
scroll to position [22589, 0]
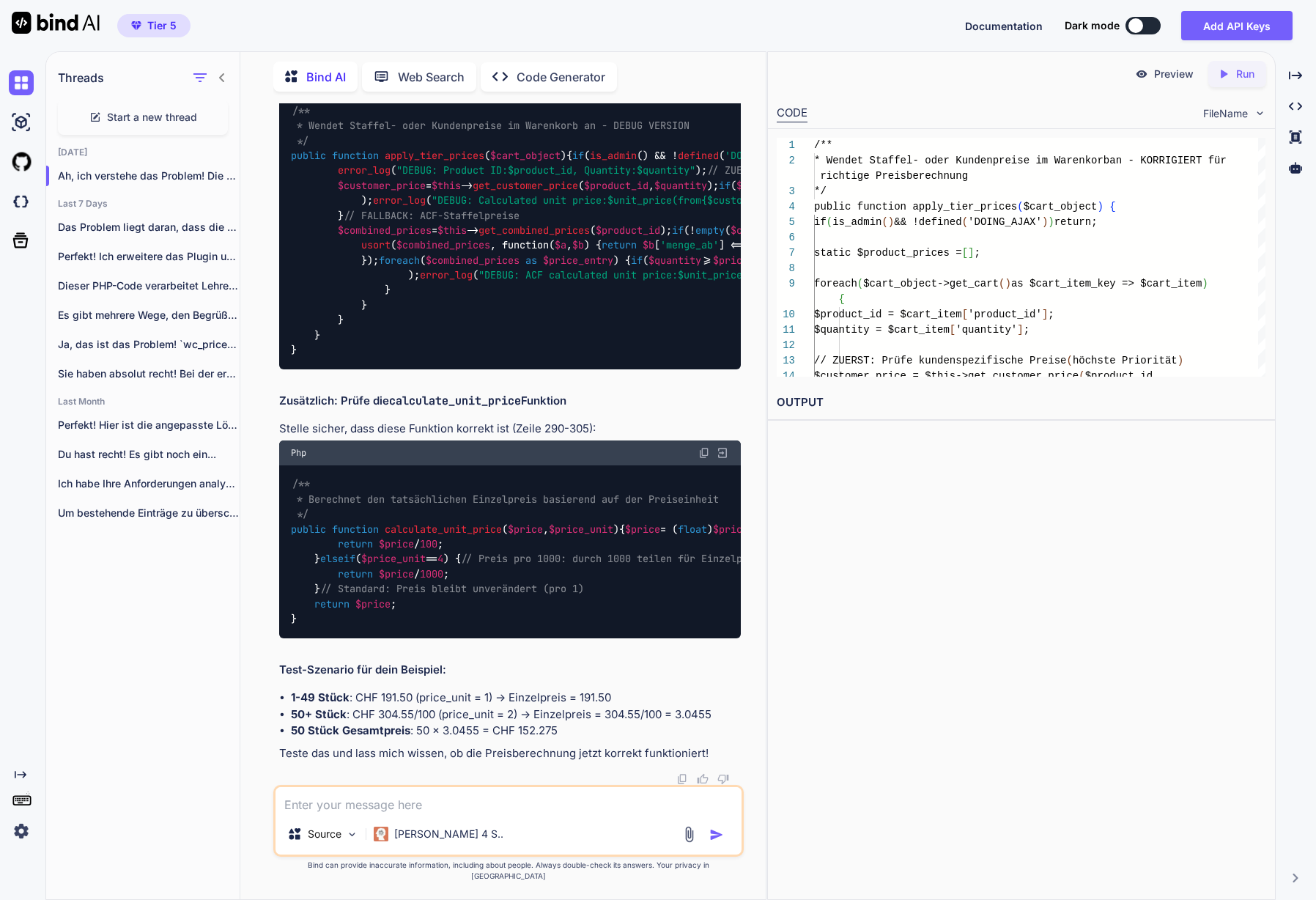
scroll to position [21049, 0]
click at [450, 403] on code "calculate_unit_price" at bounding box center [455, 401] width 132 height 15
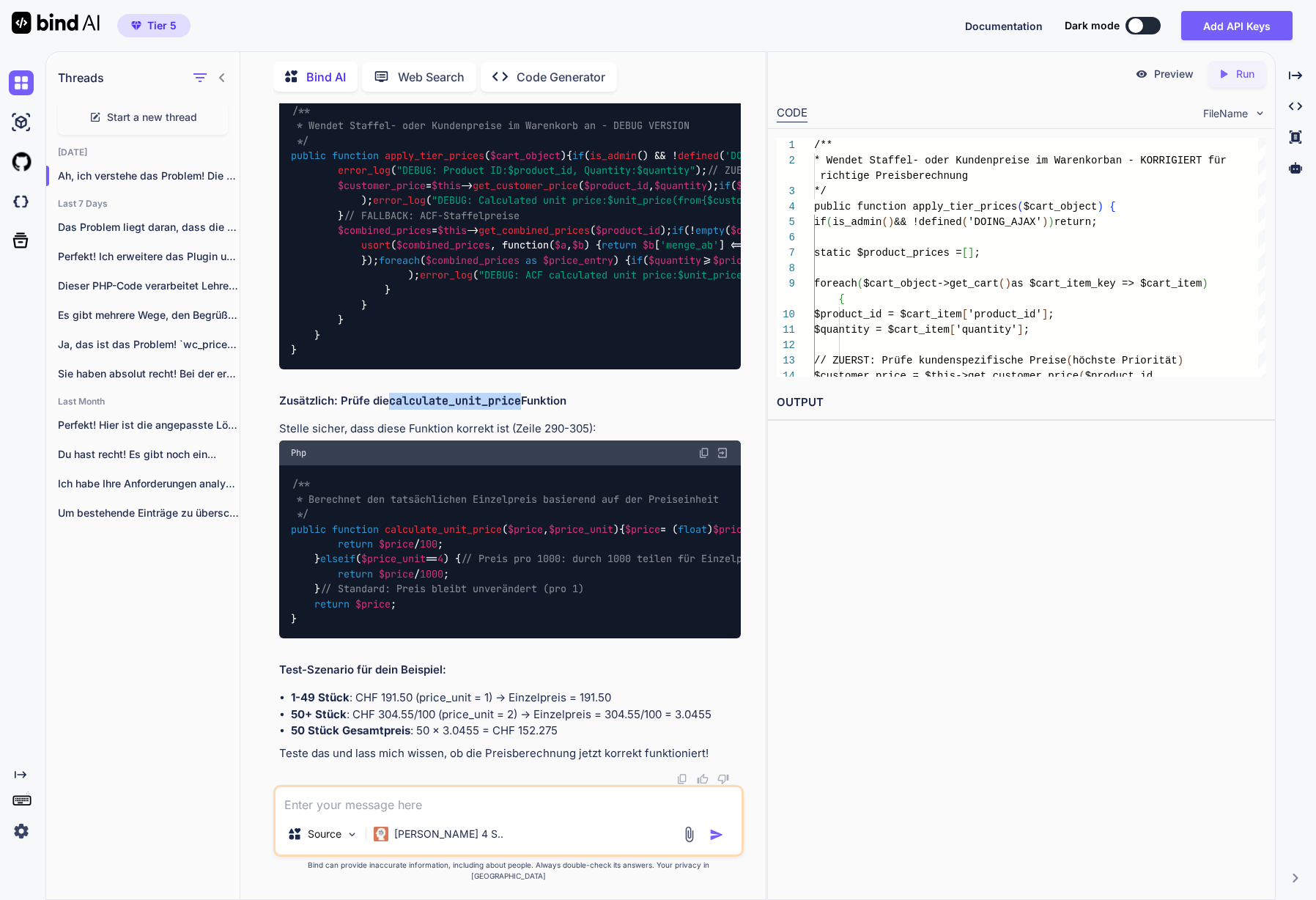
scroll to position [22059, 0]
click at [441, 162] on span "apply_tier_prices" at bounding box center [434, 155] width 100 height 13
click at [708, 85] on img at bounding box center [704, 79] width 11 height 11
click at [407, 732] on div "Source Claude 4 S.." at bounding box center [508, 821] width 470 height 72
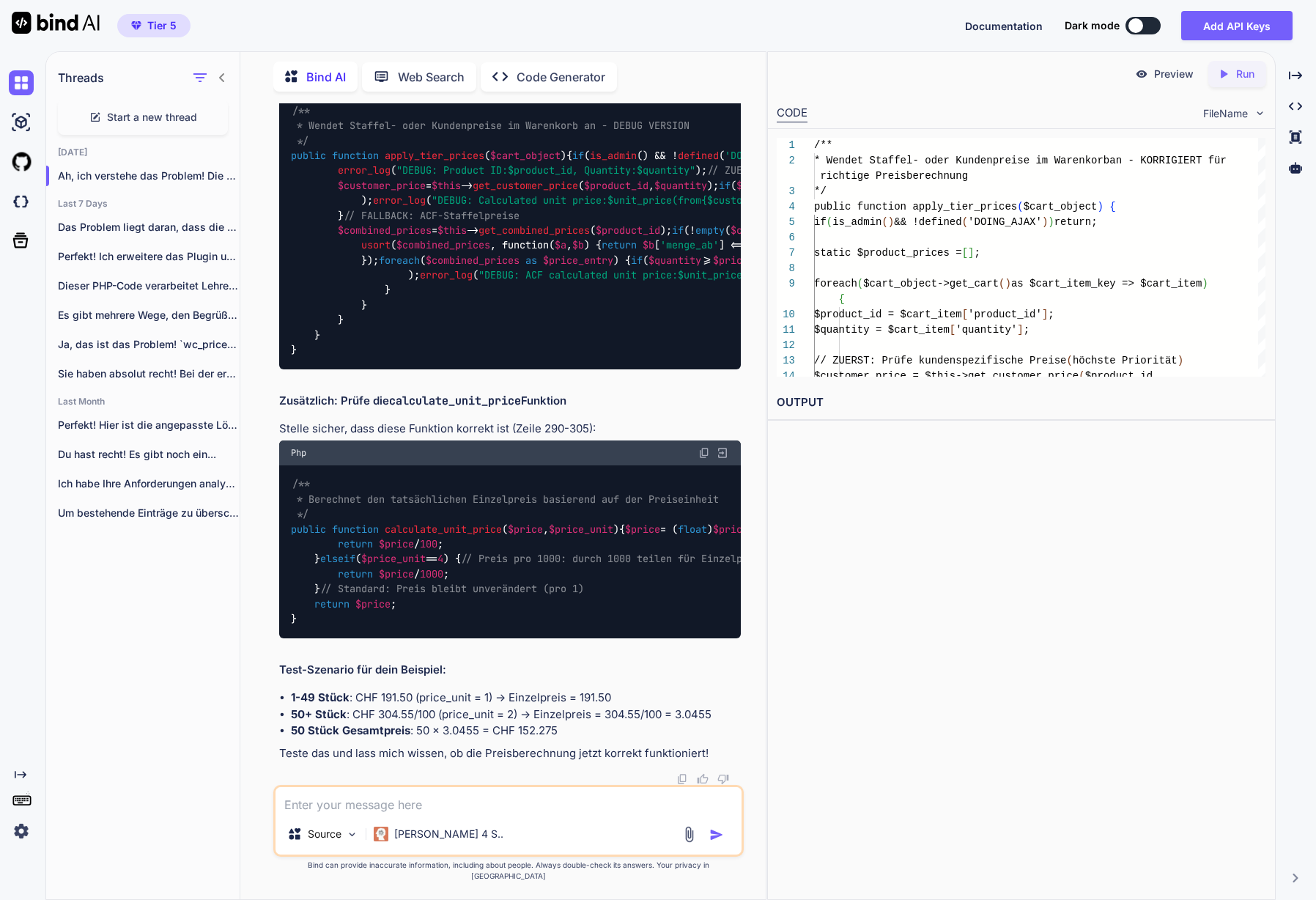
click at [410, 732] on div "Source Claude 4 S.." at bounding box center [508, 821] width 470 height 72
click at [379, 266] on span "foreach" at bounding box center [399, 260] width 41 height 13
click at [360, 732] on textarea at bounding box center [508, 800] width 466 height 27
click at [375, 732] on textarea "Geht noch nicht, hier der Debug:" at bounding box center [508, 800] width 466 height 27
paste textarea "[13-Aug-2025 14:08:59 UTC] PHP Deprecated: Der Hook rest_enabled ist seit Versi…"
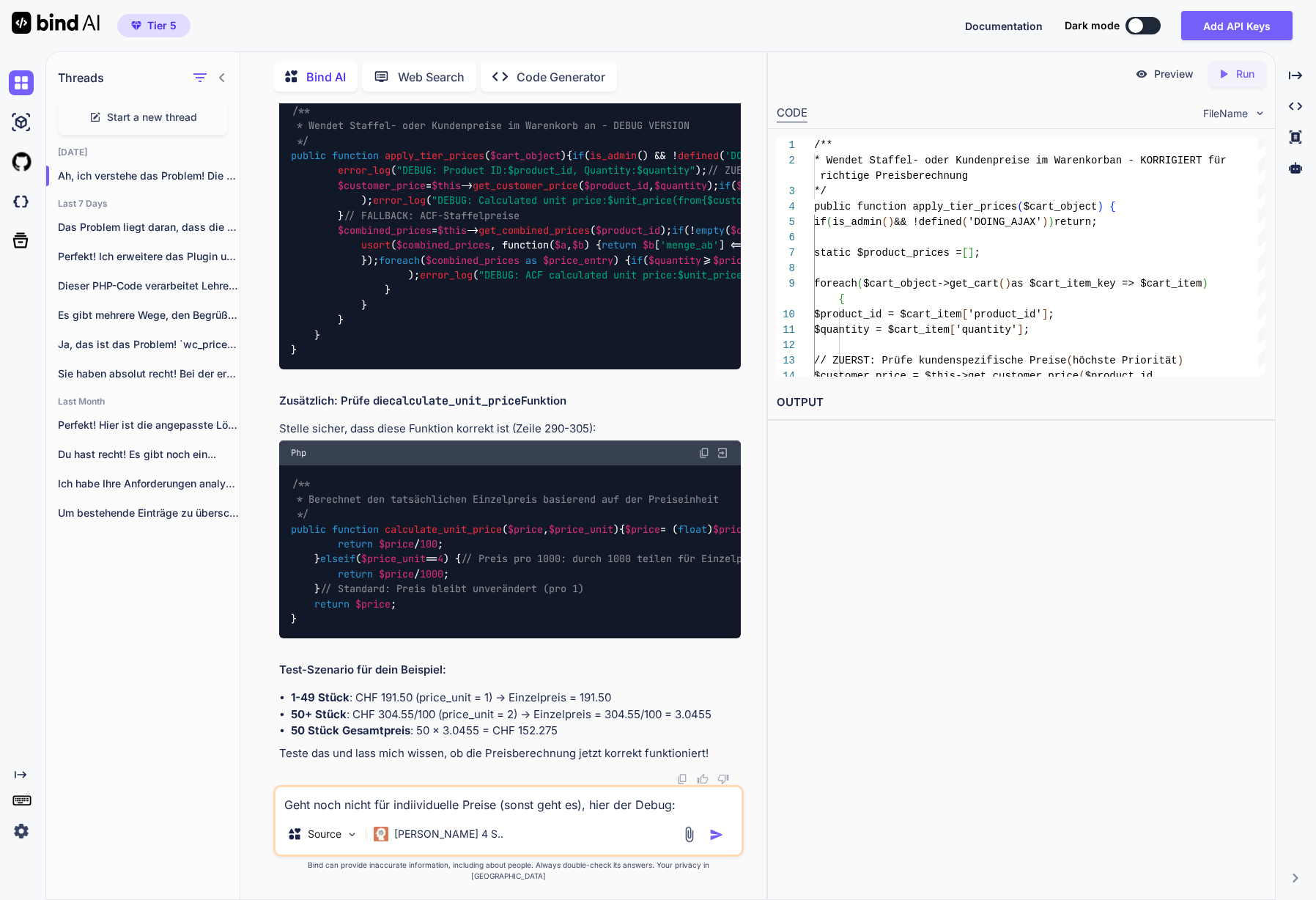
type textarea "Geht noch nicht für indiividuelle Preise (sonst geht es), hier der Debug: [13-A…"
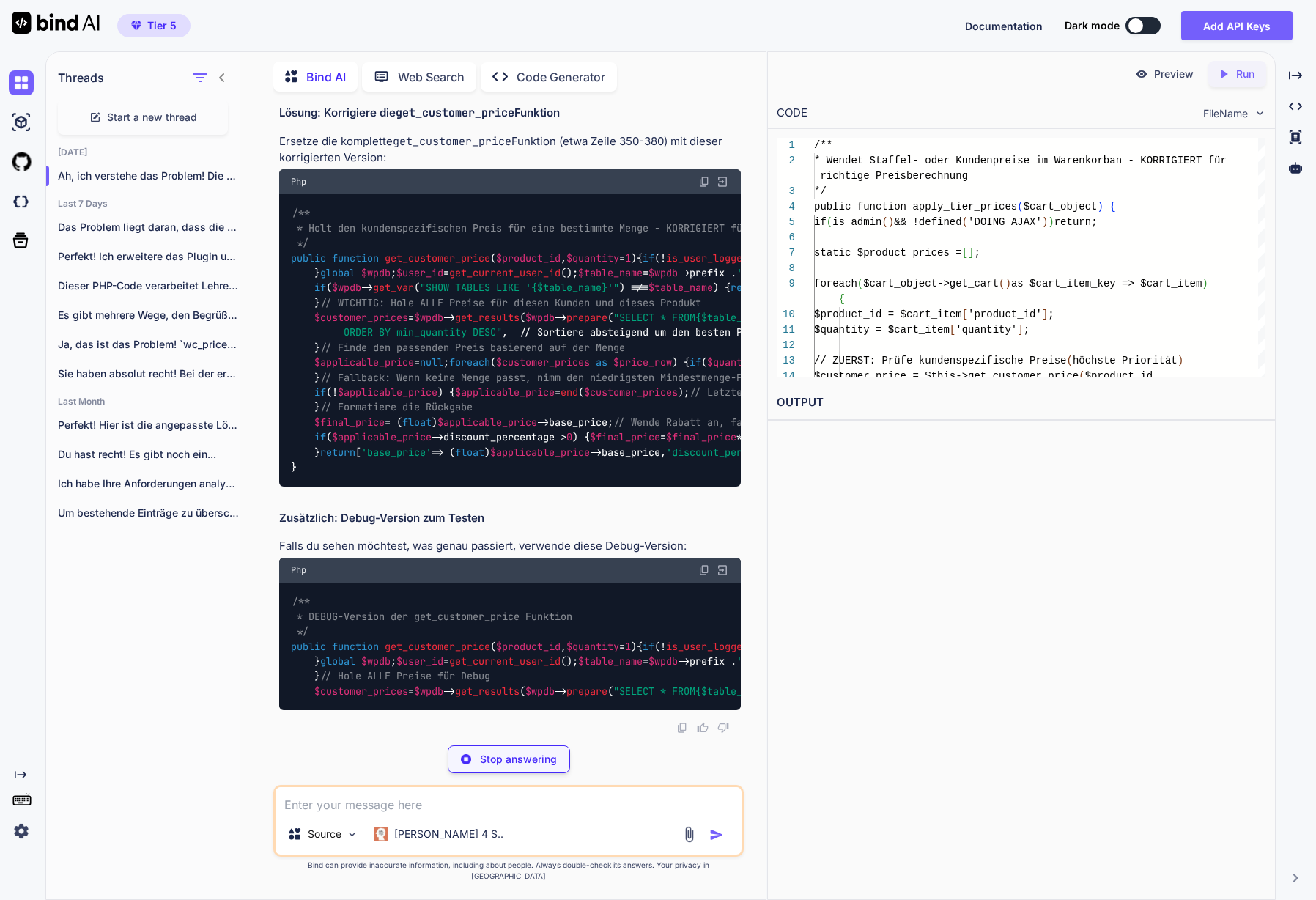
scroll to position [23754, 0]
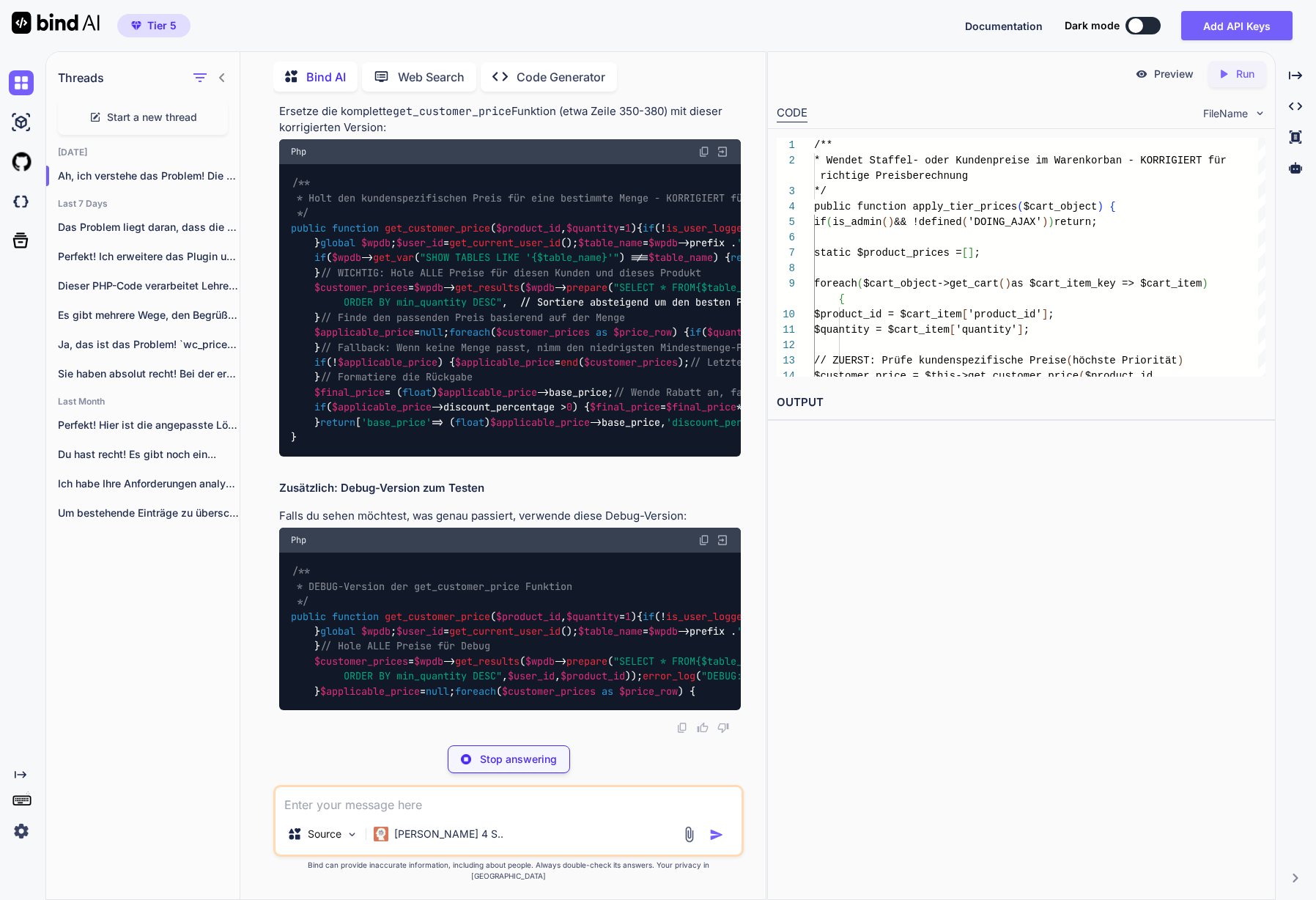
click at [444, 234] on span "get_customer_price" at bounding box center [437, 227] width 105 height 13
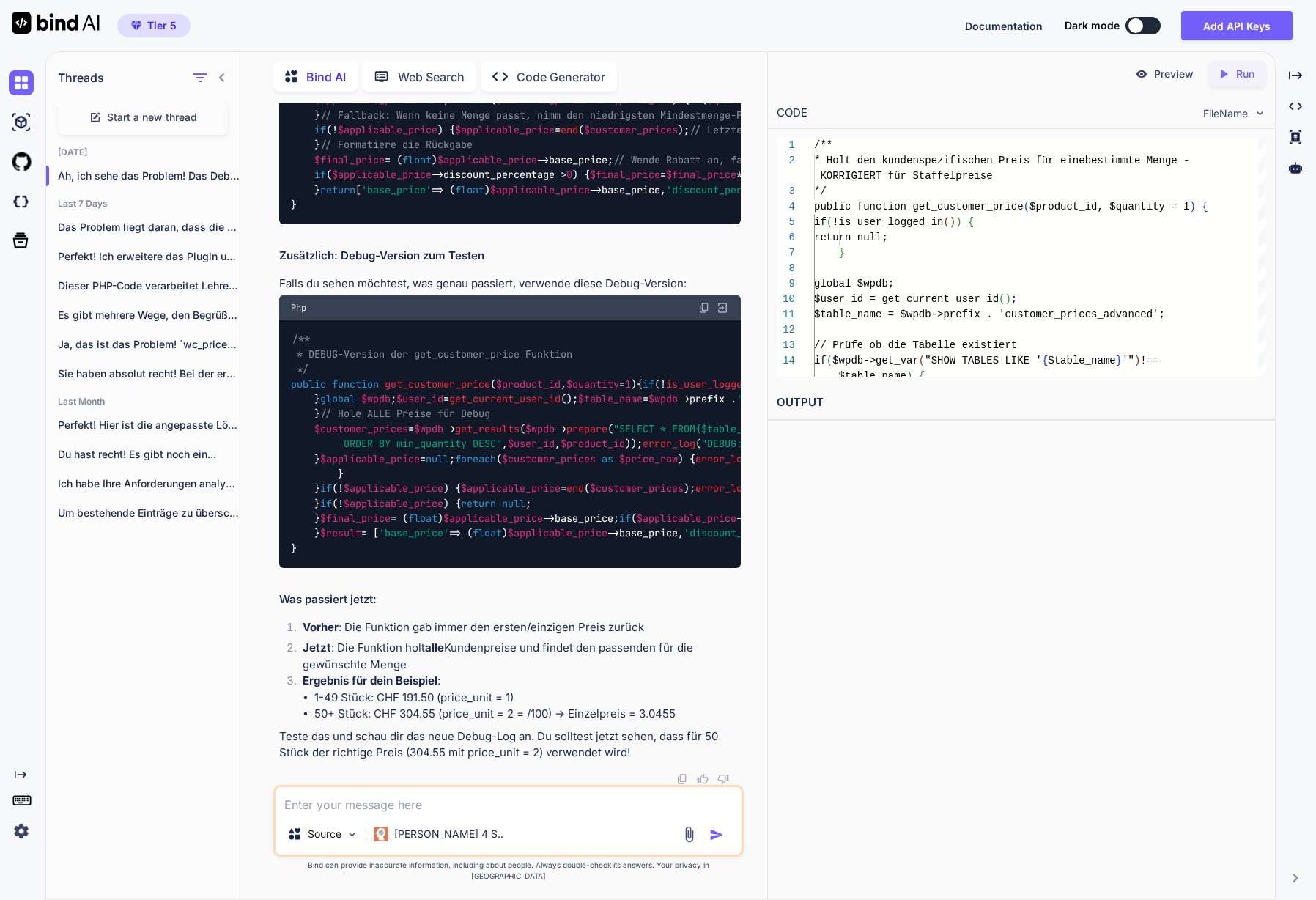
click at [486, 732] on textarea at bounding box center [508, 800] width 466 height 27
paste textarea "[13-Aug-2025 14:08:59 UTC] PHP Deprecated: Der Hook rest_enabled ist seit Versi…"
type textarea "Hier das Debug Log: [13-Aug-2025 14:08:59 UTC] PHP Deprecated: Der Hook rest_en…"
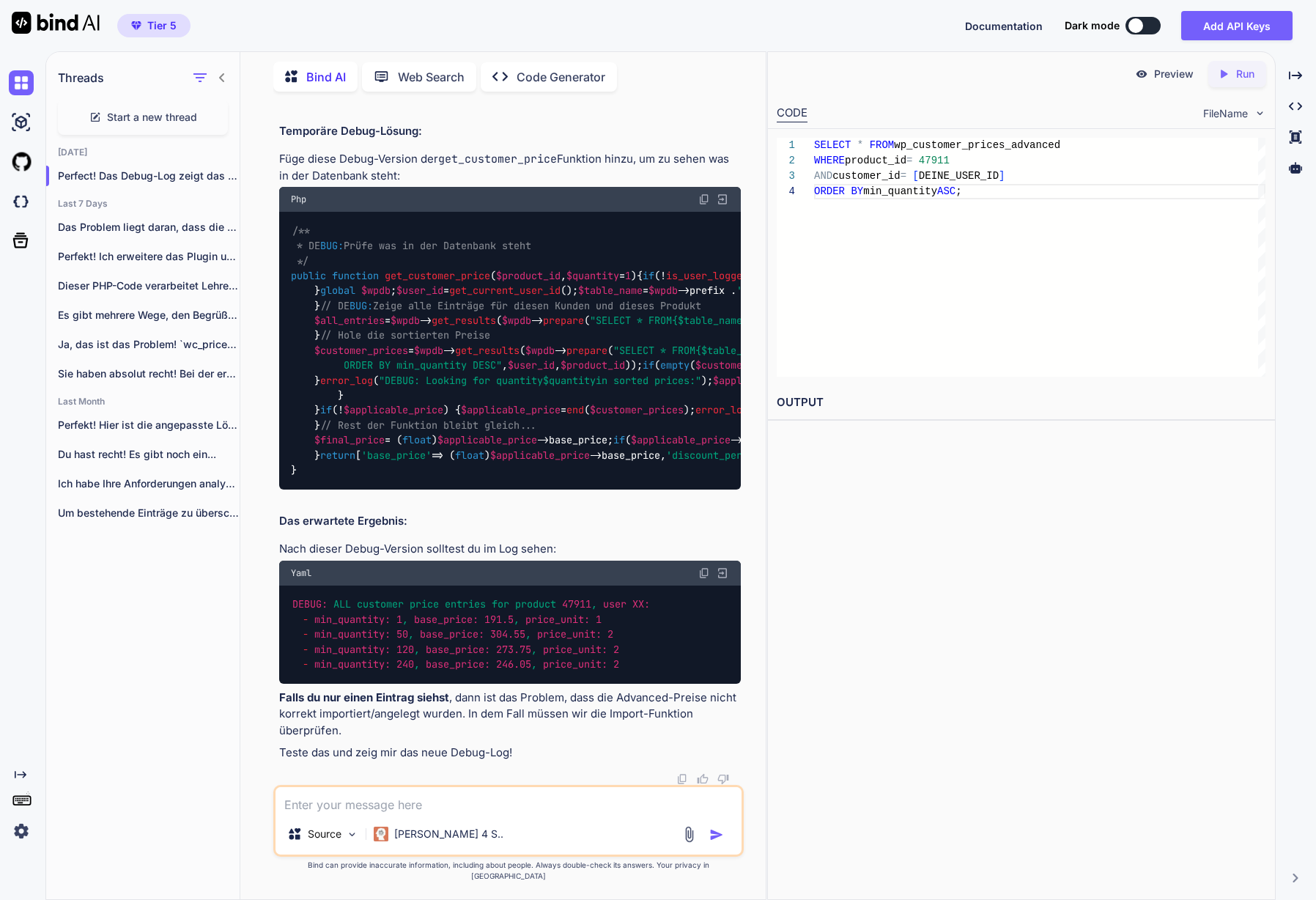
scroll to position [27904, 0]
click at [377, 732] on textarea at bounding box center [508, 800] width 466 height 27
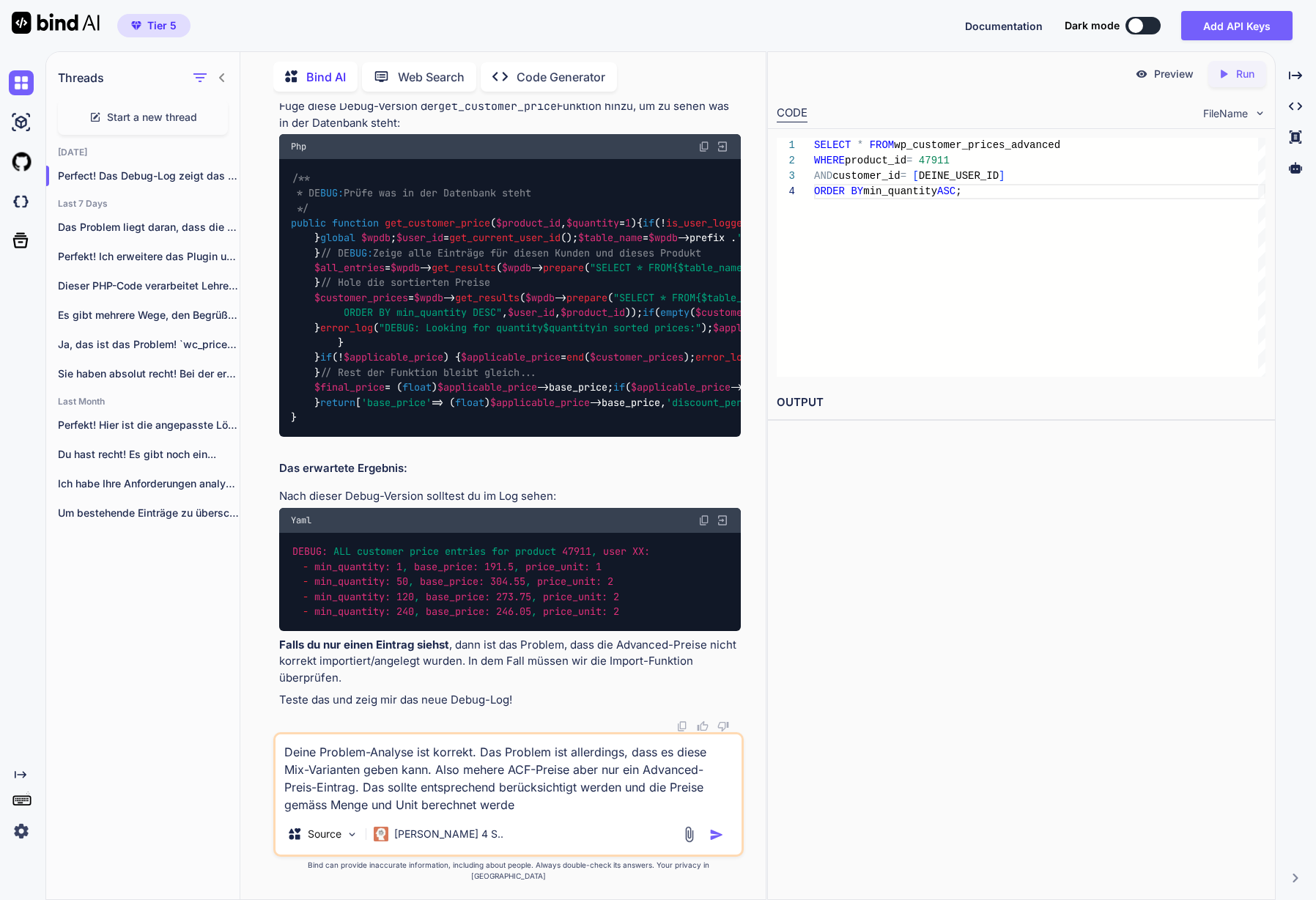
type textarea "Deine Problem-Analyse ist korrekt. Das Problem ist allerdings, dass es diese Mi…"
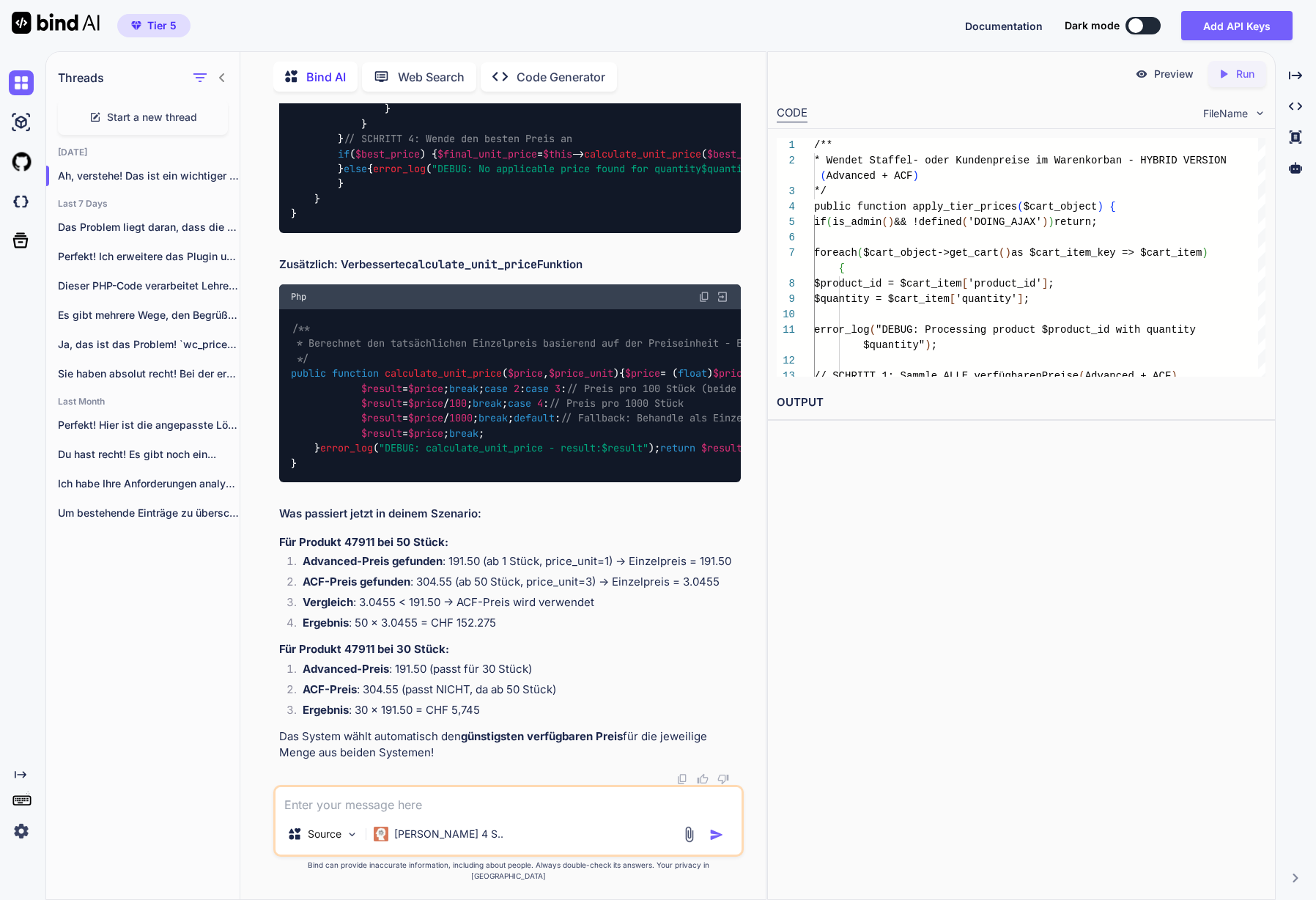
scroll to position [30627, 0]
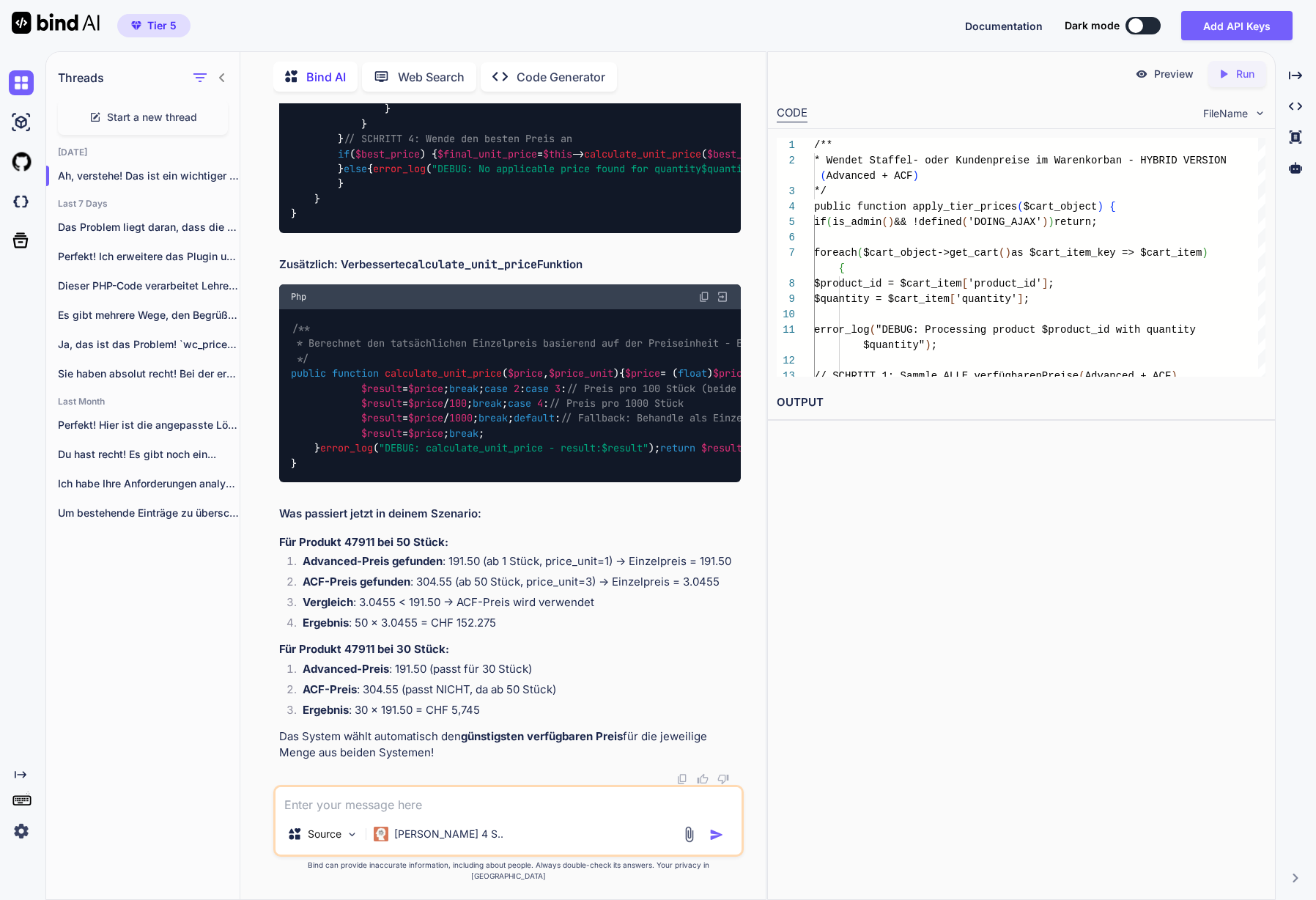
scroll to position [32062, 0]
click at [453, 380] on span "calculate_unit_price" at bounding box center [444, 373] width 118 height 13
click at [702, 303] on img at bounding box center [704, 296] width 11 height 11
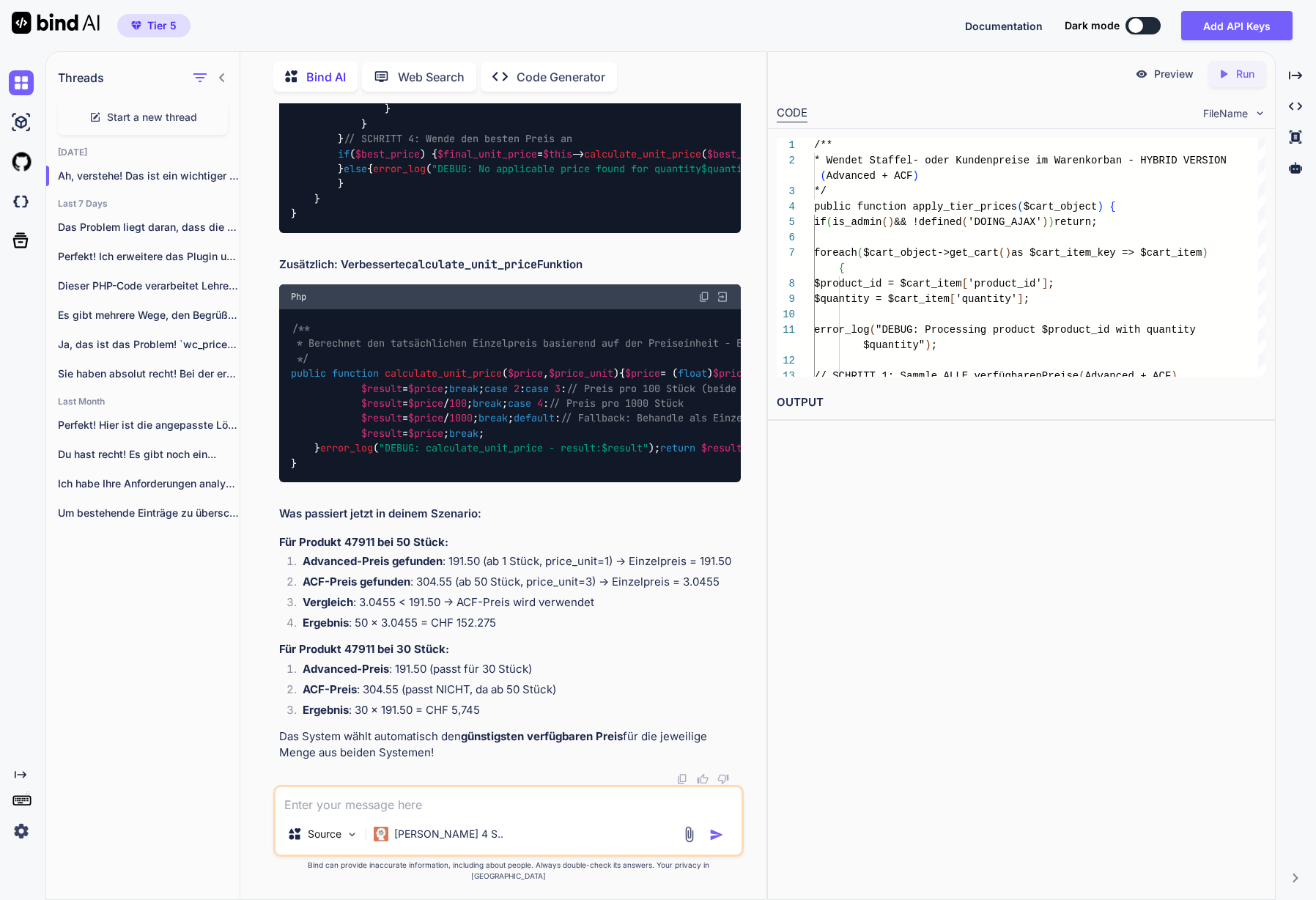
click at [335, 732] on textarea at bounding box center [508, 800] width 466 height 27
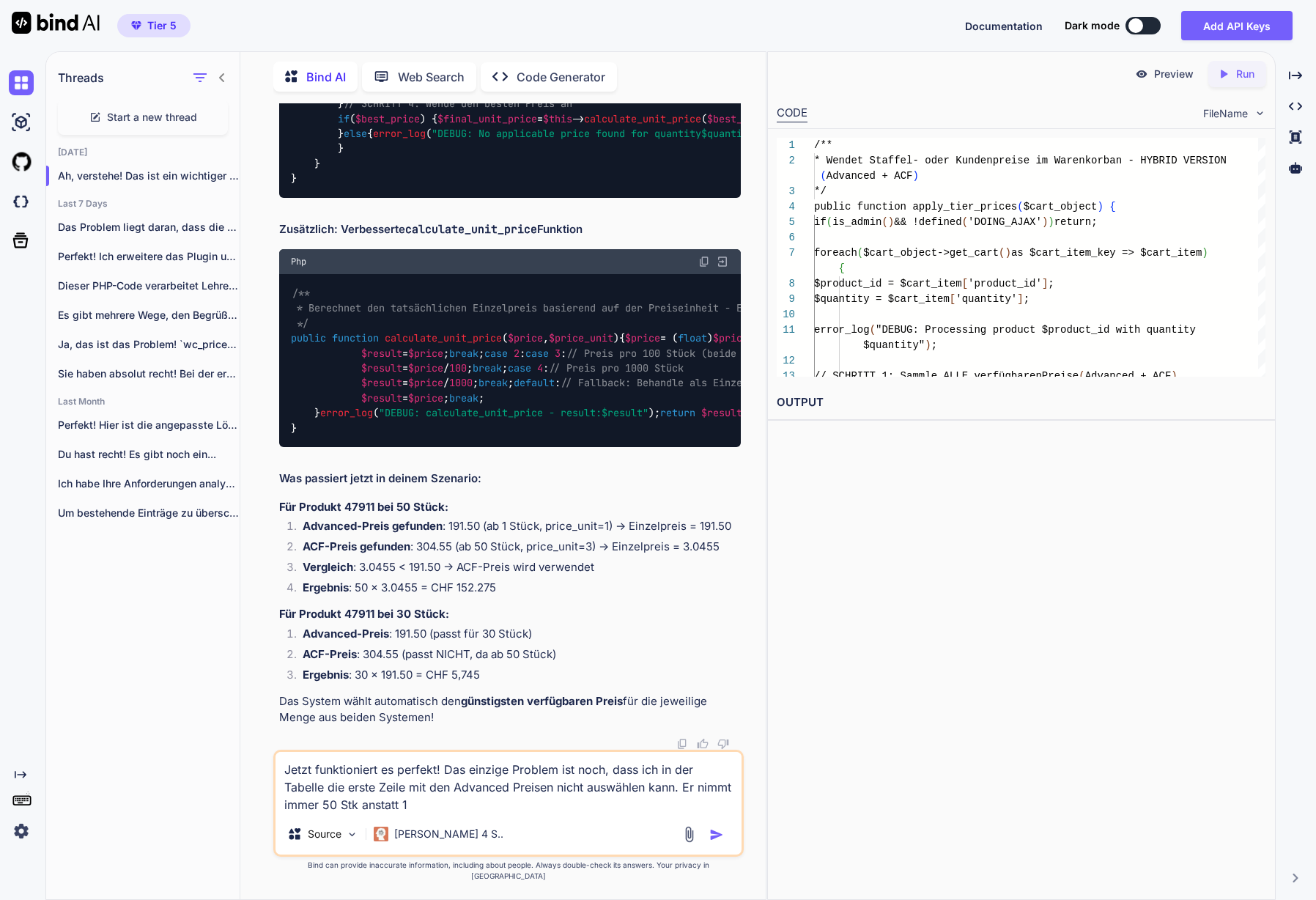
type textarea "Jetzt funktioniert es perfekt! Das einzige Problem ist noch, dass ich in der Ta…"
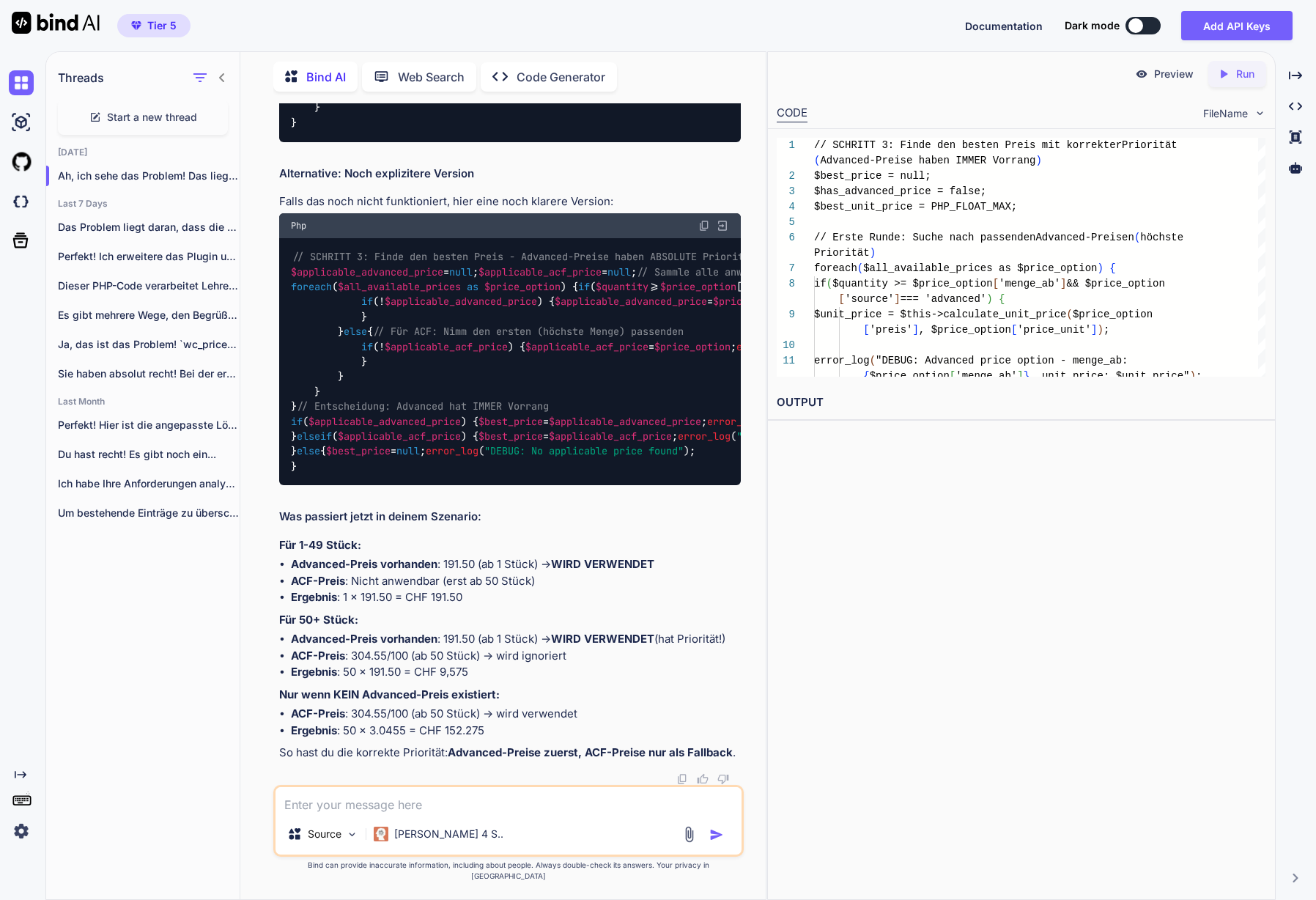
scroll to position [34434, 0]
click at [432, 732] on textarea at bounding box center [508, 800] width 466 height 27
click at [633, 732] on textarea "Nein, es soll einfach immer die Menge ab Priorität haben. Also Menge ASC" at bounding box center [508, 800] width 466 height 27
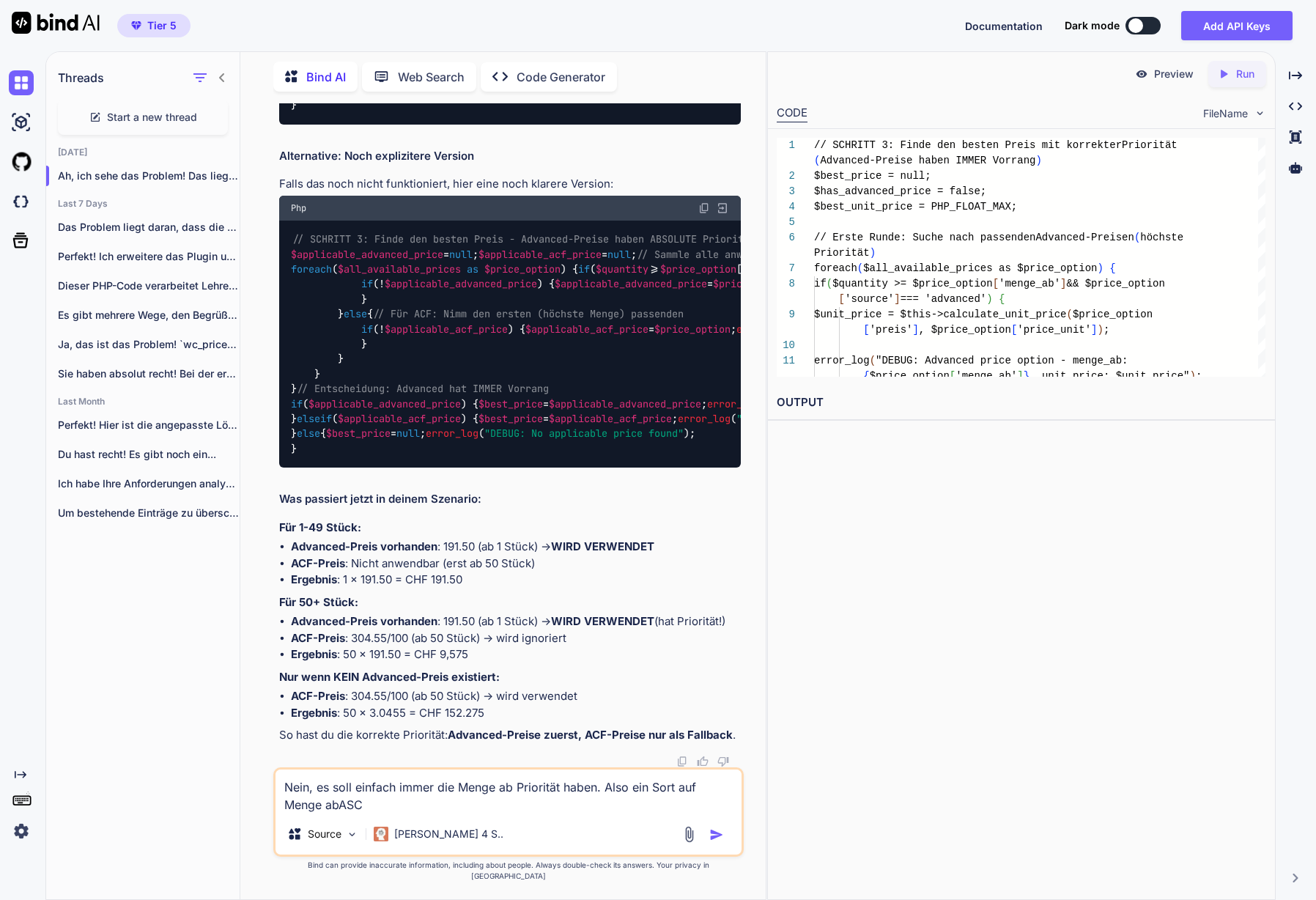
type textarea "Nein, es soll einfach immer die Menge ab Priorität haben. Also ein Sort auf Men…"
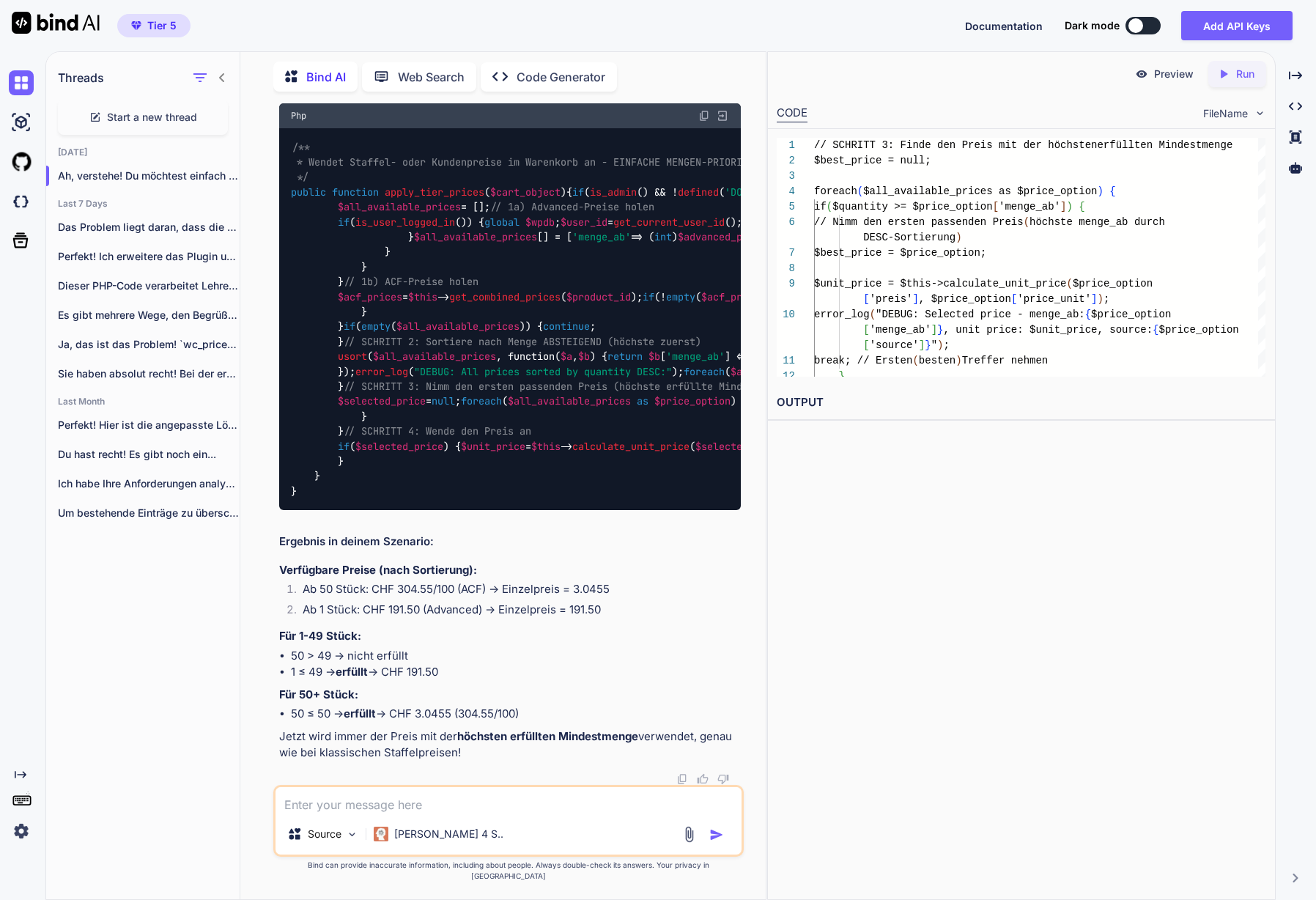
scroll to position [35457, 0]
click at [438, 198] on span "apply_tier_prices" at bounding box center [434, 192] width 100 height 13
click at [642, 498] on div "/** * Wendet Staffel- oder Kundenpreise im Warenkorb an - EINFACHE MENGEN-PRIOR…" at bounding box center [510, 319] width 462 height 382
click at [699, 121] on img at bounding box center [704, 115] width 11 height 11
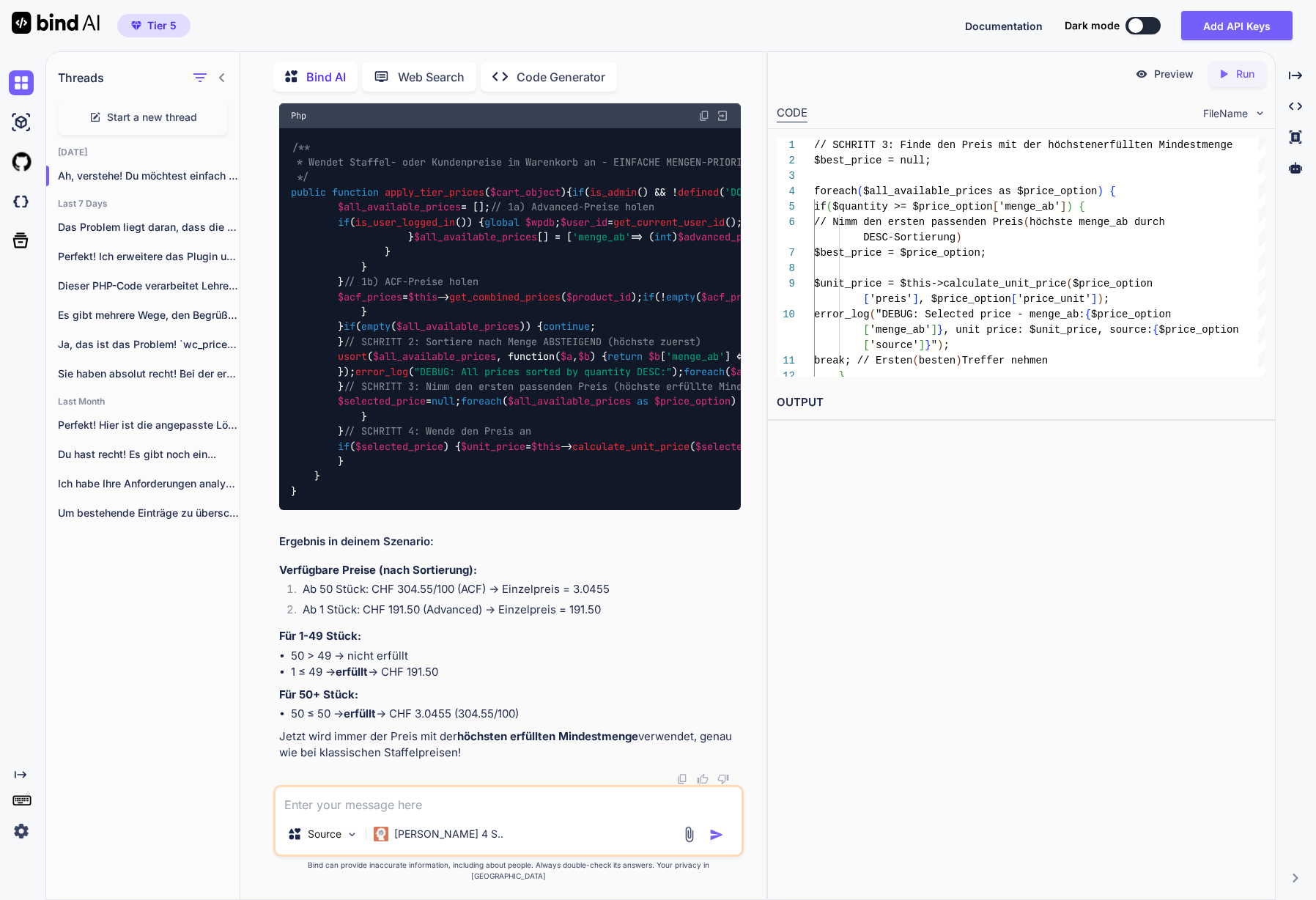
scroll to position [36634, 0]
click at [374, 732] on textarea at bounding box center [508, 800] width 466 height 27
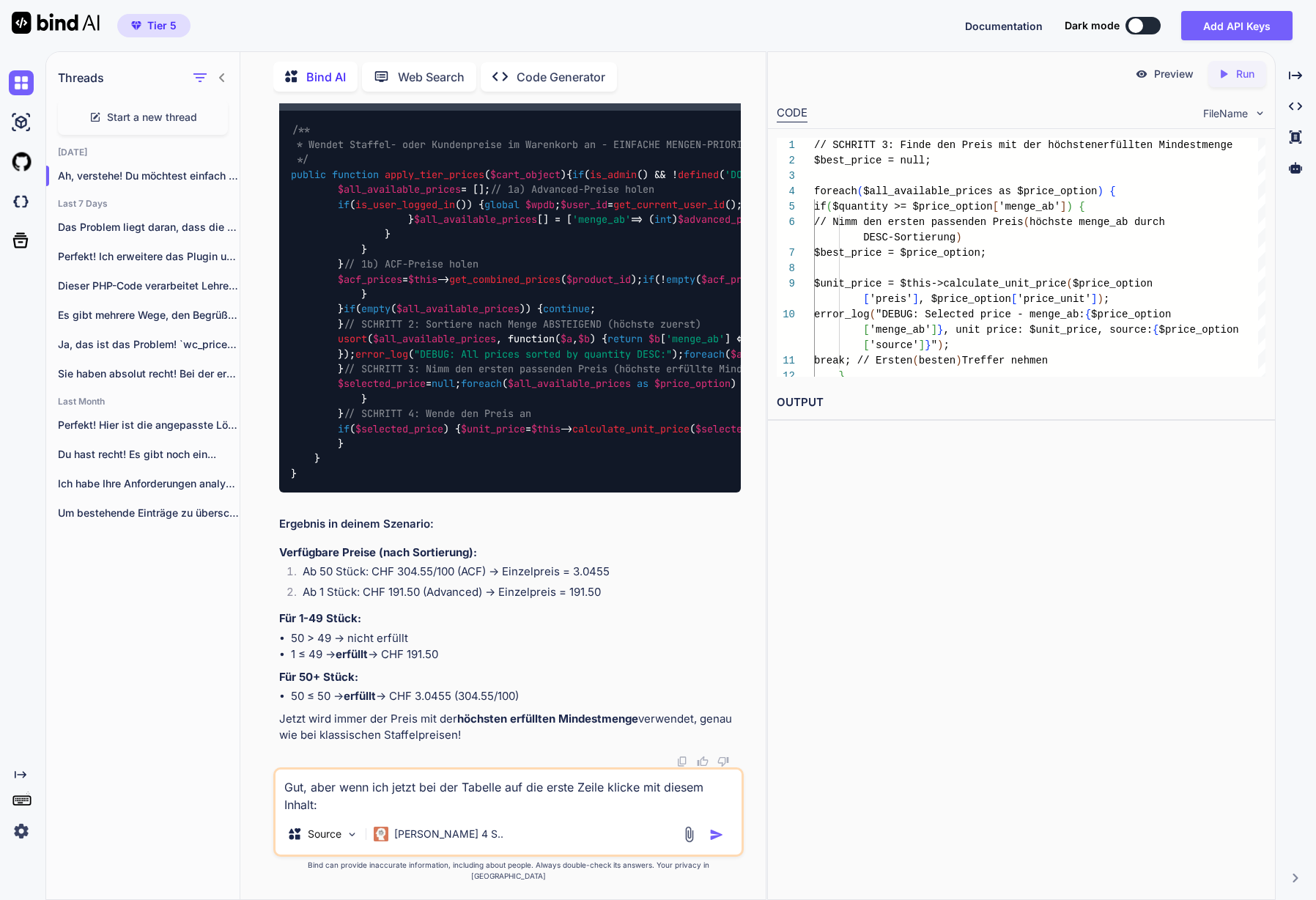
paste textarea "1 CHF 191.50 Ihr Preis"
type textarea "Gut, aber wenn ich jetzt bei der Tabelle auf die erste Zeile klicke mit diesem …"
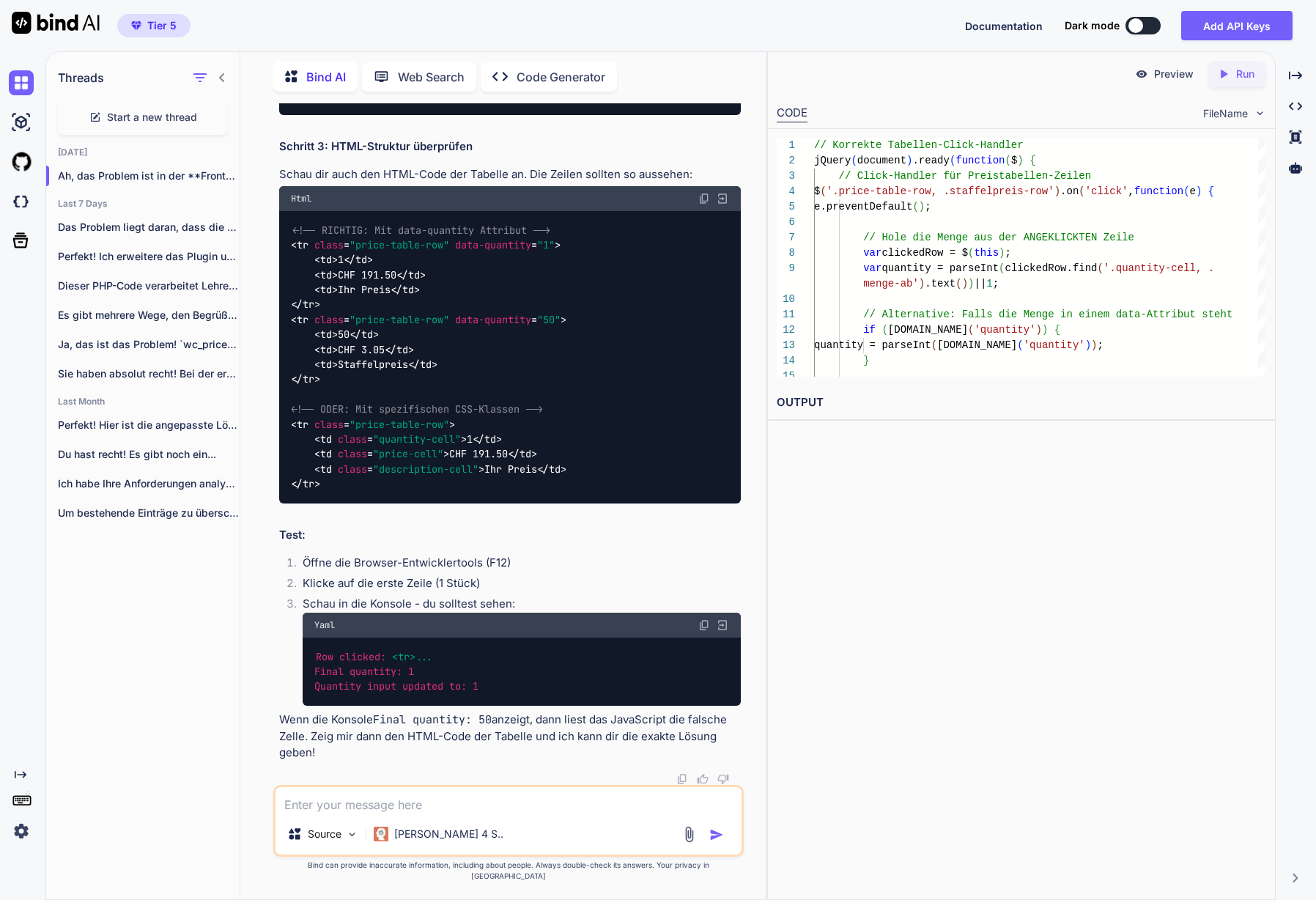
scroll to position [37577, 0]
drag, startPoint x: 337, startPoint y: 292, endPoint x: 428, endPoint y: 293, distance: 91.0
click at [403, 732] on textarea at bounding box center [508, 800] width 466 height 27
paste textarea "(function($) { $(document).ready(function() { // Mindestmenge aus PHP-Variable …"
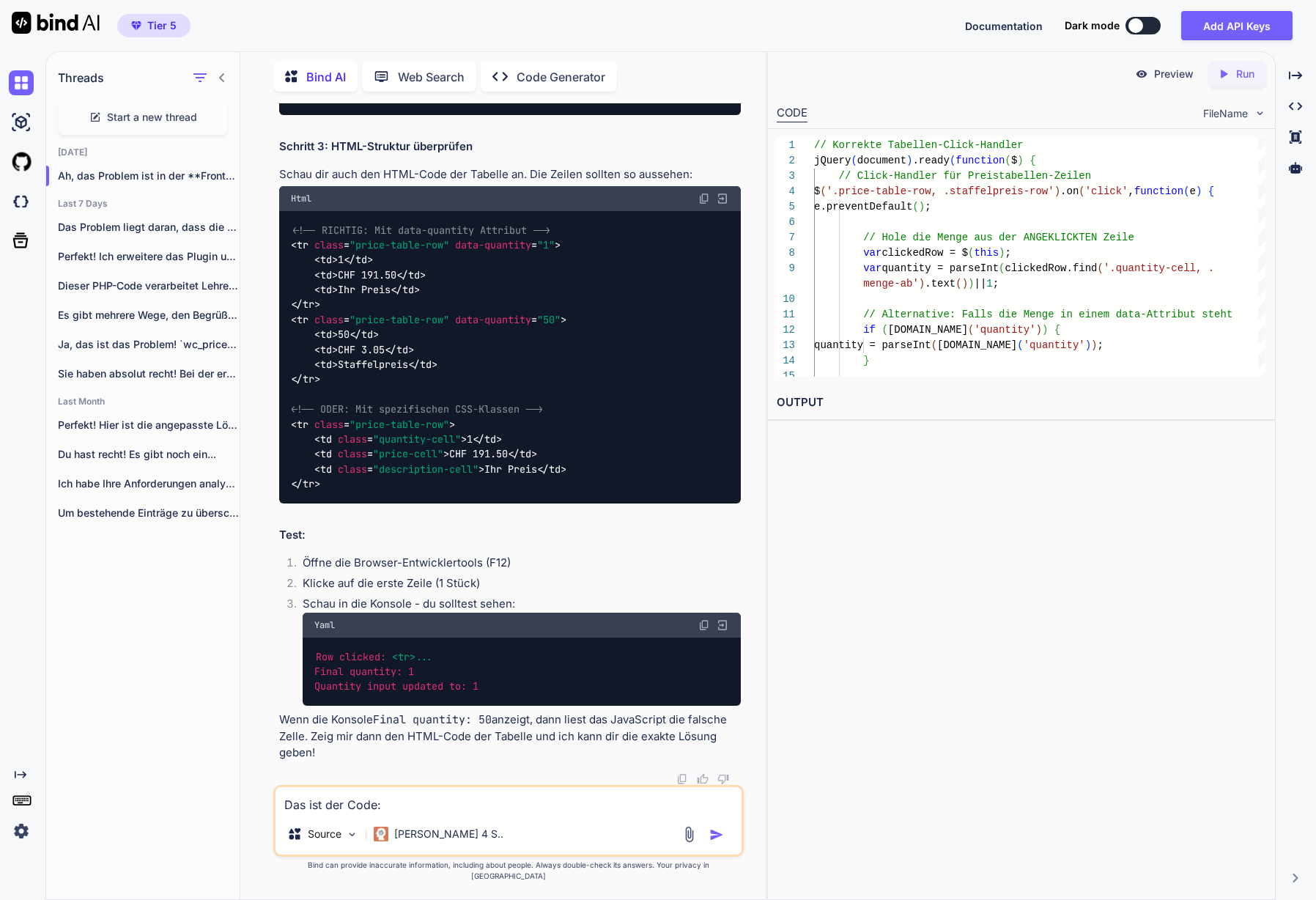
type textarea "Das ist der Code: (function($) { $(document).ready(function() { // Mindestmenge…"
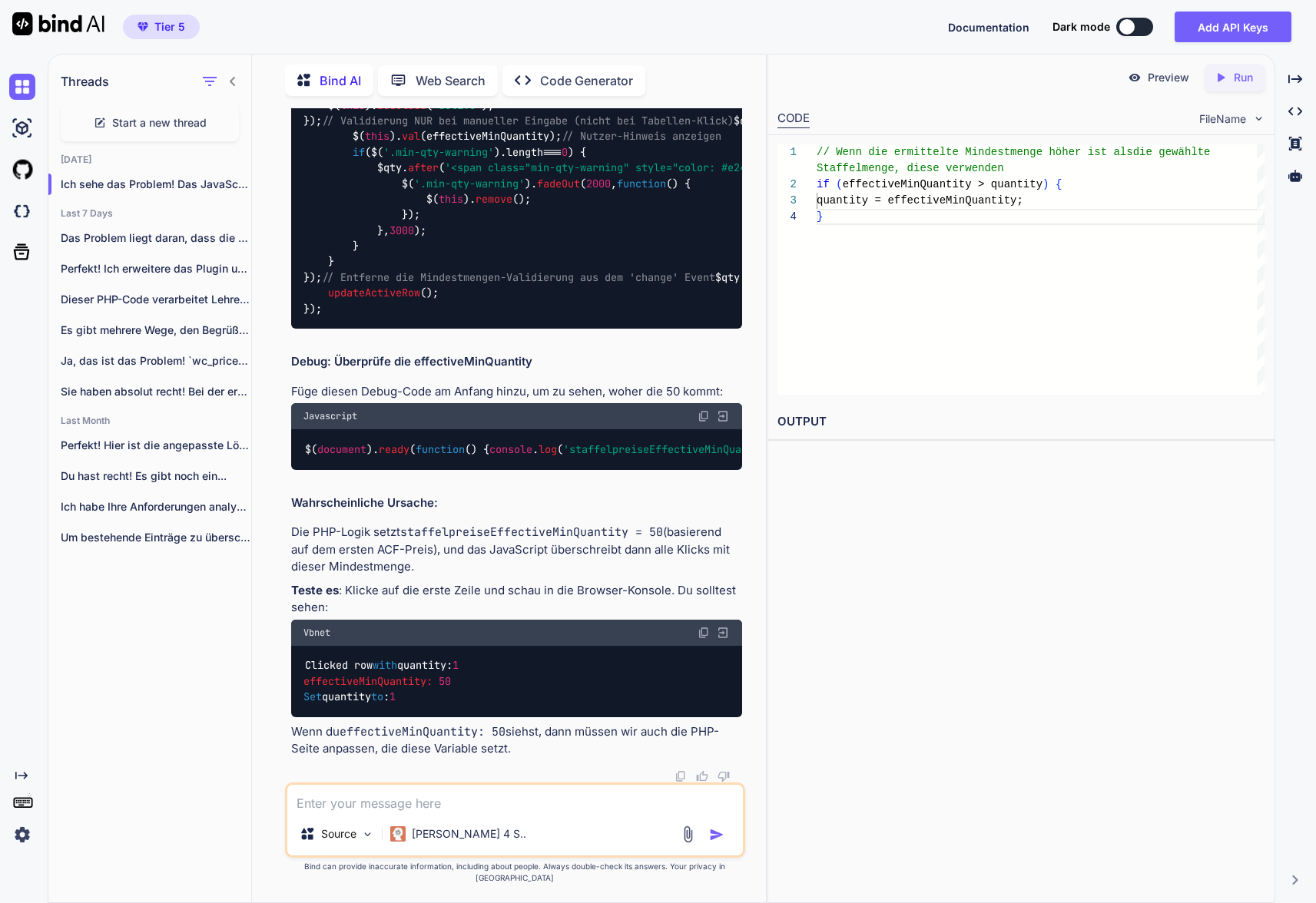
scroll to position [44389, 0]
click at [563, 456] on span "'staffelpreiseEffectiveMinQuantity:'" at bounding box center [674, 449] width 222 height 14
